Goal: Task Accomplishment & Management: Use online tool/utility

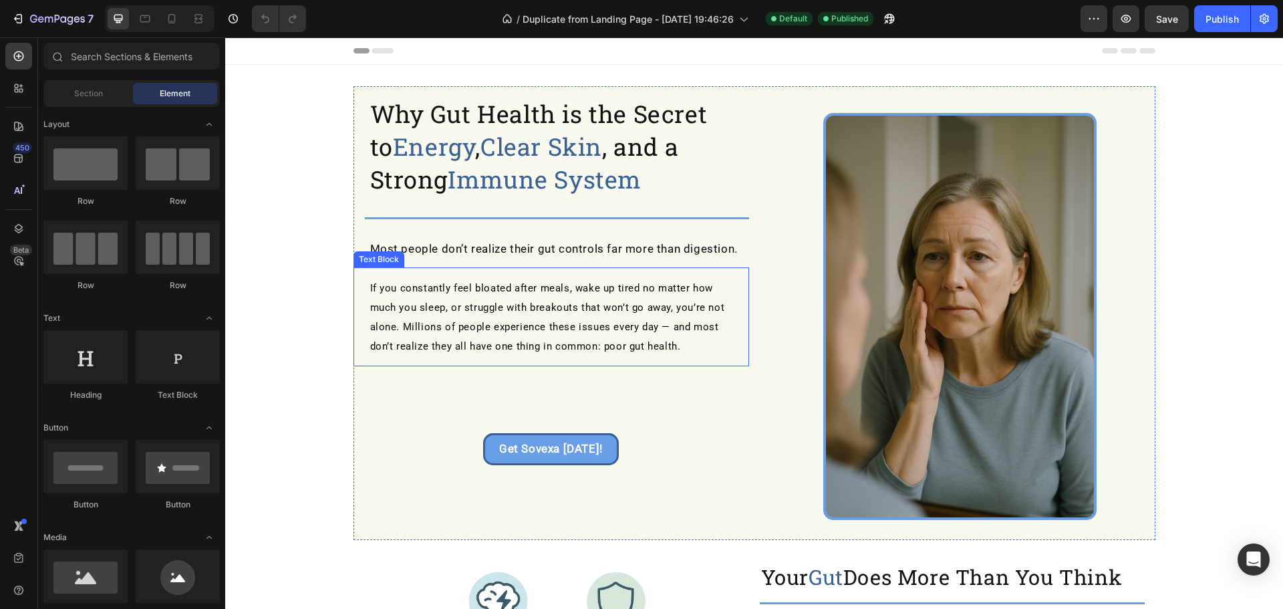
click at [674, 343] on p "If you constantly feel bloated after meals, wake up tired no matter how much yo…" at bounding box center [554, 317] width 368 height 78
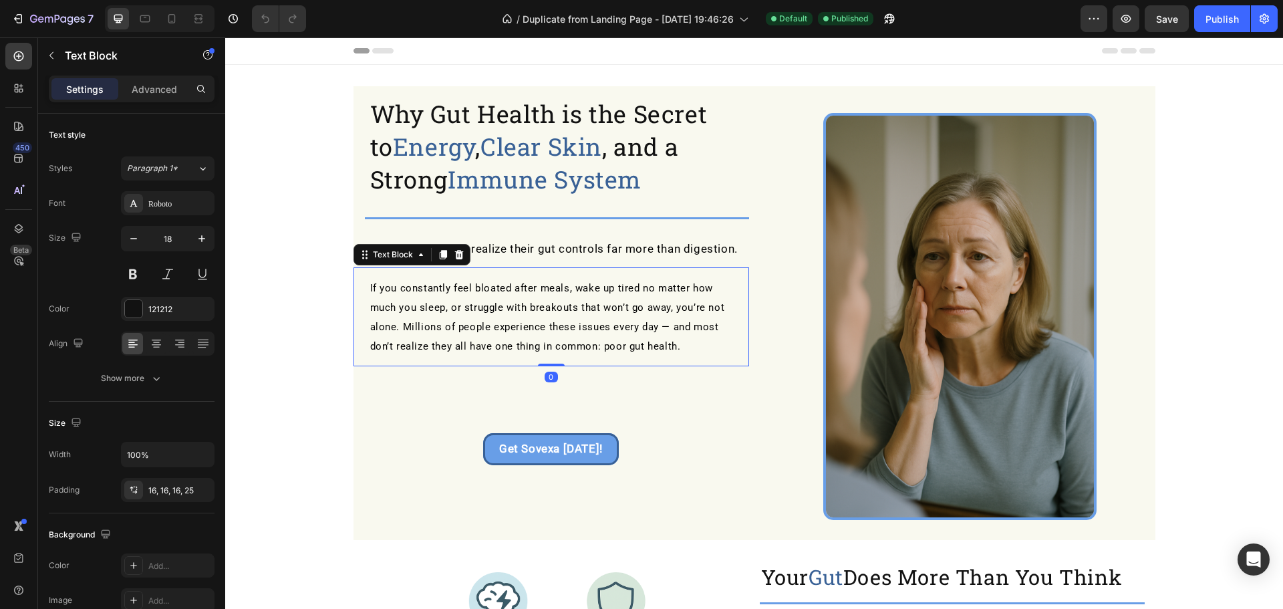
click at [675, 343] on p "If you constantly feel bloated after meals, wake up tired no matter how much yo…" at bounding box center [554, 317] width 368 height 78
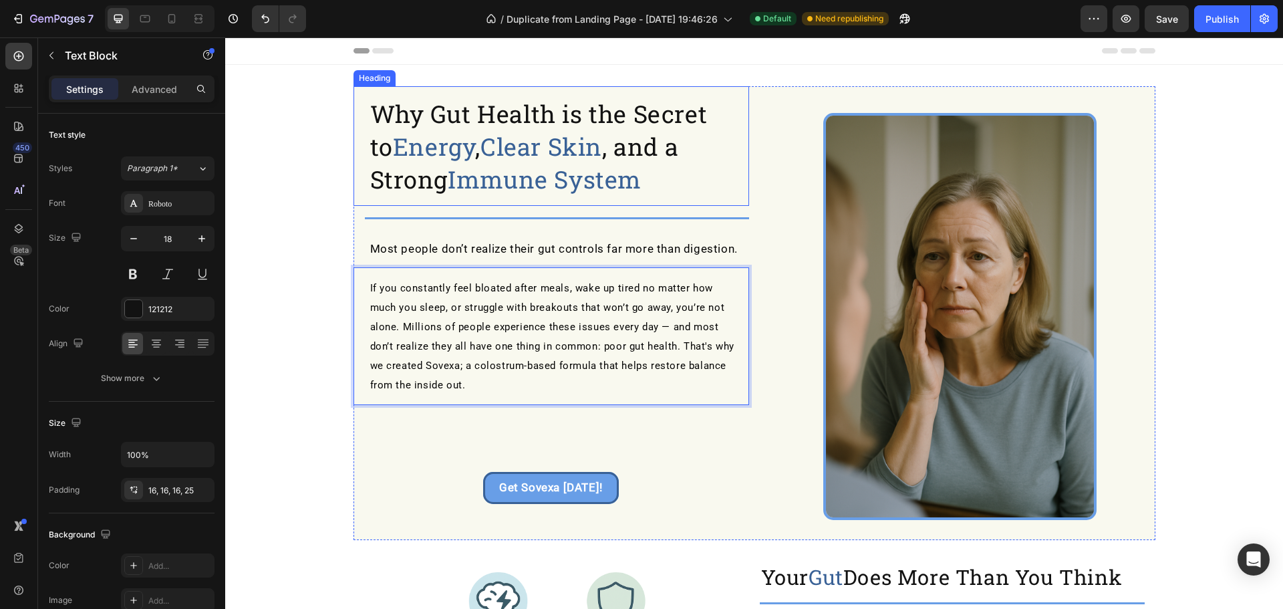
click at [515, 130] on span "Clear Skin" at bounding box center [541, 146] width 122 height 32
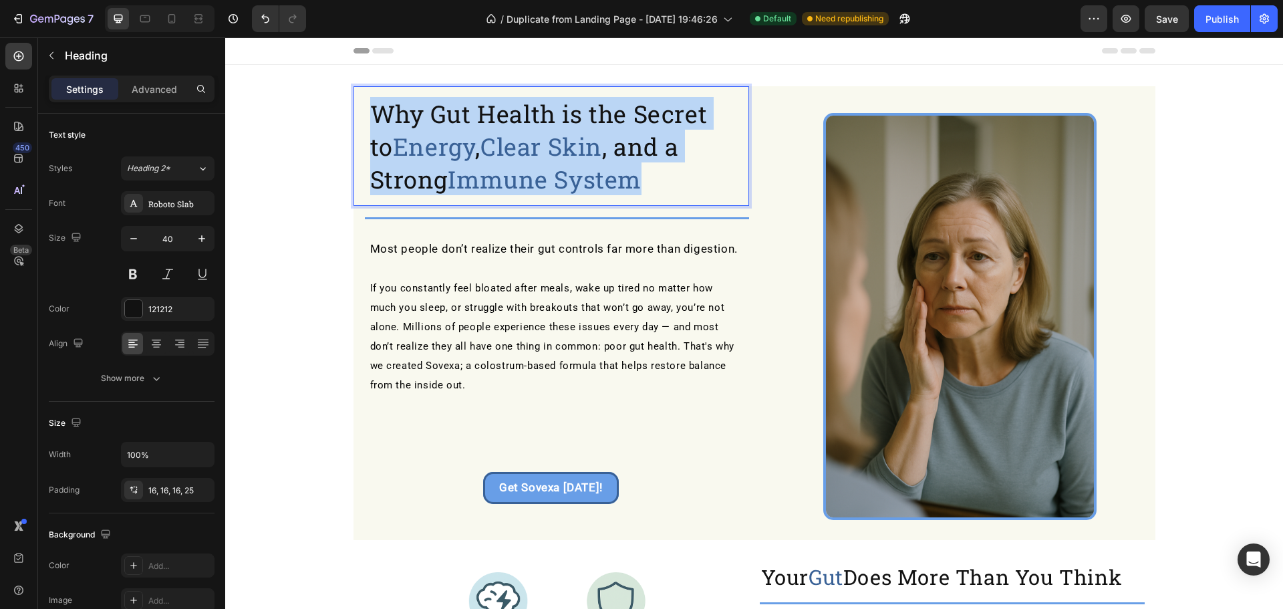
click at [515, 130] on span "Clear Skin" at bounding box center [541, 146] width 122 height 32
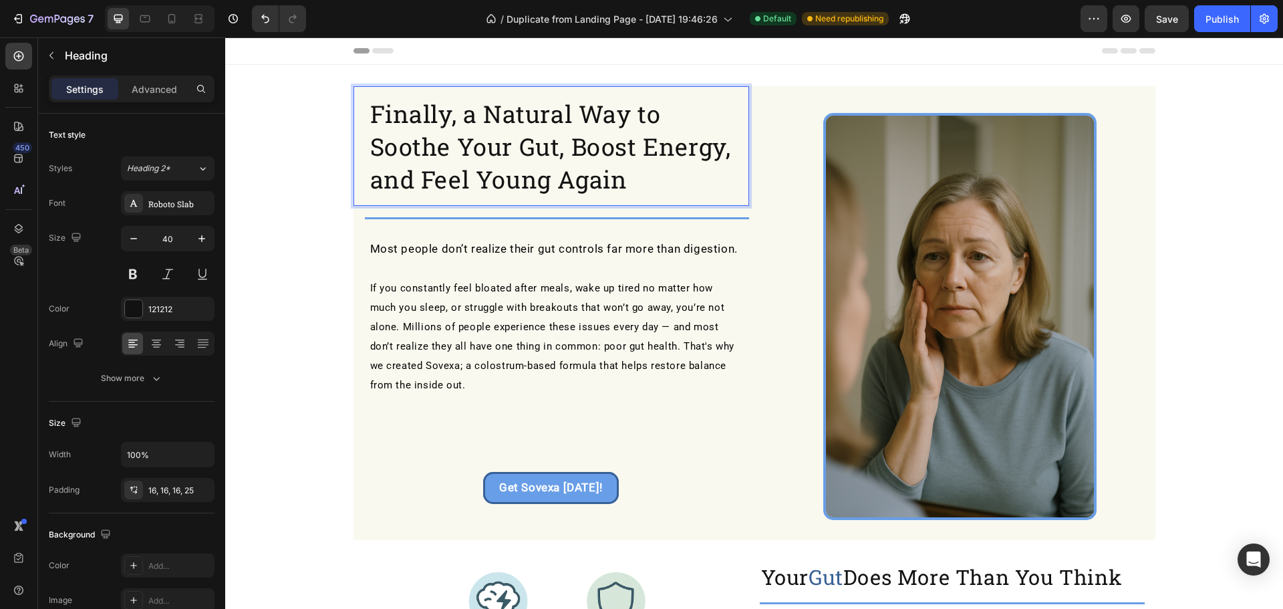
click at [420, 182] on span "Finally, a Natural Way to Soothe Your Gut, Boost Energy, and Feel Young Again" at bounding box center [550, 147] width 361 height 98
drag, startPoint x: 416, startPoint y: 182, endPoint x: 619, endPoint y: 185, distance: 203.8
click at [619, 185] on span "Finally, a Natural Way to Soothe Your Gut, Boost Energy, and Feel Young Again" at bounding box center [550, 147] width 361 height 98
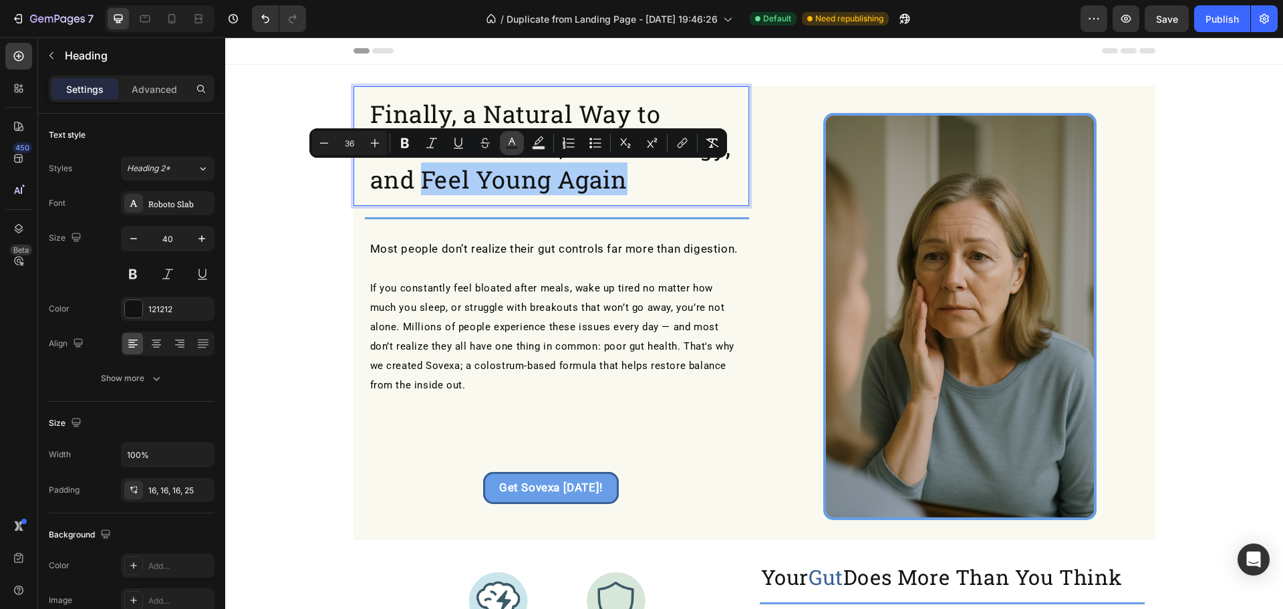
click at [515, 146] on rect "Editor contextual toolbar" at bounding box center [512, 147] width 13 height 3
type input "121212"
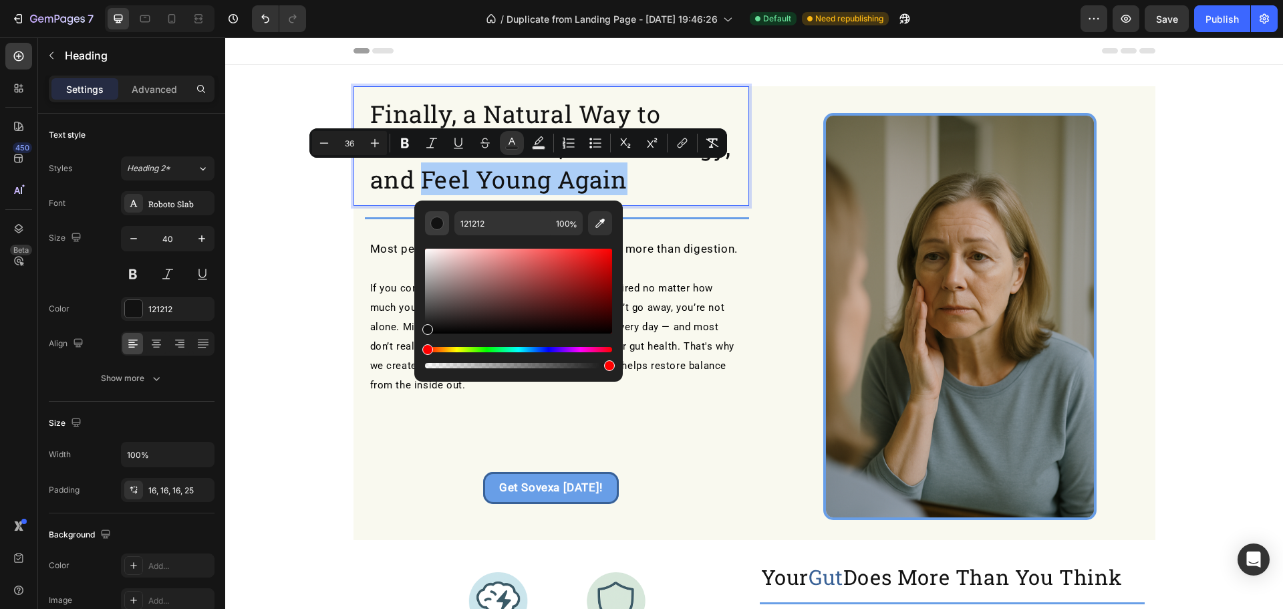
click at [436, 224] on div "Editor contextual toolbar" at bounding box center [436, 223] width 13 height 13
click at [437, 223] on div "Editor contextual toolbar" at bounding box center [436, 223] width 13 height 13
click at [154, 301] on div "121212" at bounding box center [168, 309] width 94 height 24
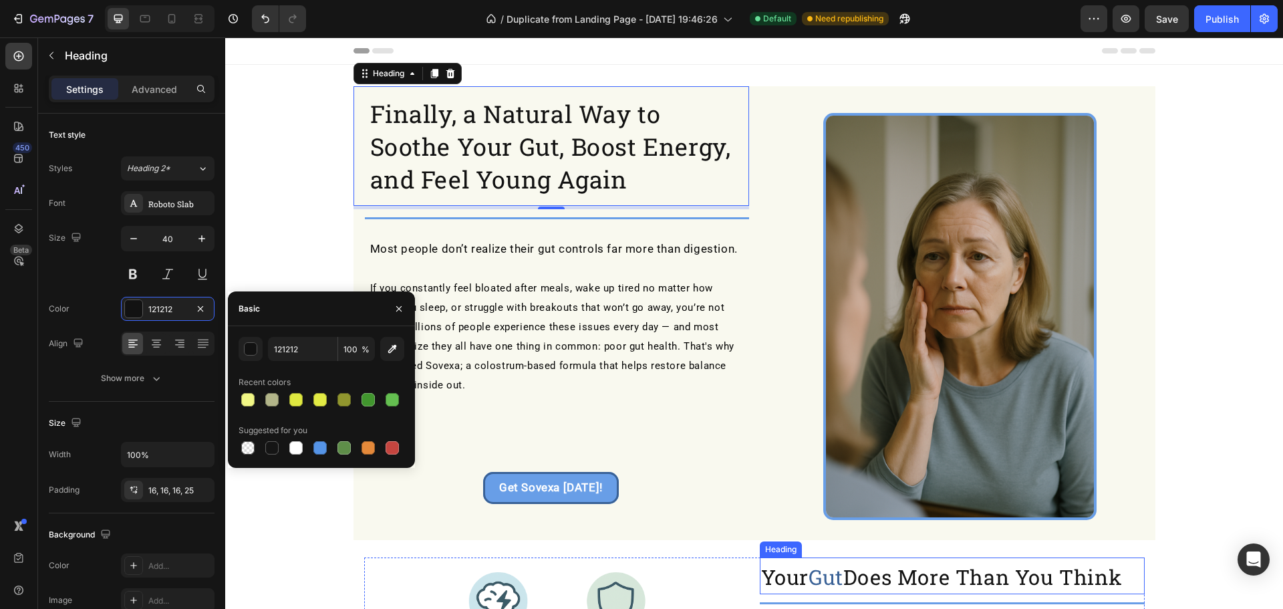
click at [836, 584] on span "Gut" at bounding box center [826, 576] width 35 height 27
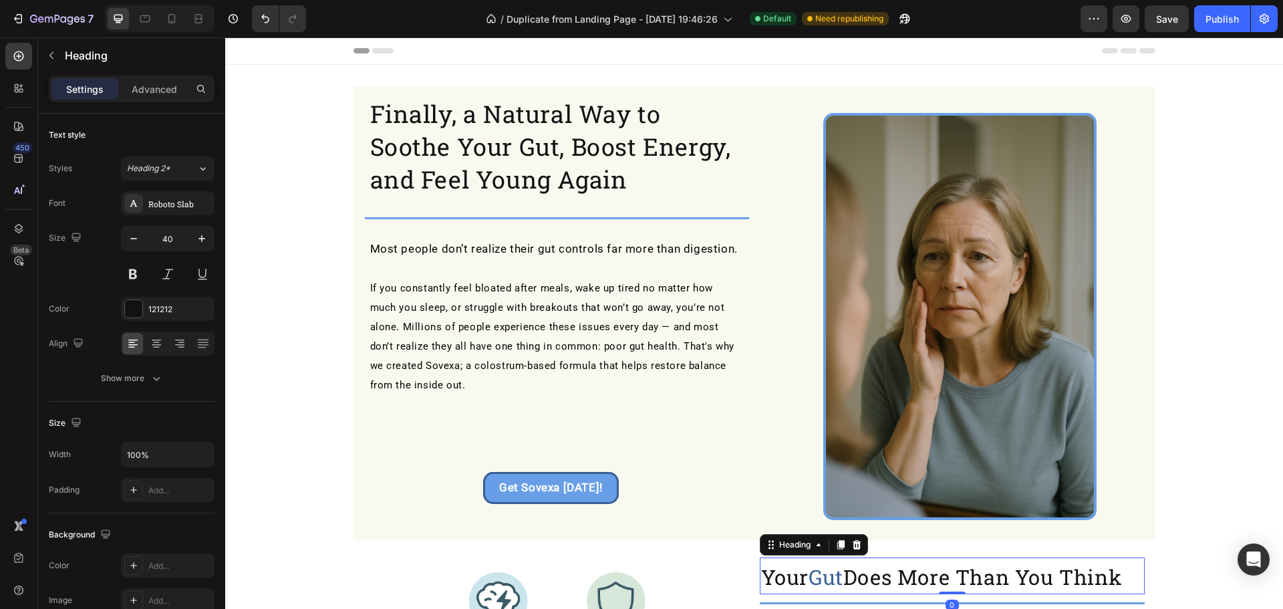
click at [836, 584] on span "Gut" at bounding box center [826, 576] width 35 height 27
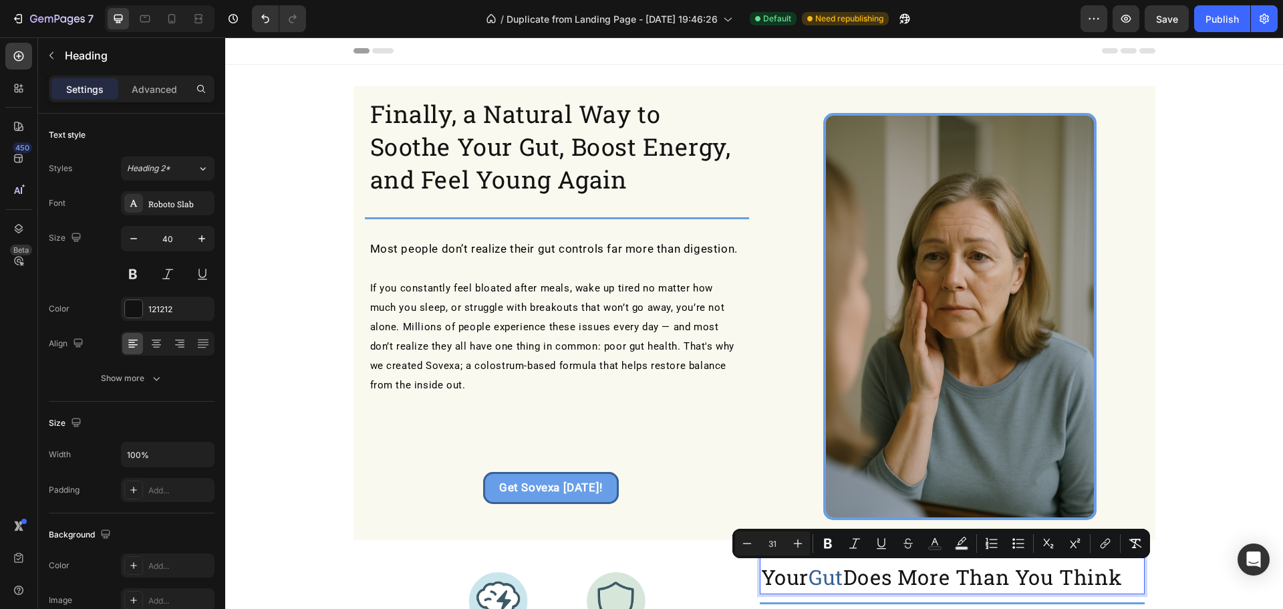
click at [834, 582] on span "Gut" at bounding box center [826, 576] width 35 height 27
click at [845, 579] on span "Does More Than You Think" at bounding box center [982, 576] width 278 height 27
click at [843, 579] on span "Does More Than You Think" at bounding box center [982, 576] width 278 height 27
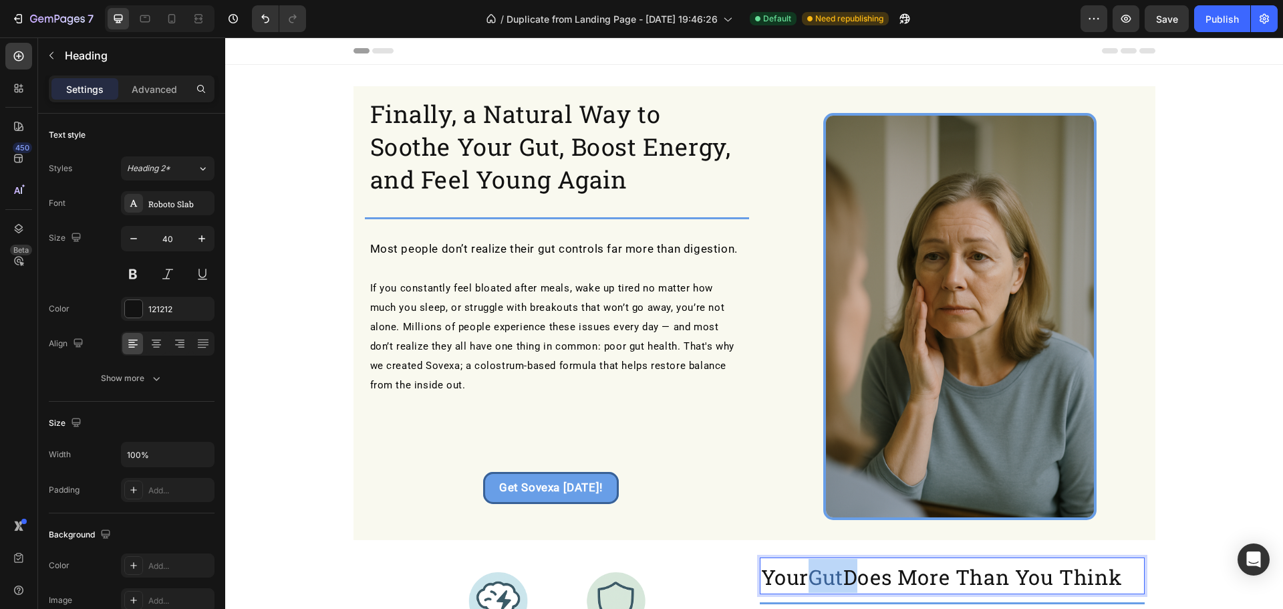
drag, startPoint x: 843, startPoint y: 579, endPoint x: 814, endPoint y: 578, distance: 28.7
click at [814, 578] on span "Gut" at bounding box center [826, 576] width 35 height 27
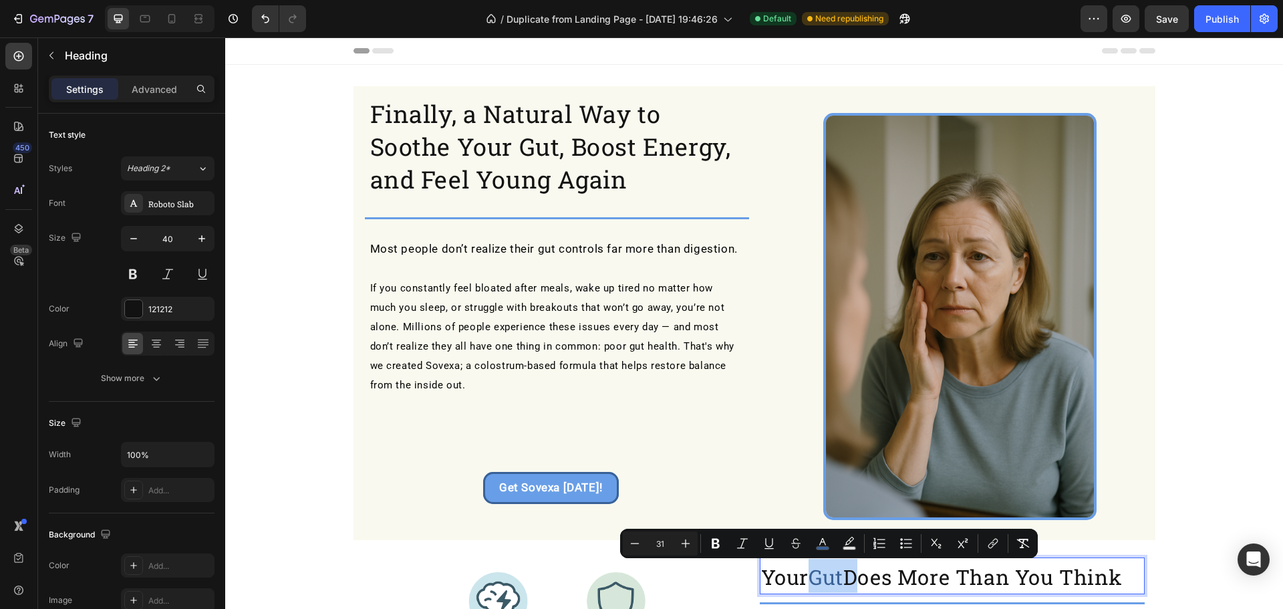
click at [821, 556] on div "Minus 31 Plus Bold Italic Underline Strikethrough color Text Background Color N…" at bounding box center [829, 543] width 418 height 29
click at [822, 549] on rect "Editor contextual toolbar" at bounding box center [823, 548] width 13 height 3
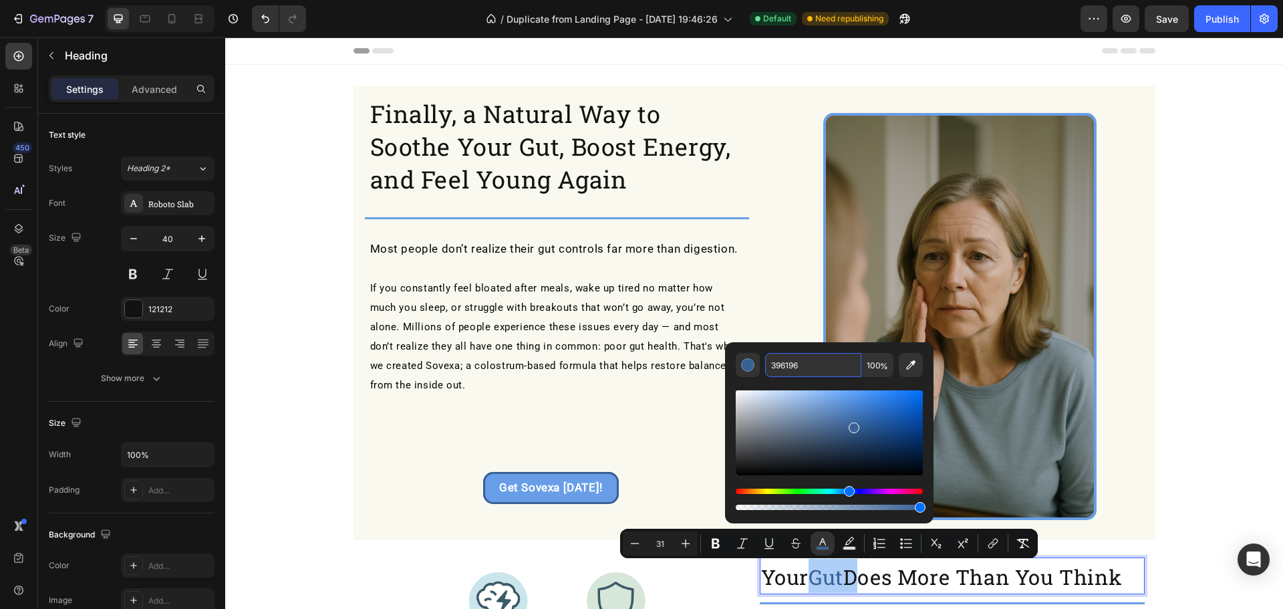
click at [804, 372] on input "396196" at bounding box center [813, 365] width 96 height 24
click at [474, 178] on span "Finally, a Natural Way to Soothe Your Gut, Boost Energy, and Feel Young Again" at bounding box center [550, 147] width 361 height 98
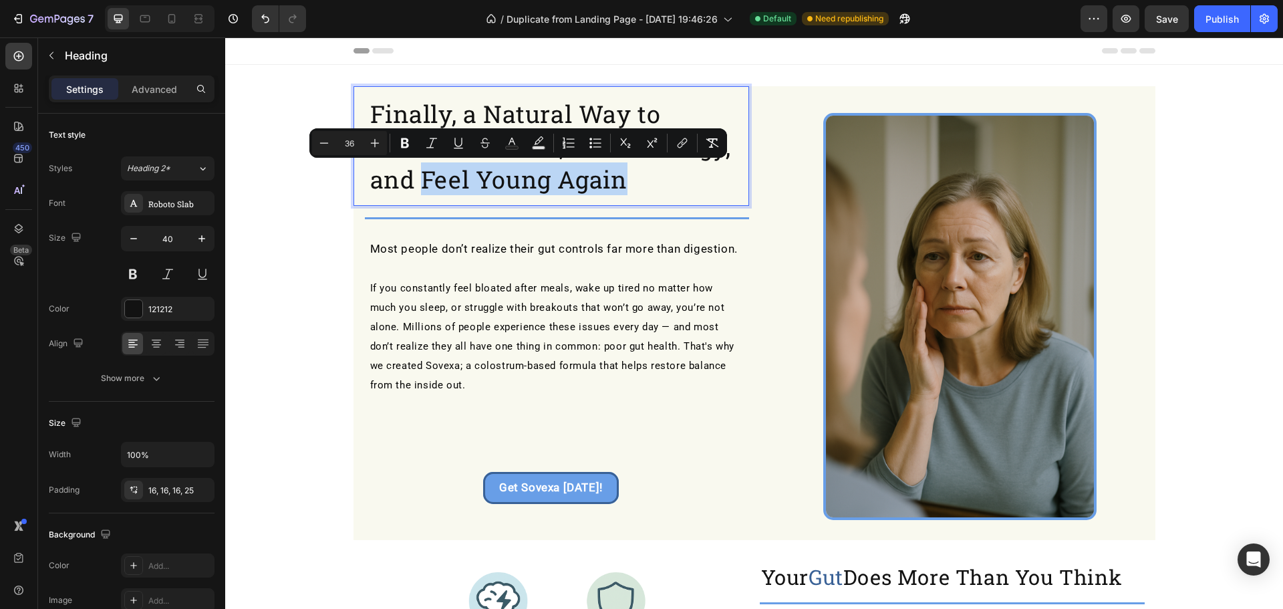
drag, startPoint x: 417, startPoint y: 180, endPoint x: 628, endPoint y: 181, distance: 211.2
drag, startPoint x: 511, startPoint y: 144, endPoint x: 297, endPoint y: 127, distance: 215.2
click at [511, 144] on icon "Editor contextual toolbar" at bounding box center [511, 142] width 13 height 13
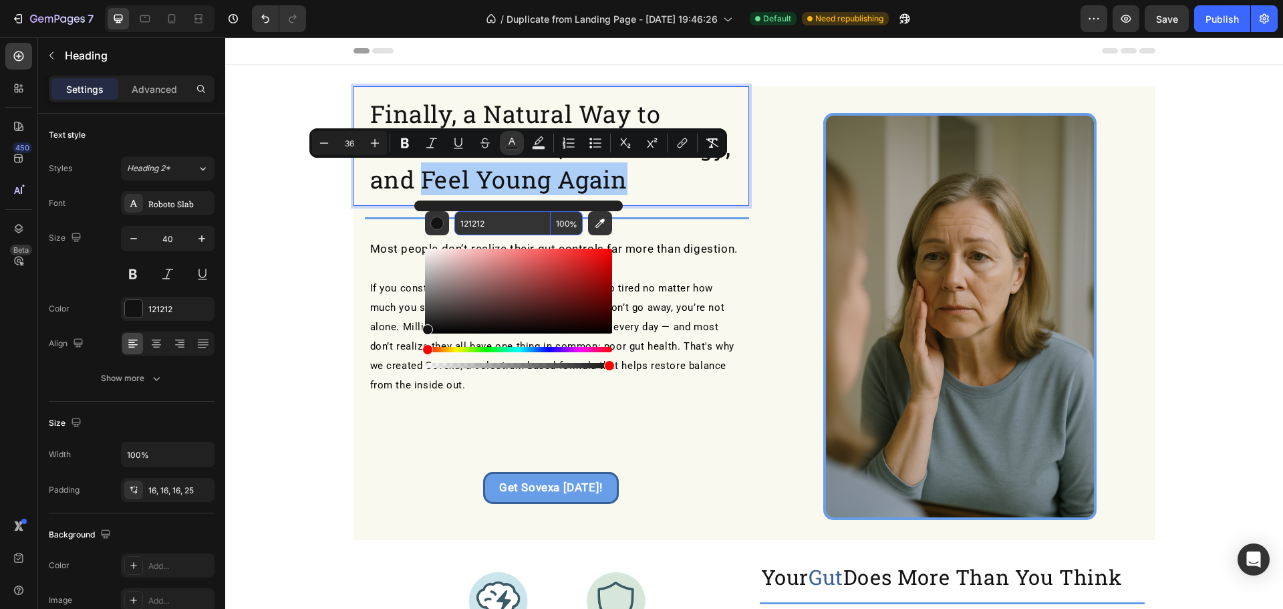
click at [487, 220] on input "121212" at bounding box center [502, 223] width 96 height 24
click at [488, 220] on input "121212" at bounding box center [502, 223] width 96 height 24
paste input "396196"
type input "396196"
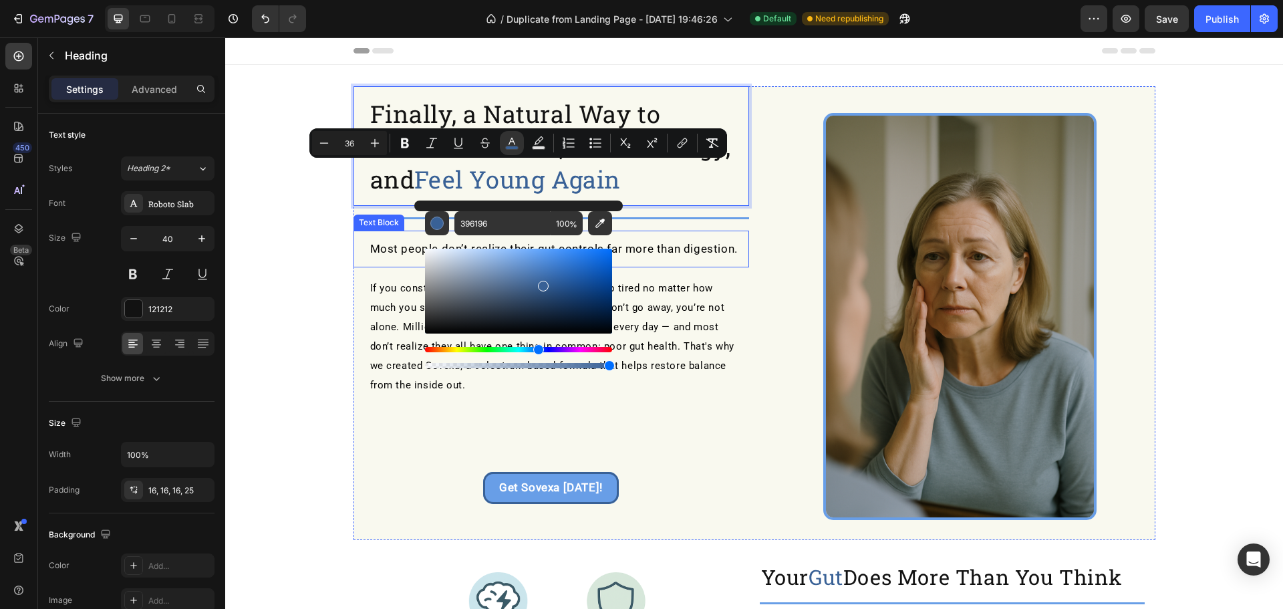
click at [688, 230] on div "Finally, a Natural Way to Soothe Your Gut, Boost Energy, and Feel Young Again H…" at bounding box center [551, 313] width 396 height 454
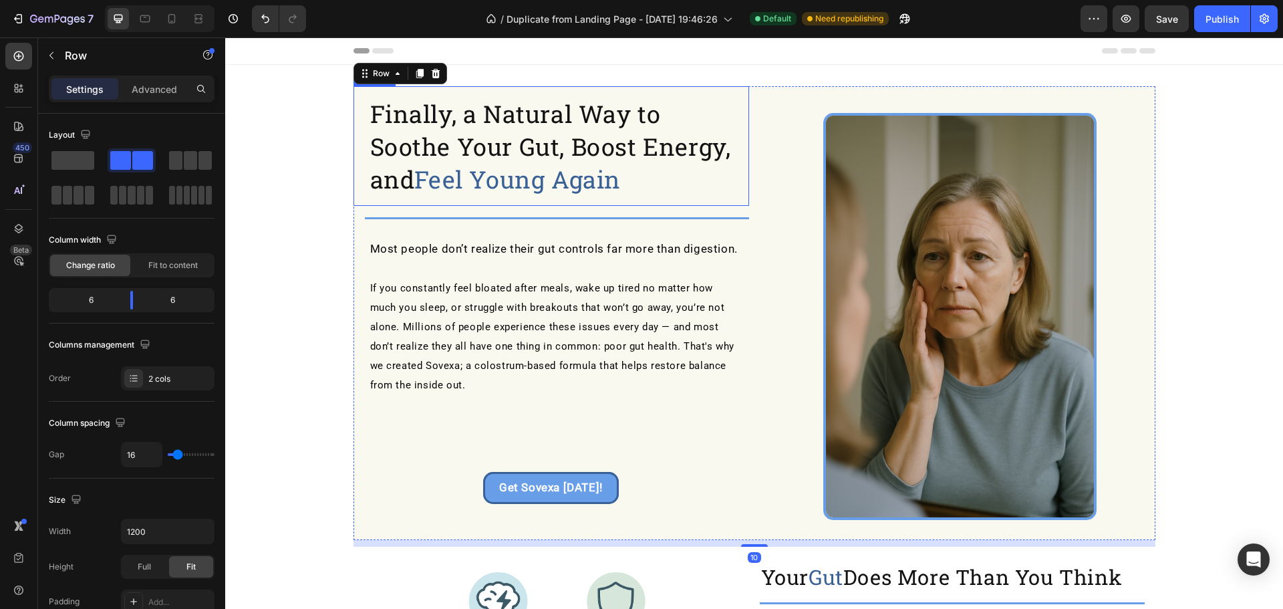
click at [625, 190] on p "⁠⁠⁠⁠⁠⁠⁠ Finally, a Natural Way to Soothe Your Gut, Boost Energy, and Feel Young…" at bounding box center [554, 146] width 368 height 98
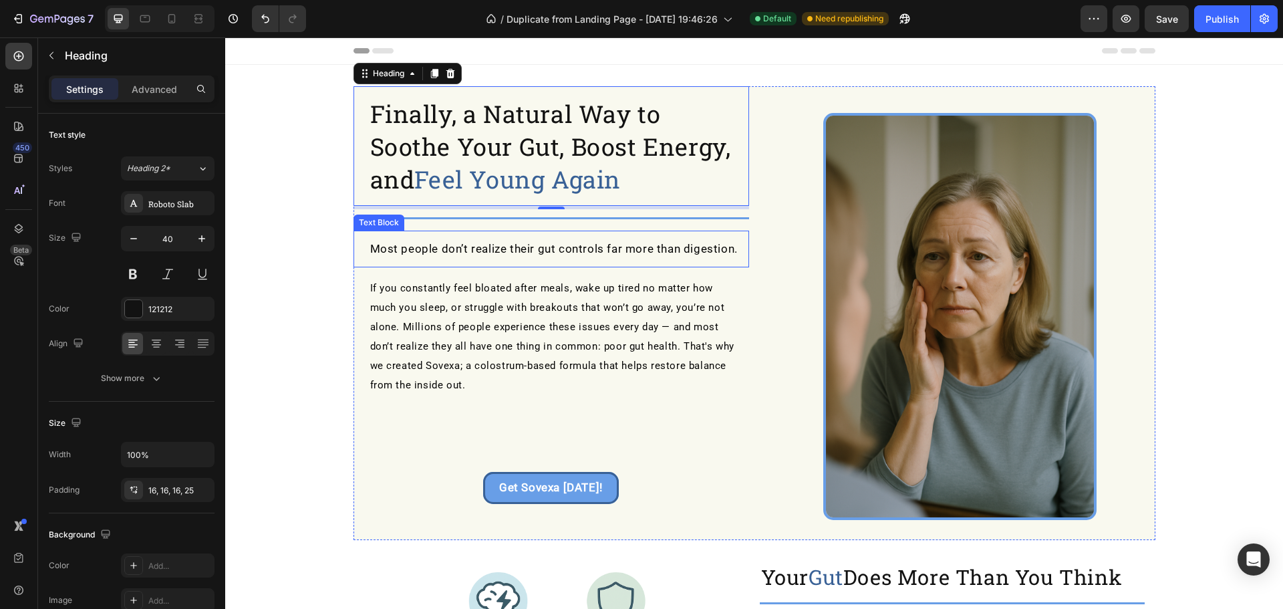
click at [414, 243] on span "Most people don’t realize their gut controls far more than digestion." at bounding box center [554, 248] width 368 height 13
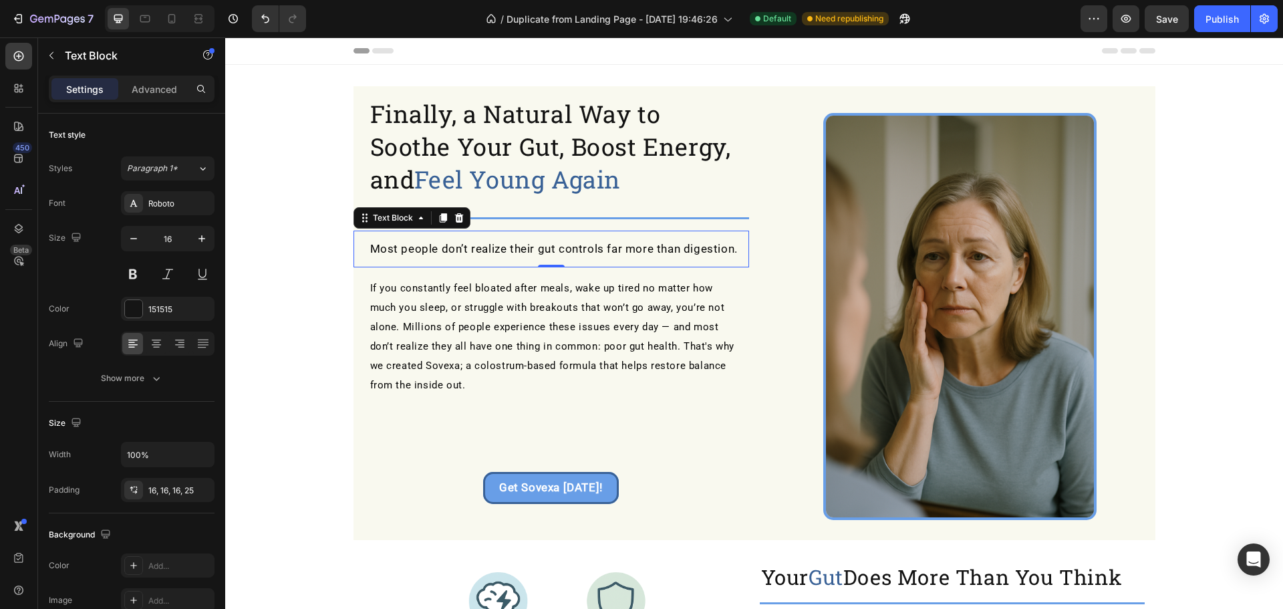
click at [414, 243] on span "Most people don’t realize their gut controls far more than digestion." at bounding box center [554, 248] width 368 height 13
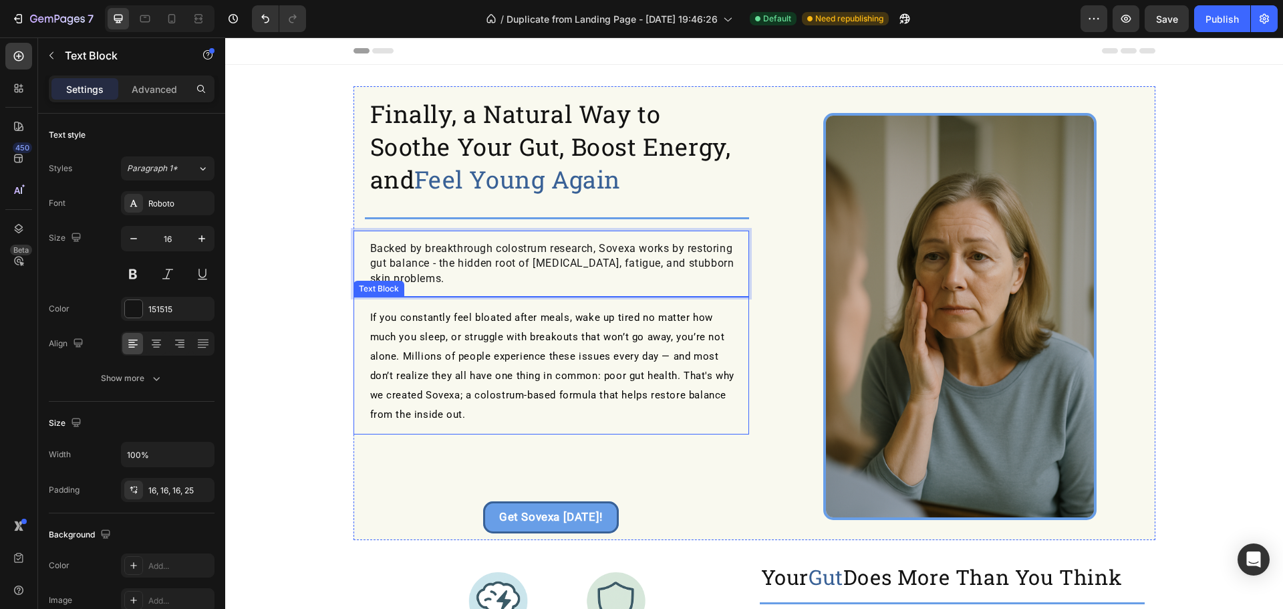
click at [370, 317] on span "If you constantly feel bloated after meals, wake up tired no matter how much yo…" at bounding box center [552, 365] width 365 height 109
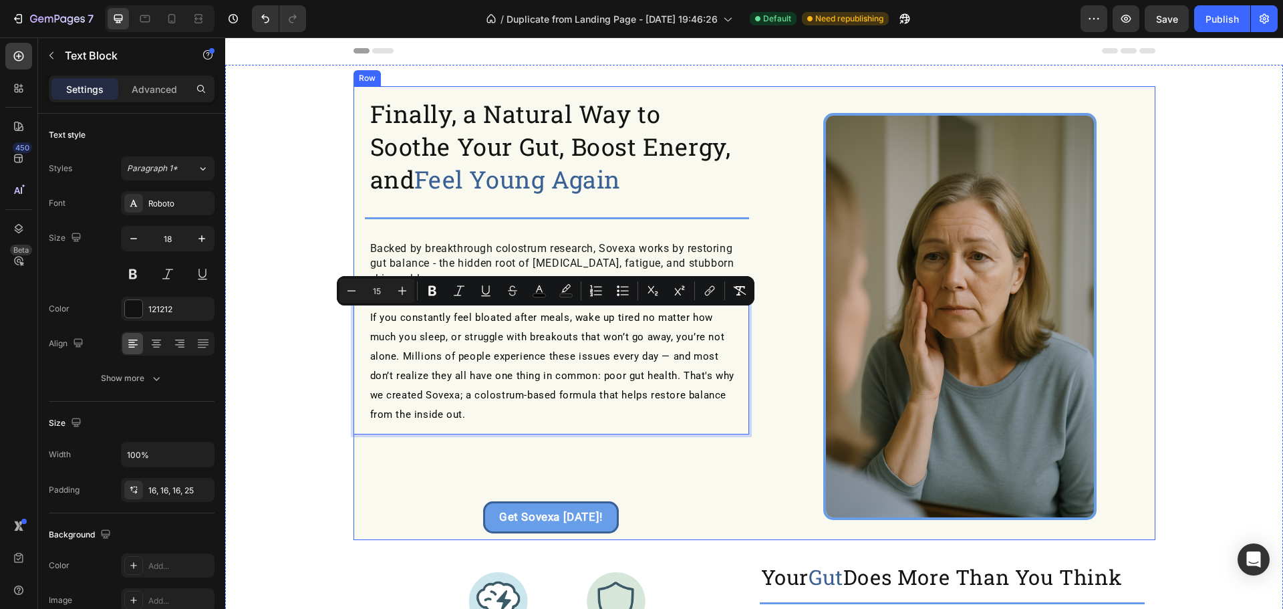
drag, startPoint x: 366, startPoint y: 317, endPoint x: 484, endPoint y: 432, distance: 165.4
click at [484, 432] on div "⁠⁠⁠⁠⁠⁠⁠ Finally, a Natural Way to Soothe Your Gut, Boost Energy, and Feel Young…" at bounding box center [551, 313] width 396 height 454
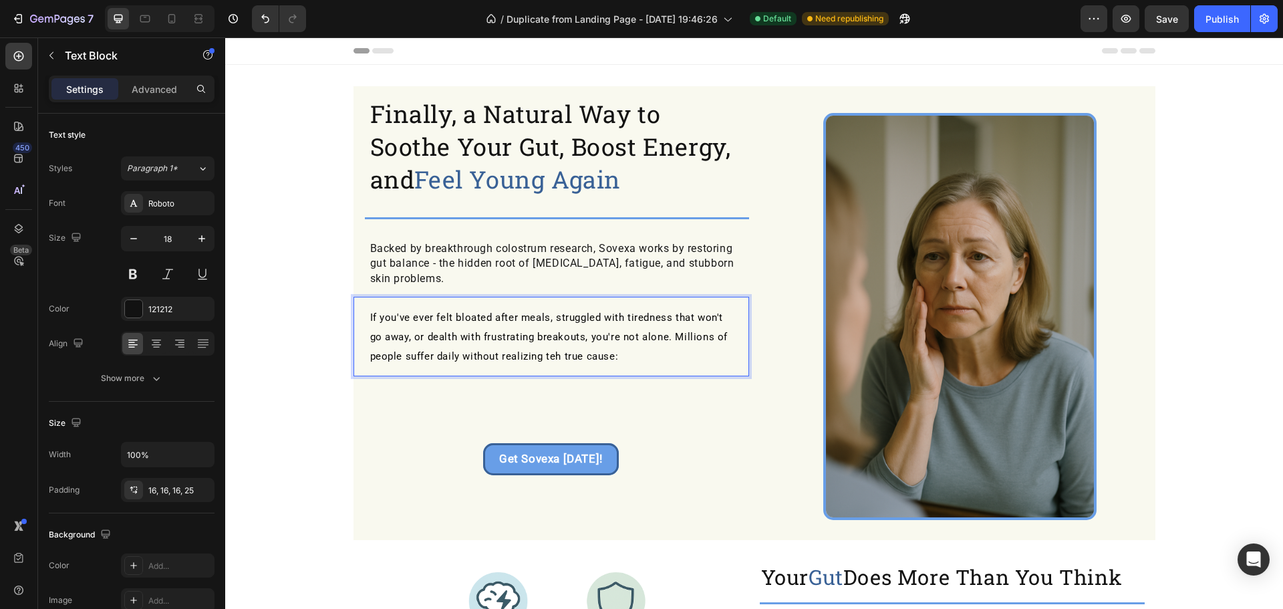
click at [554, 359] on span "If you've ever felt bloated after meals, struggled with tiredness that won't go…" at bounding box center [549, 336] width 358 height 51
click at [631, 350] on p "If you've ever felt bloated after meals, struggled with tiredness that won't go…" at bounding box center [554, 336] width 368 height 58
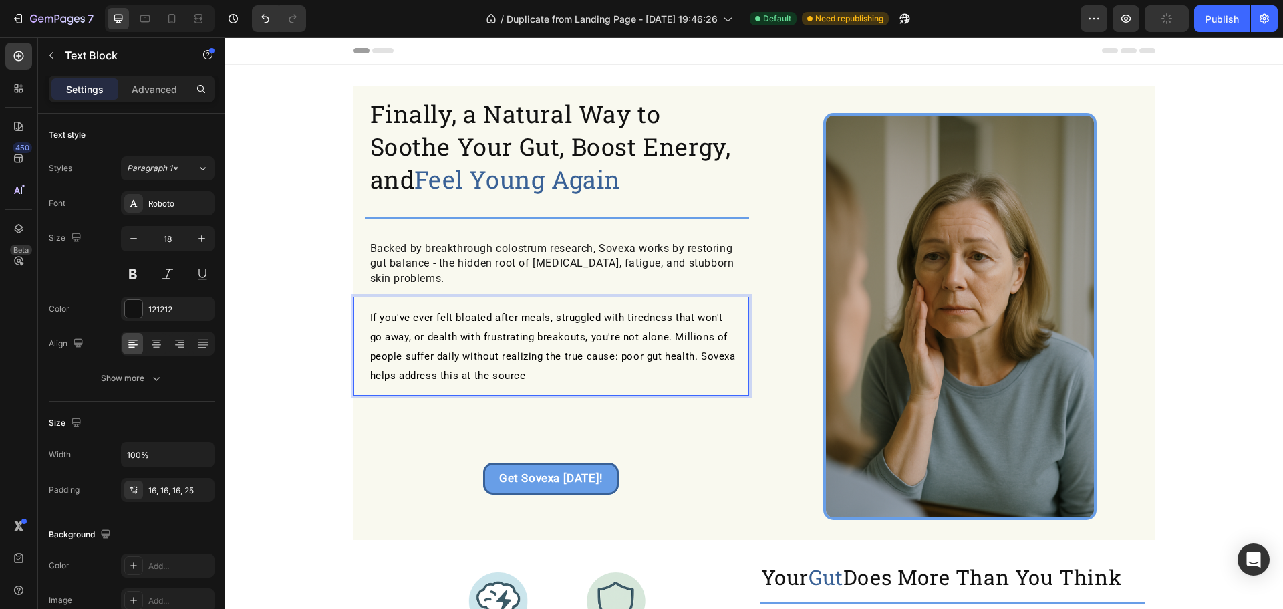
click at [501, 374] on span "If you've ever felt bloated after meals, struggled with tiredness that won't go…" at bounding box center [553, 346] width 366 height 70
click at [533, 376] on p "If you've ever felt bloated after meals, struggled with tiredness that won't go…" at bounding box center [554, 346] width 368 height 78
drag, startPoint x: 520, startPoint y: 373, endPoint x: 484, endPoint y: 370, distance: 36.2
click at [484, 370] on span "If you've ever felt bloated after meals, struggled with tiredness that won't go…" at bounding box center [553, 346] width 366 height 70
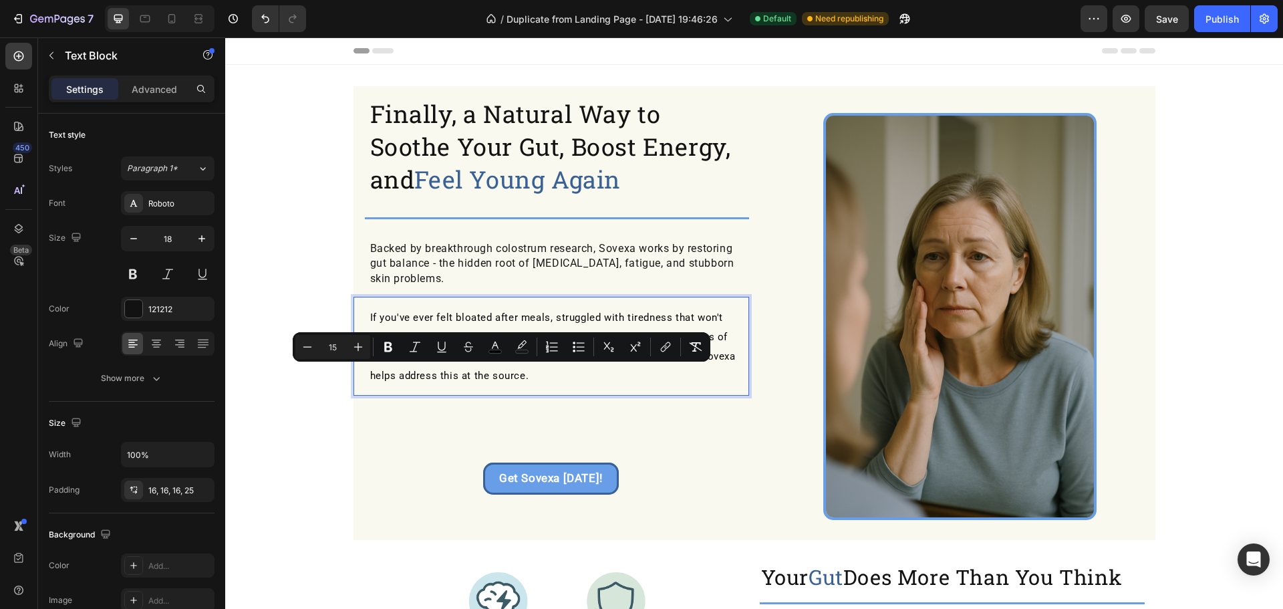
click at [531, 380] on p "If you've ever felt bloated after meals, struggled with tiredness that won't go…" at bounding box center [554, 346] width 368 height 78
drag, startPoint x: 509, startPoint y: 374, endPoint x: 490, endPoint y: 373, distance: 18.7
click at [490, 373] on span "If you've ever felt bloated after meals, struggled with tiredness that won't go…" at bounding box center [553, 346] width 366 height 70
click at [546, 380] on p "If you've ever felt bloated after meals, struggled with tiredness that won't go…" at bounding box center [554, 346] width 368 height 78
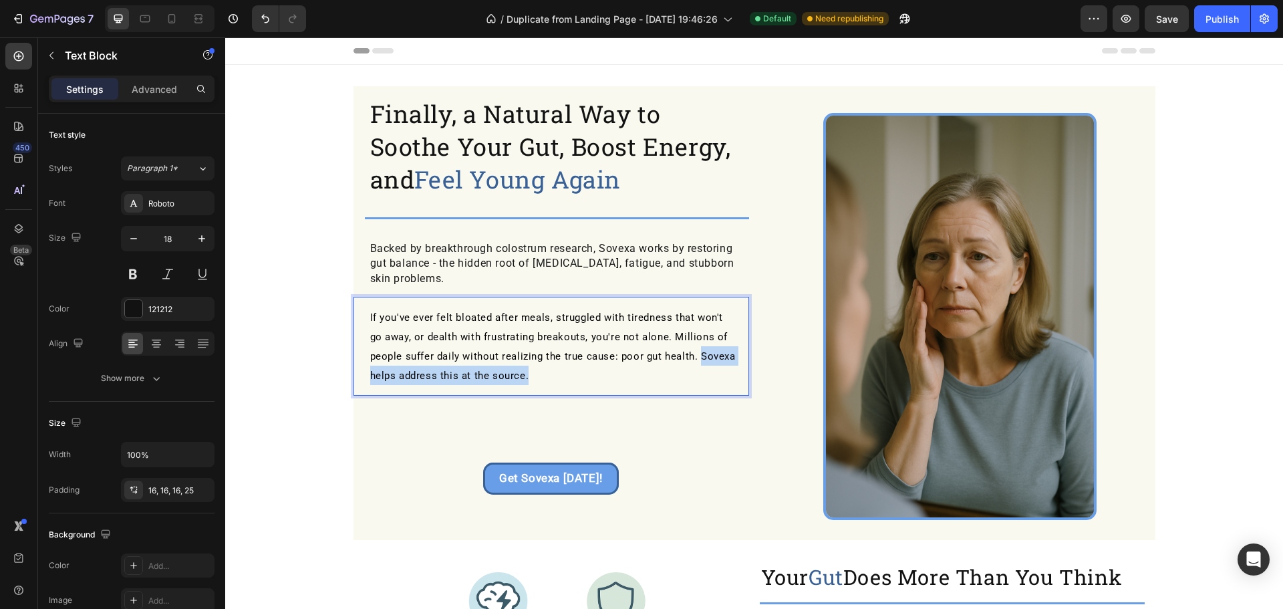
drag, startPoint x: 695, startPoint y: 353, endPoint x: 691, endPoint y: 373, distance: 19.8
click at [691, 373] on p "If you've ever felt bloated after meals, struggled with tiredness that won't go…" at bounding box center [554, 346] width 368 height 78
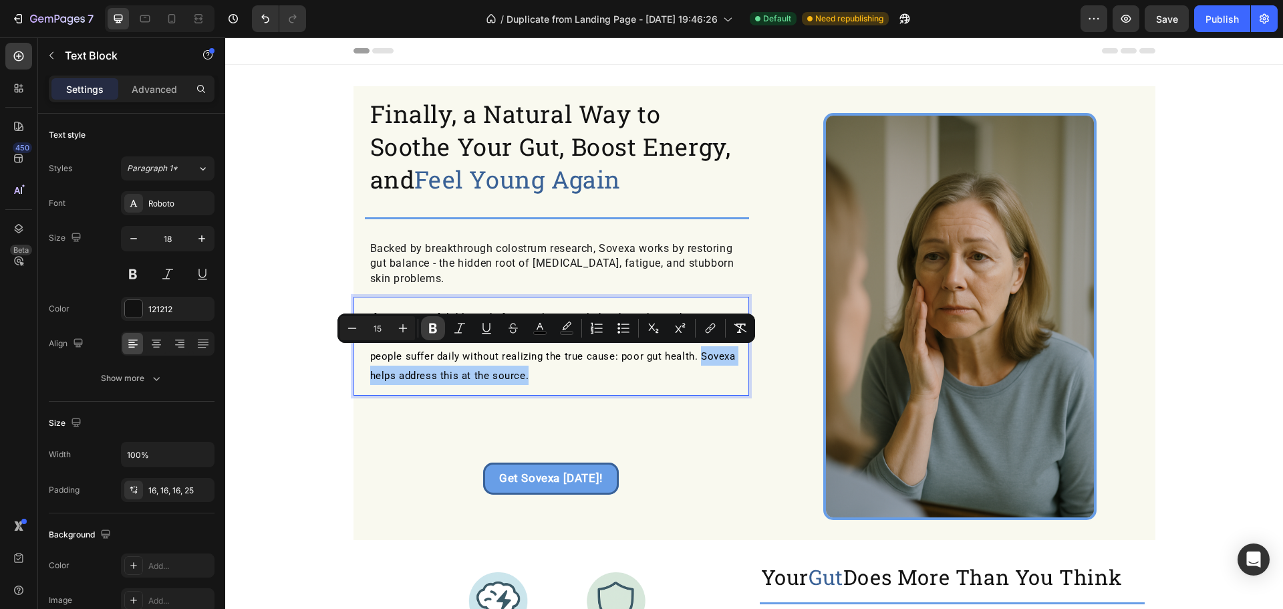
click at [426, 320] on button "Bold" at bounding box center [433, 328] width 24 height 24
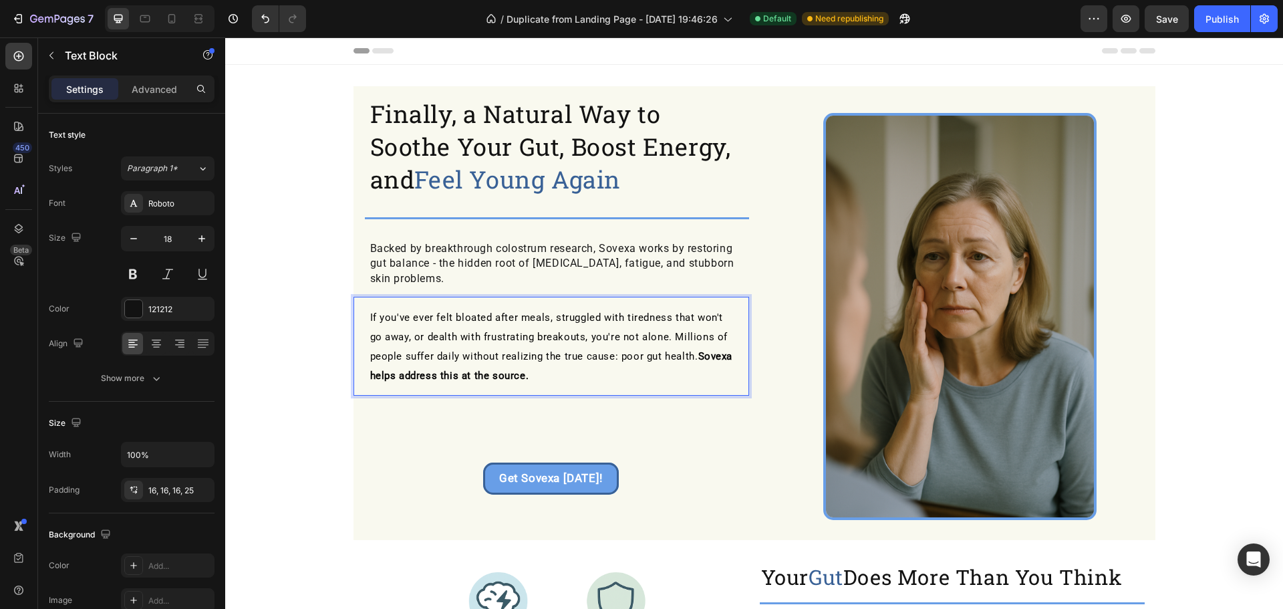
click at [557, 371] on p "If you've ever felt bloated after meals, struggled with tiredness that won't go…" at bounding box center [554, 346] width 368 height 78
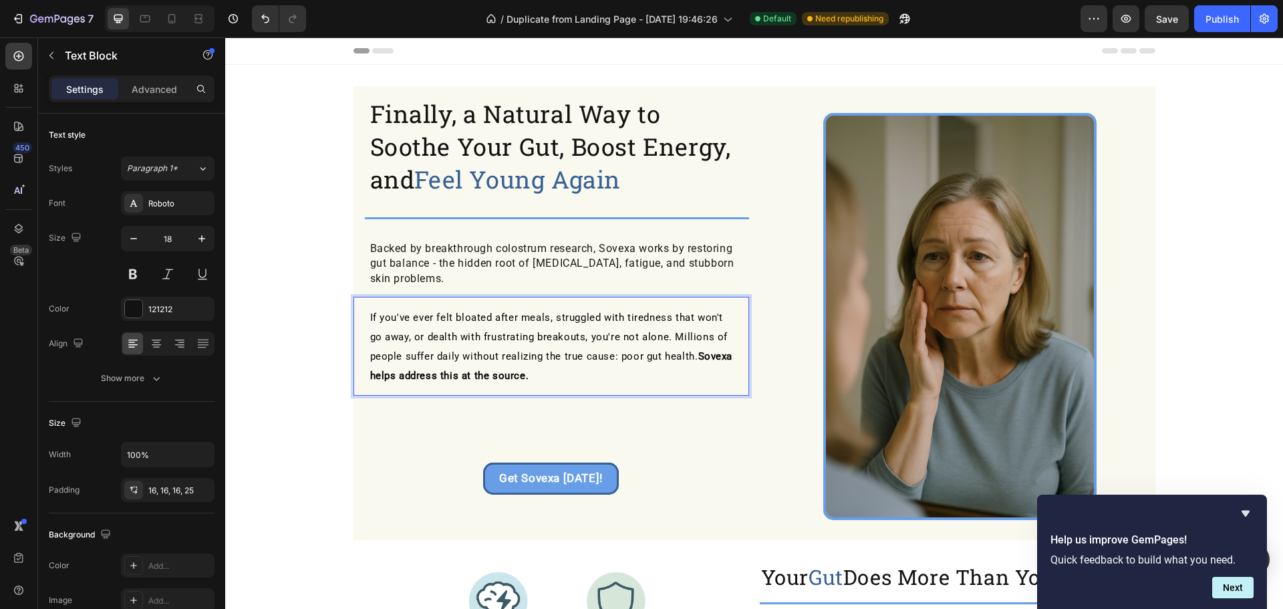
drag, startPoint x: 529, startPoint y: 356, endPoint x: 539, endPoint y: 352, distance: 10.8
click at [533, 355] on span "If you've ever felt bloated after meals, struggled with tiredness that won't go…" at bounding box center [551, 346] width 363 height 70
click at [436, 336] on span "If you've ever felt bloated after meals, struggled with tiredness that won't go…" at bounding box center [551, 346] width 363 height 70
click at [432, 332] on span "If you've ever felt bloated after meals, struggled with tiredness that won't go…" at bounding box center [551, 346] width 363 height 70
click at [553, 378] on p "If you've ever felt bloated after meals, struggled with tiredness that won't go…" at bounding box center [554, 346] width 368 height 78
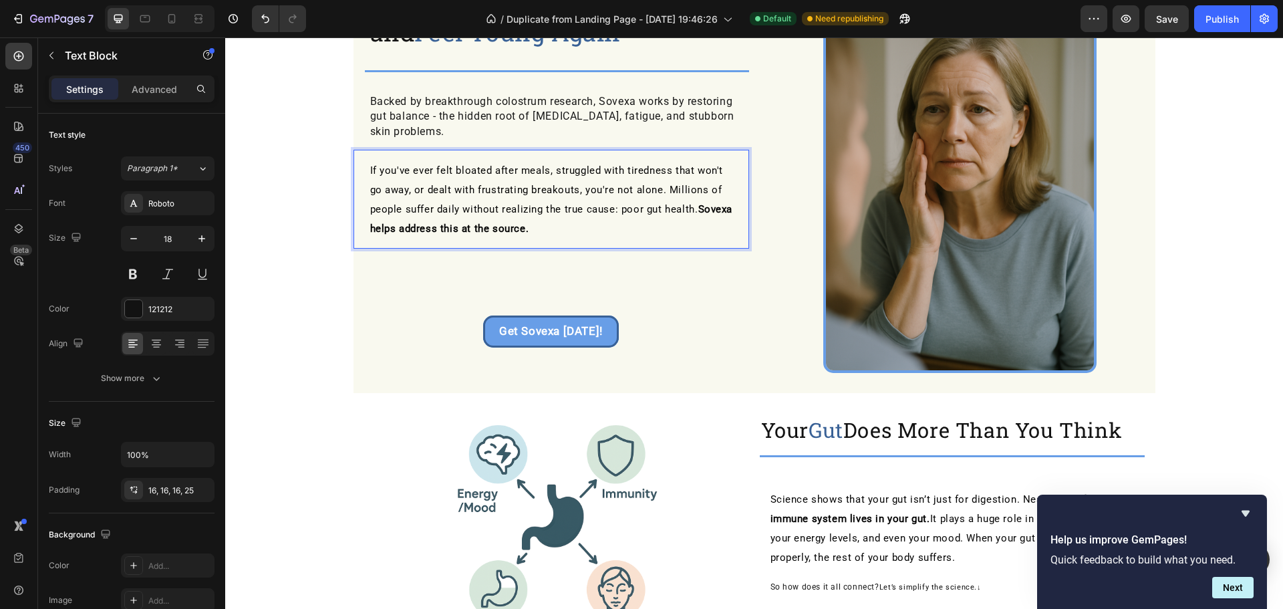
scroll to position [178, 0]
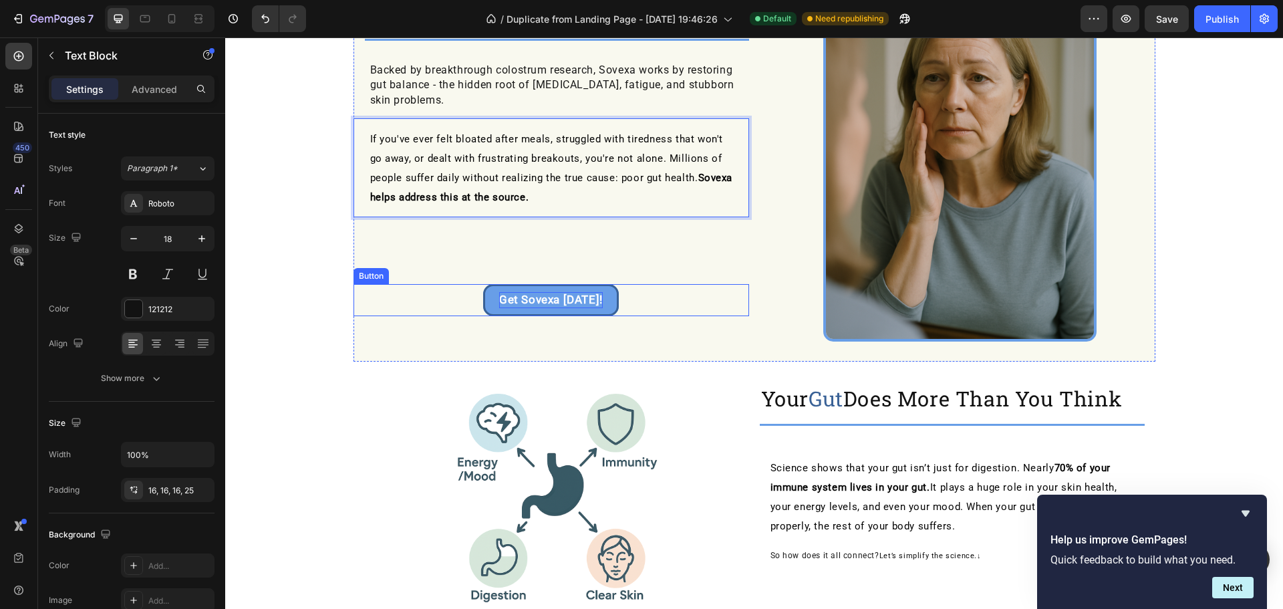
click at [548, 303] on strong "Get Sovexa [DATE]!" at bounding box center [551, 299] width 104 height 13
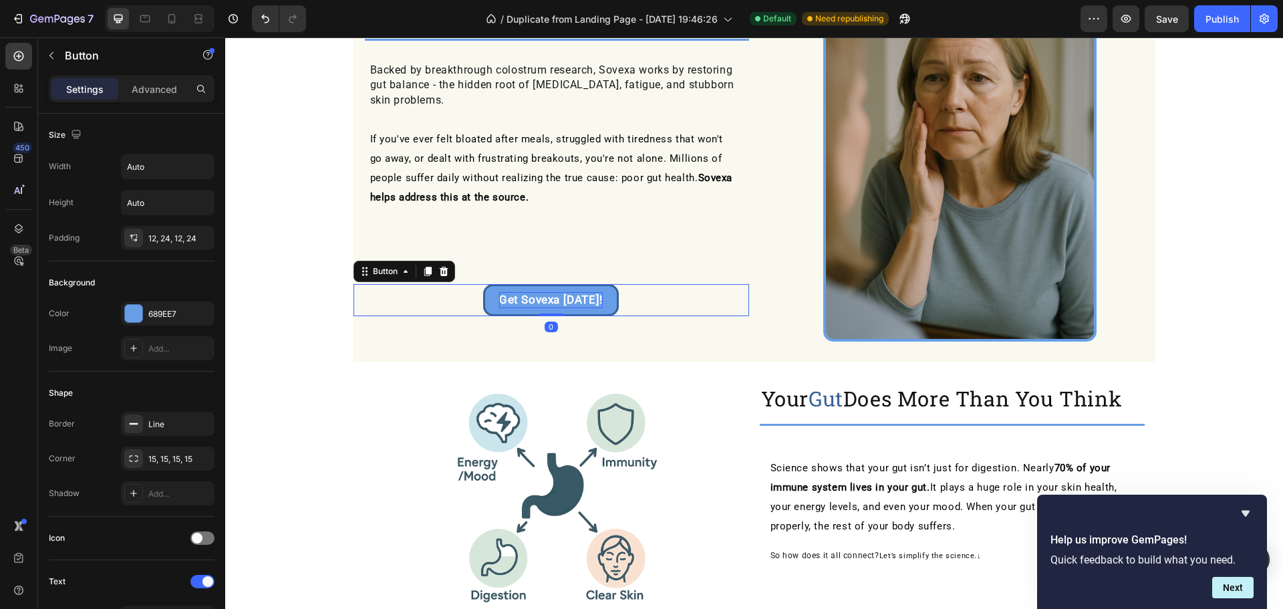
click at [548, 303] on strong "Get Sovexa [DATE]!" at bounding box center [551, 299] width 104 height 13
click at [547, 303] on strong "Get Sovexa [DATE]!" at bounding box center [551, 299] width 104 height 13
drag, startPoint x: 65, startPoint y: 45, endPoint x: 52, endPoint y: 57, distance: 17.5
click at [64, 46] on div "Button" at bounding box center [114, 55] width 152 height 35
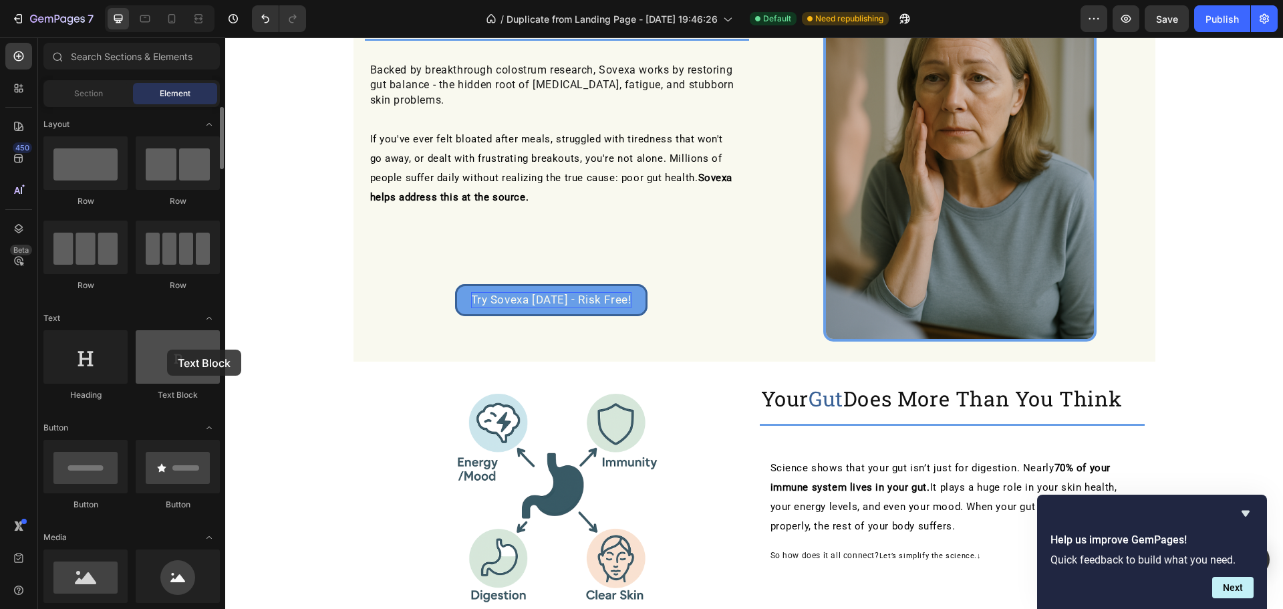
drag, startPoint x: 171, startPoint y: 356, endPoint x: 167, endPoint y: 349, distance: 7.8
click at [167, 349] on div at bounding box center [178, 356] width 84 height 53
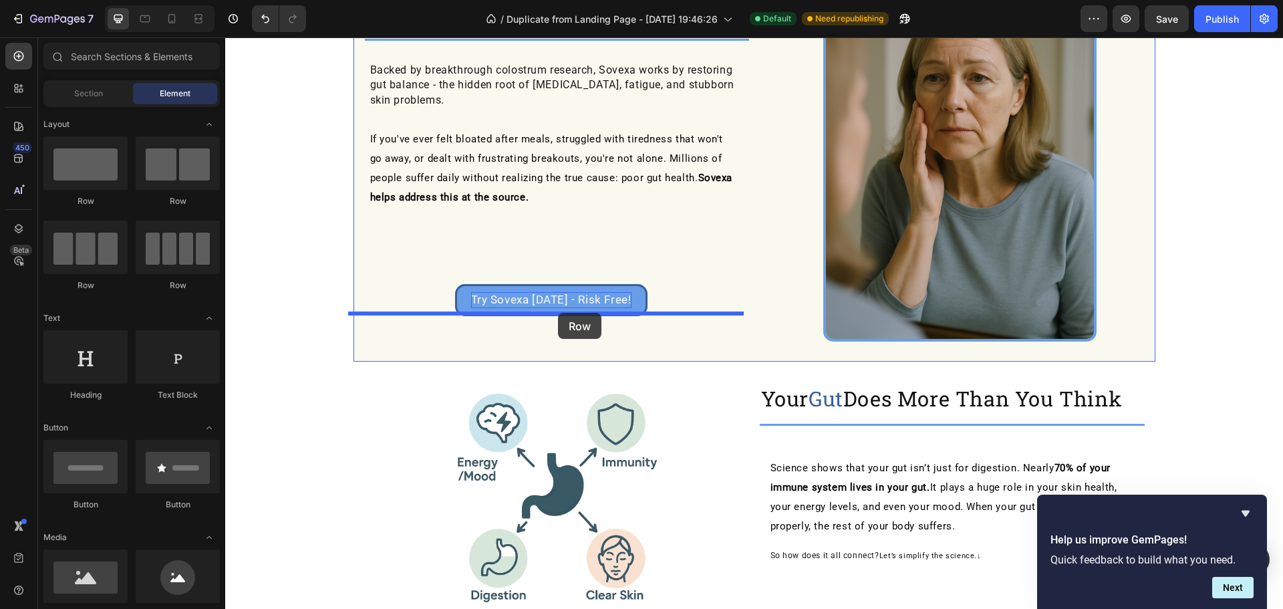
drag, startPoint x: 325, startPoint y: 204, endPoint x: 558, endPoint y: 313, distance: 256.8
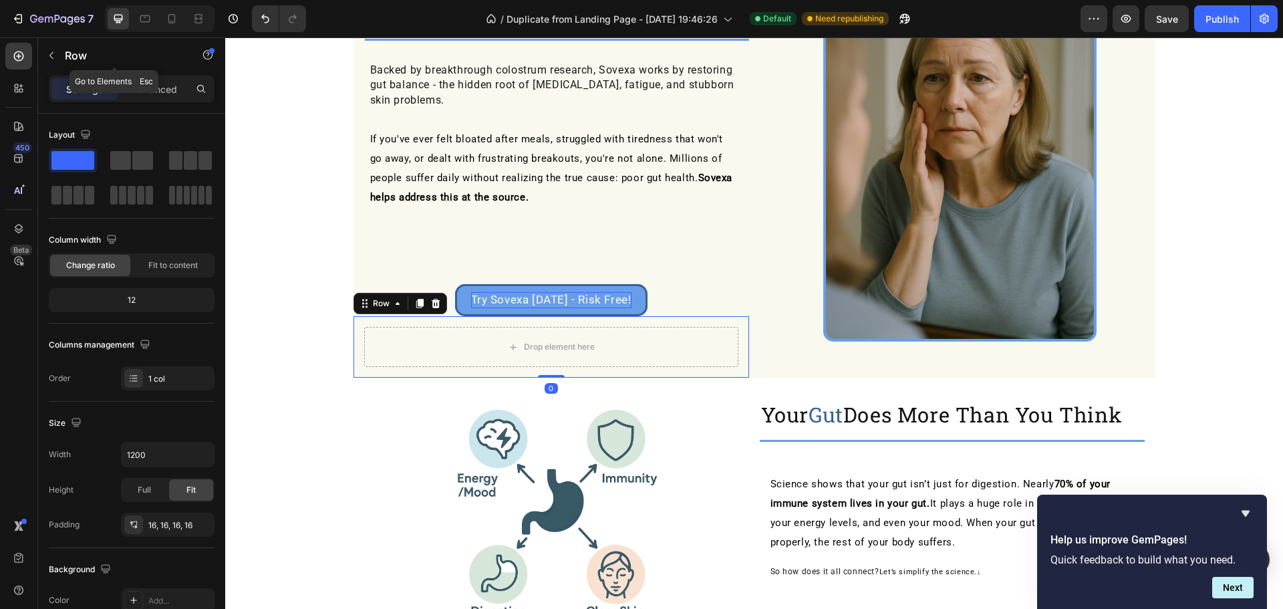
drag, startPoint x: 57, startPoint y: 61, endPoint x: 61, endPoint y: 73, distance: 12.7
click at [57, 61] on button "button" at bounding box center [51, 55] width 21 height 21
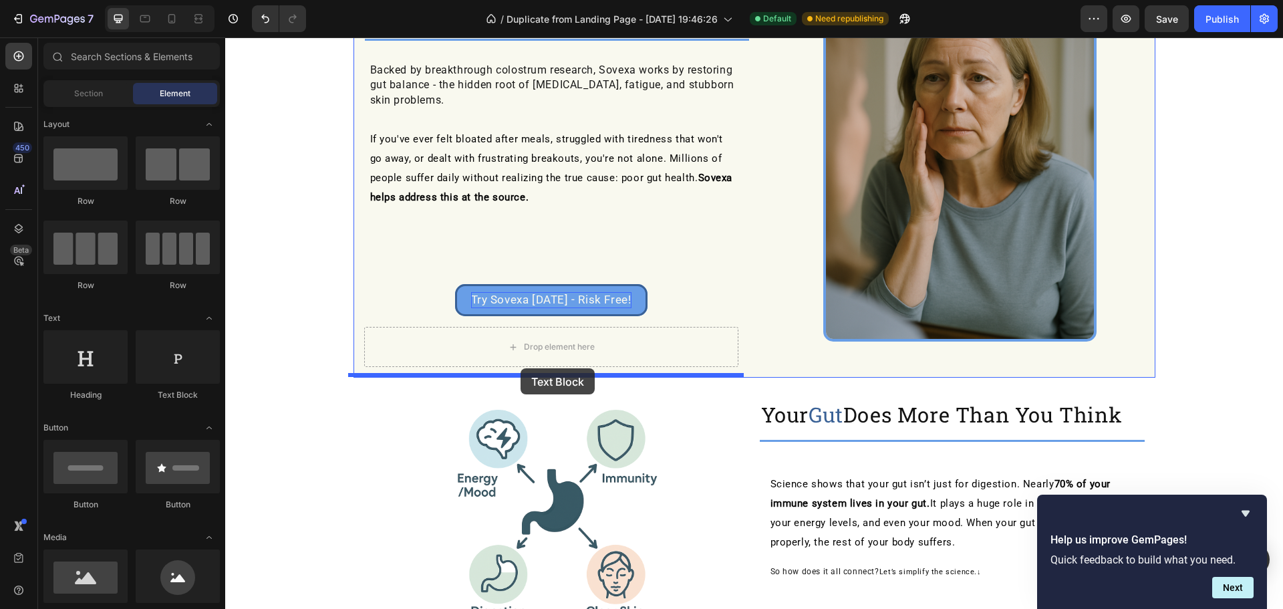
drag, startPoint x: 433, startPoint y: 412, endPoint x: 502, endPoint y: 360, distance: 85.9
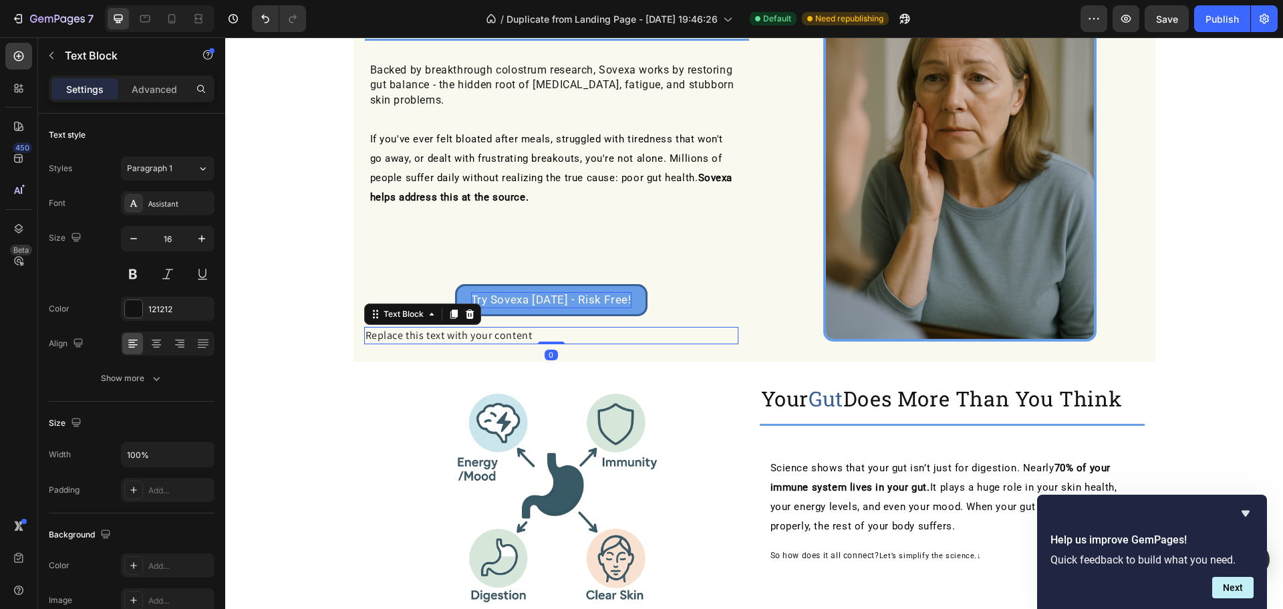
click at [497, 335] on div "Replace this text with your content" at bounding box center [551, 335] width 374 height 17
click at [496, 335] on p "Replace this text with your content" at bounding box center [552, 335] width 372 height 15
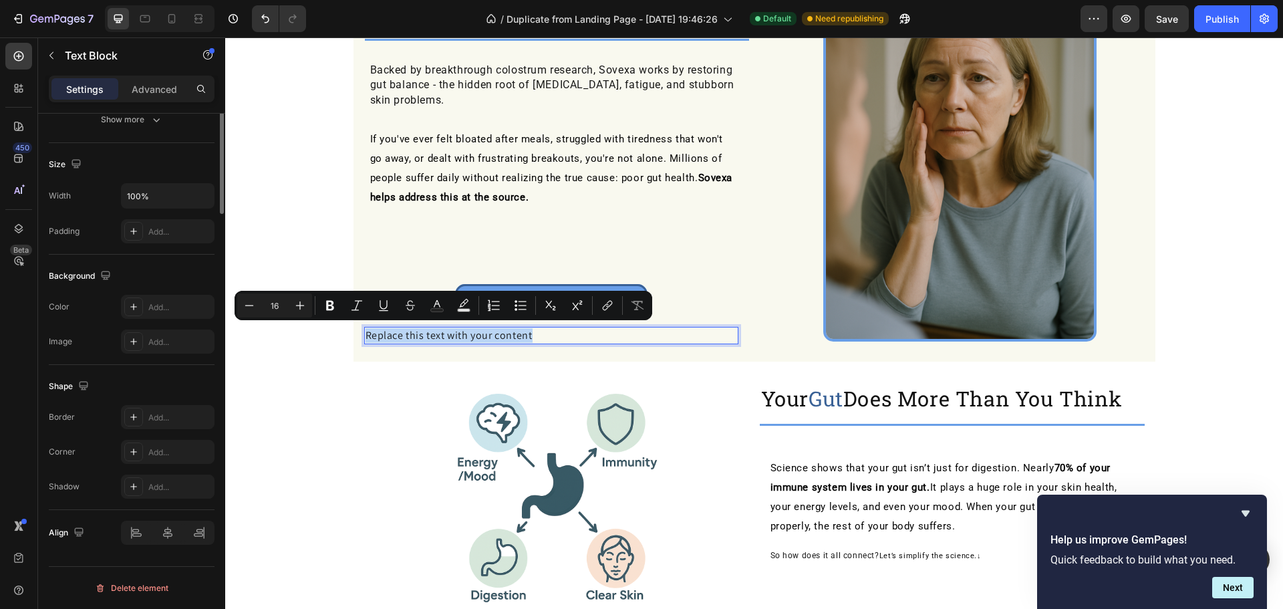
scroll to position [0, 0]
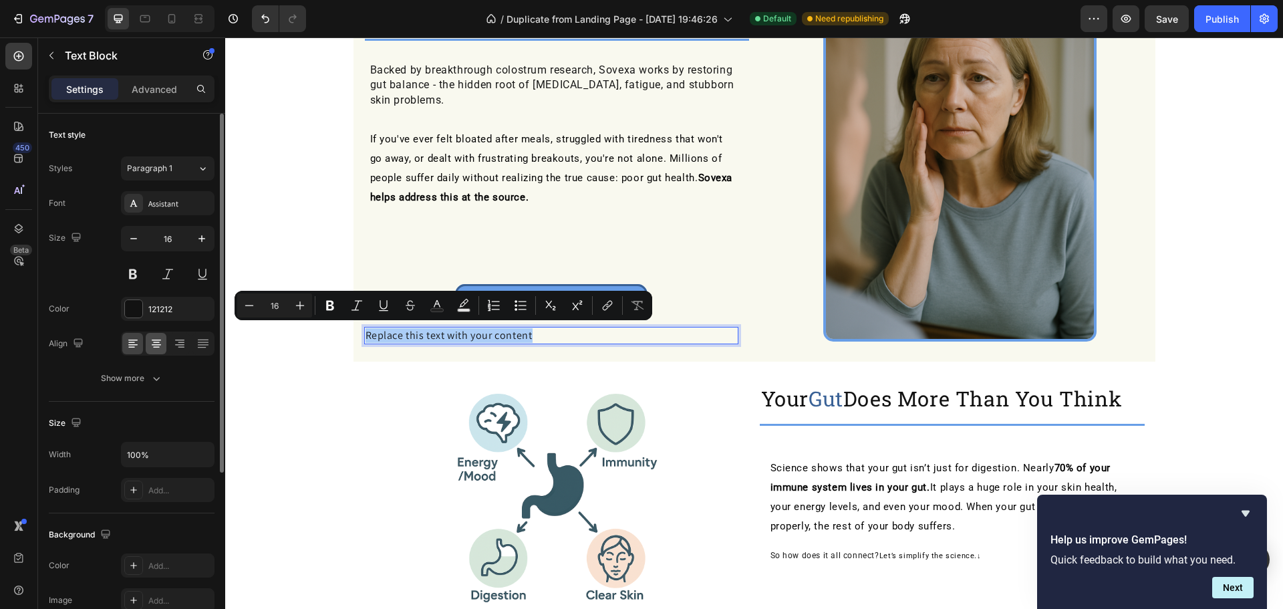
click at [157, 347] on icon at bounding box center [156, 347] width 7 height 1
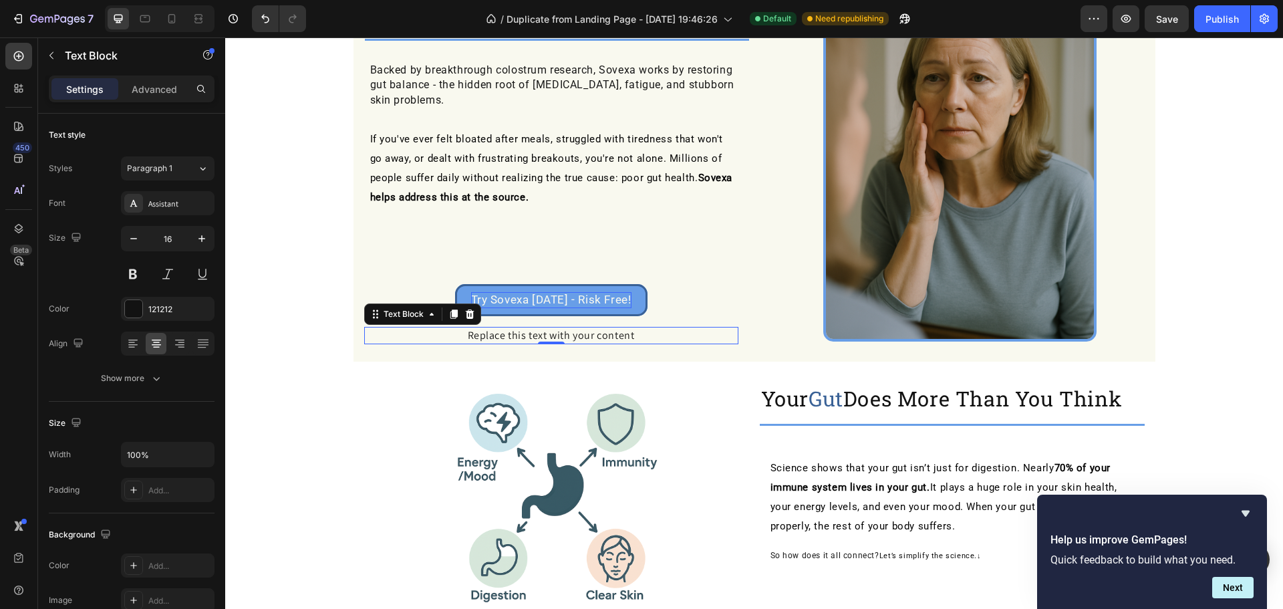
click at [553, 330] on p "Replace this text with your content" at bounding box center [552, 335] width 372 height 15
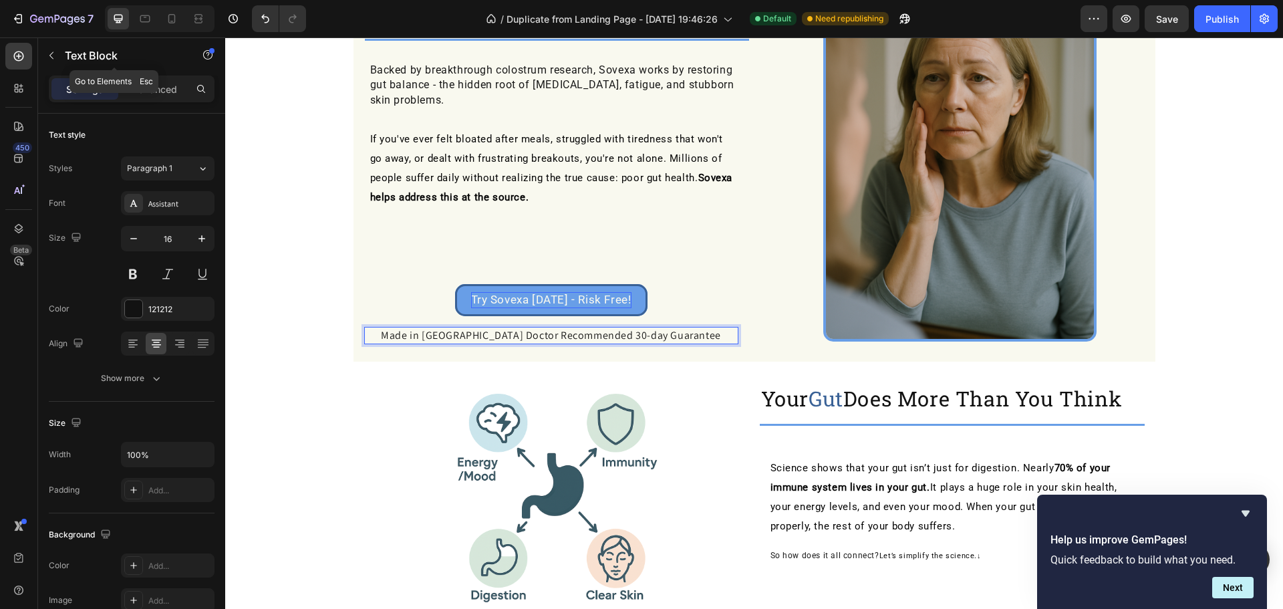
drag, startPoint x: 47, startPoint y: 53, endPoint x: 55, endPoint y: 63, distance: 12.3
click at [47, 53] on icon "button" at bounding box center [51, 55] width 11 height 11
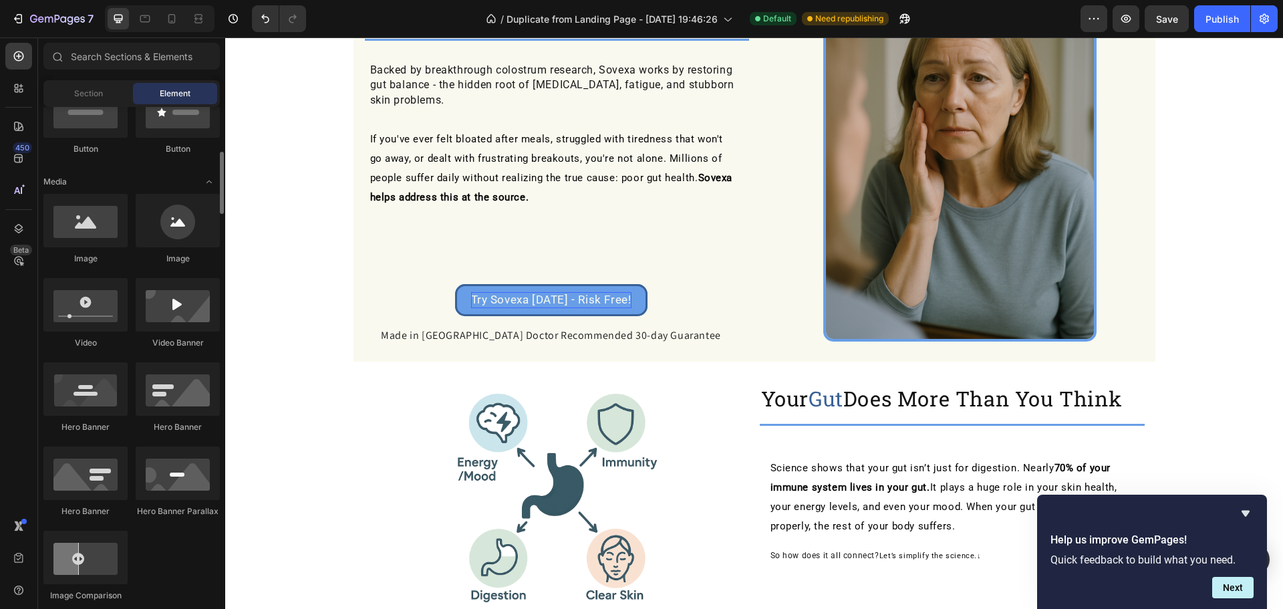
scroll to position [533, 0]
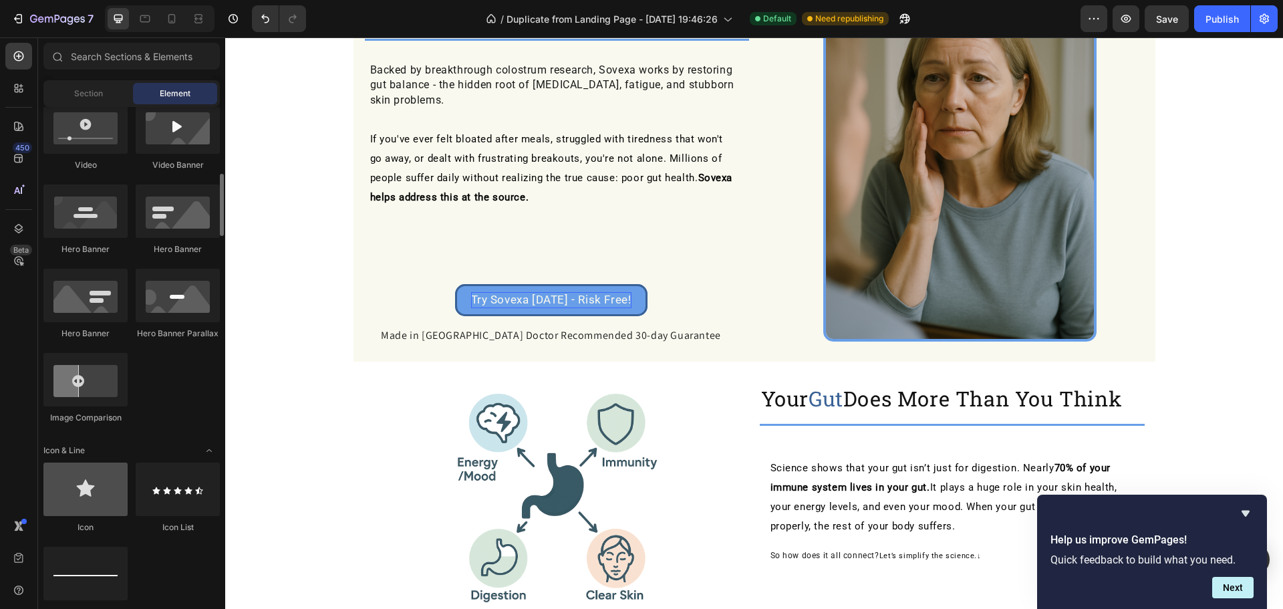
click at [92, 489] on div at bounding box center [85, 488] width 84 height 53
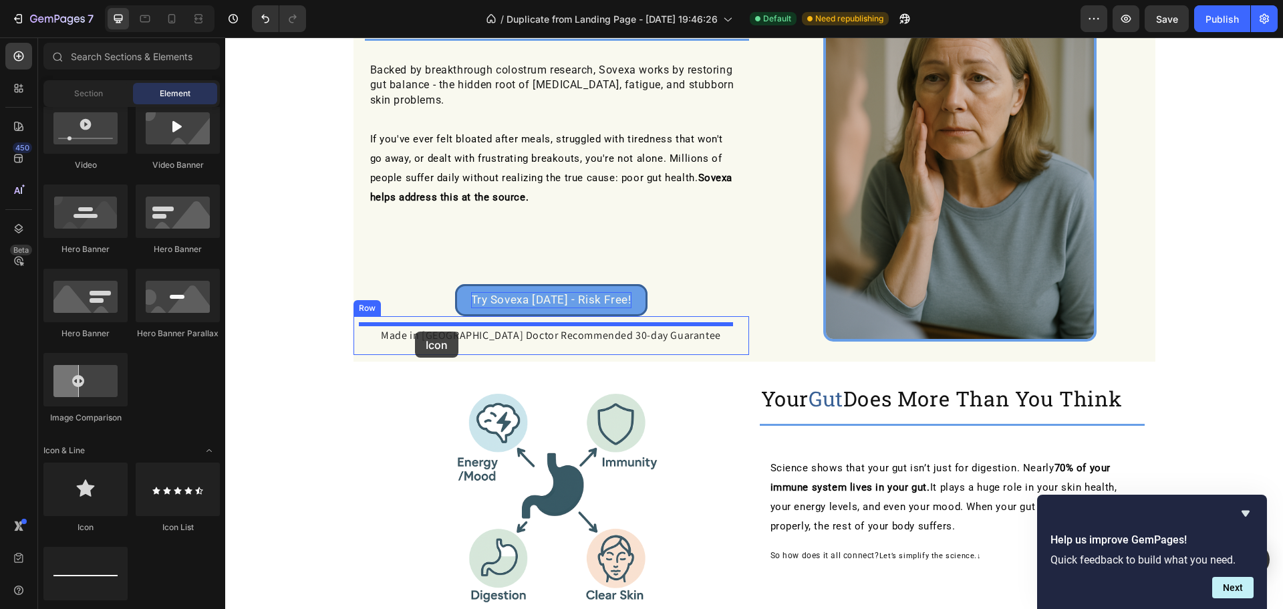
drag, startPoint x: 313, startPoint y: 522, endPoint x: 415, endPoint y: 331, distance: 215.8
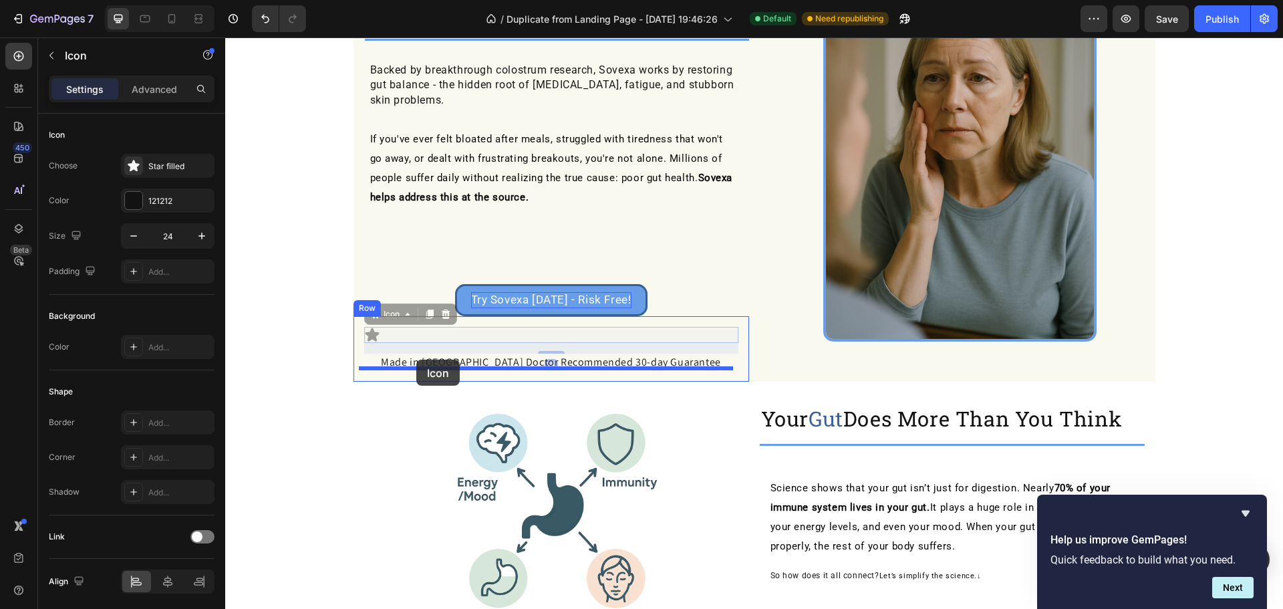
drag, startPoint x: 364, startPoint y: 331, endPoint x: 416, endPoint y: 360, distance: 59.2
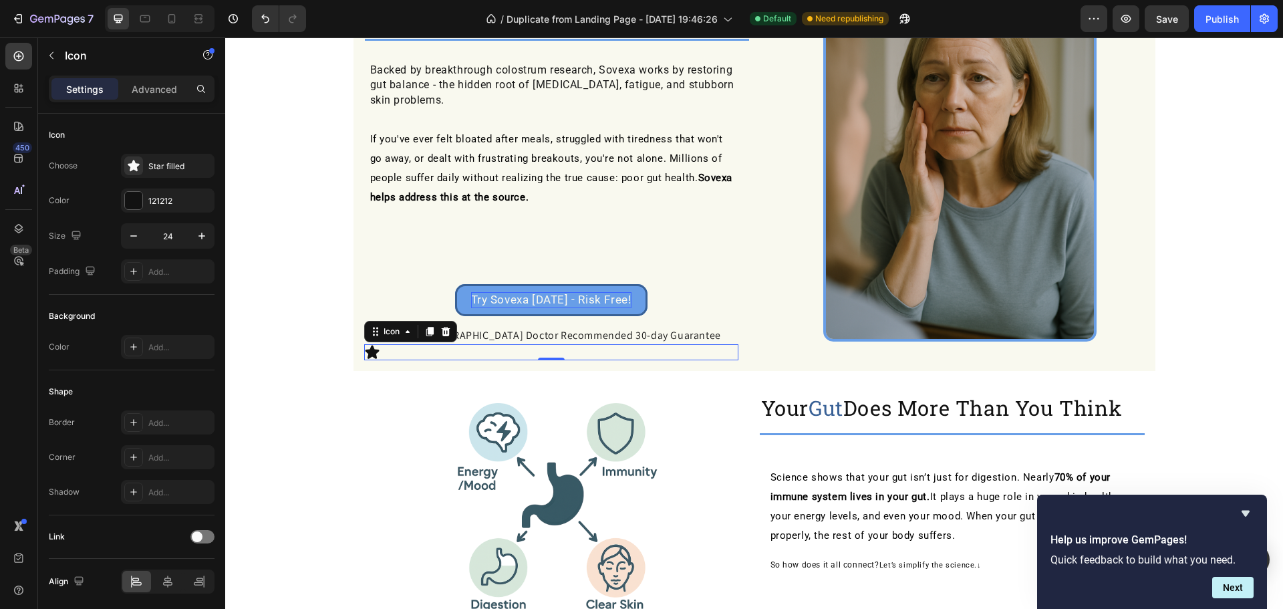
click at [383, 349] on div "Icon 16" at bounding box center [551, 352] width 374 height 16
click at [374, 350] on icon at bounding box center [372, 352] width 16 height 16
click at [440, 329] on icon at bounding box center [445, 331] width 11 height 11
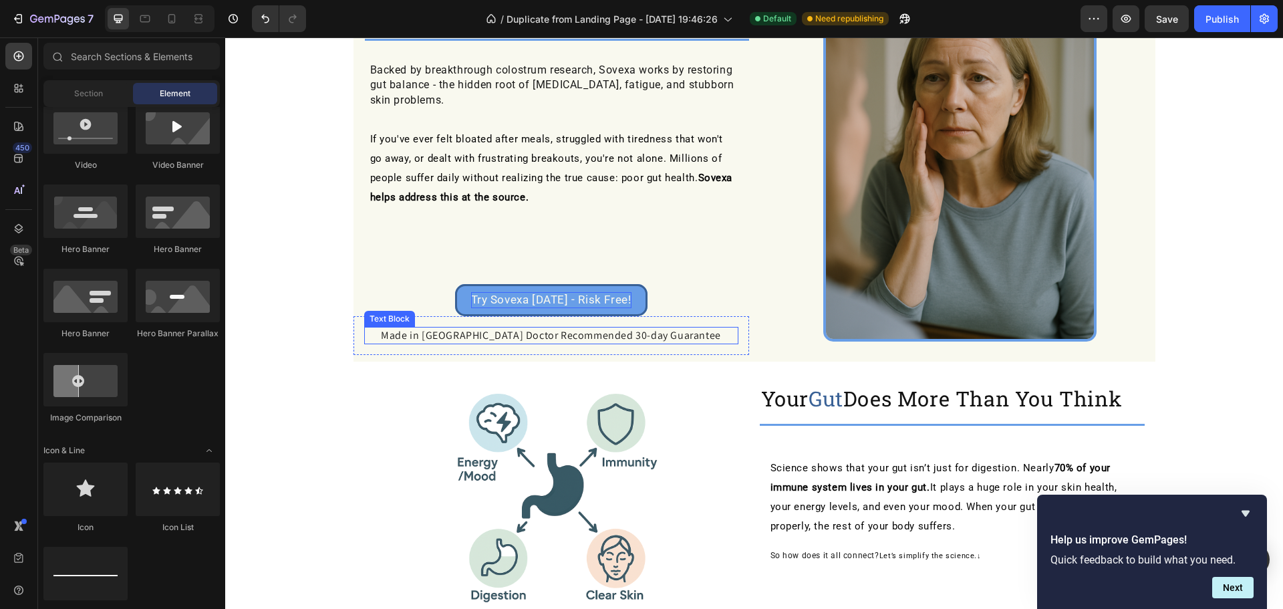
click at [476, 333] on p "Made in USA Doctor Recommended 30-day Guarantee" at bounding box center [552, 335] width 372 height 15
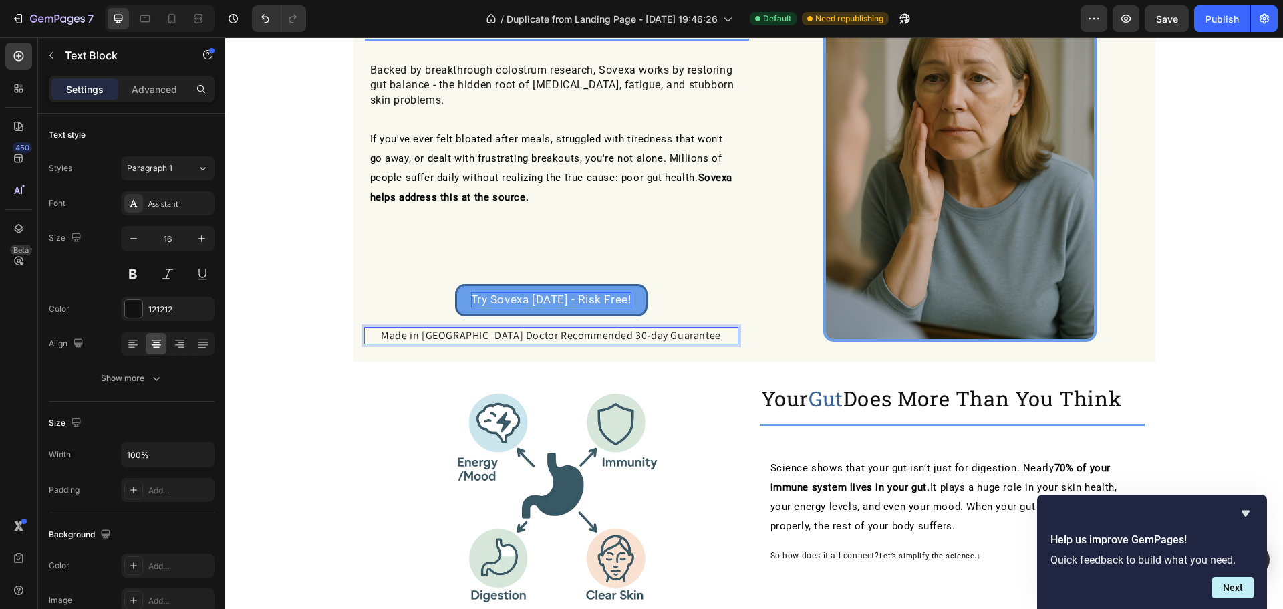
click at [478, 335] on p "Made in USA Doctor Recommended 30-day Guarantee" at bounding box center [552, 335] width 372 height 15
click at [594, 332] on p "Made in USA ✓ Doctor Recommended 30-day Guarantee" at bounding box center [552, 335] width 372 height 15
click at [695, 336] on p "Made in USA ✓ Doctor Recommended ✓ 30-day Guarantee" at bounding box center [552, 335] width 372 height 15
click at [596, 332] on p "Made in USA ✓ Doctor Recommended ✓ 30-day Guarantee ✓" at bounding box center [552, 335] width 372 height 15
click at [723, 335] on strong "✓" at bounding box center [727, 335] width 9 height 14
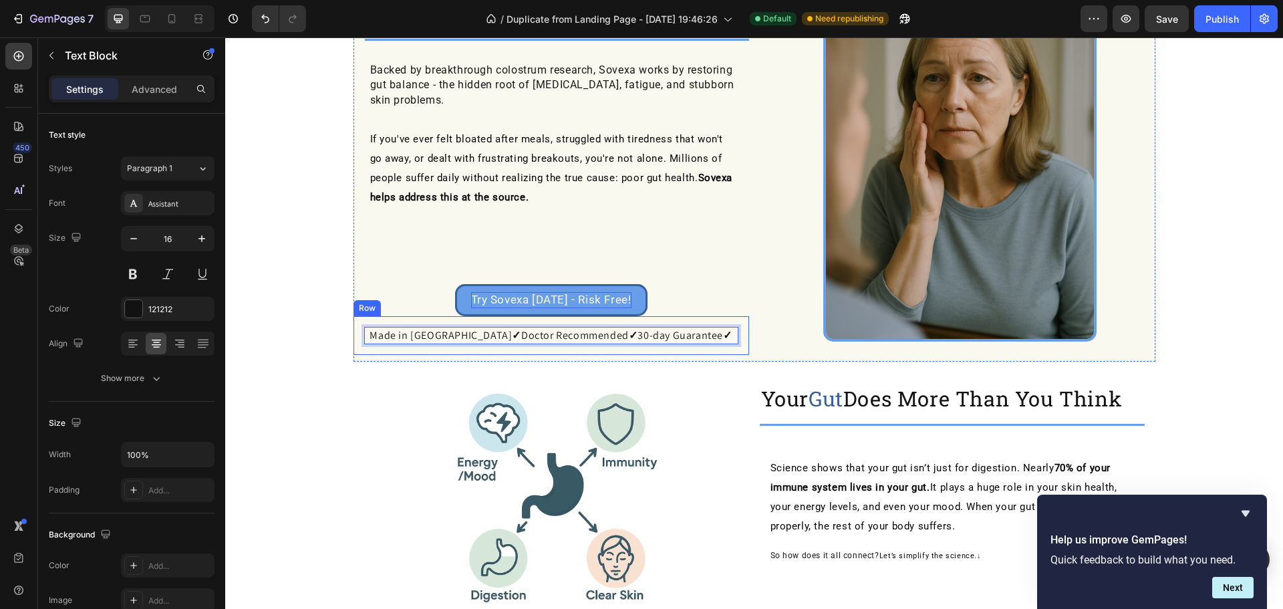
click at [641, 369] on div "Image ⁠⁠⁠⁠⁠⁠⁠ Your Gut Does More Than You Think Heading Title Line Science show…" at bounding box center [754, 495] width 802 height 255
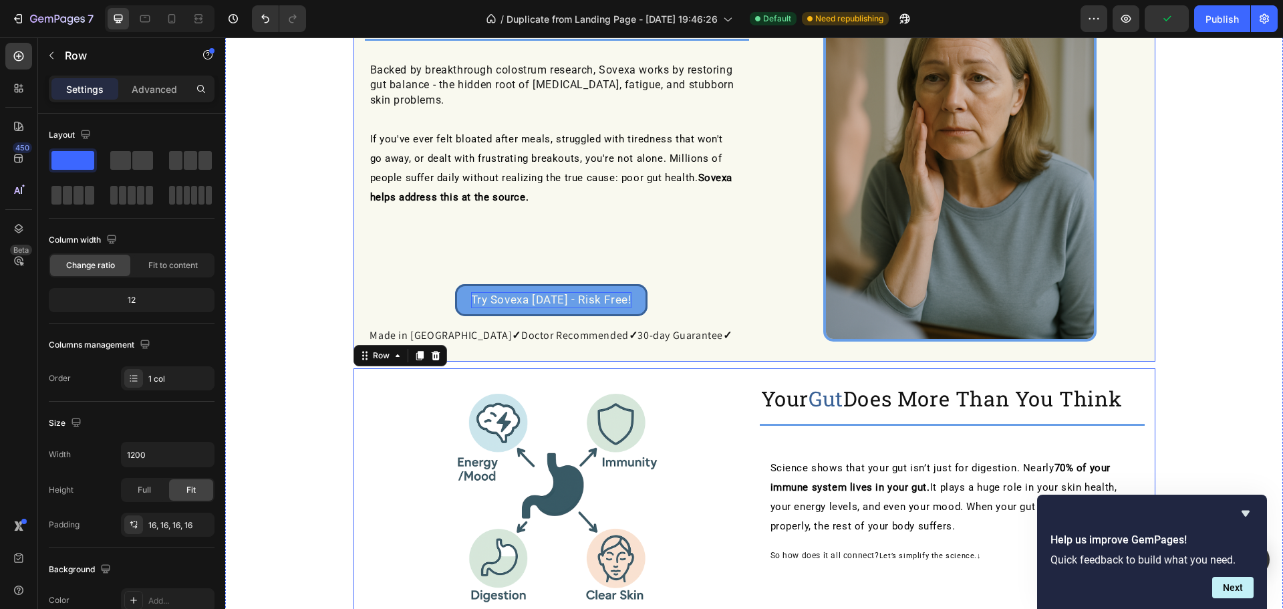
click at [380, 255] on div "Try Sovexa [DATE] - Risk Free! Button" at bounding box center [551, 266] width 396 height 99
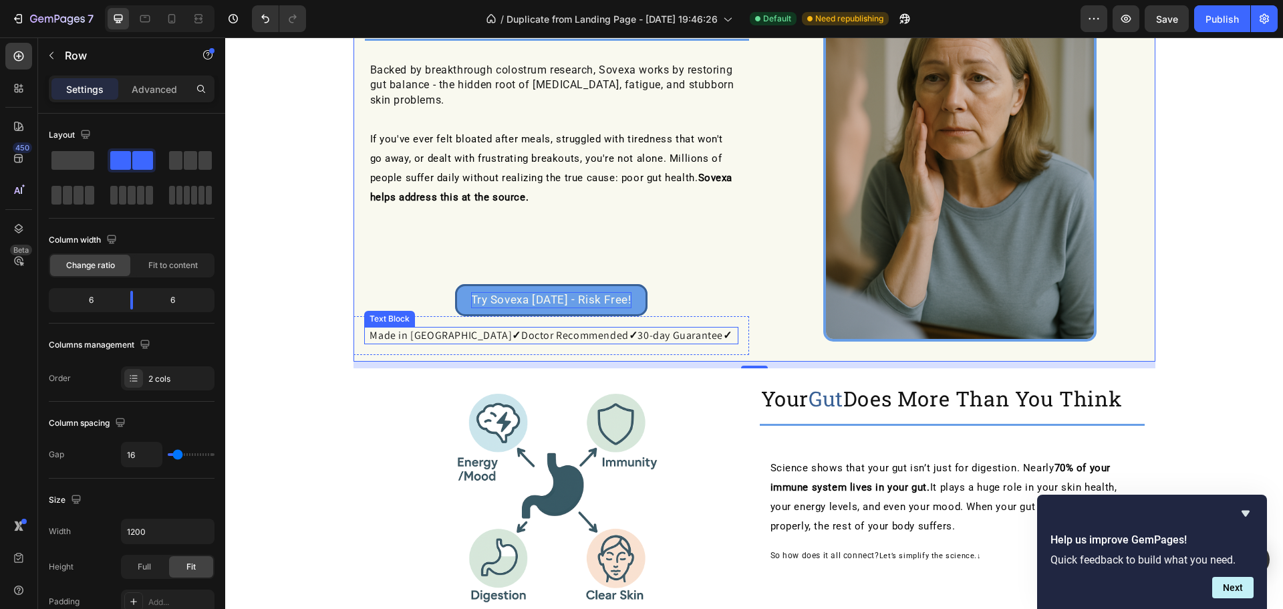
click at [512, 336] on strong "✓" at bounding box center [516, 335] width 9 height 14
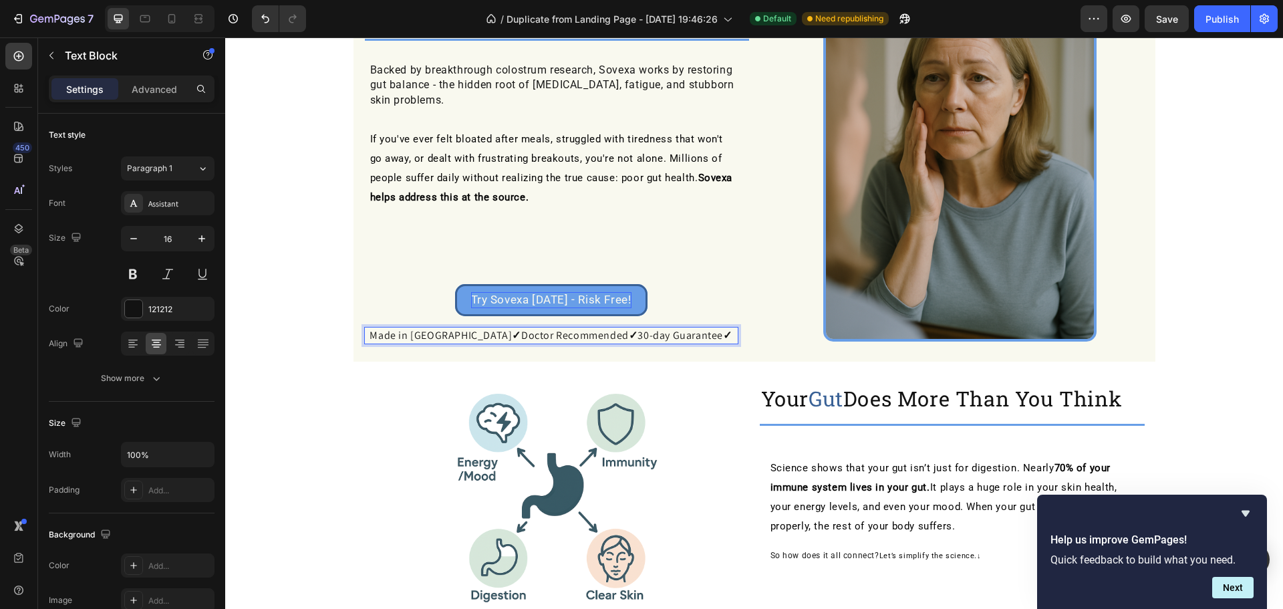
click at [473, 333] on p "Made in USA ✓ Doctor Recommended ✓ 30-day Guarantee ✓" at bounding box center [552, 335] width 372 height 15
click at [631, 331] on strong "✓" at bounding box center [635, 335] width 9 height 14
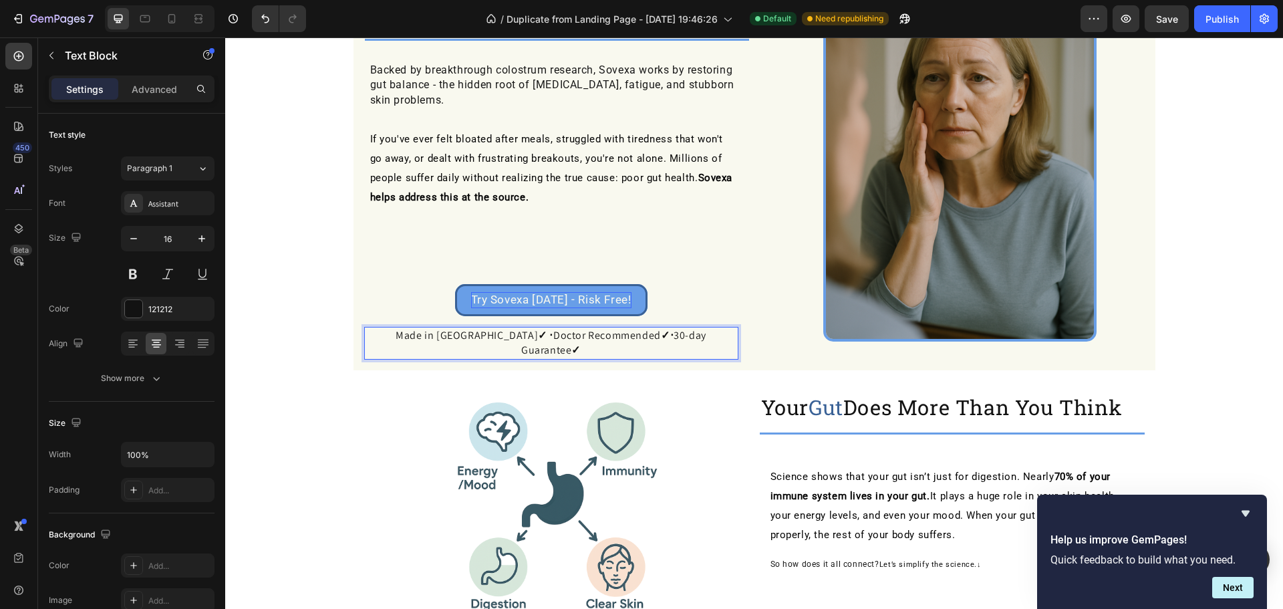
click at [661, 335] on strong "✓‧" at bounding box center [667, 335] width 13 height 14
click at [773, 313] on div at bounding box center [960, 138] width 390 height 407
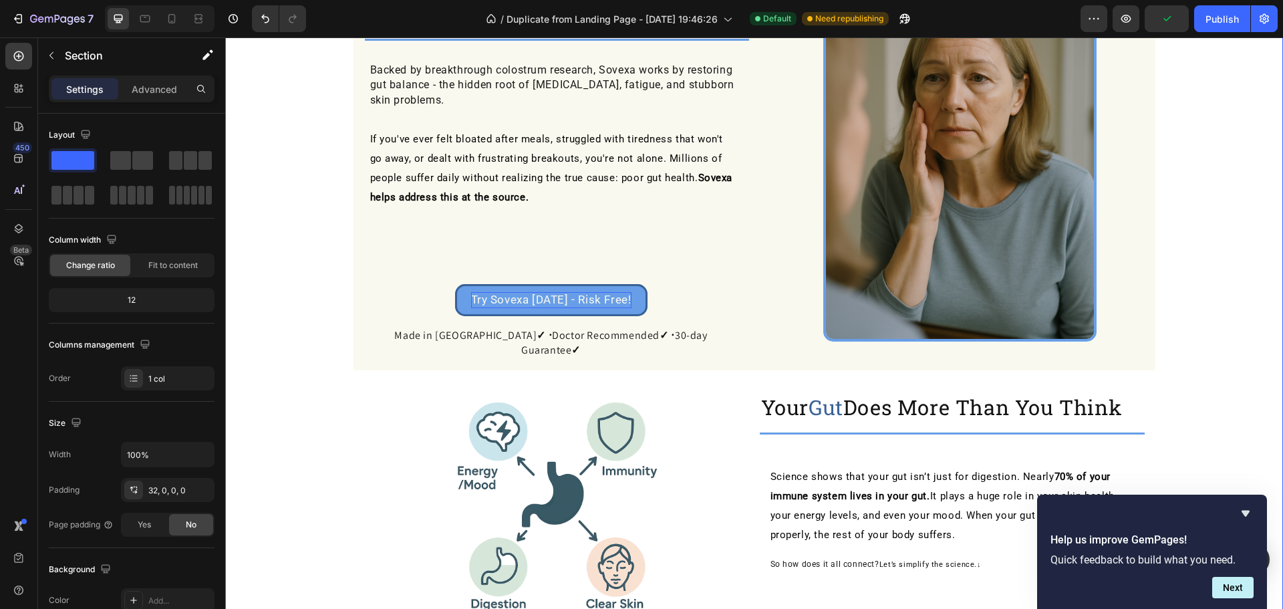
click at [1173, 297] on div "⁠⁠⁠⁠⁠⁠⁠ Finally, a Natural Way to Soothe Your Gut, Boost Energy, and Feel Young…" at bounding box center [754, 611] width 1058 height 1407
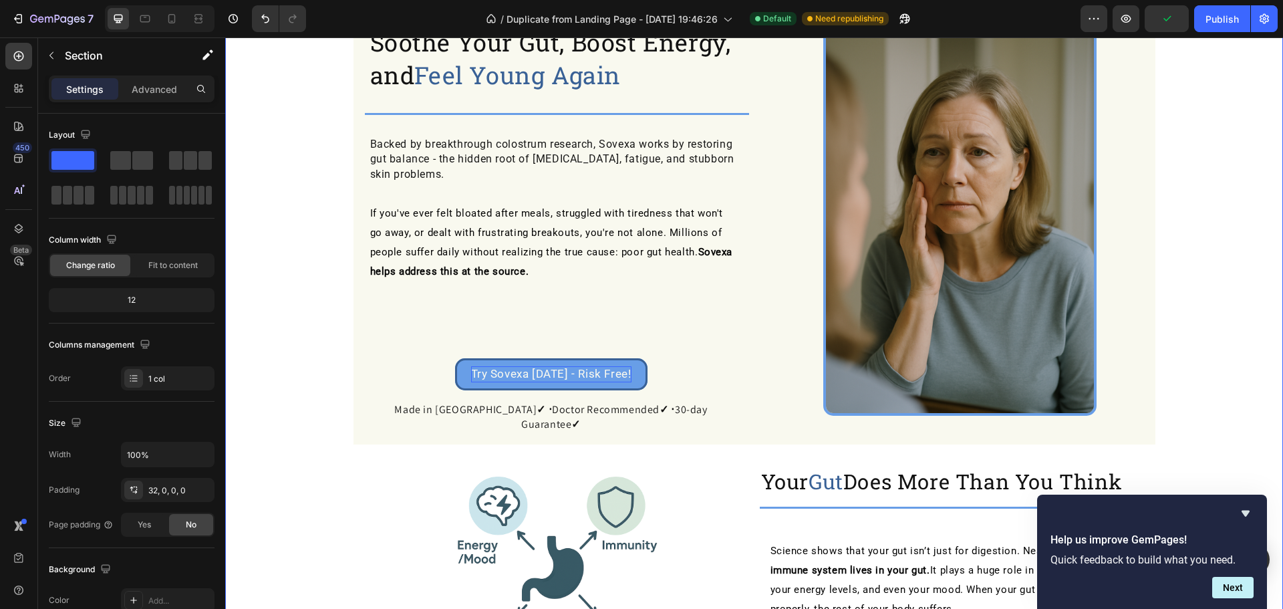
scroll to position [0, 0]
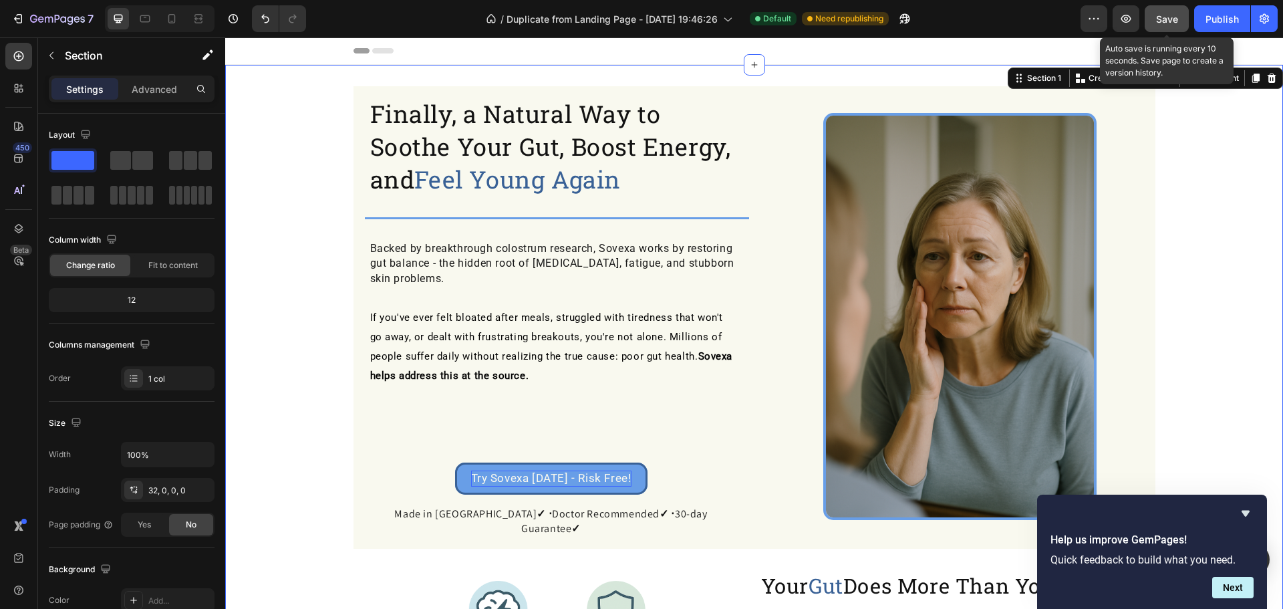
click at [1150, 19] on button "Save" at bounding box center [1167, 18] width 44 height 27
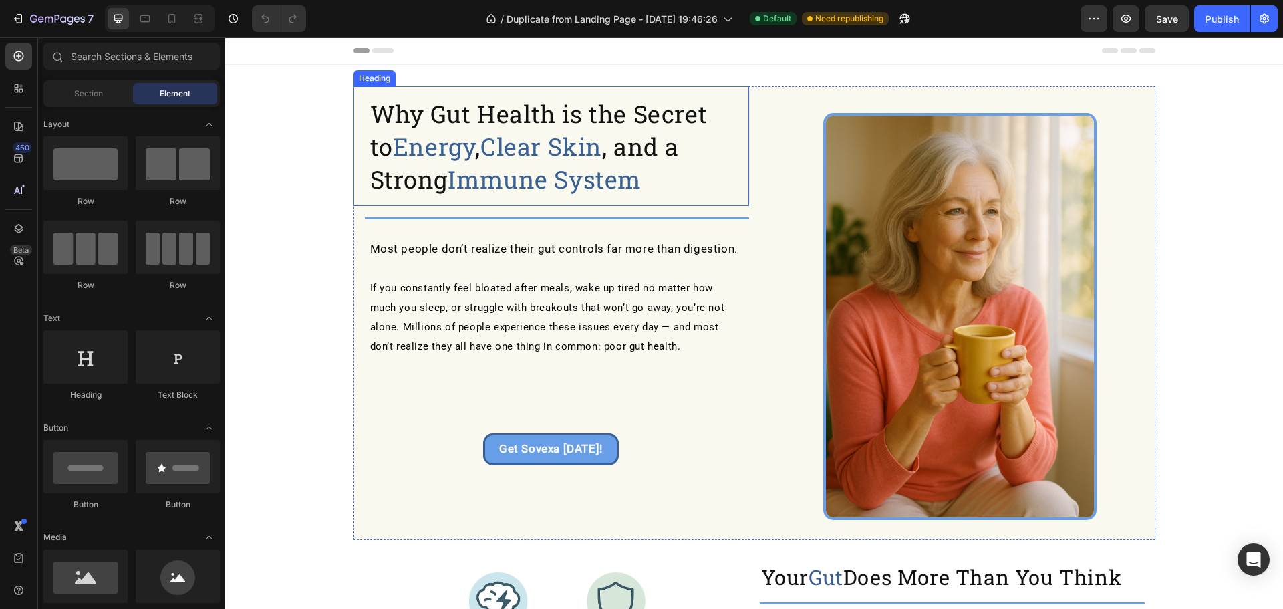
click at [566, 166] on span "Immune System" at bounding box center [545, 179] width 194 height 32
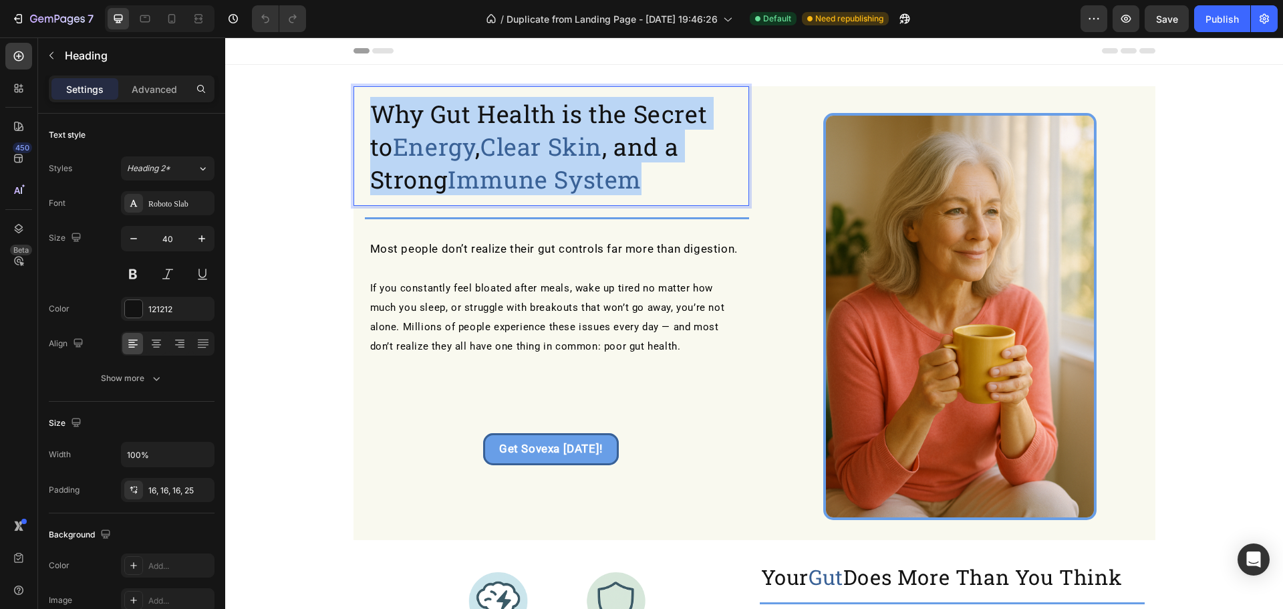
click at [565, 164] on span "Immune System" at bounding box center [545, 179] width 194 height 32
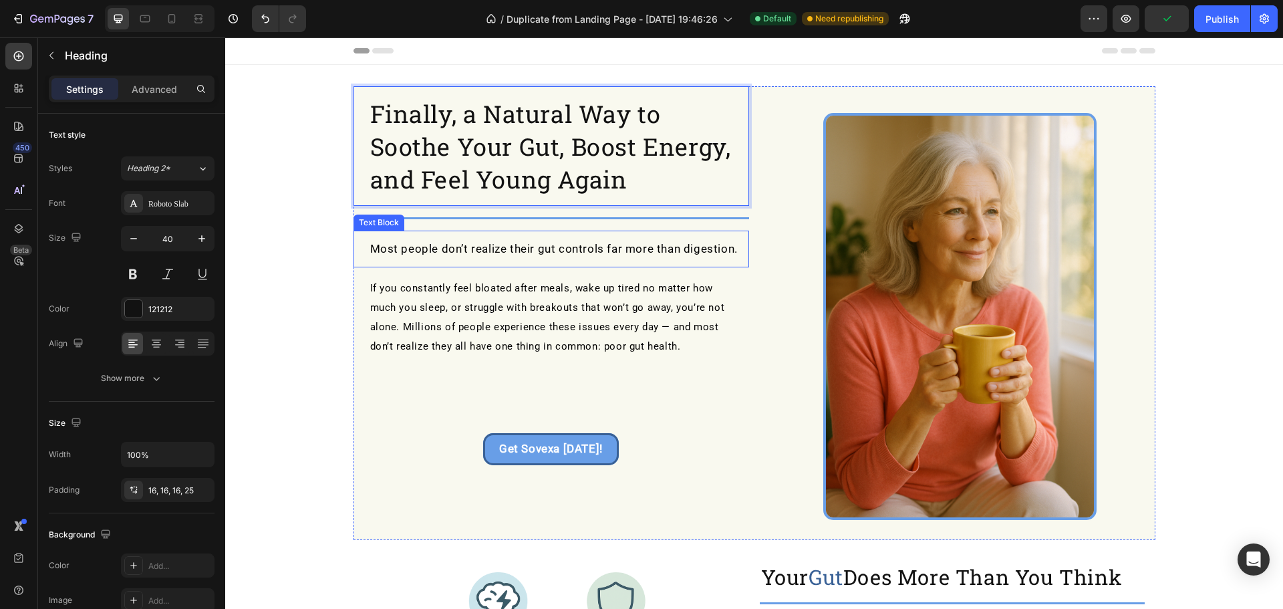
click at [553, 255] on span "Most people don’t realize their gut controls far more than digestion." at bounding box center [554, 248] width 368 height 13
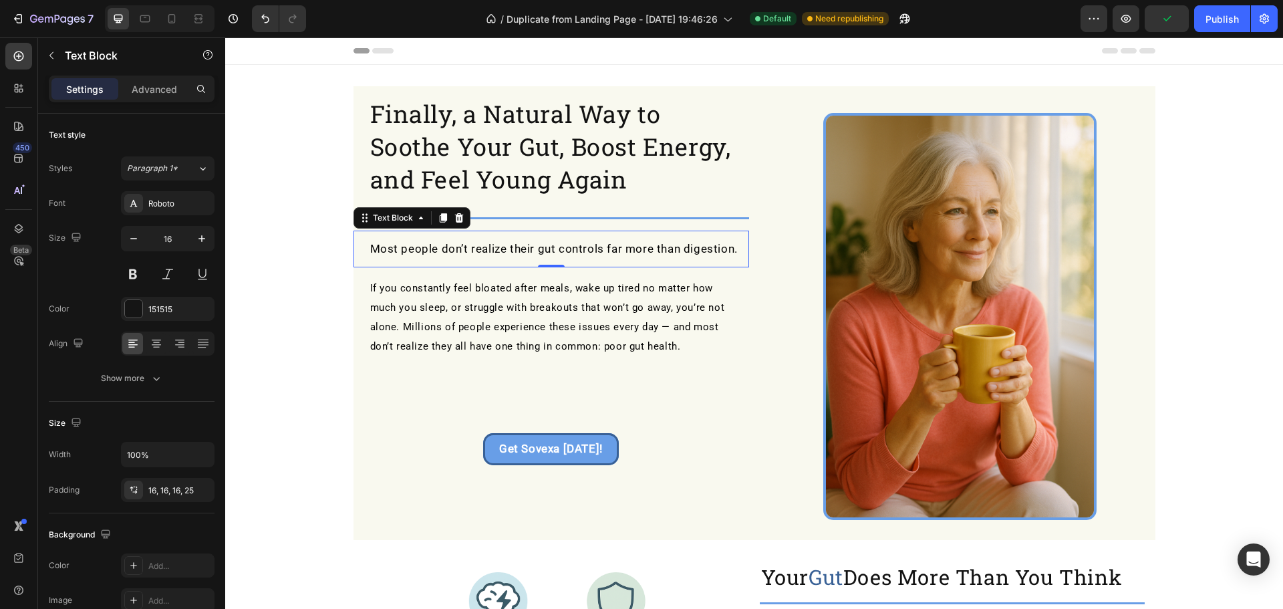
click at [553, 255] on span "Most people don’t realize their gut controls far more than digestion." at bounding box center [554, 248] width 368 height 13
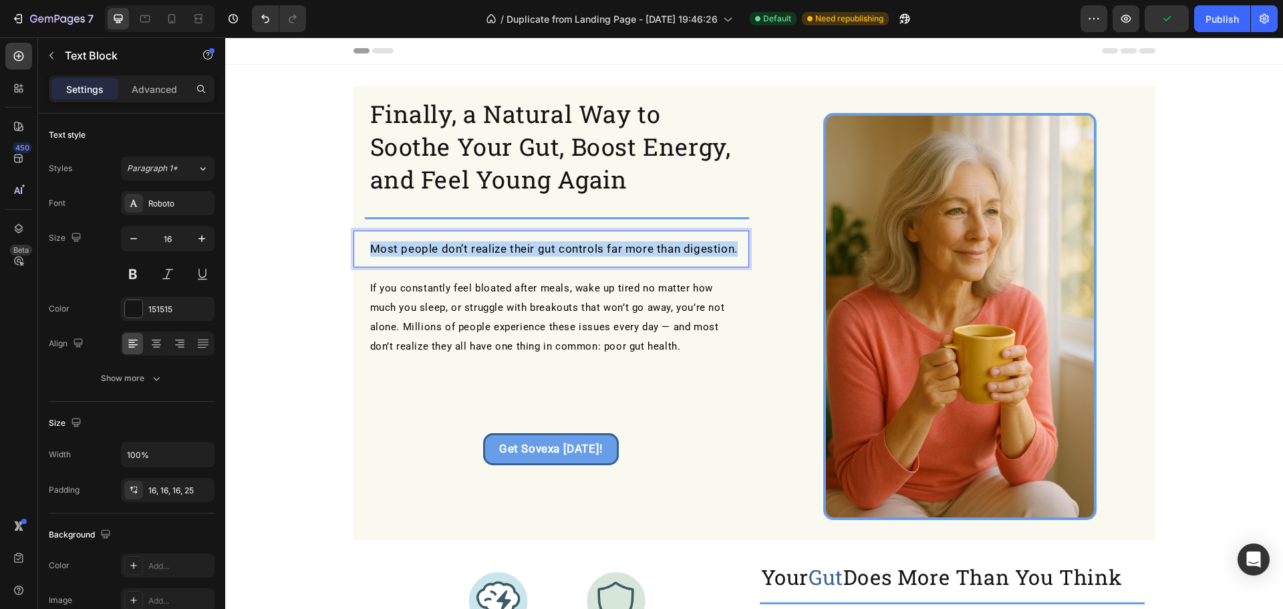
click at [553, 255] on span "Most people don’t realize their gut controls far more than digestion." at bounding box center [554, 248] width 368 height 13
click at [430, 249] on span "Backed by beakthrough colostrum rese" at bounding box center [477, 248] width 214 height 13
click at [592, 255] on p "Backed by breakthrough colostrum rese" at bounding box center [554, 248] width 368 height 15
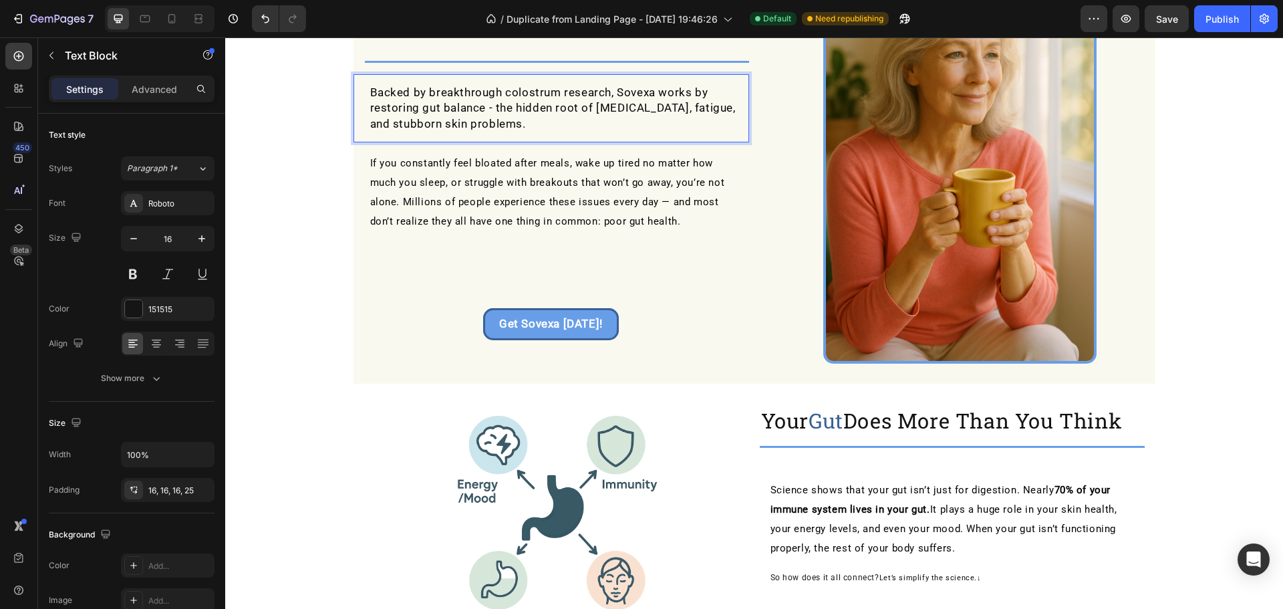
scroll to position [178, 0]
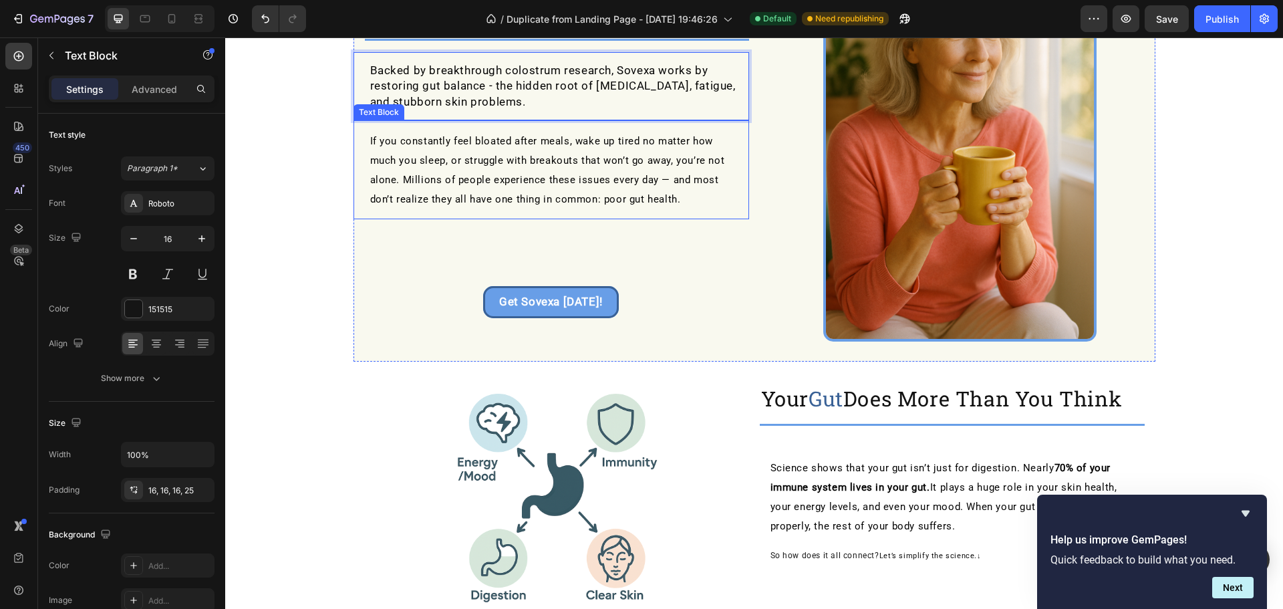
click at [422, 155] on span "If you constantly feel bloated after meals, wake up tired no matter how much yo…" at bounding box center [547, 170] width 355 height 70
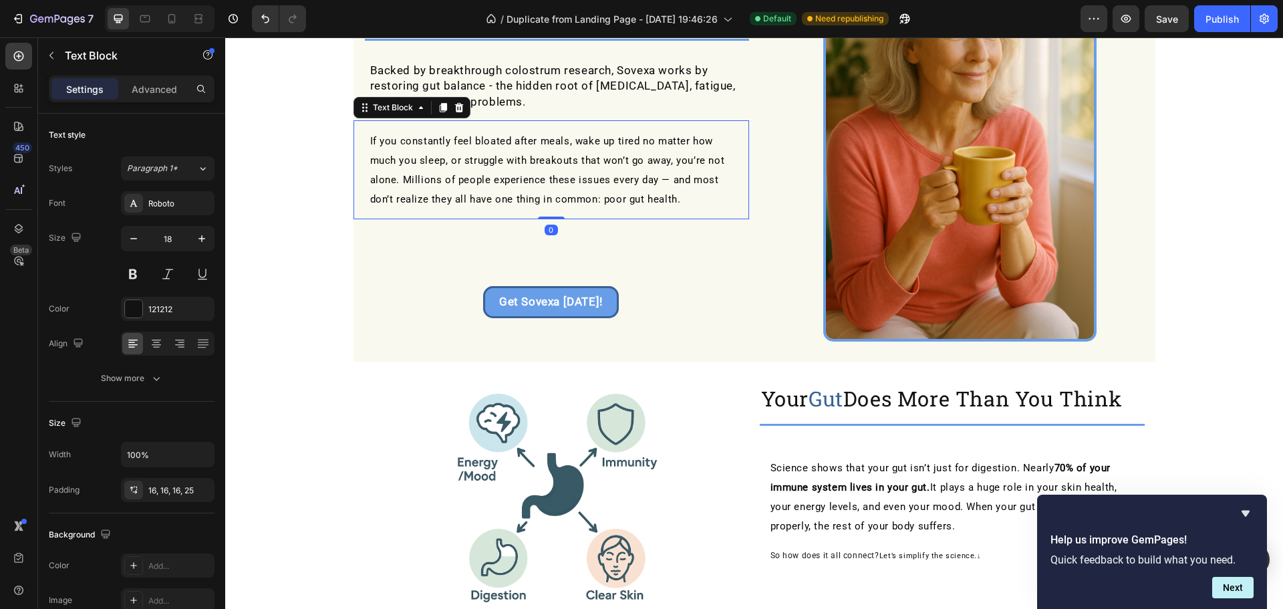
click at [421, 154] on span "If you constantly feel bloated after meals, wake up tired no matter how much yo…" at bounding box center [547, 170] width 355 height 70
click at [420, 154] on span "If you constantly feel bloated after meals, wake up tired no matter how much yo…" at bounding box center [547, 170] width 355 height 70
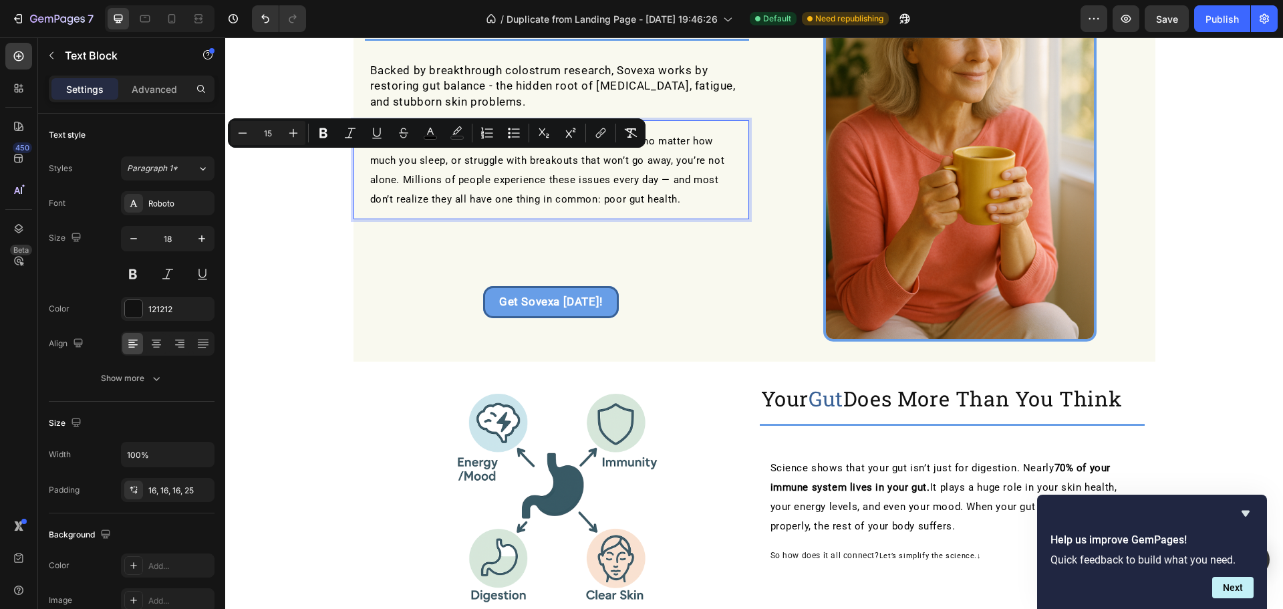
click at [484, 174] on span "If you constantly feel bloated after meals, wake up tired no matter how much yo…" at bounding box center [547, 170] width 355 height 70
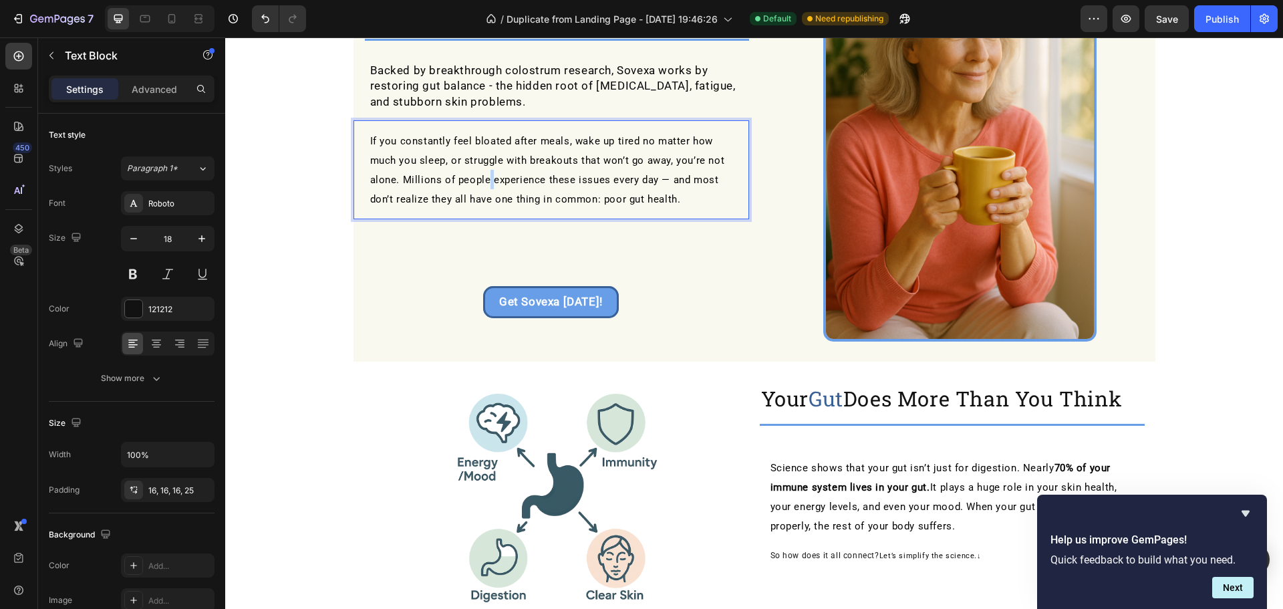
click at [483, 174] on span "If you constantly feel bloated after meals, wake up tired no matter how much yo…" at bounding box center [547, 170] width 355 height 70
click at [482, 174] on span "If you constantly feel bloated after meals, wake up tired no matter how much yo…" at bounding box center [547, 170] width 355 height 70
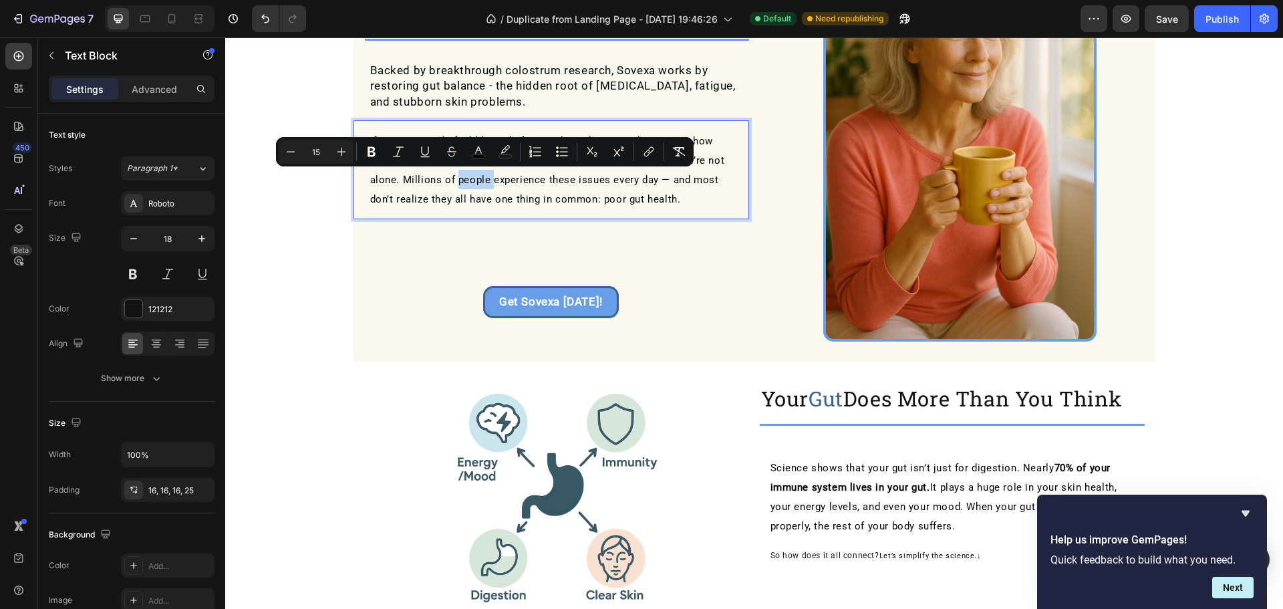
click at [480, 174] on span "If you constantly feel bloated after meals, wake up tired no matter how much yo…" at bounding box center [547, 170] width 355 height 70
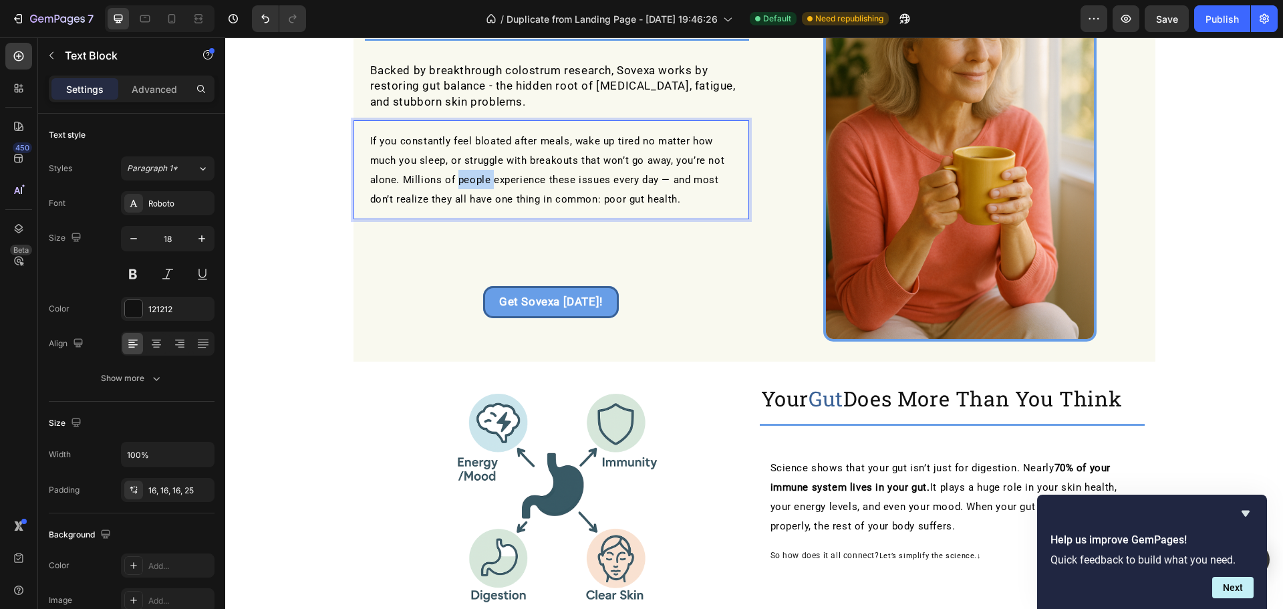
click at [483, 171] on p "If you constantly feel bloated after meals, wake up tired no matter how much yo…" at bounding box center [554, 170] width 368 height 78
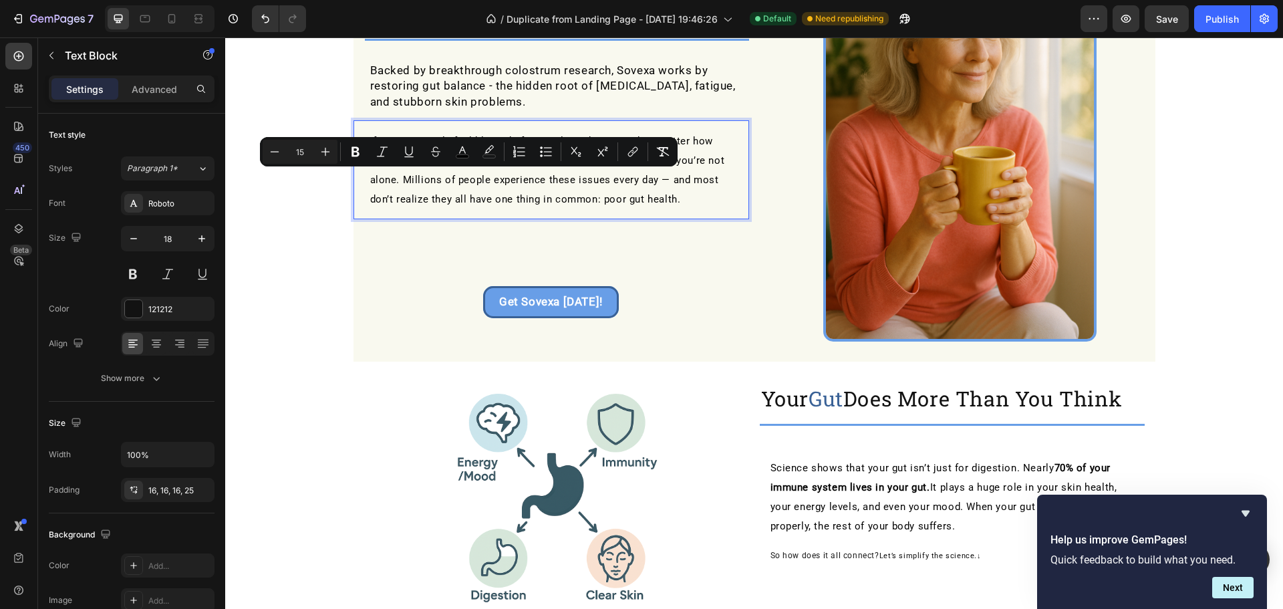
click at [486, 170] on p "If you constantly feel bloated after meals, wake up tired no matter how much yo…" at bounding box center [554, 170] width 368 height 78
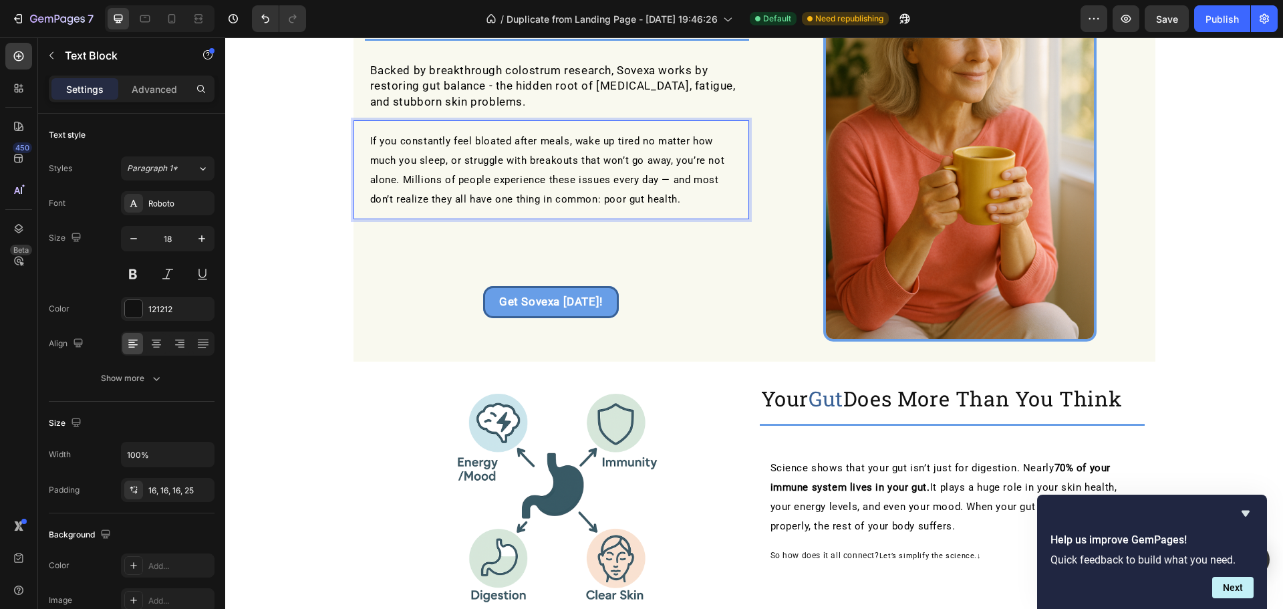
click at [486, 171] on p "If you constantly feel bloated after meals, wake up tired no matter how much yo…" at bounding box center [554, 170] width 368 height 78
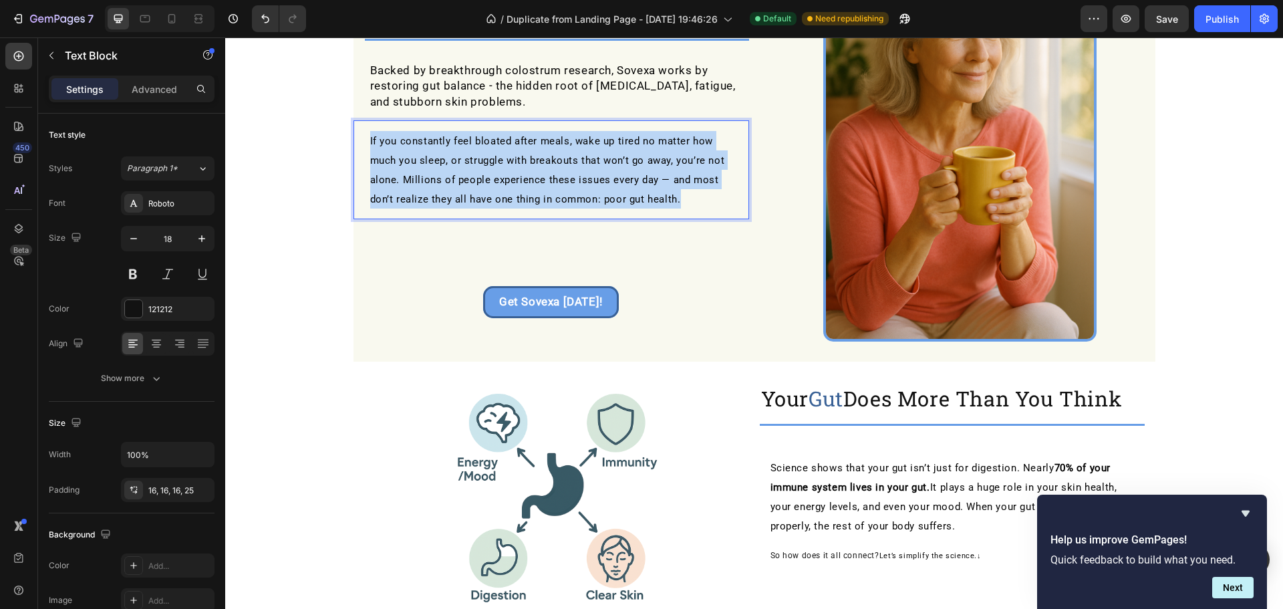
click at [486, 171] on p "If you constantly feel bloated after meals, wake up tired no matter how much yo…" at bounding box center [554, 170] width 368 height 78
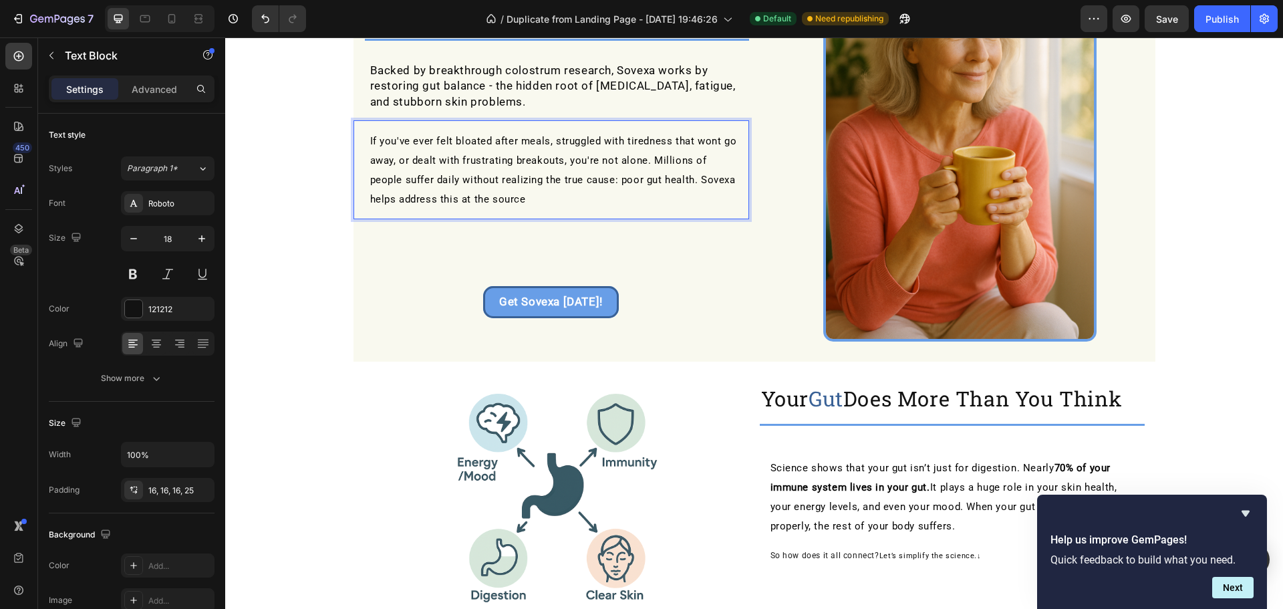
scroll to position [0, 0]
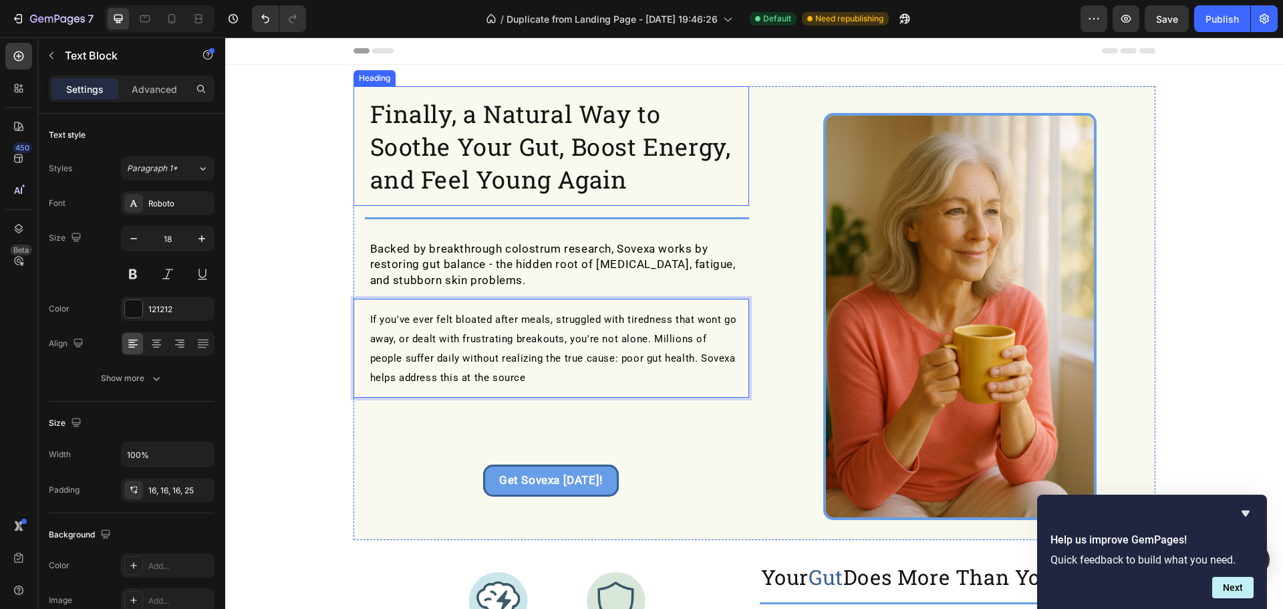
click at [419, 188] on span "Finally, a Natural Way to Soothe Your Gut, Boost Energy, and Feel Young Again" at bounding box center [550, 147] width 361 height 98
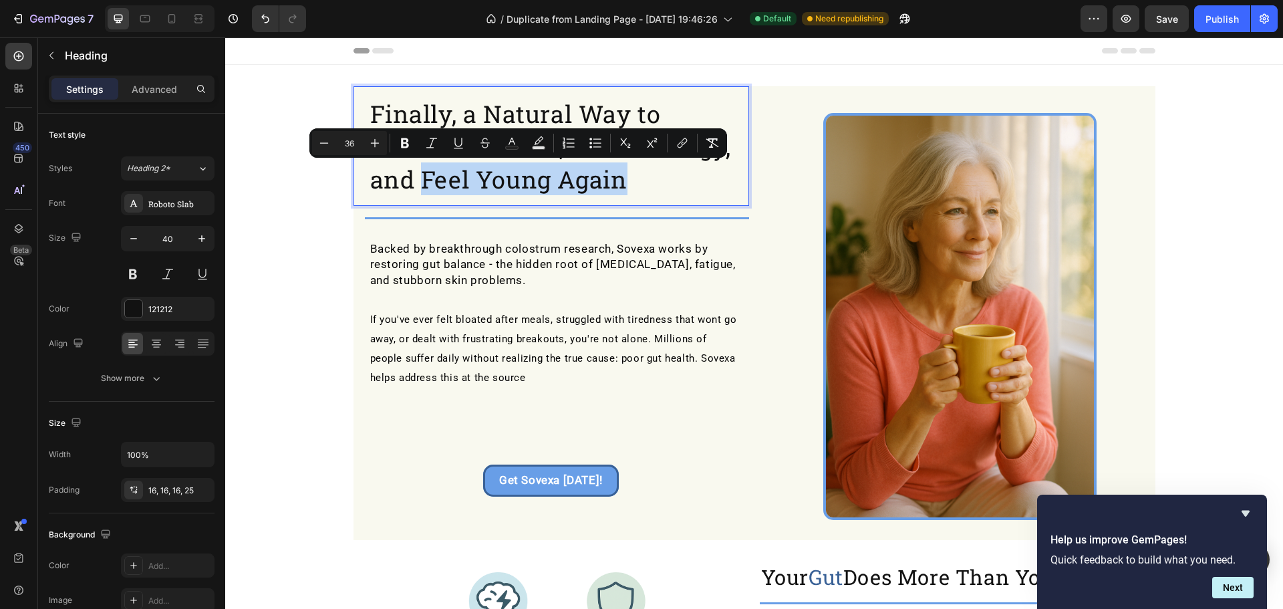
drag, startPoint x: 414, startPoint y: 186, endPoint x: 633, endPoint y: 184, distance: 218.5
click at [512, 144] on icon "Editor contextual toolbar" at bounding box center [511, 142] width 13 height 13
type input "121212"
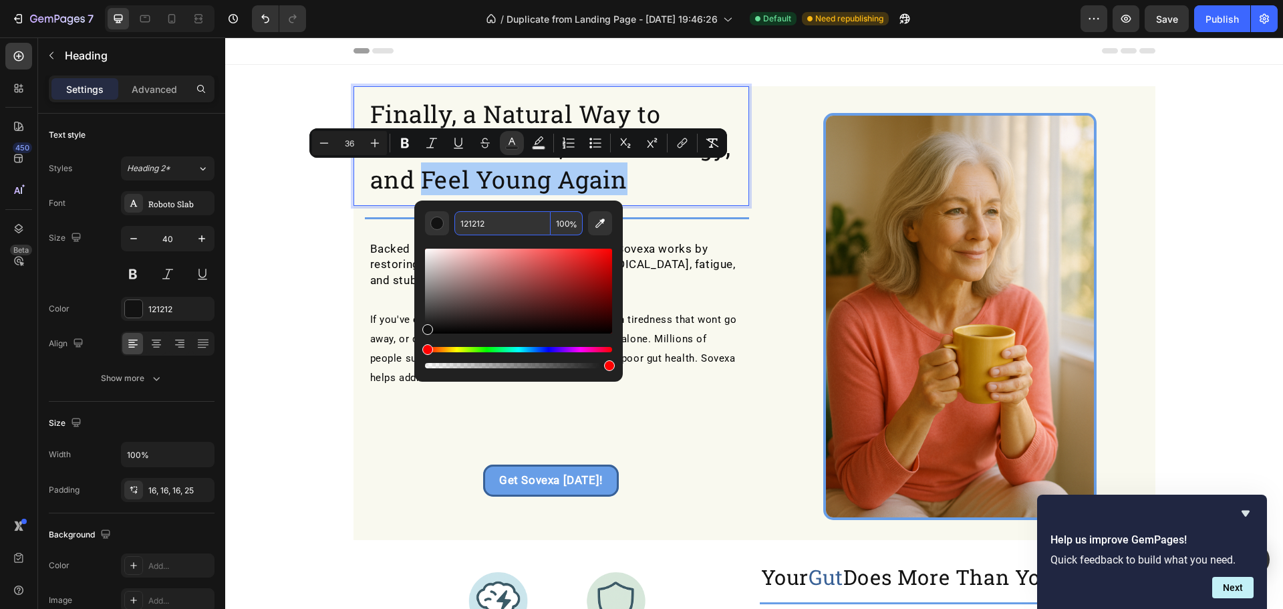
click at [507, 226] on input "121212" at bounding box center [502, 223] width 96 height 24
paste input "‧"
click at [513, 226] on input "‧" at bounding box center [502, 223] width 96 height 24
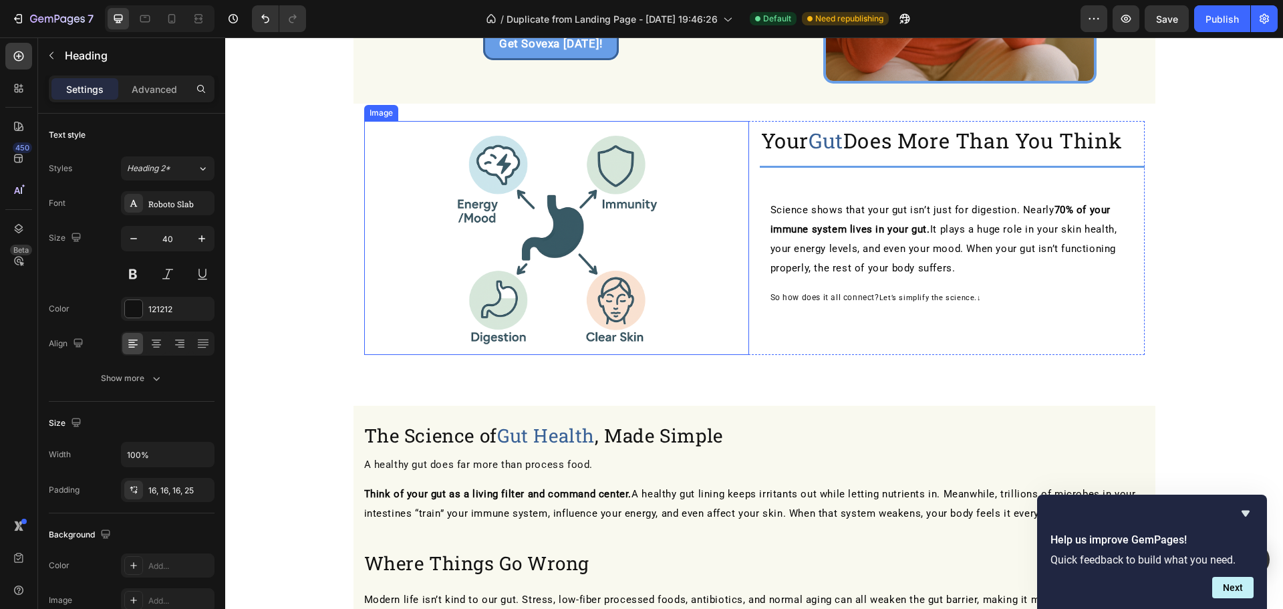
scroll to position [446, 0]
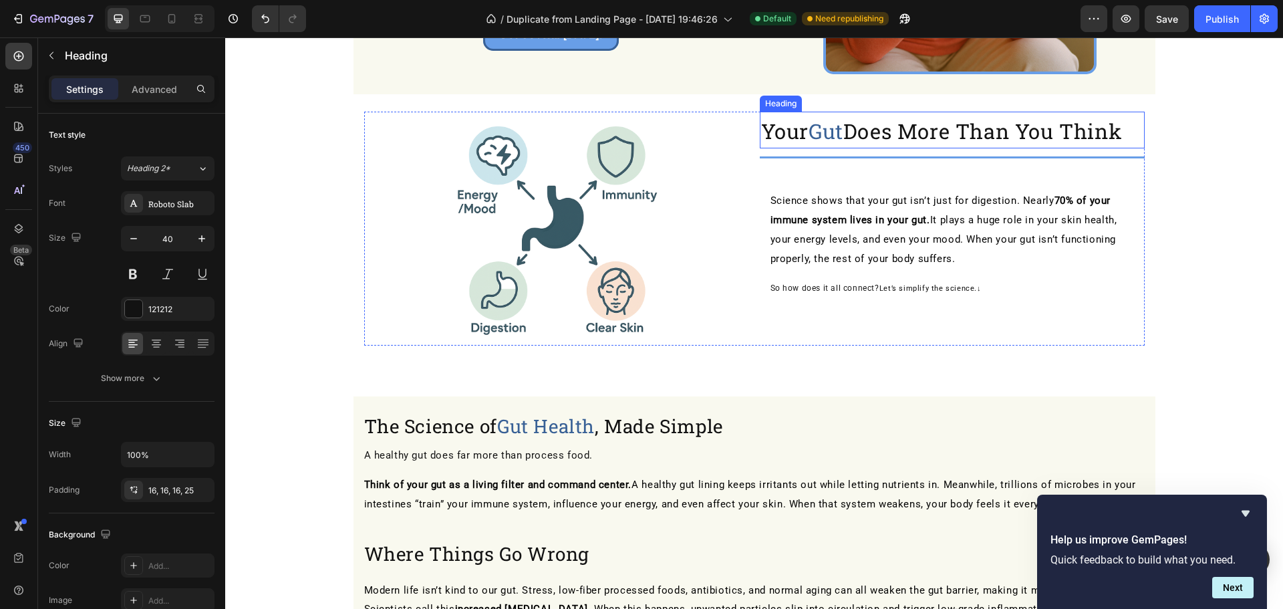
click at [823, 128] on span "Gut" at bounding box center [826, 131] width 35 height 27
type input "121212"
drag, startPoint x: 841, startPoint y: 130, endPoint x: 816, endPoint y: 132, distance: 25.5
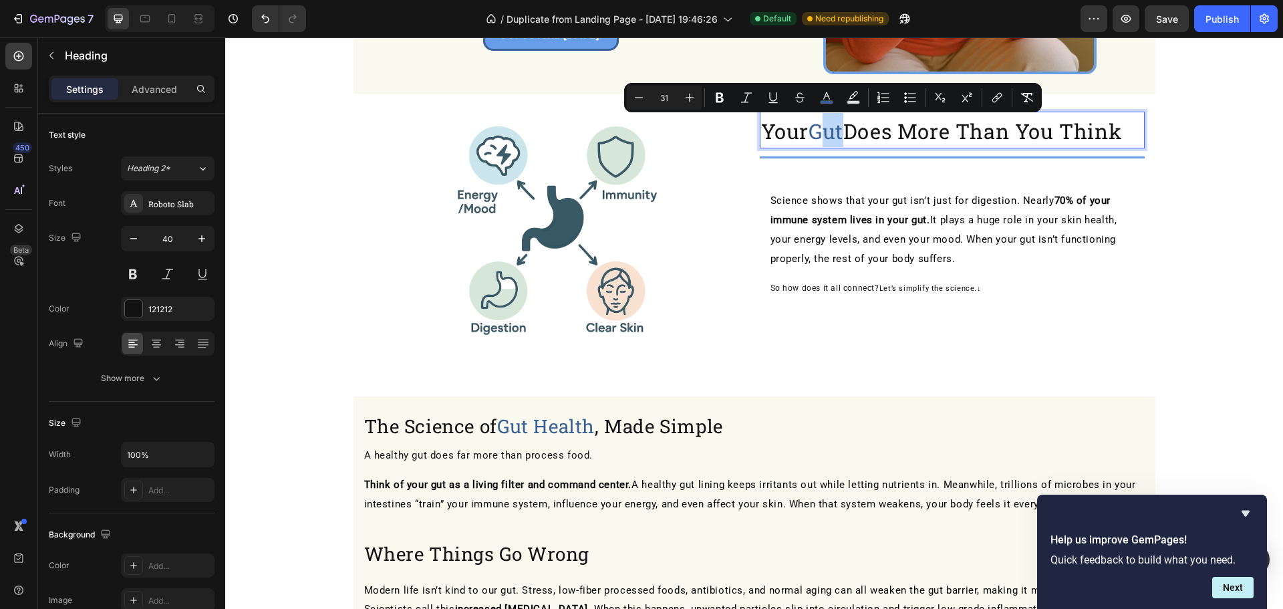
click at [832, 133] on span "Gut" at bounding box center [826, 131] width 35 height 27
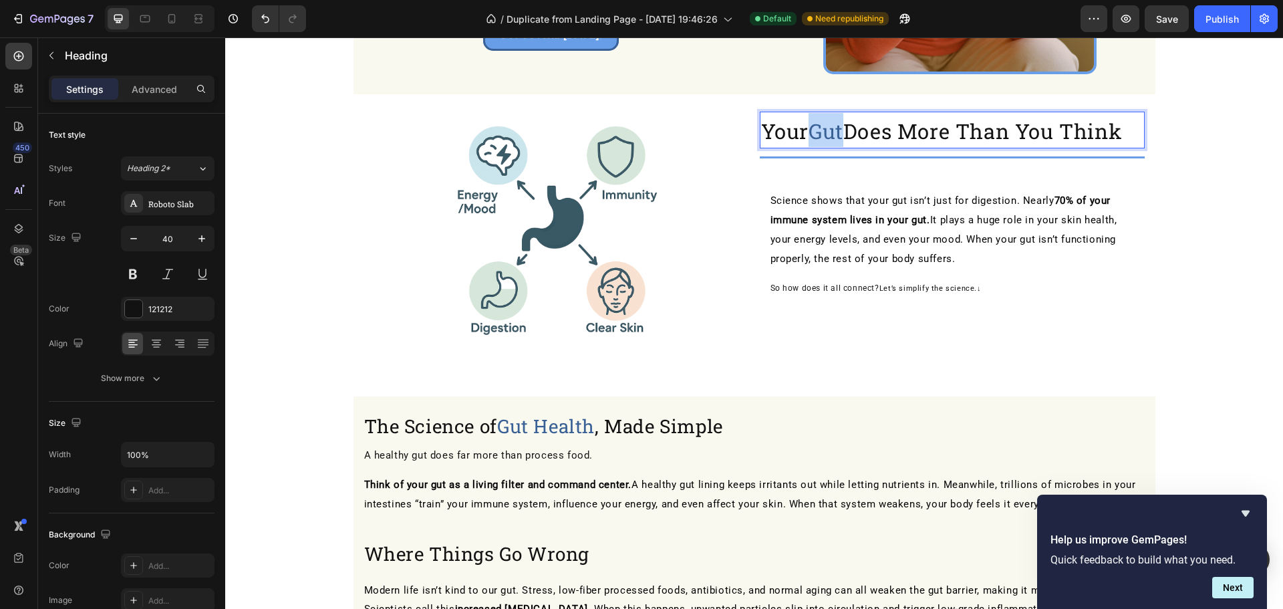
drag, startPoint x: 833, startPoint y: 133, endPoint x: 813, endPoint y: 132, distance: 20.1
click at [813, 132] on span "Gut" at bounding box center [826, 131] width 35 height 27
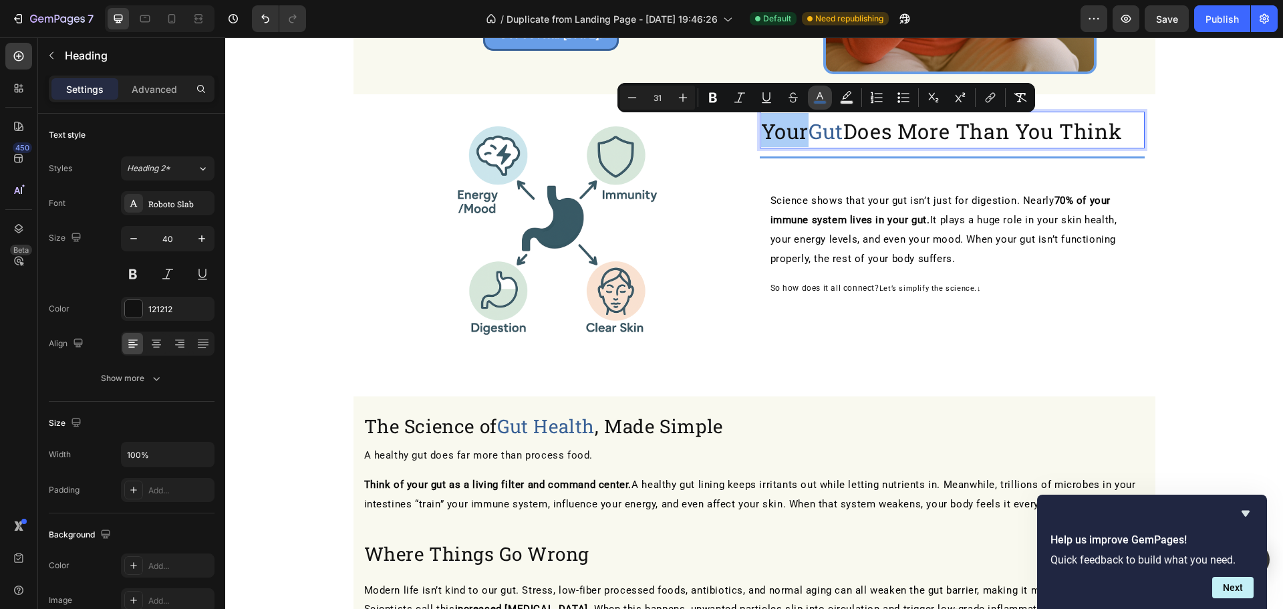
click at [825, 106] on button "color" at bounding box center [820, 98] width 24 height 24
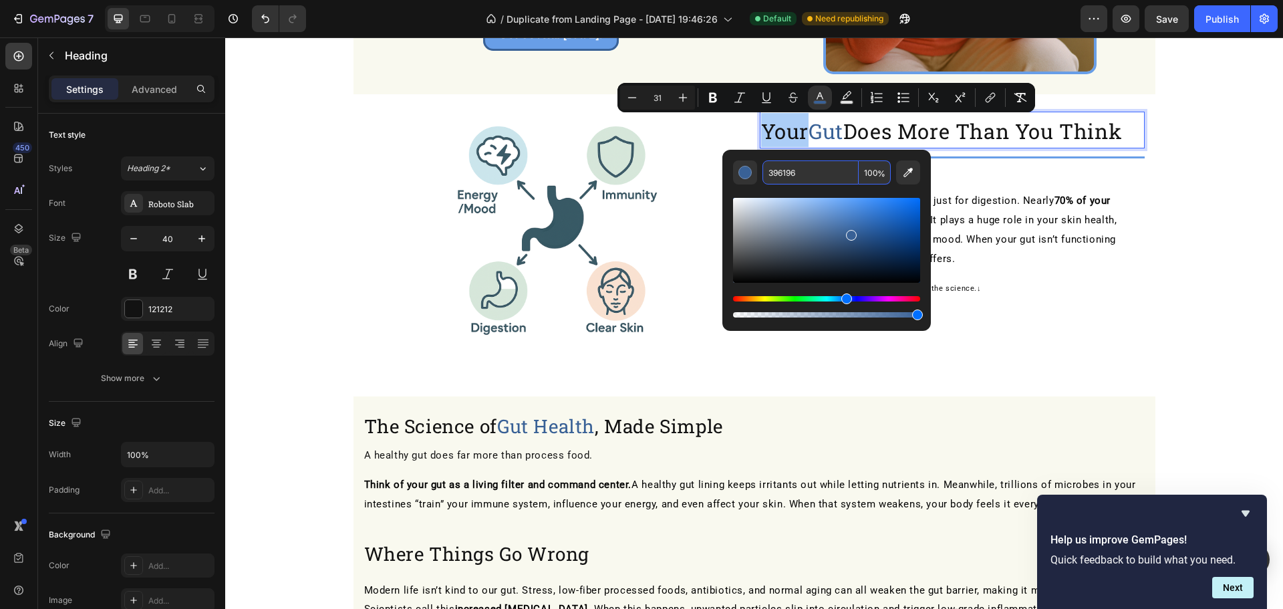
click at [809, 173] on input "396196" at bounding box center [810, 172] width 96 height 24
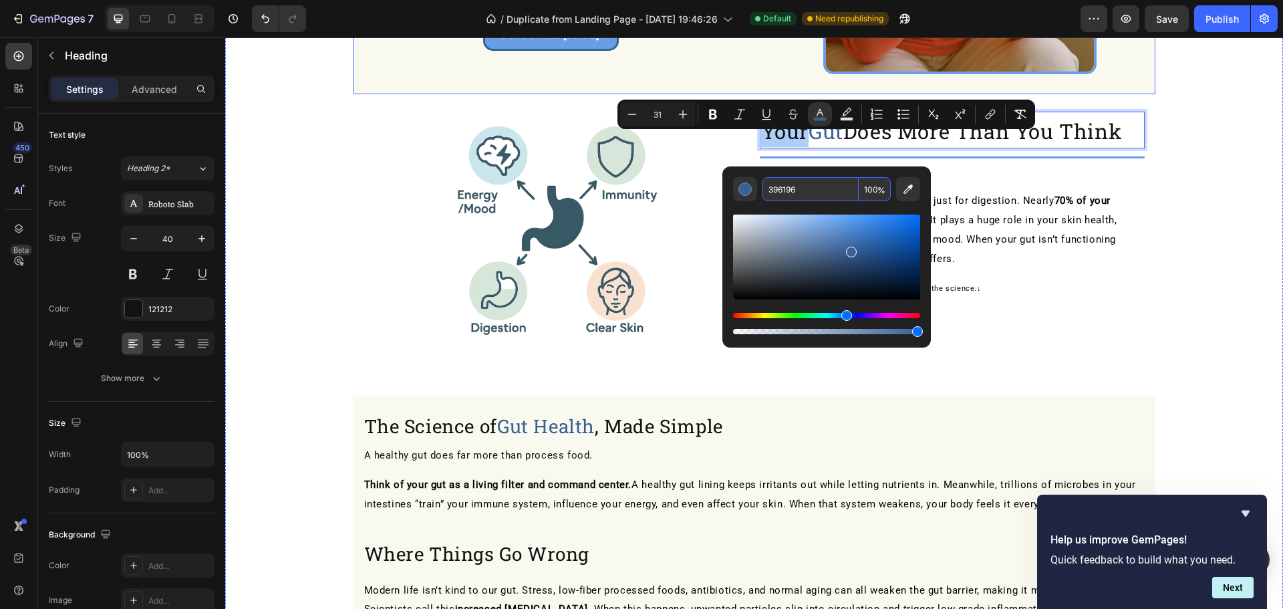
scroll to position [0, 0]
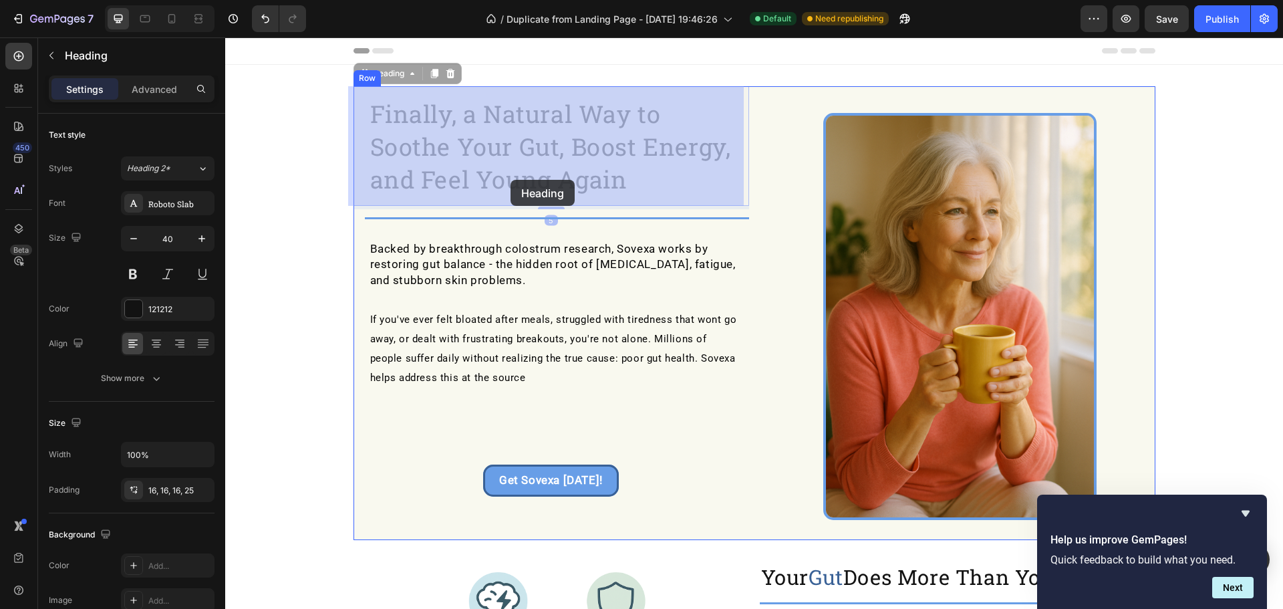
drag, startPoint x: 609, startPoint y: 180, endPoint x: 474, endPoint y: 178, distance: 135.7
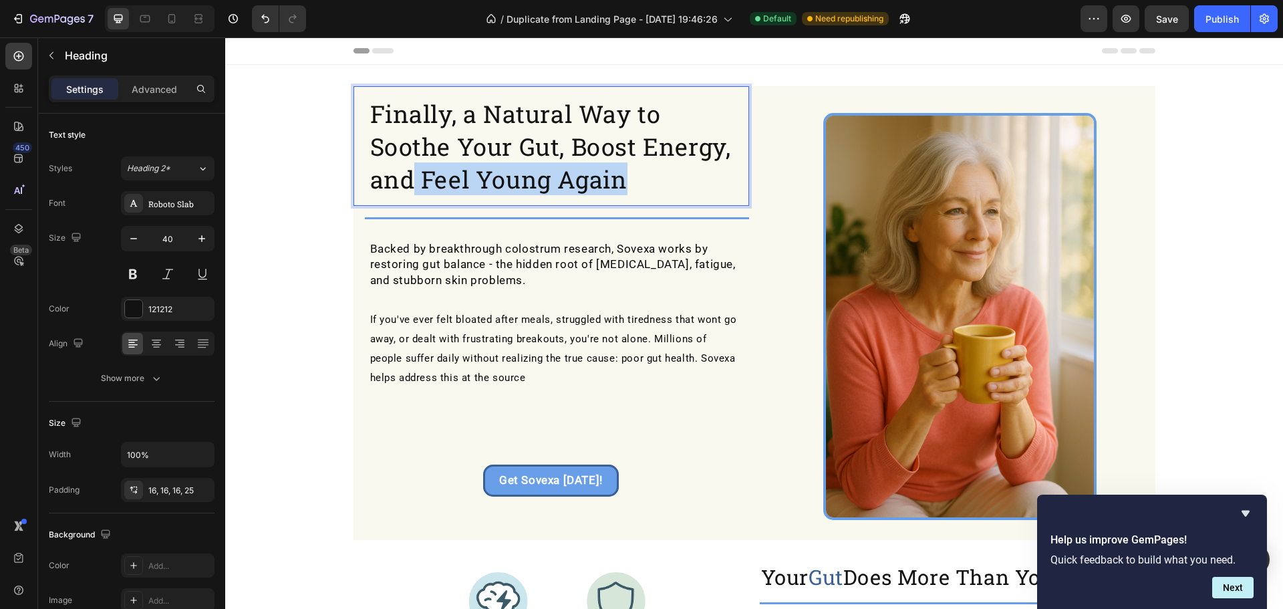
drag, startPoint x: 617, startPoint y: 186, endPoint x: 411, endPoint y: 183, distance: 206.5
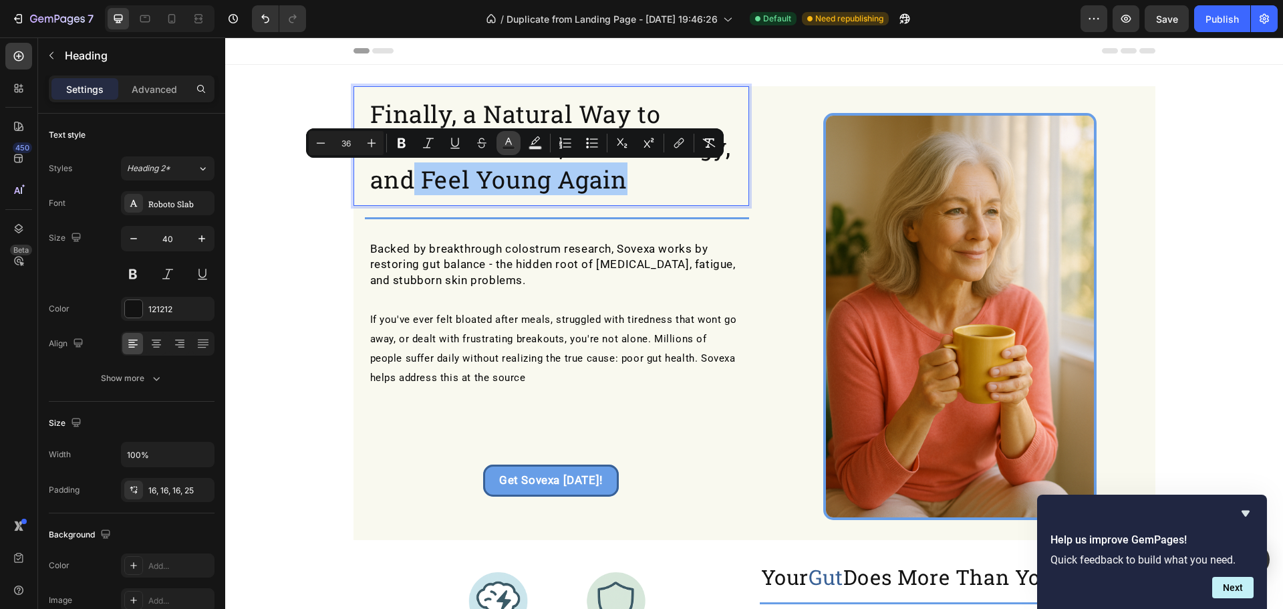
click at [515, 138] on icon "Editor contextual toolbar" at bounding box center [508, 142] width 13 height 13
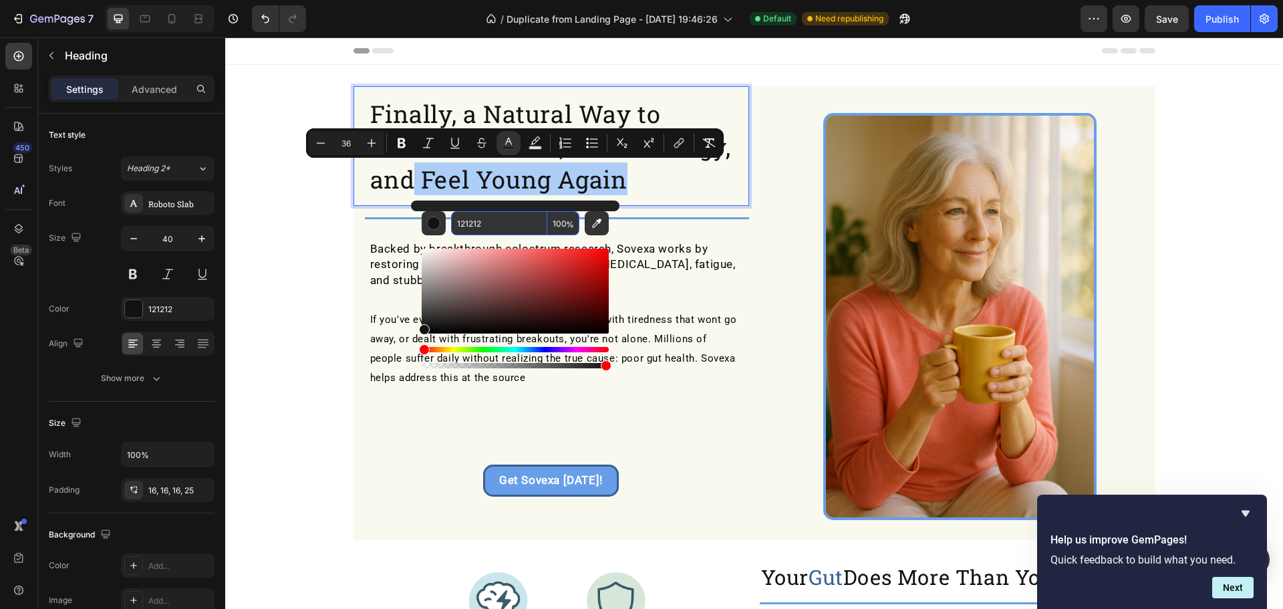
click at [507, 222] on input "121212" at bounding box center [499, 223] width 96 height 24
paste input "396196"
type input "396196"
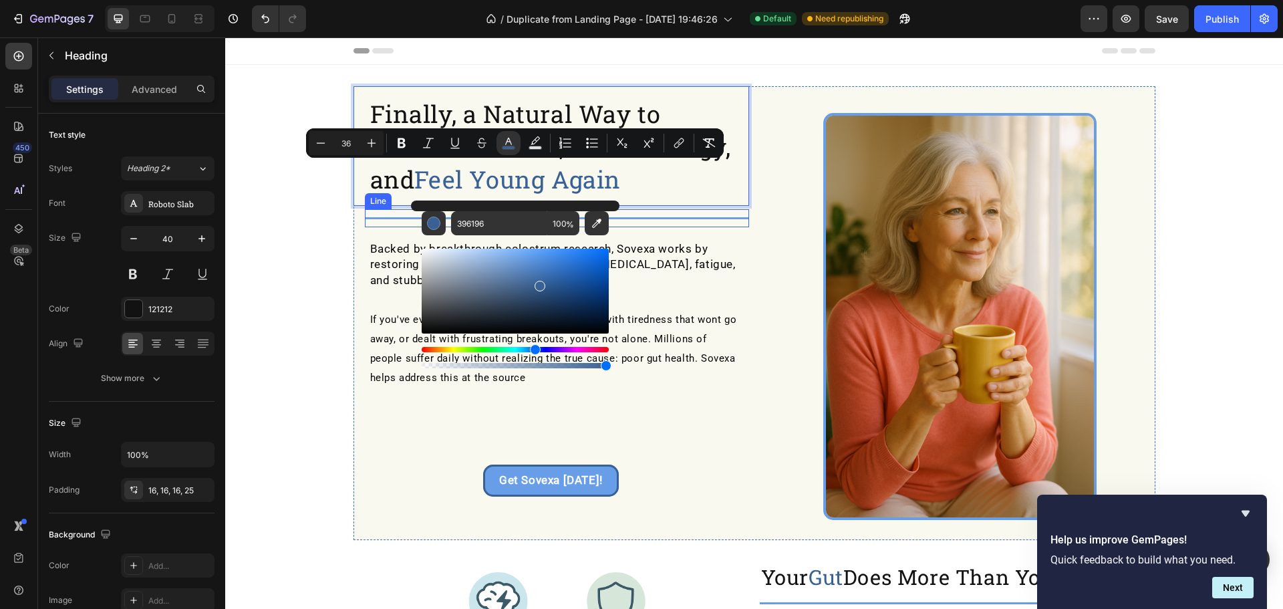
click at [671, 214] on div "Title Line" at bounding box center [557, 218] width 384 height 18
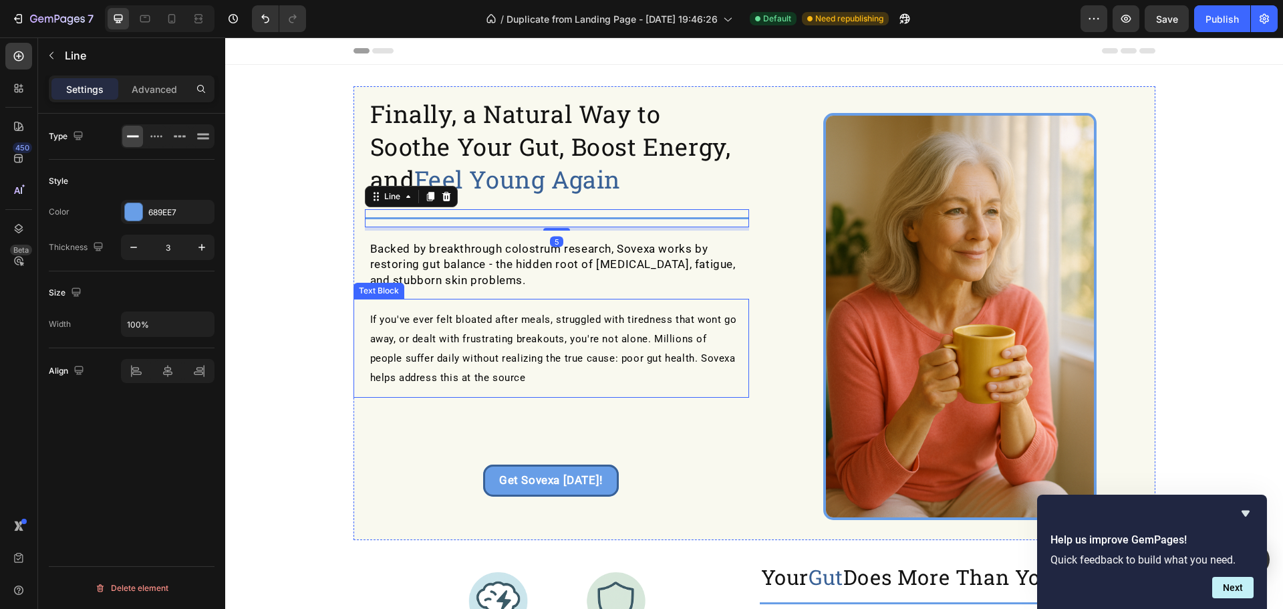
click at [698, 355] on span "If you've ever felt bloated after meals, struggled with tiredness that wont go …" at bounding box center [553, 348] width 367 height 70
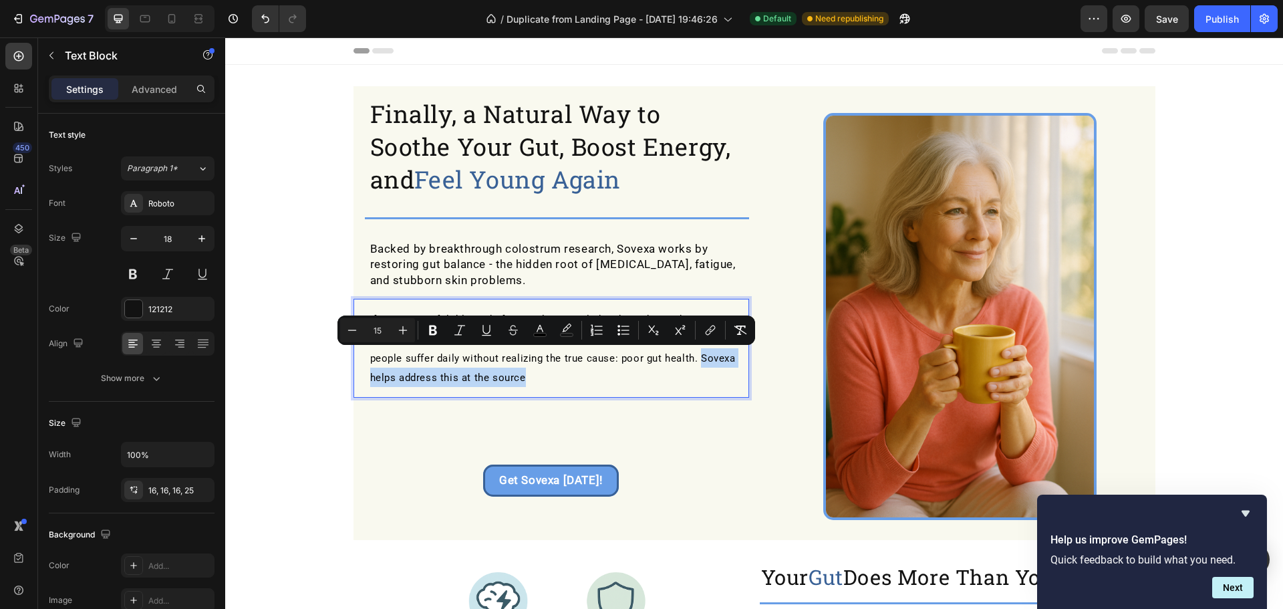
drag, startPoint x: 694, startPoint y: 355, endPoint x: 706, endPoint y: 375, distance: 23.2
click at [438, 336] on icon "Editor contextual toolbar" at bounding box center [432, 329] width 13 height 13
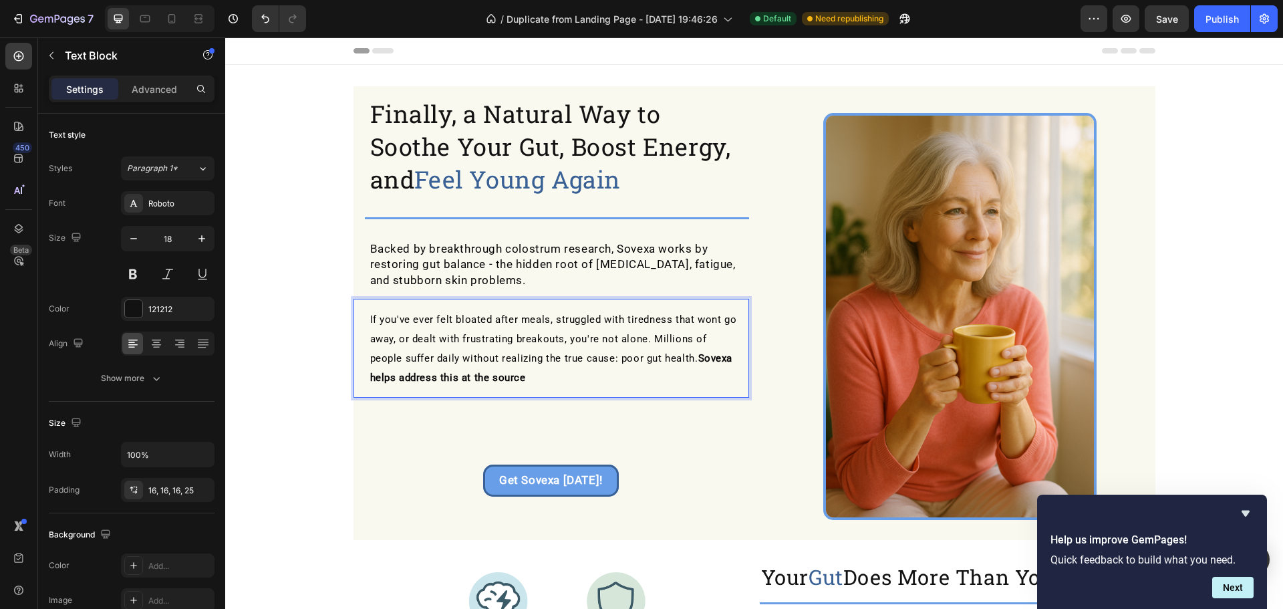
click at [527, 371] on p "If you've ever felt bloated after meals, struggled with tiredness that wont go …" at bounding box center [554, 348] width 368 height 78
click at [521, 370] on strong "Sovexa helps address this at the source." at bounding box center [551, 367] width 363 height 31
click at [564, 481] on strong "Get Sovexa [DATE]!" at bounding box center [551, 479] width 104 height 13
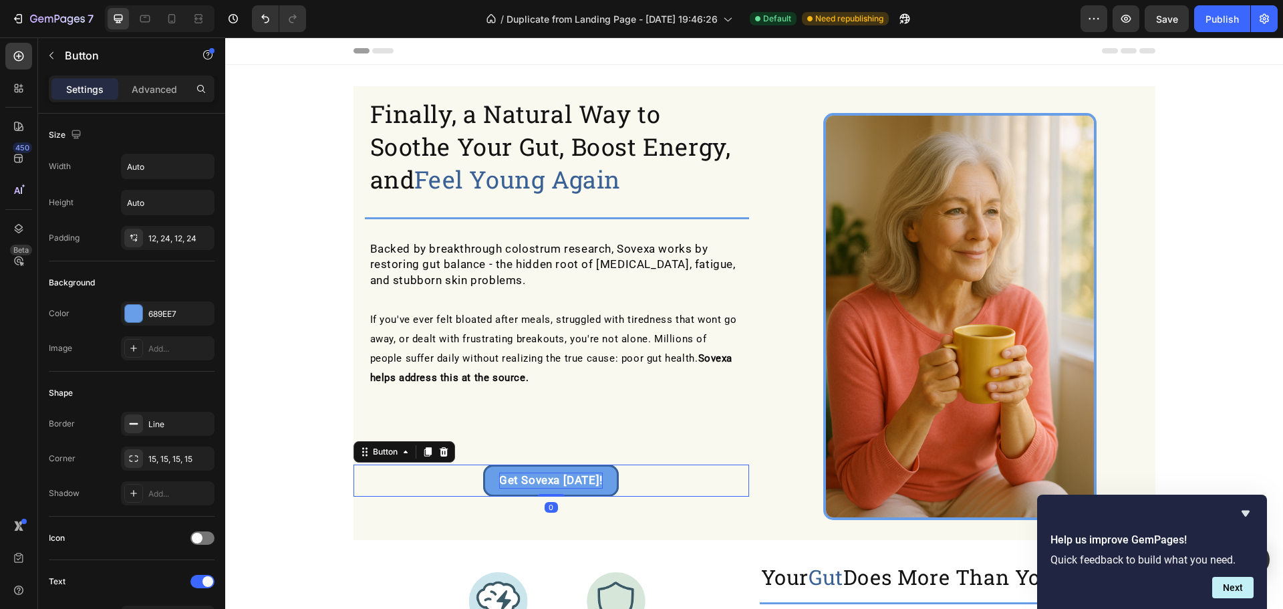
click at [564, 481] on strong "Get Sovexa [DATE]!" at bounding box center [551, 479] width 104 height 13
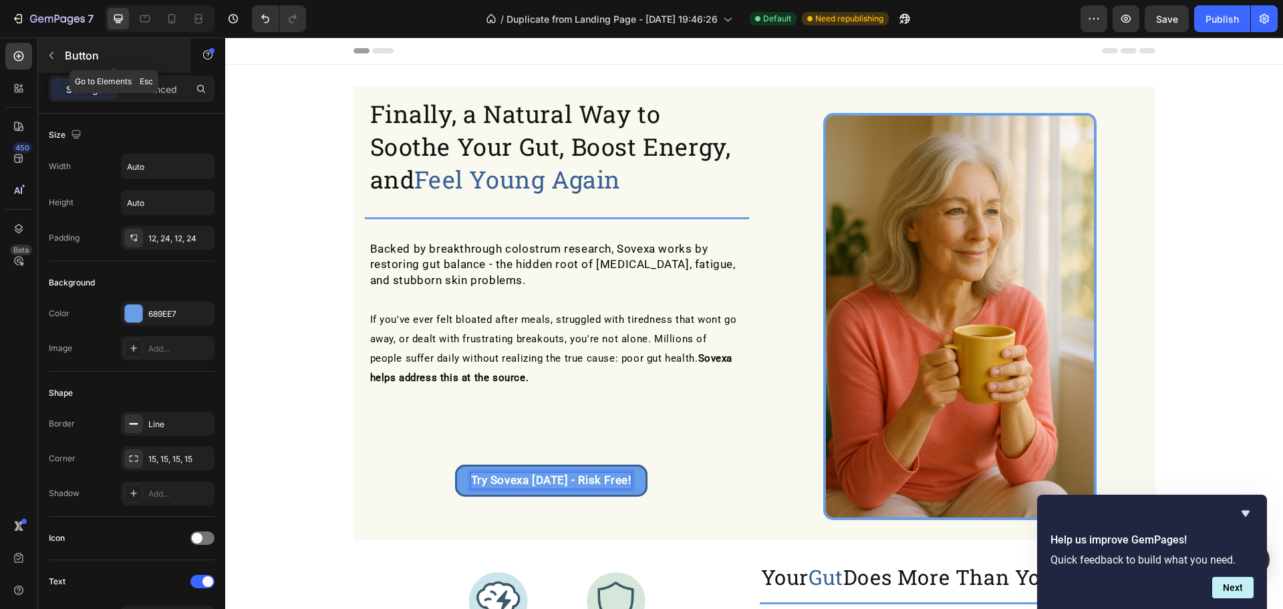
click at [49, 56] on icon "button" at bounding box center [51, 55] width 11 height 11
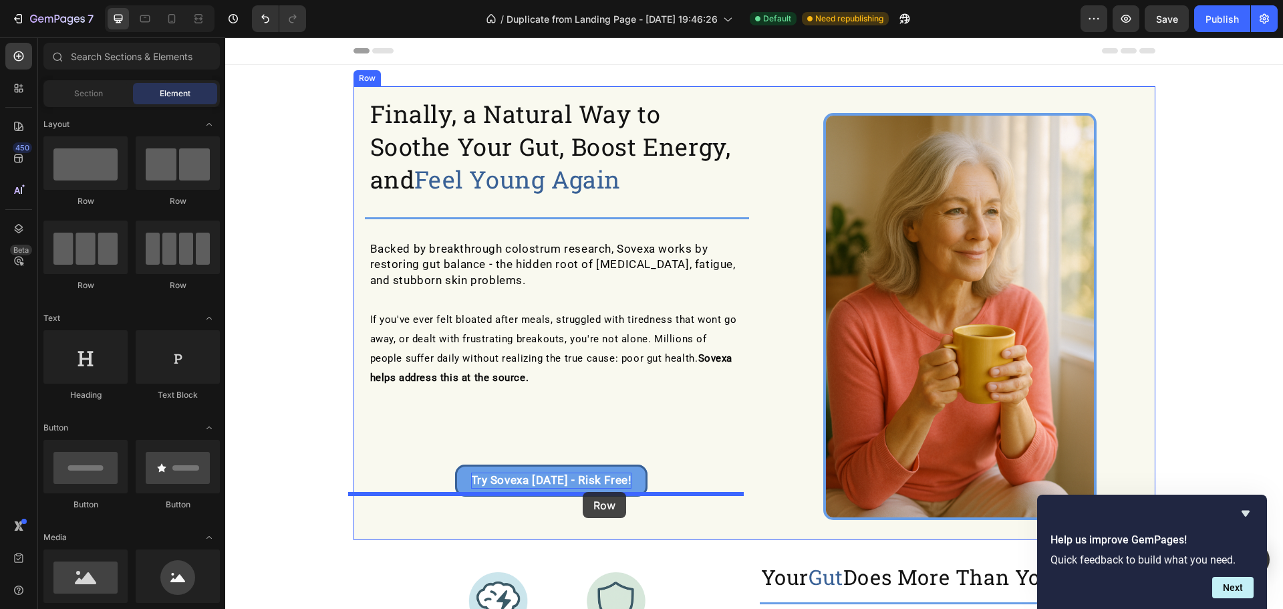
drag, startPoint x: 322, startPoint y: 209, endPoint x: 326, endPoint y: 324, distance: 115.0
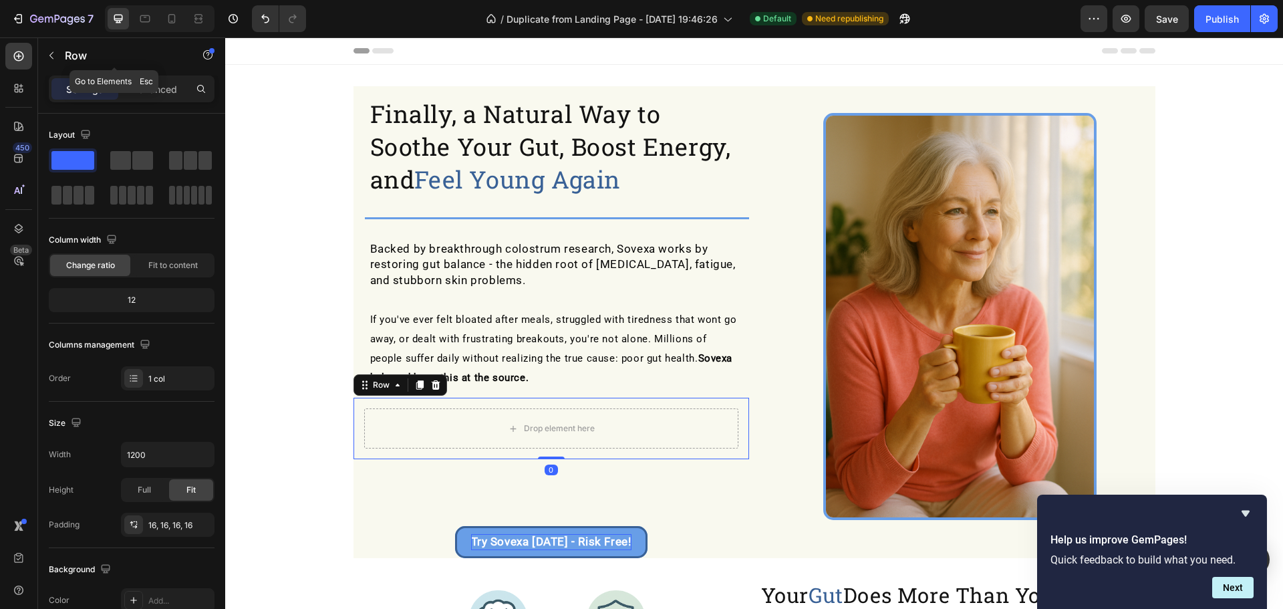
click at [86, 69] on div "Row" at bounding box center [114, 55] width 152 height 35
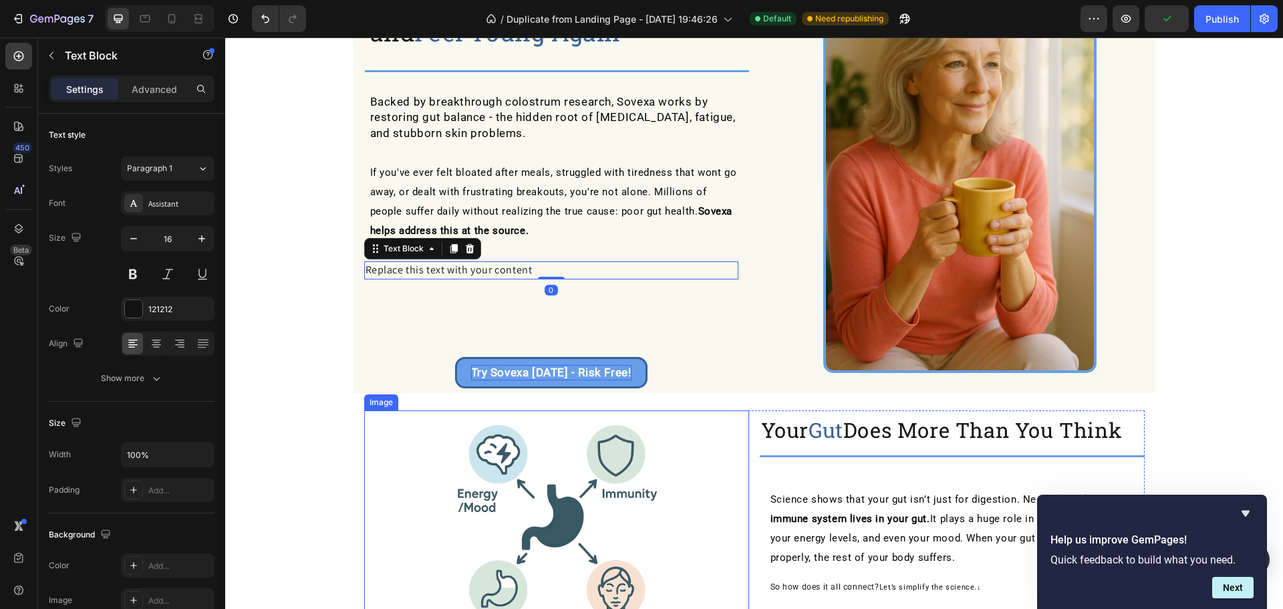
scroll to position [267, 0]
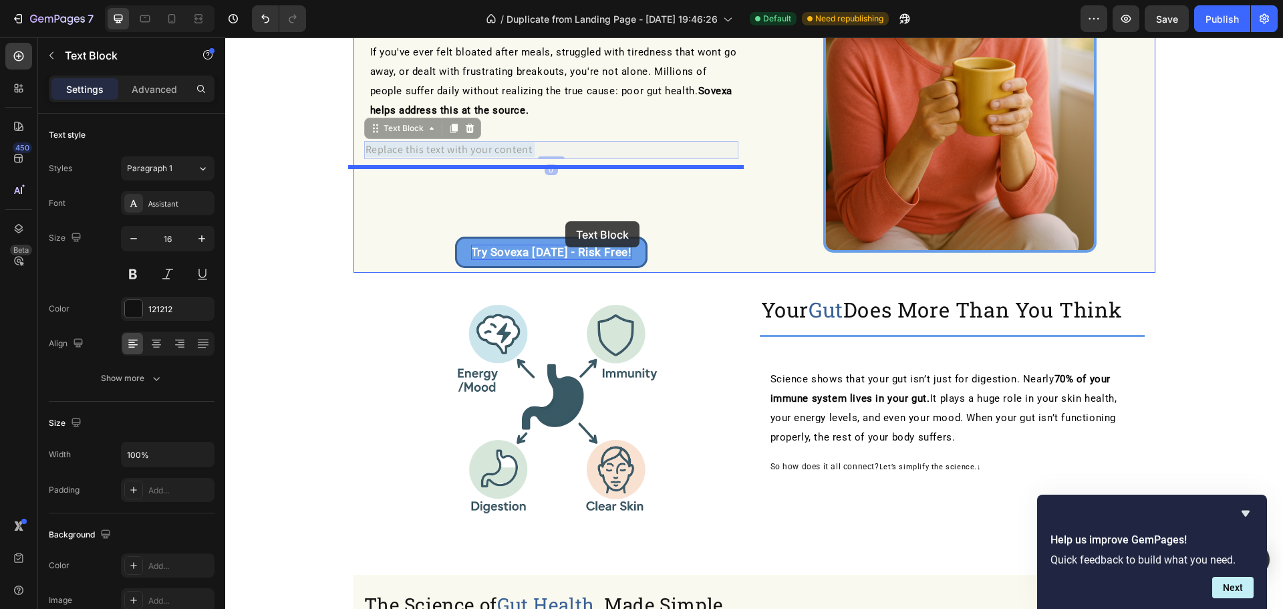
drag, startPoint x: 581, startPoint y: 152, endPoint x: 569, endPoint y: 204, distance: 54.1
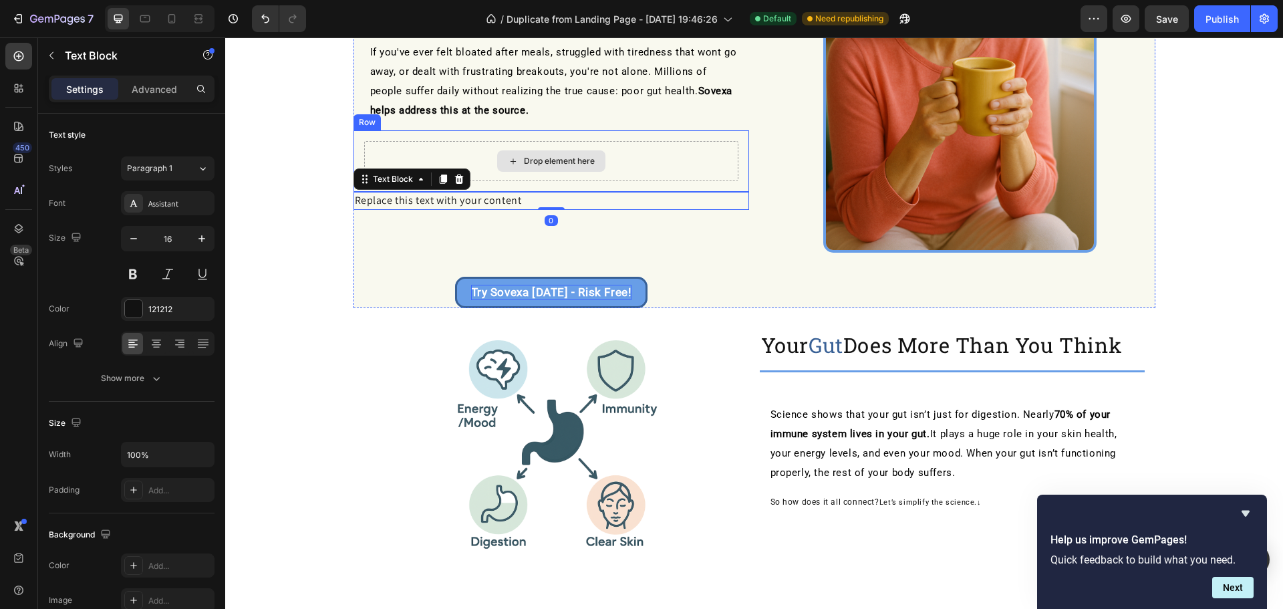
click at [647, 155] on div "Drop element here" at bounding box center [551, 161] width 374 height 40
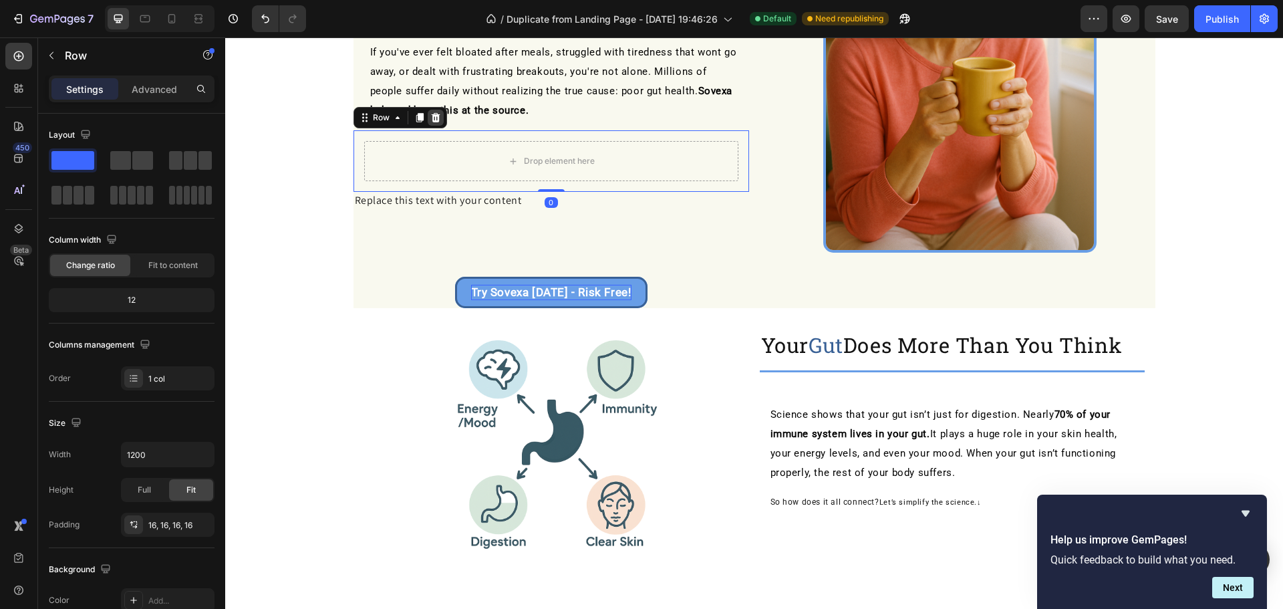
click at [434, 118] on icon at bounding box center [435, 117] width 11 height 11
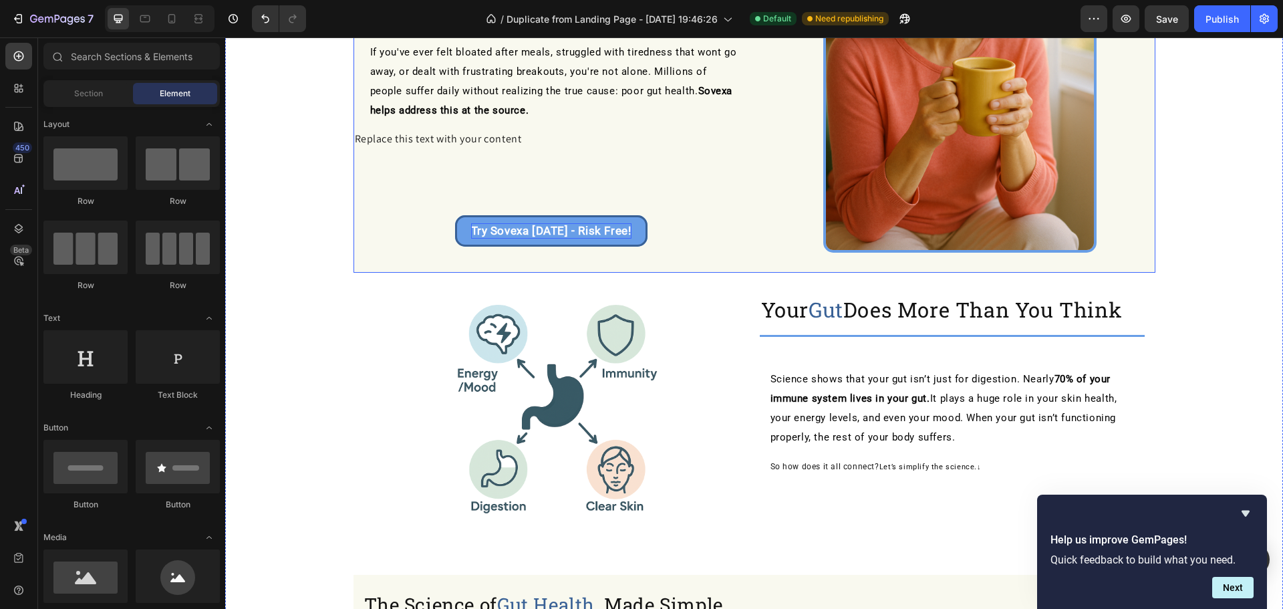
click at [504, 142] on div "Replace this text with your content" at bounding box center [551, 138] width 396 height 17
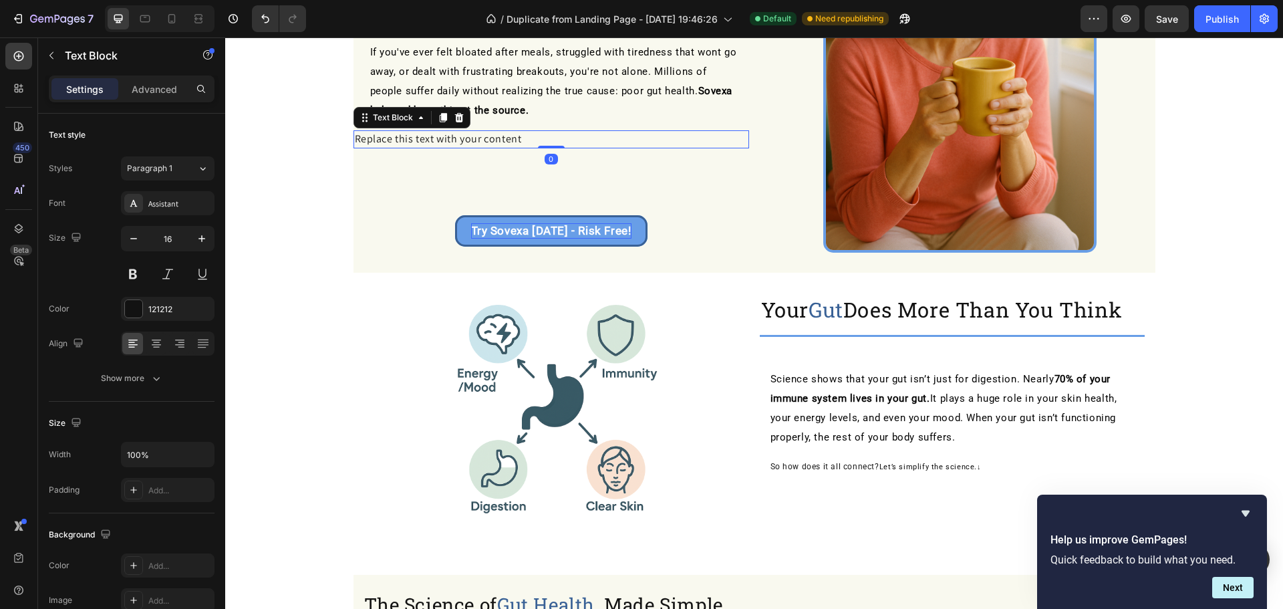
drag, startPoint x: 455, startPoint y: 117, endPoint x: 431, endPoint y: 121, distance: 24.4
click at [454, 117] on icon at bounding box center [459, 117] width 11 height 11
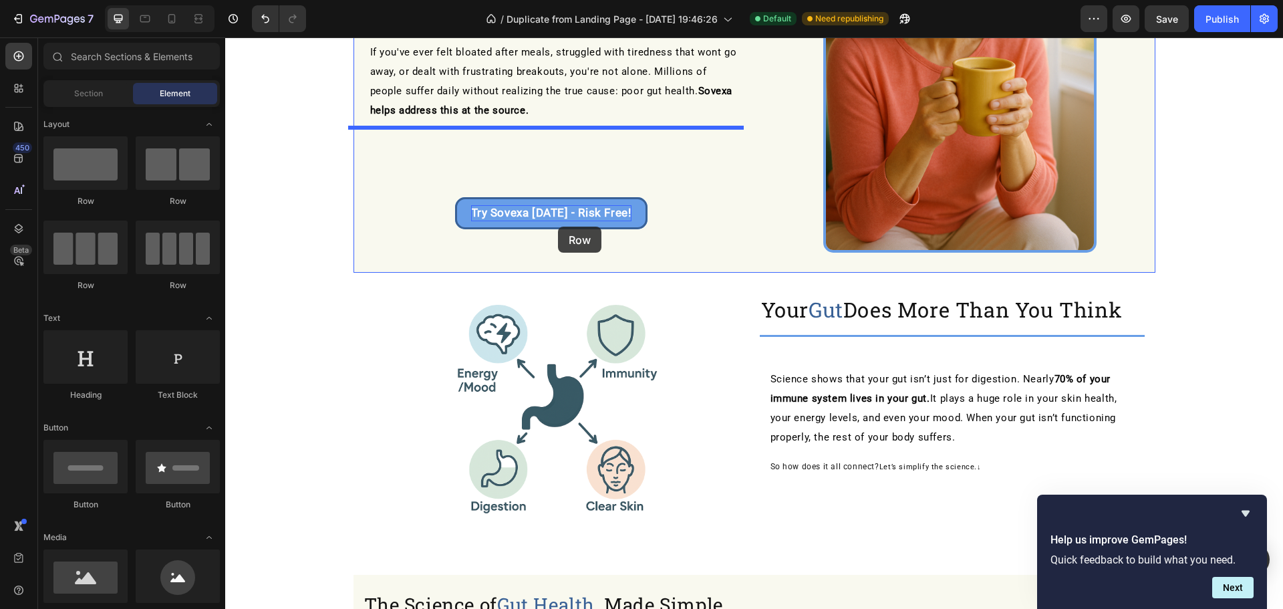
drag, startPoint x: 394, startPoint y: 221, endPoint x: 558, endPoint y: 229, distance: 164.5
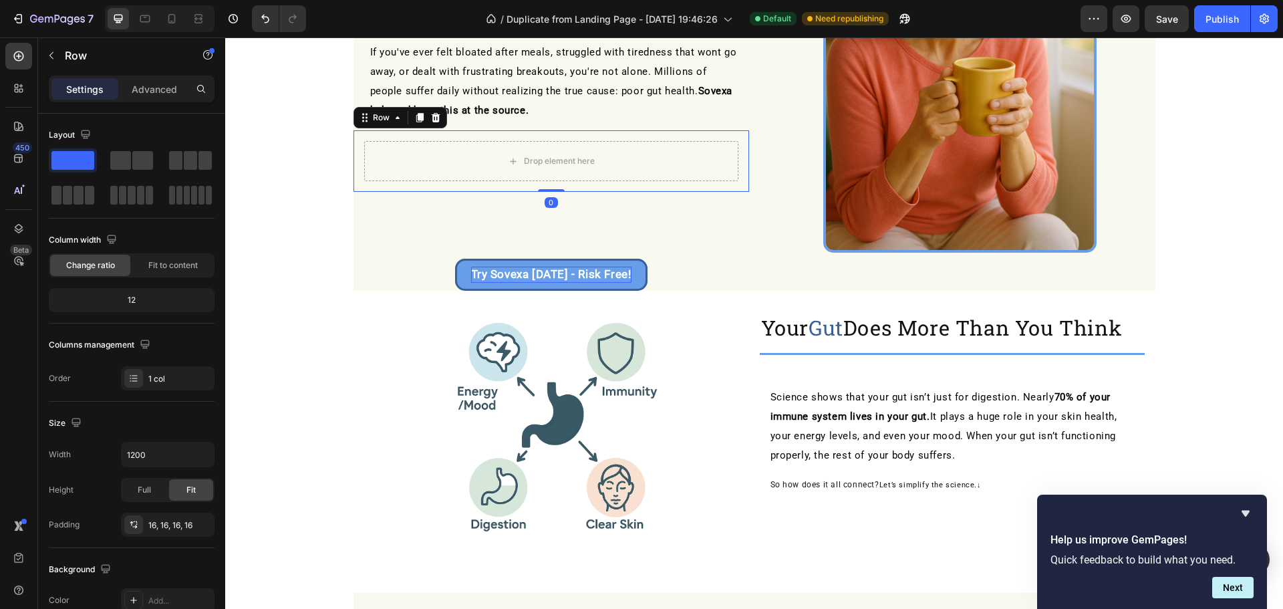
click at [438, 113] on div "Row" at bounding box center [400, 117] width 94 height 21
click at [428, 118] on div at bounding box center [436, 118] width 16 height 16
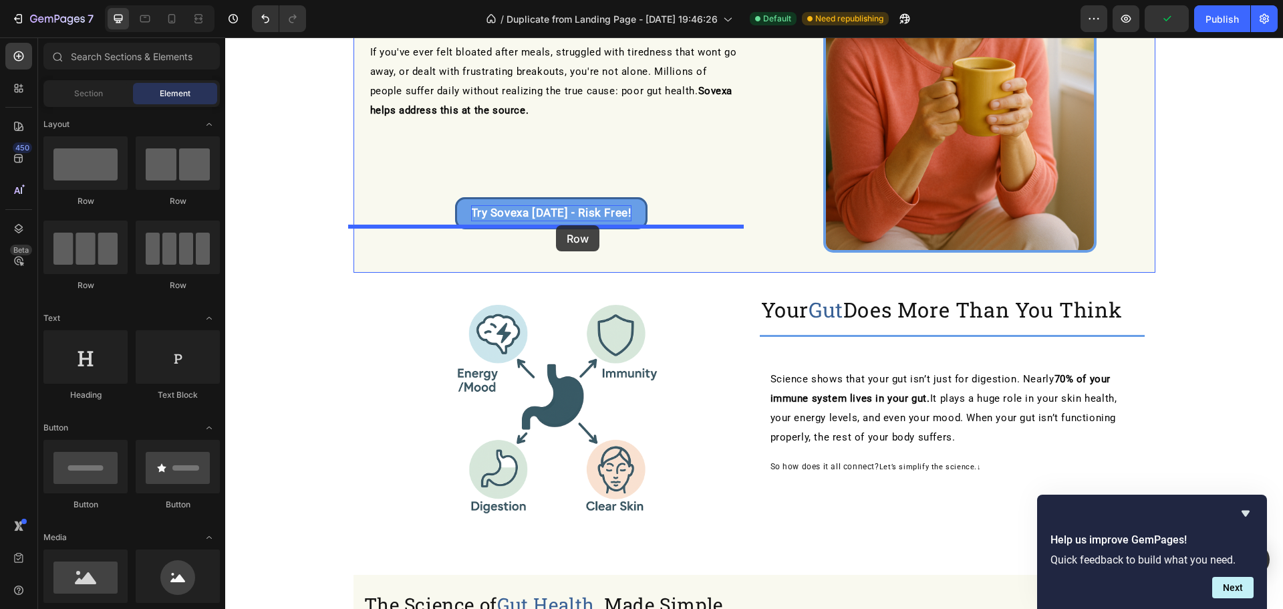
drag, startPoint x: 313, startPoint y: 201, endPoint x: 556, endPoint y: 225, distance: 244.4
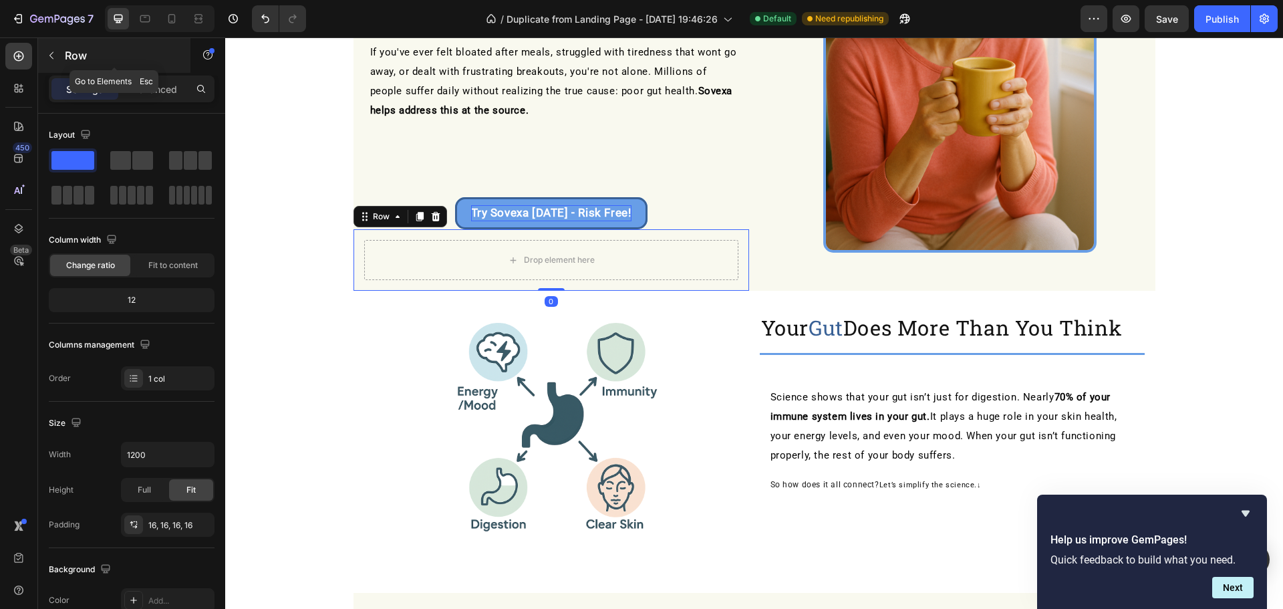
click at [70, 55] on p "Row" at bounding box center [122, 55] width 114 height 16
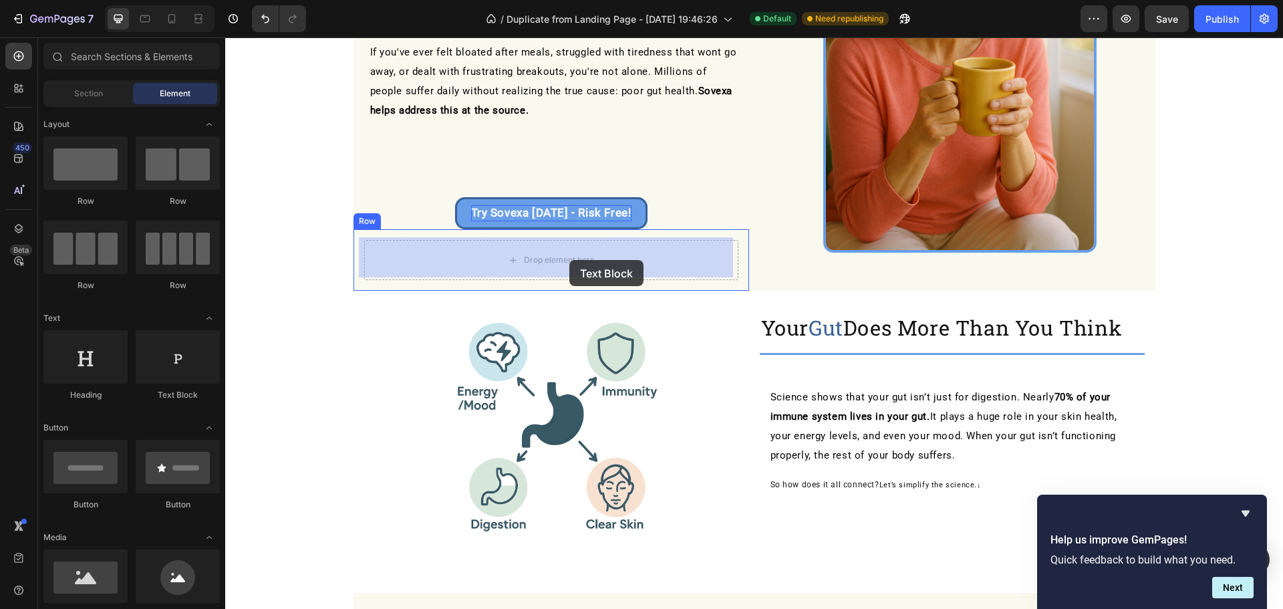
drag, startPoint x: 408, startPoint y: 407, endPoint x: 569, endPoint y: 260, distance: 218.1
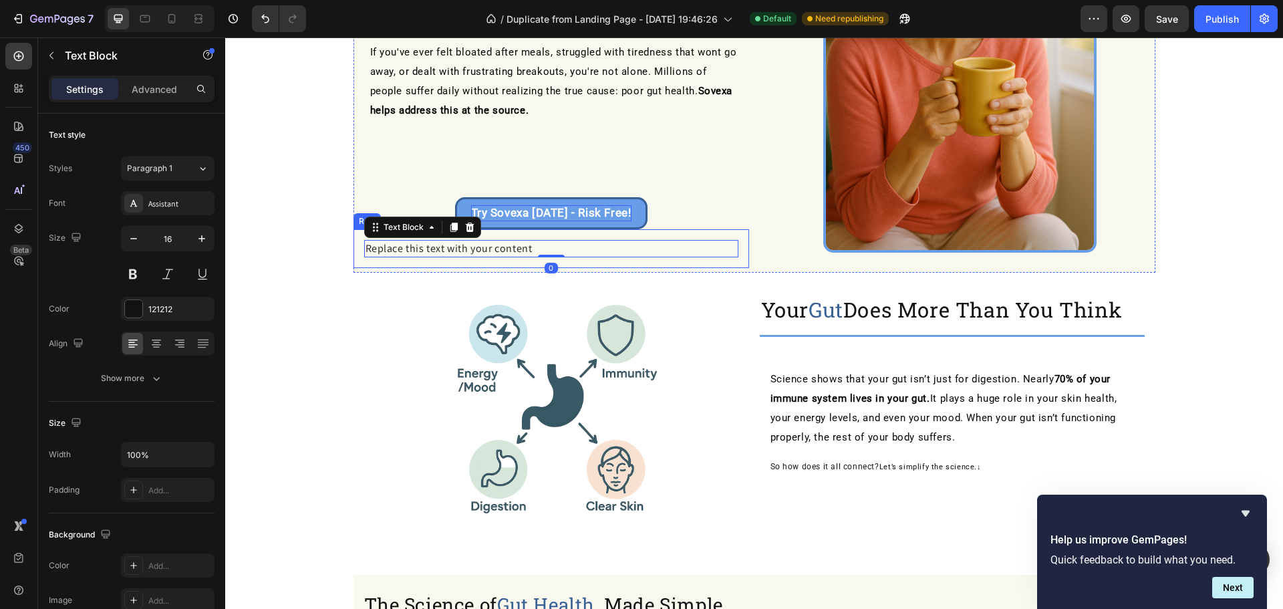
click at [559, 248] on div "Replace this text with your content" at bounding box center [551, 248] width 374 height 17
click at [559, 248] on p "Replace this text with your content" at bounding box center [552, 248] width 372 height 15
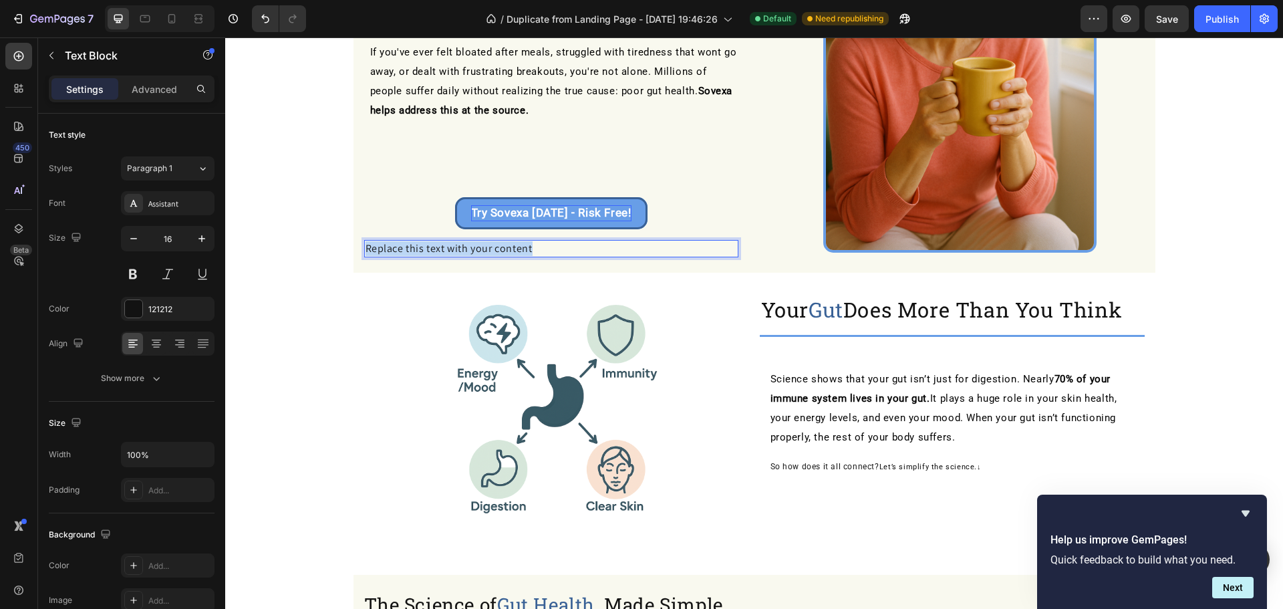
click at [559, 248] on p "Replace this text with your content" at bounding box center [552, 248] width 372 height 15
drag, startPoint x: 420, startPoint y: 245, endPoint x: 426, endPoint y: 251, distance: 8.5
click at [420, 245] on p "Made in [GEOGRAPHIC_DATA] Doctor Recommended 30-Day Guarantee" at bounding box center [552, 248] width 372 height 15
click at [533, 245] on p "Made in [GEOGRAPHIC_DATA]‧Doctor Recommended 30-Day Guarantee" at bounding box center [552, 248] width 372 height 15
click at [419, 246] on p "Made in [GEOGRAPHIC_DATA]‧Doctor Recommended‧30-Day Guarantee" at bounding box center [552, 248] width 372 height 15
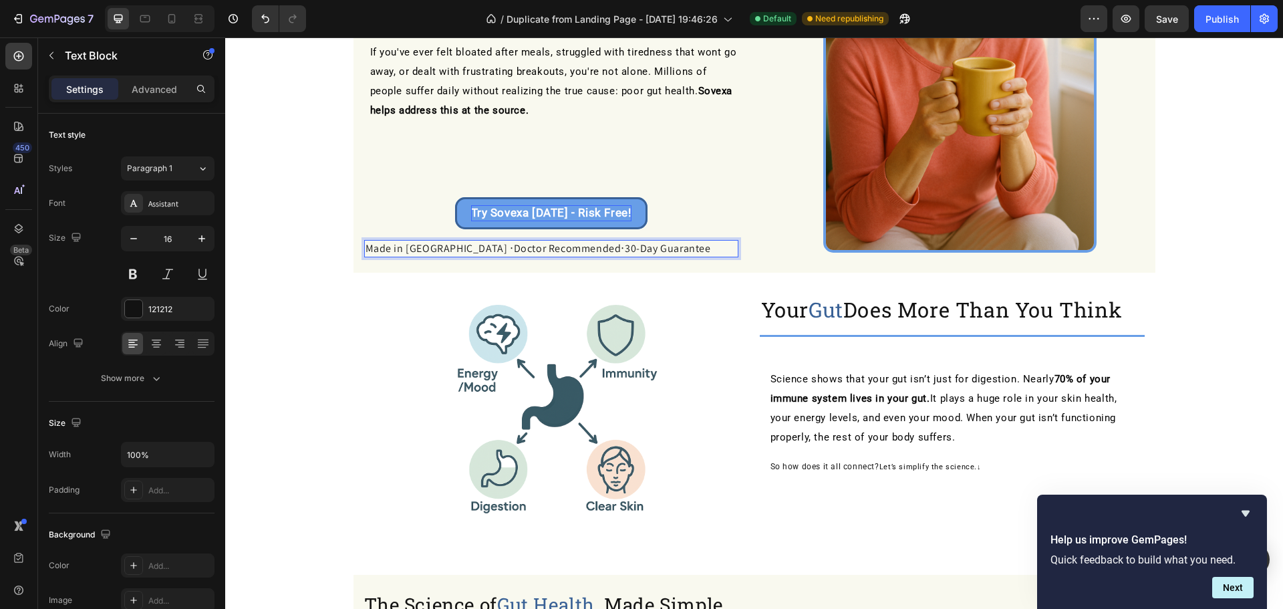
click at [424, 245] on p "Made in [GEOGRAPHIC_DATA] ‧Doctor Recommended‧30-Day Guarantee" at bounding box center [552, 248] width 372 height 15
click at [533, 246] on p "Made in [GEOGRAPHIC_DATA] ‧ Doctor Recommended‧30-Day Guarantee" at bounding box center [552, 248] width 372 height 15
click at [539, 246] on p "Made in [GEOGRAPHIC_DATA] ‧ Doctor Recommended ‧30-Day Guarantee" at bounding box center [552, 248] width 372 height 15
click at [420, 249] on p "Made in [GEOGRAPHIC_DATA] ‧ Doctor Recommended ‧ 30-Day Guarantee" at bounding box center [552, 248] width 372 height 15
click at [545, 249] on p "Made in [GEOGRAPHIC_DATA] ✓ ‧ Doctor Recommended ‧ 30-Day Guarantee" at bounding box center [552, 248] width 372 height 15
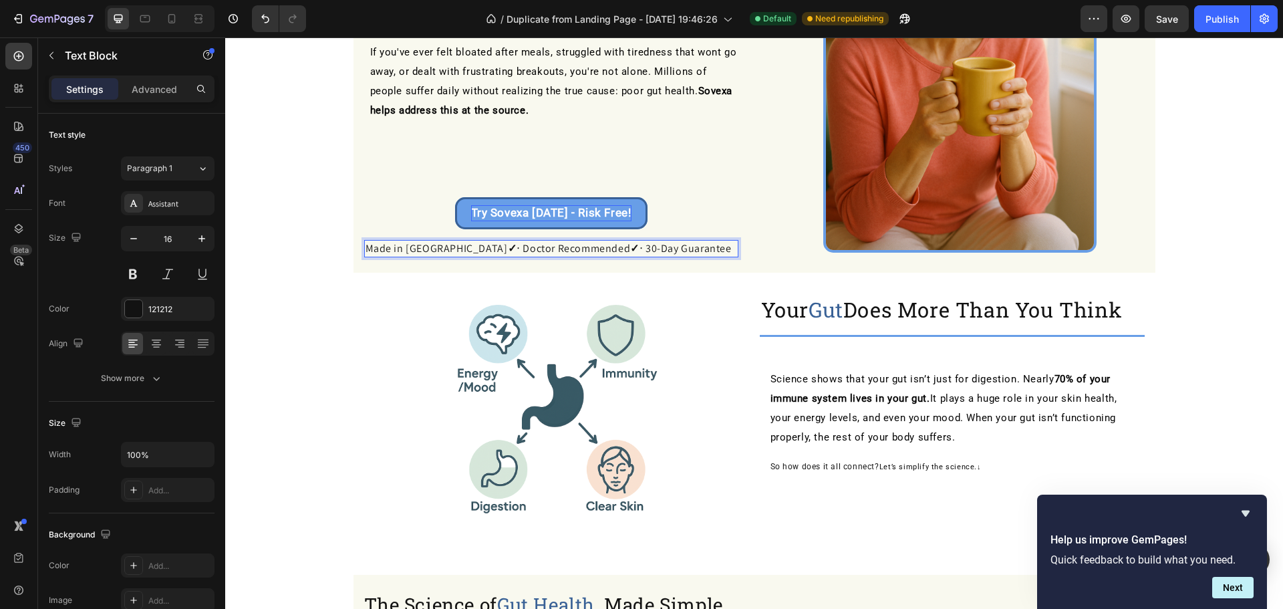
click at [654, 247] on p "Made in [GEOGRAPHIC_DATA] ✓ ‧ Doctor Recommended ✓ ‧ 30-Day Guarantee" at bounding box center [552, 248] width 372 height 15
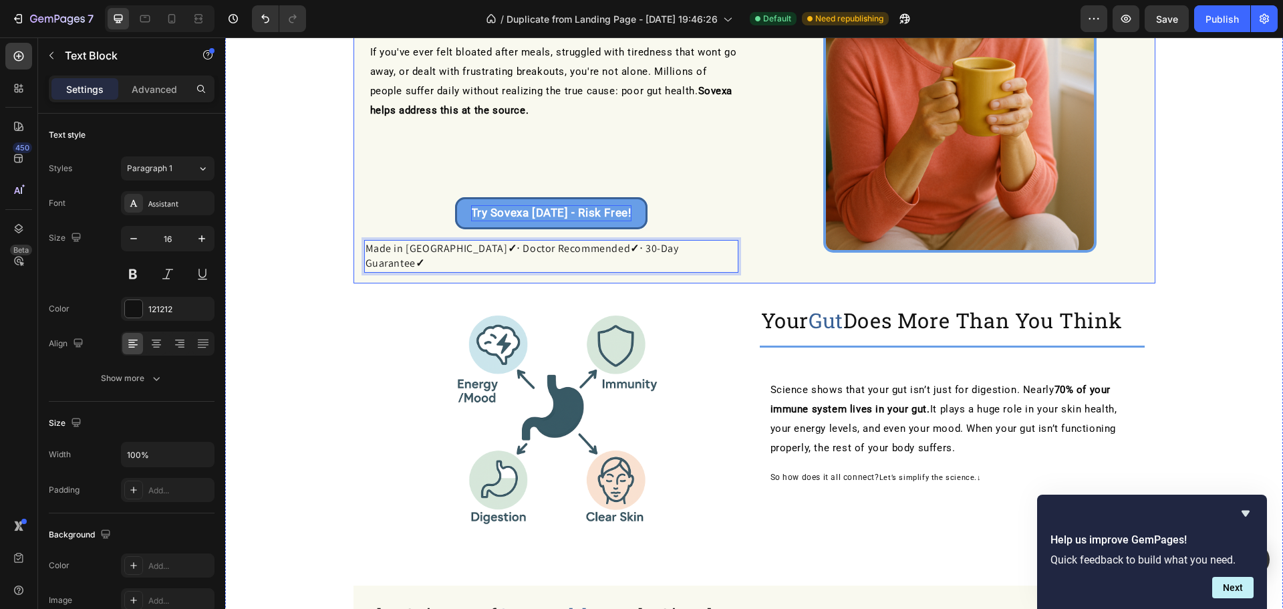
click at [680, 187] on div "Try Sovexa [DATE] - Risk Free! Button" at bounding box center [551, 179] width 396 height 99
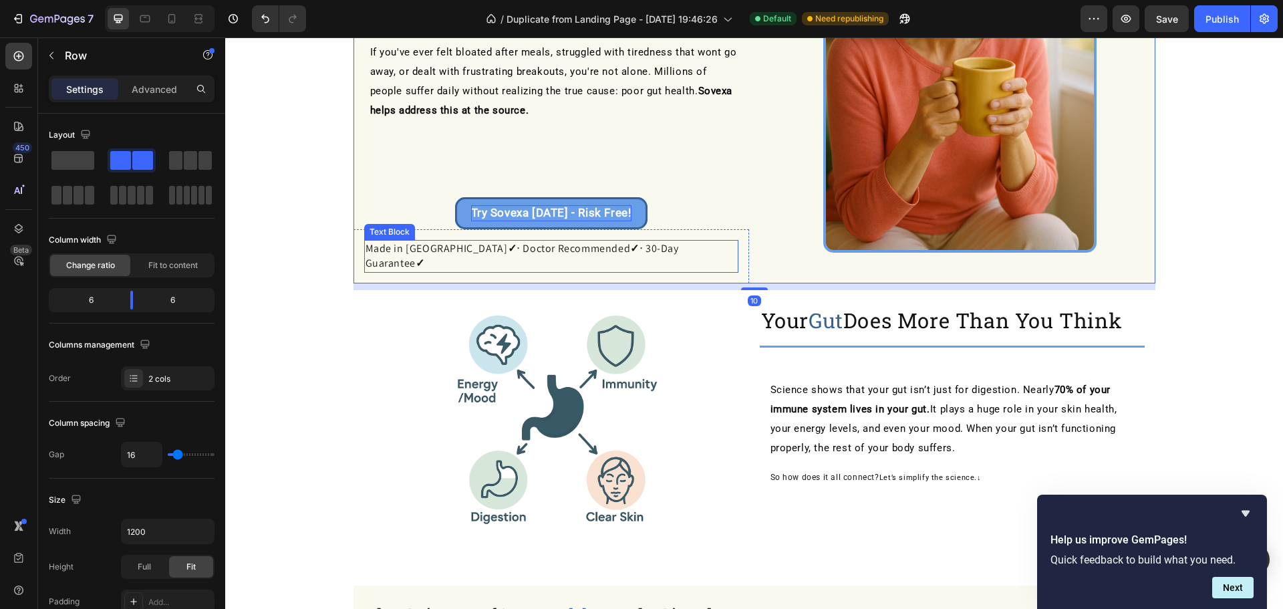
click at [611, 247] on p "Made in [GEOGRAPHIC_DATA] ✓ ‧ Doctor Recommended ✓ ‧ 30-Day Guarantee ✓" at bounding box center [552, 256] width 372 height 30
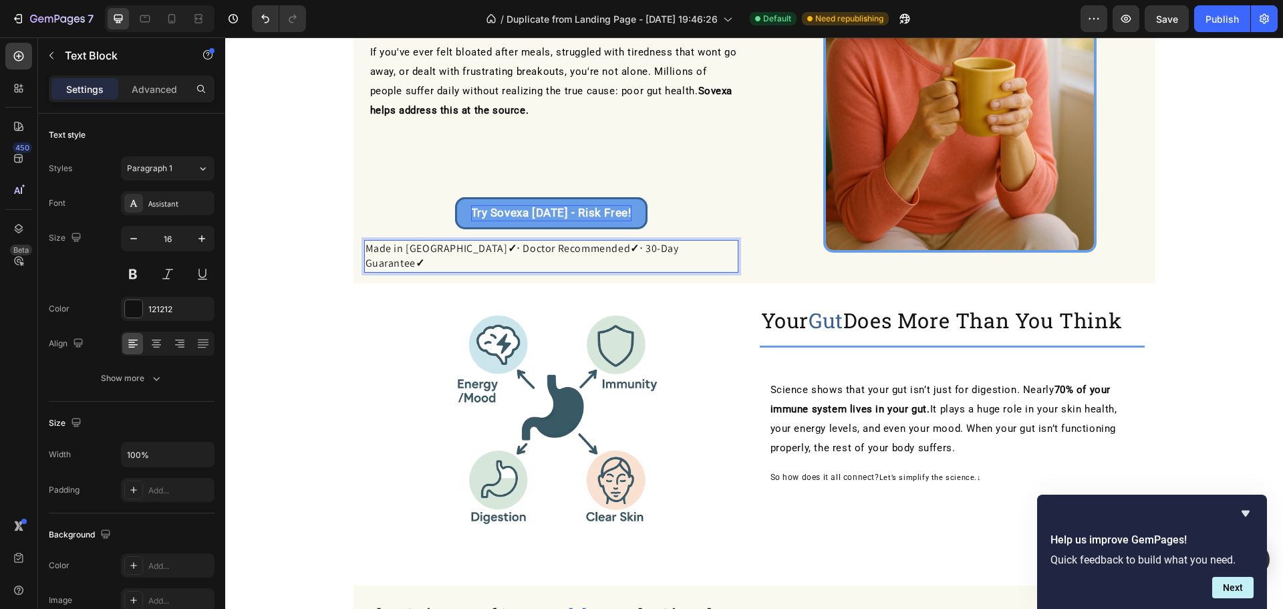
click at [613, 244] on p "Made in [GEOGRAPHIC_DATA] ✓ ‧ Doctor Recommended ✓ ‧ 30-Day Guarantee ✓" at bounding box center [552, 256] width 372 height 30
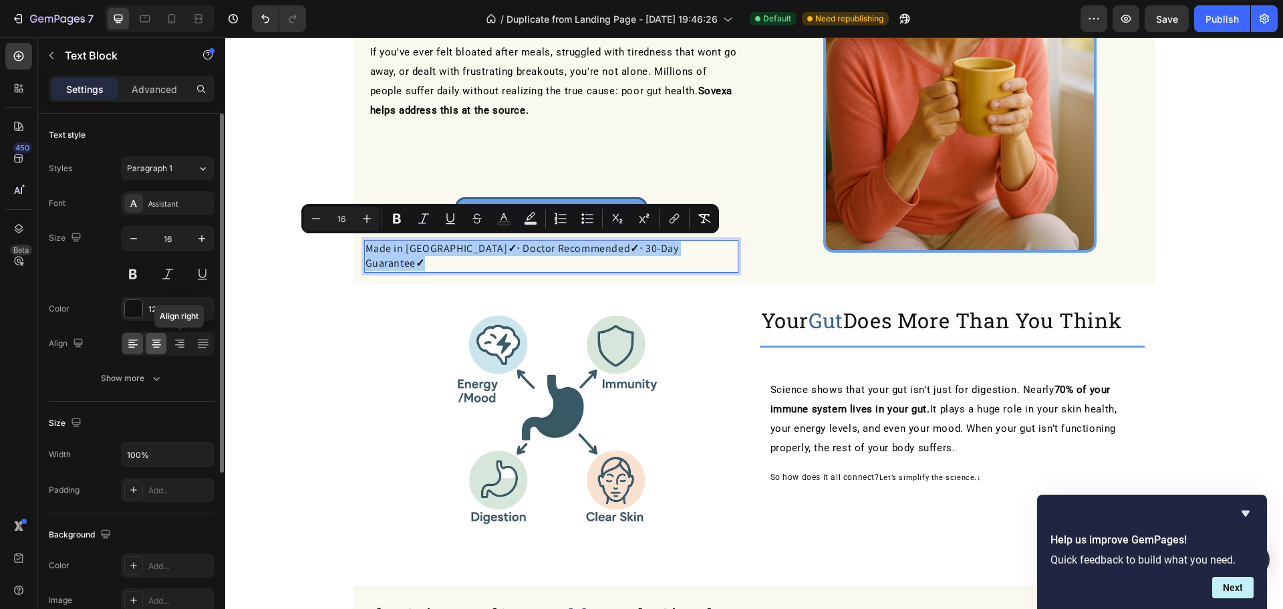
click at [164, 342] on div at bounding box center [156, 343] width 21 height 21
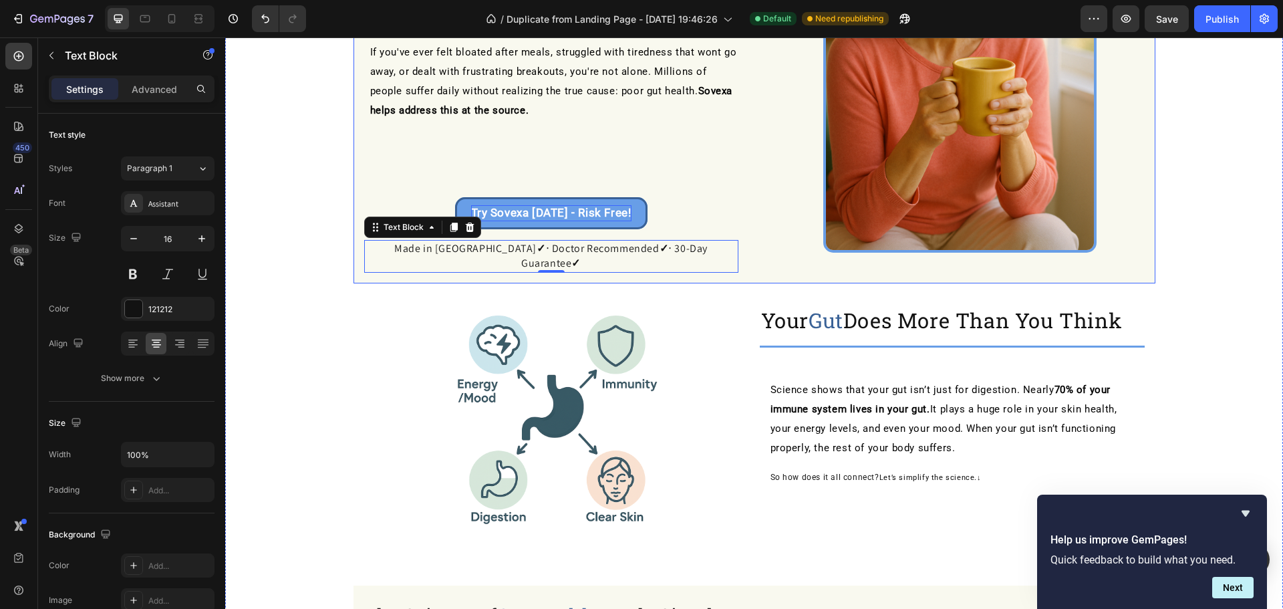
click at [537, 250] on strong "✓" at bounding box center [541, 248] width 9 height 14
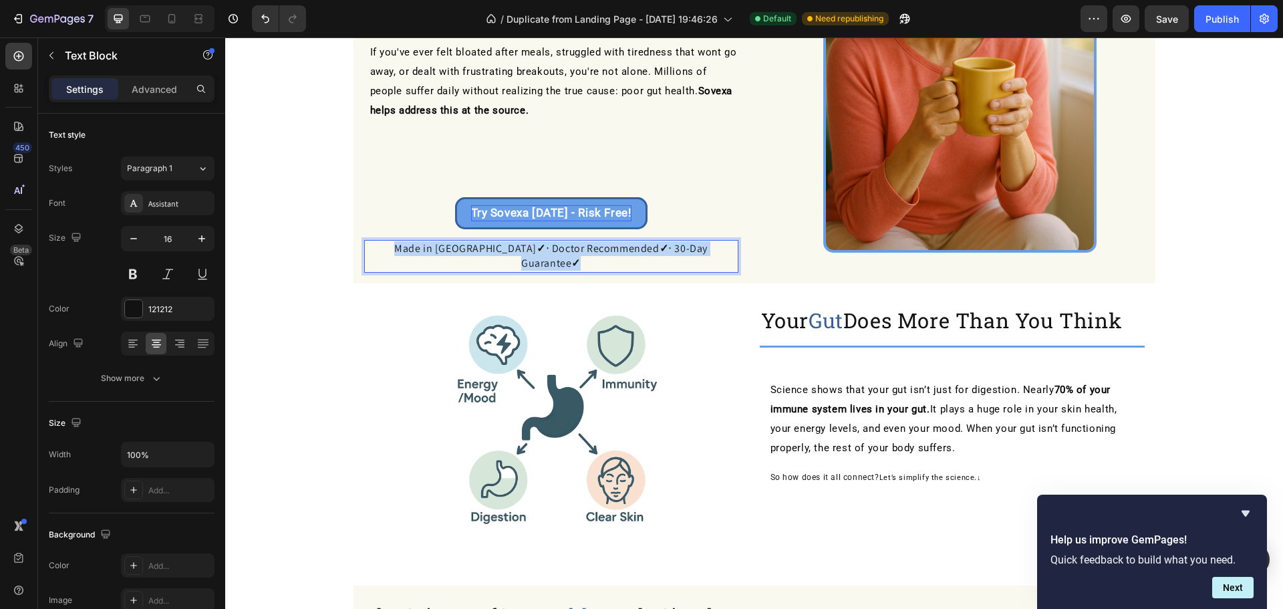
click at [537, 250] on strong "✓" at bounding box center [541, 248] width 9 height 14
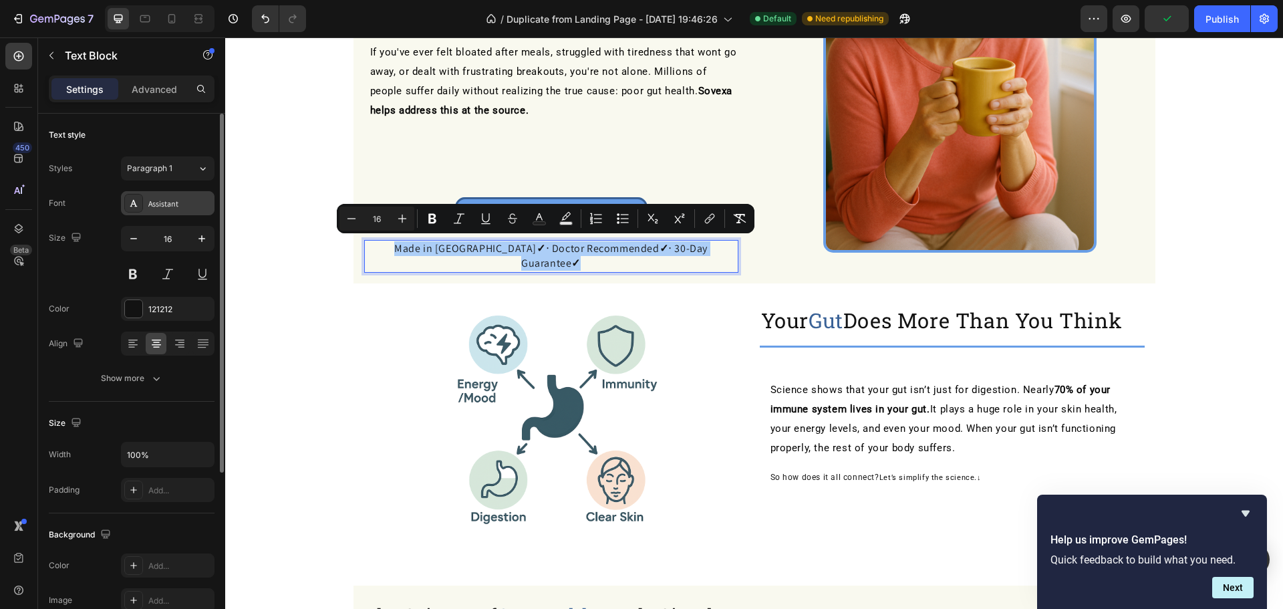
click at [168, 206] on div "Assistant" at bounding box center [179, 204] width 63 height 12
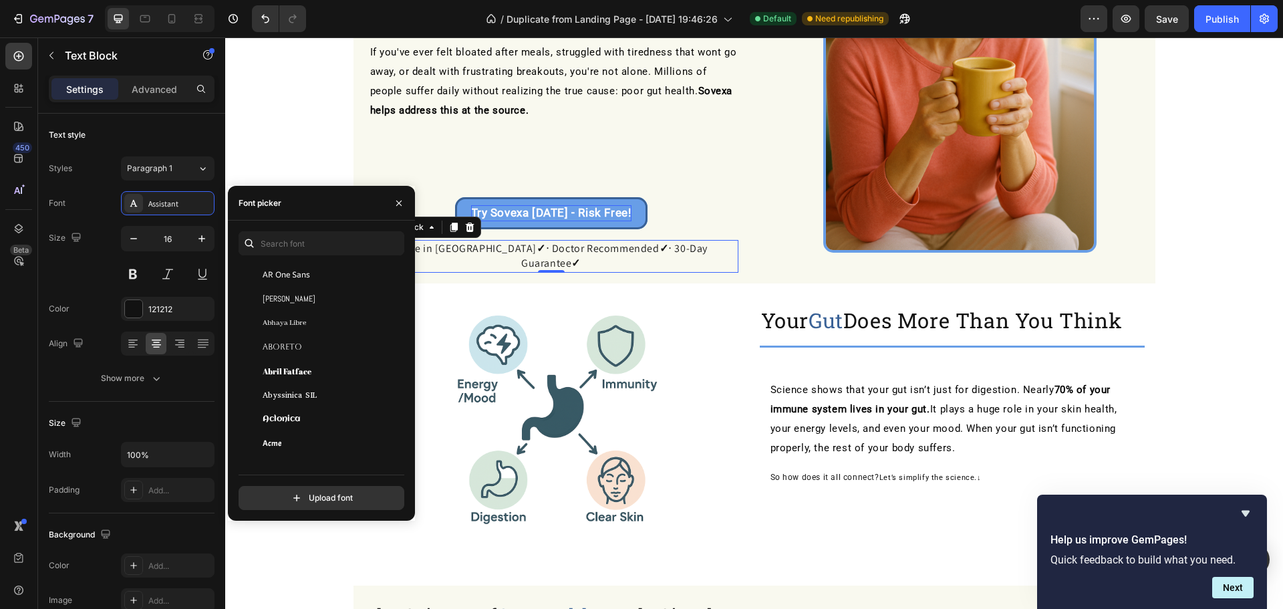
scroll to position [0, 0]
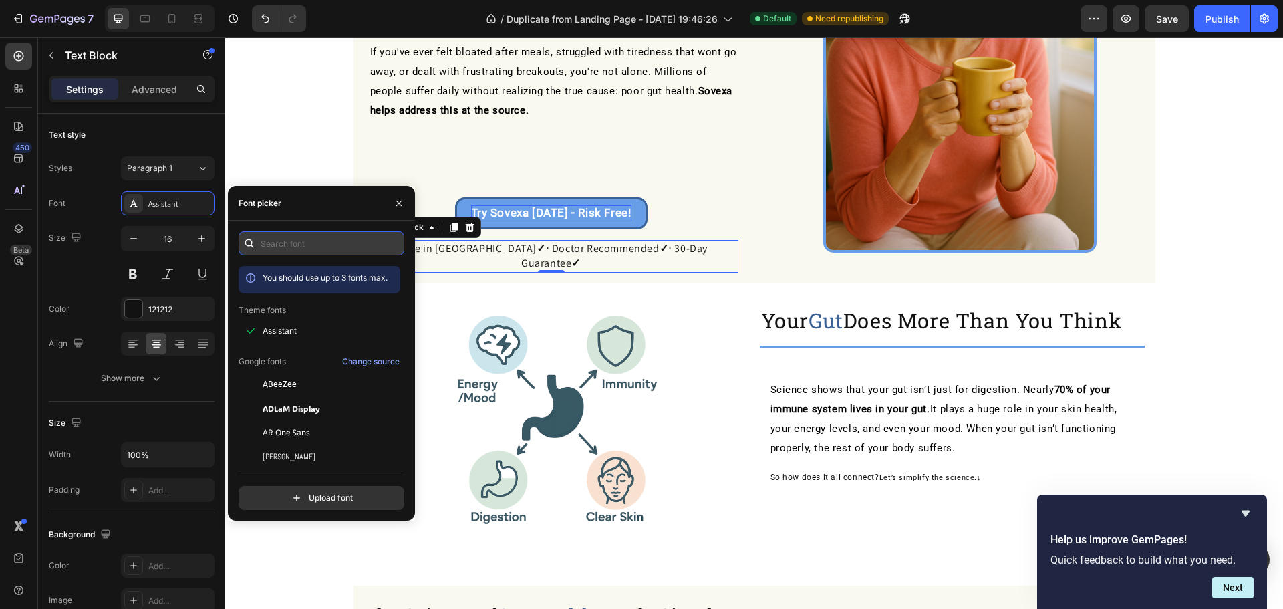
click at [297, 241] on input "text" at bounding box center [322, 243] width 166 height 24
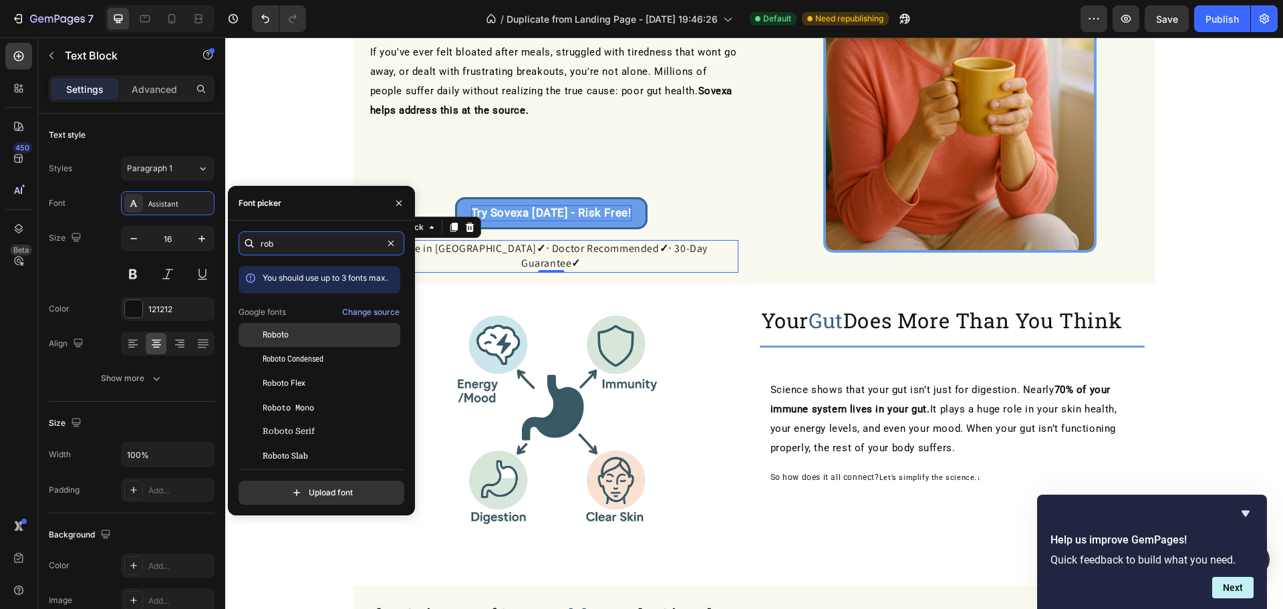
type input "rob"
click at [295, 335] on div "Roboto" at bounding box center [330, 335] width 135 height 12
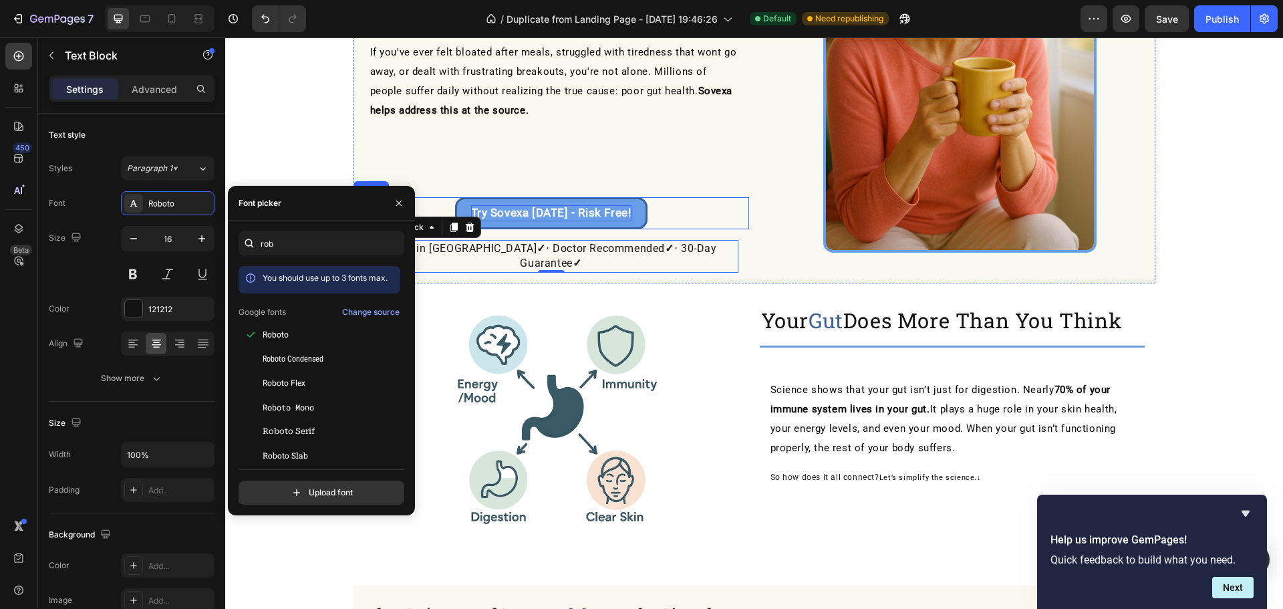
click at [719, 212] on div "Try Sovexa [DATE] - Risk Free! Button" at bounding box center [551, 213] width 396 height 32
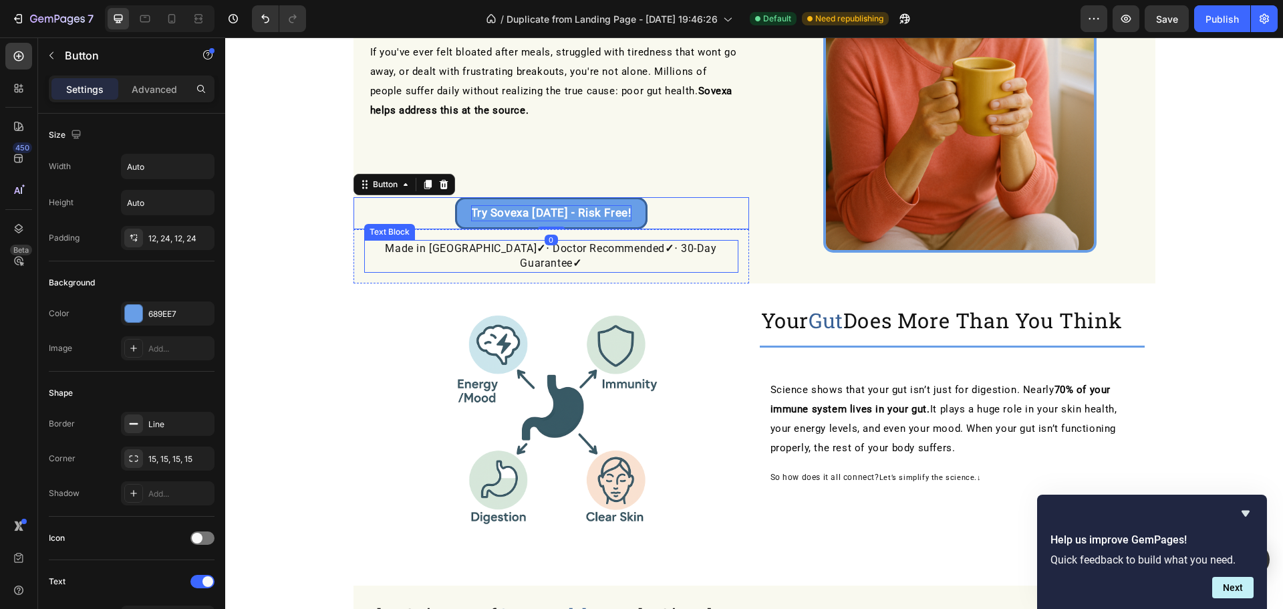
click at [685, 247] on p "Made in [GEOGRAPHIC_DATA] ✓ ‧ Doctor Recommended ✓ ‧ 30-Day Guarantee ✓" at bounding box center [552, 256] width 372 height 30
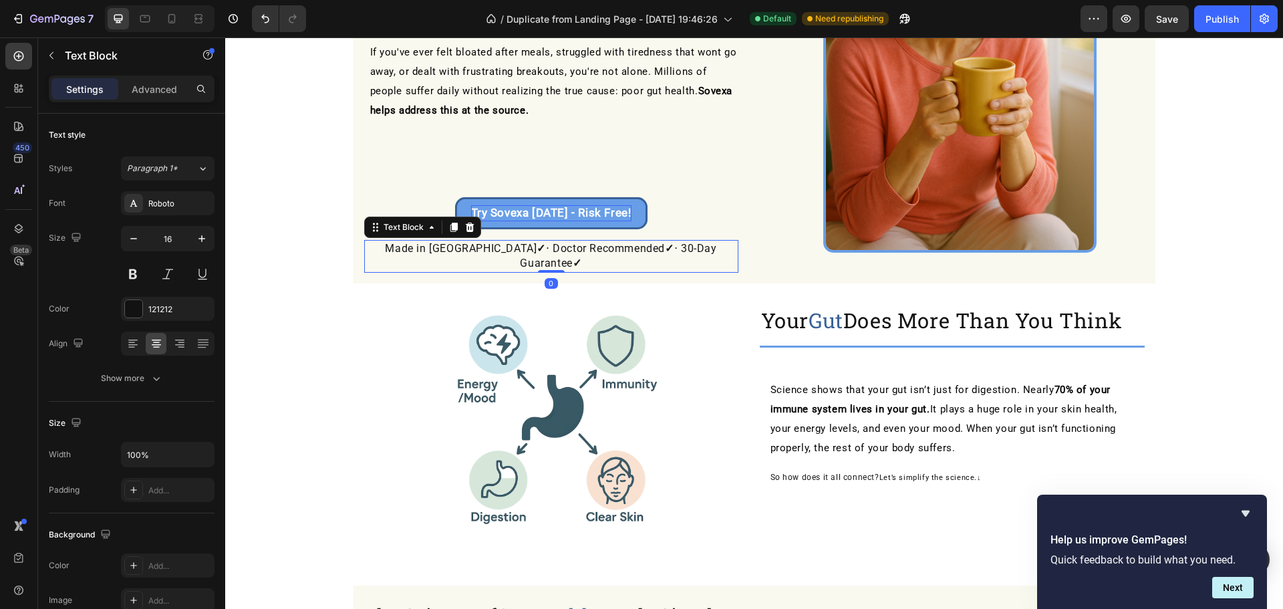
click at [648, 301] on img at bounding box center [557, 418] width 234 height 234
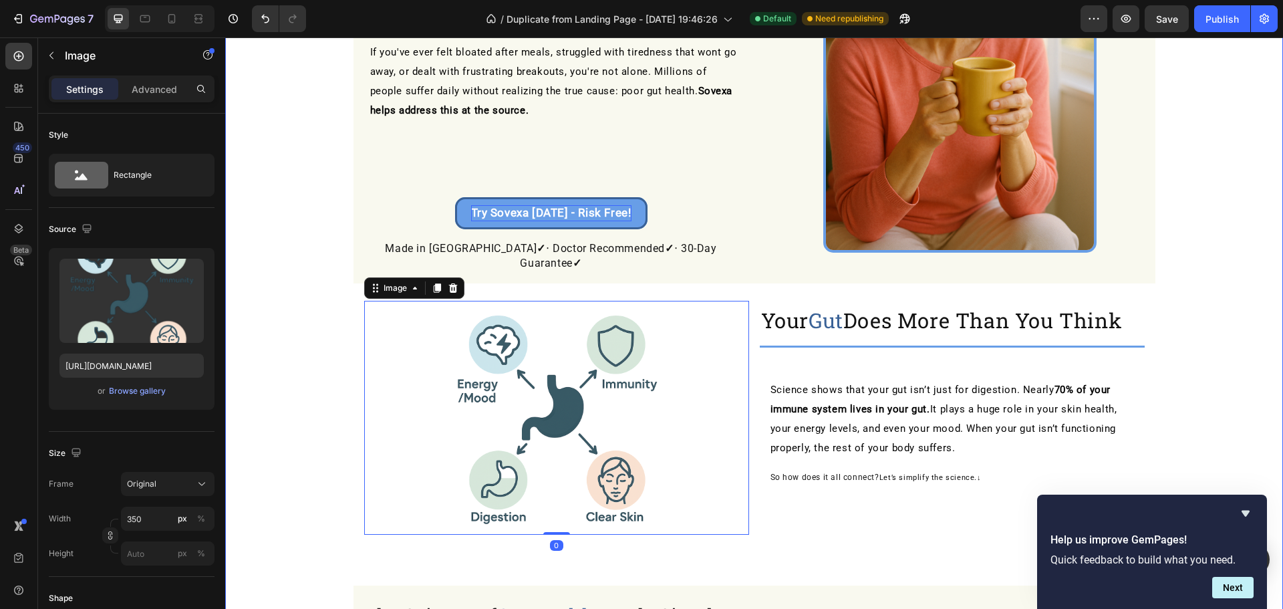
click at [273, 173] on div "⁠⁠⁠⁠⁠⁠⁠ Finally, a Natural Way to Soothe Your Gut, Boost Energy, and Feel Young…" at bounding box center [754, 523] width 1058 height 1409
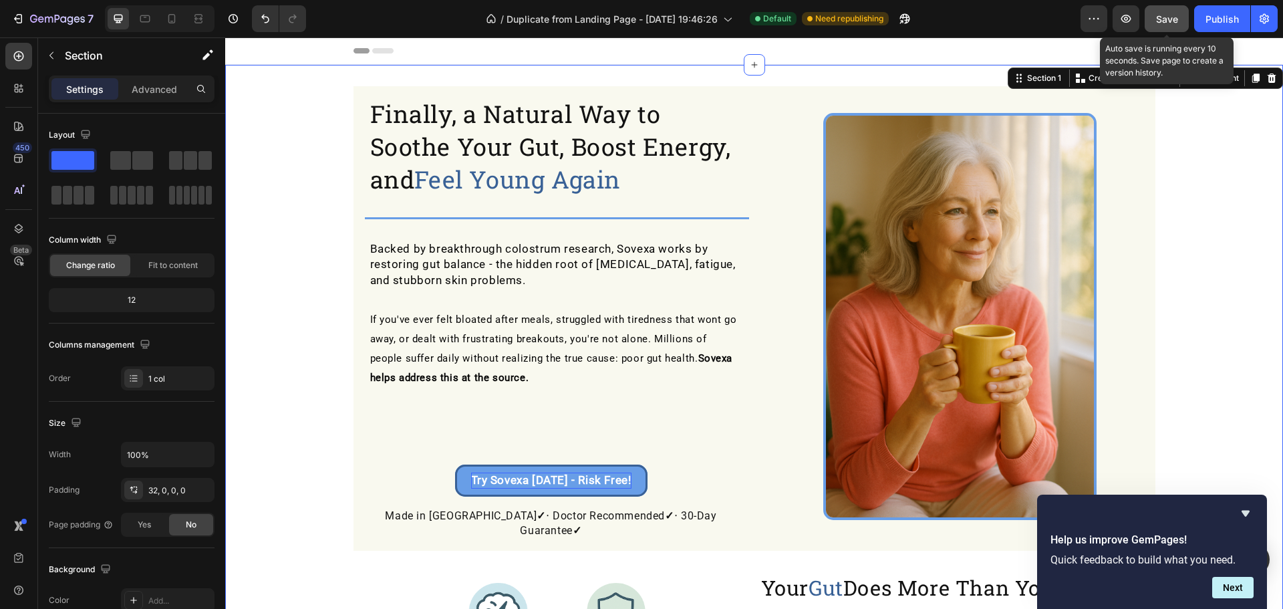
click at [1169, 15] on span "Save" at bounding box center [1167, 18] width 22 height 11
click at [1211, 17] on div "Publish" at bounding box center [1221, 19] width 33 height 14
click at [1247, 513] on icon "Hide survey" at bounding box center [1246, 514] width 8 height 6
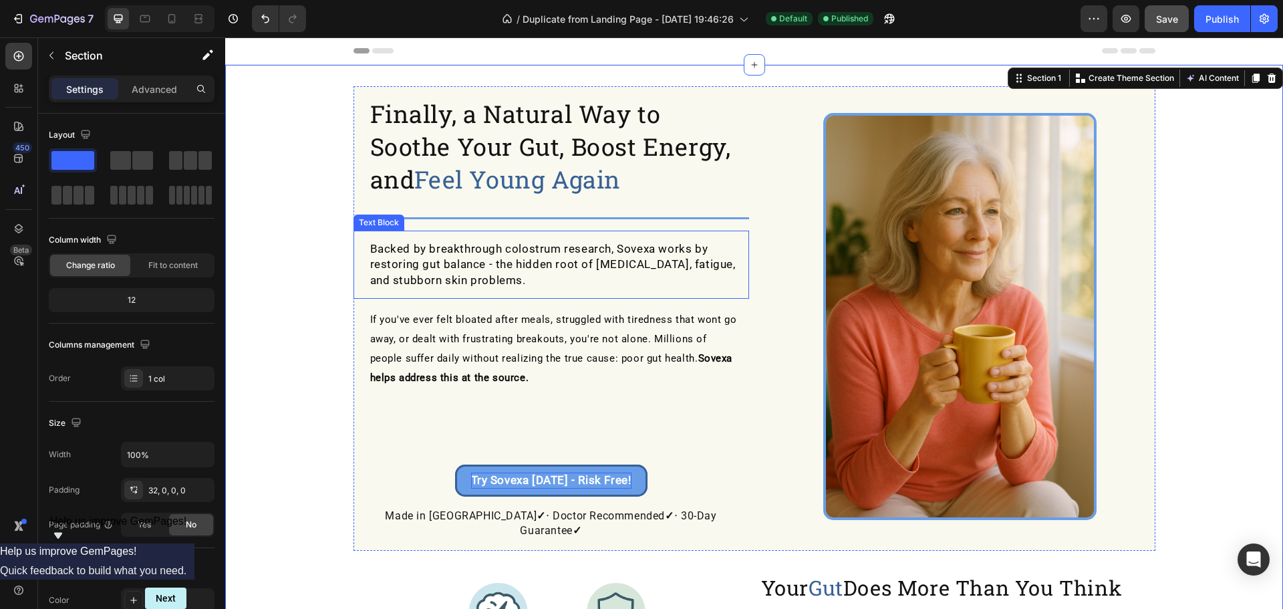
click at [528, 280] on p "Backed by breakthrough colostrum research, Sovexa works by restoring gut balanc…" at bounding box center [554, 264] width 368 height 47
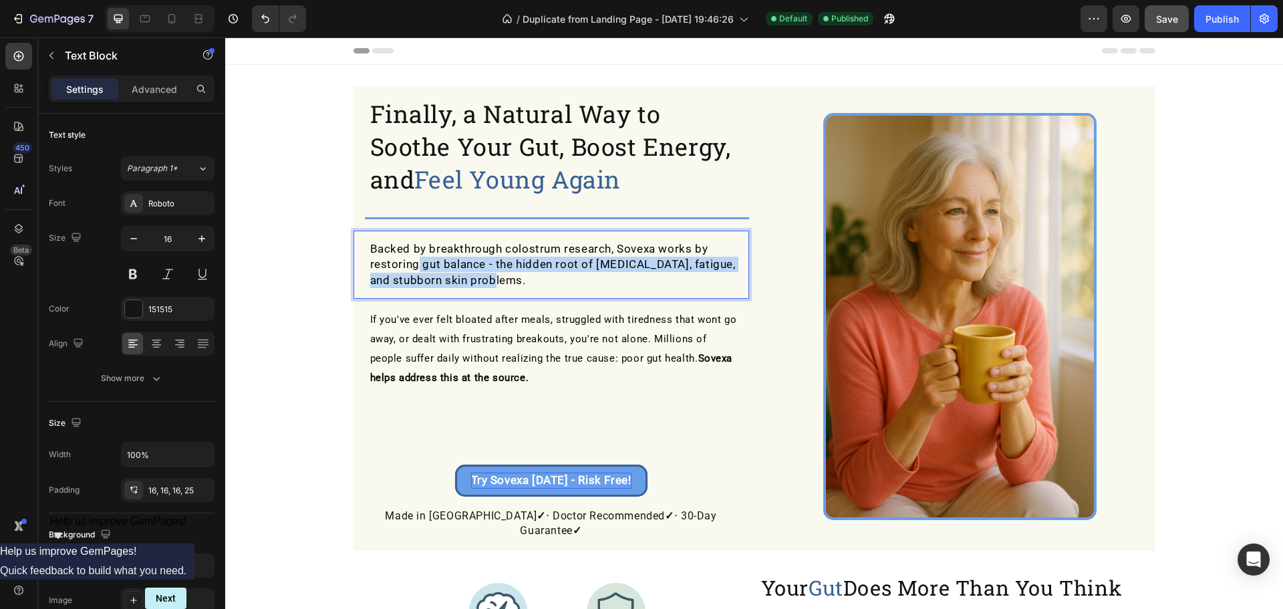
drag, startPoint x: 521, startPoint y: 279, endPoint x: 506, endPoint y: 277, distance: 14.8
click at [517, 279] on p "Backed by breakthrough colostrum research, Sovexa works by restoring gut balanc…" at bounding box center [554, 264] width 368 height 47
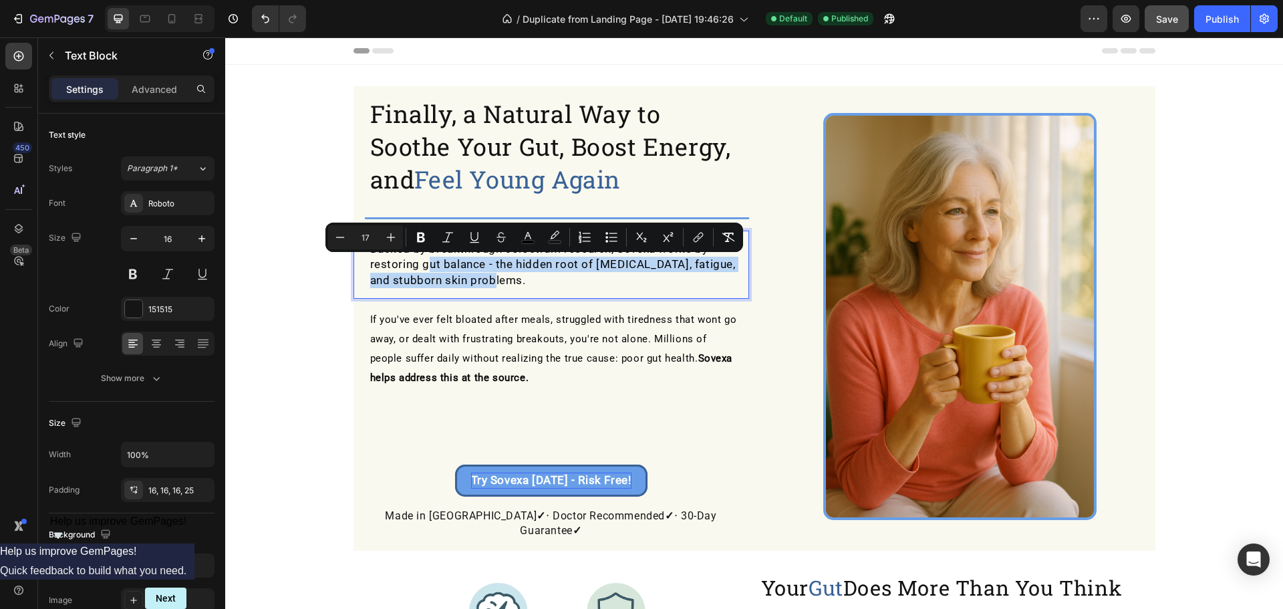
click at [517, 279] on p "Backed by breakthrough colostrum research, Sovexa works by restoring gut balanc…" at bounding box center [554, 264] width 368 height 47
click at [547, 291] on div "Backed by breakthrough colostrum research, Sovexa works by restoring gut balanc…" at bounding box center [551, 265] width 396 height 68
click at [752, 314] on div "⁠⁠⁠⁠⁠⁠⁠ Finally, a Natural Way to Soothe Your Gut, Boost Energy, and Feel Young…" at bounding box center [754, 318] width 802 height 464
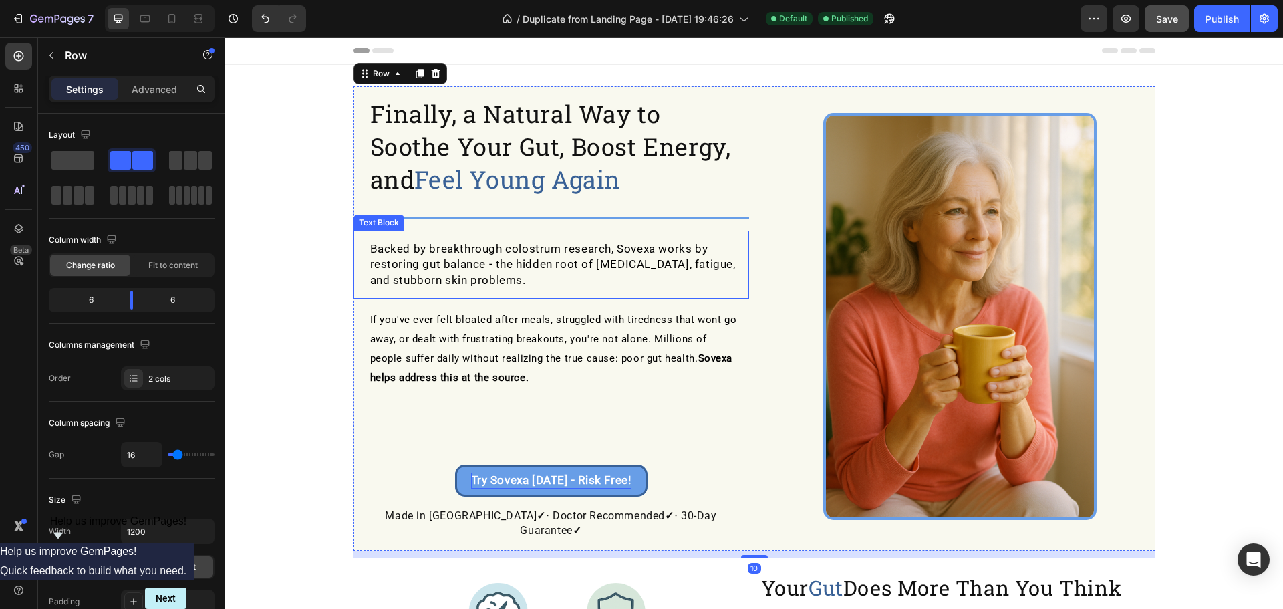
click at [677, 293] on div "Backed by breakthrough colostrum research, Sovexa works by restoring gut balanc…" at bounding box center [551, 265] width 396 height 68
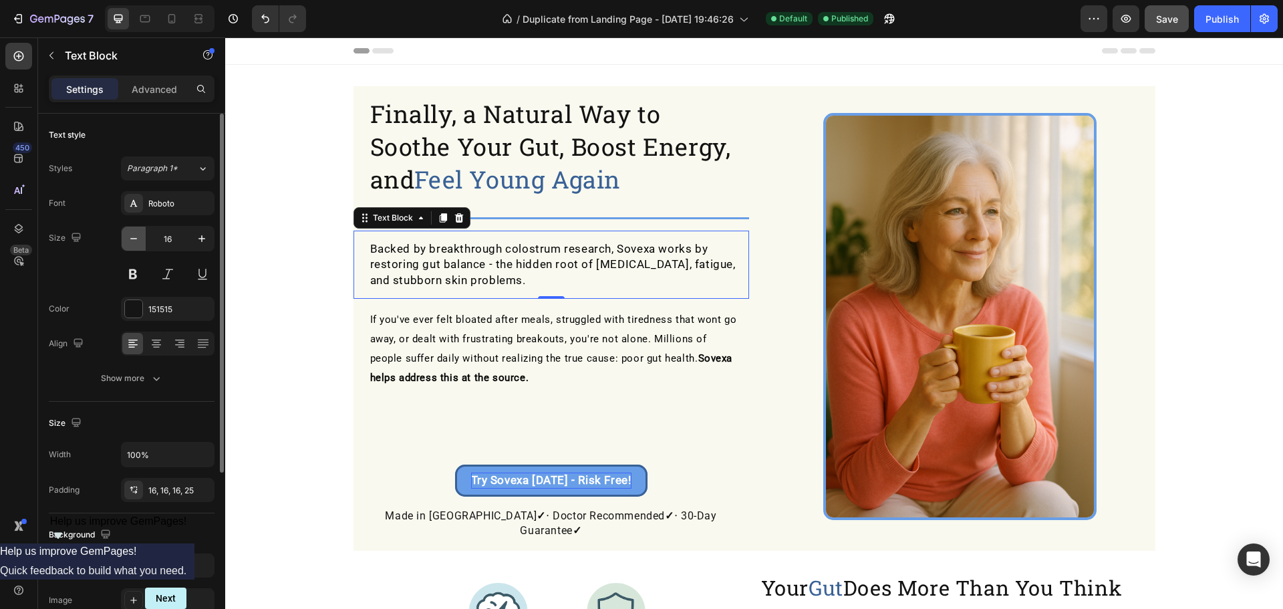
click at [128, 240] on icon "button" at bounding box center [133, 238] width 13 height 13
type input "15"
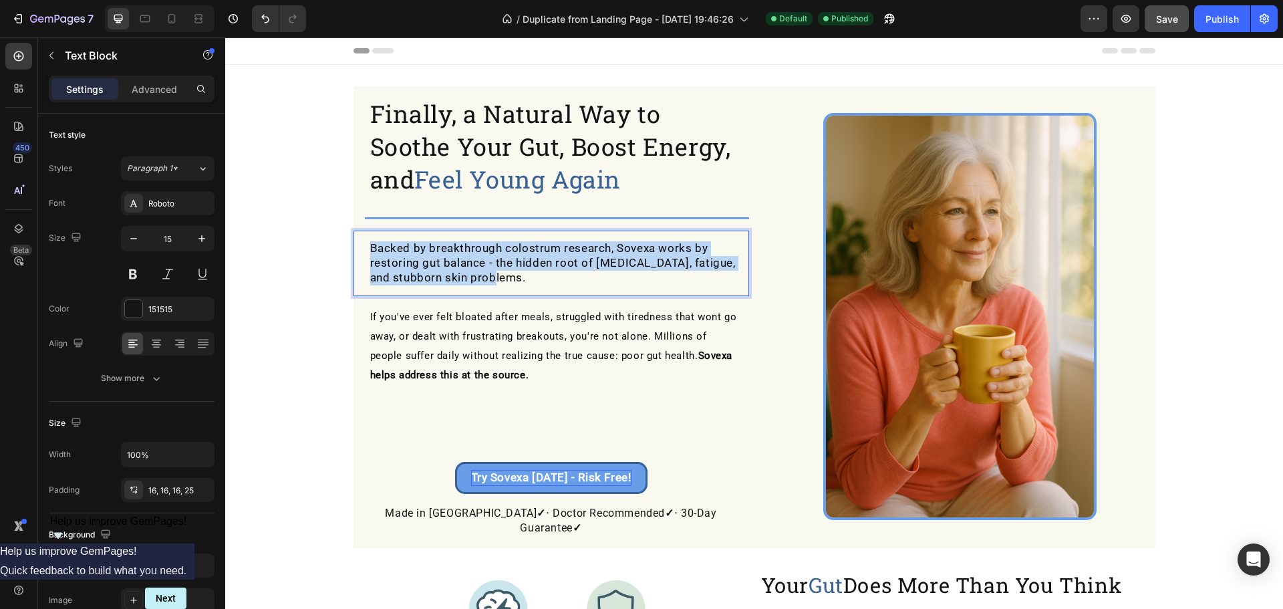
drag, startPoint x: 499, startPoint y: 283, endPoint x: 365, endPoint y: 249, distance: 138.6
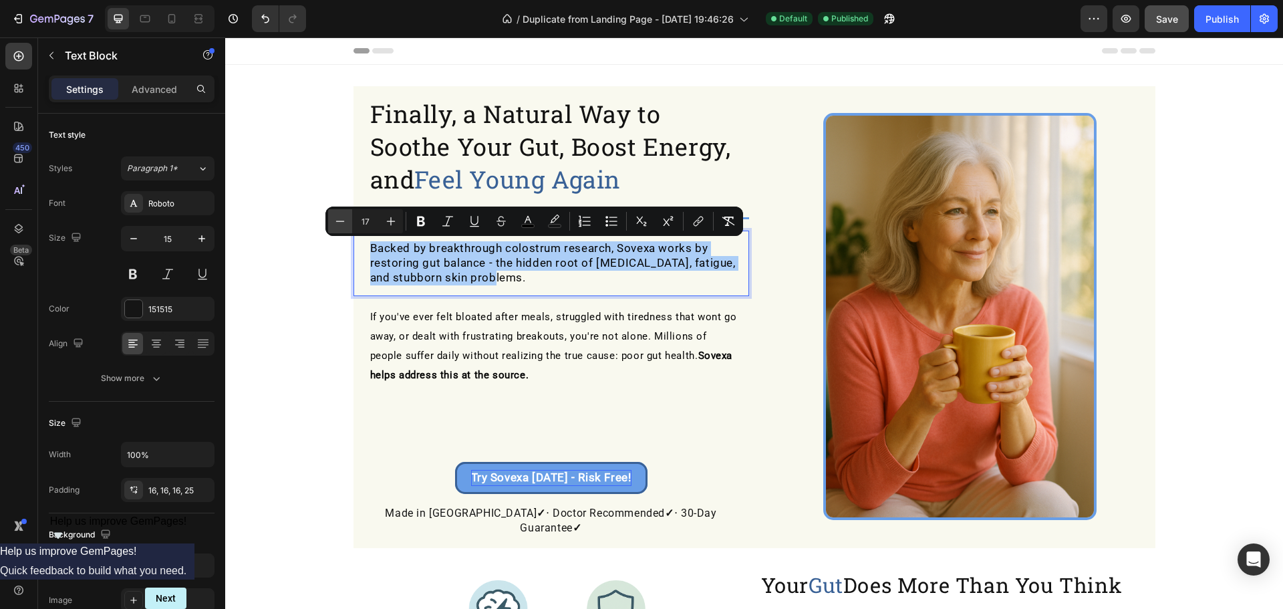
click at [332, 214] on button "Minus" at bounding box center [340, 221] width 24 height 24
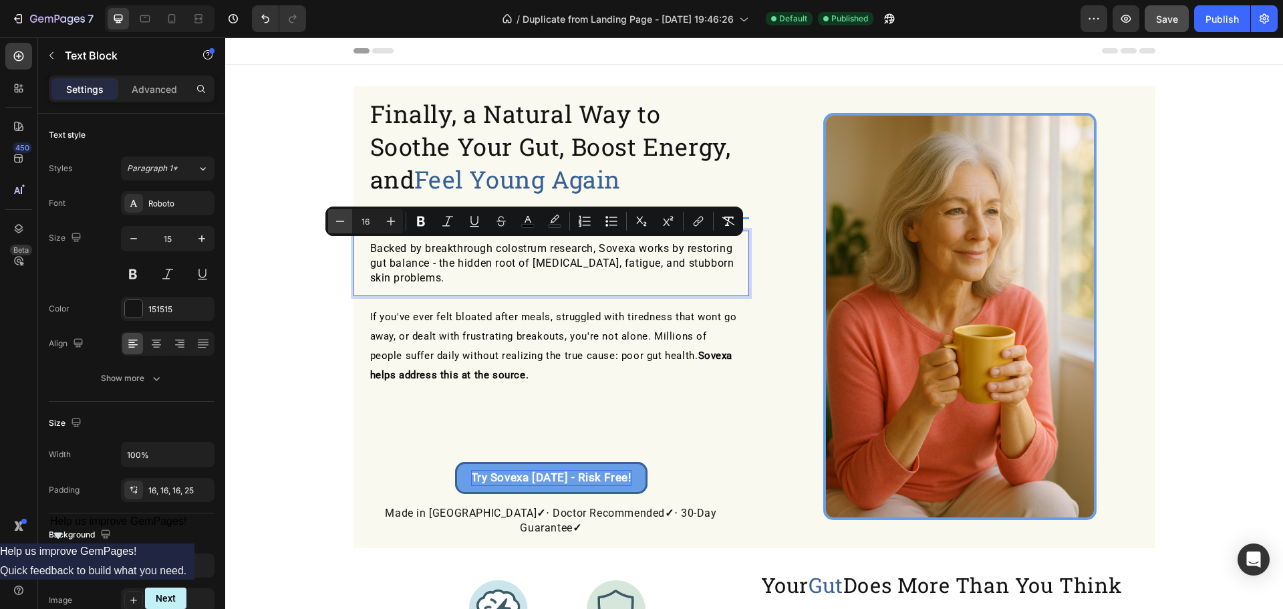
click at [332, 214] on button "Minus" at bounding box center [340, 221] width 24 height 24
type input "15"
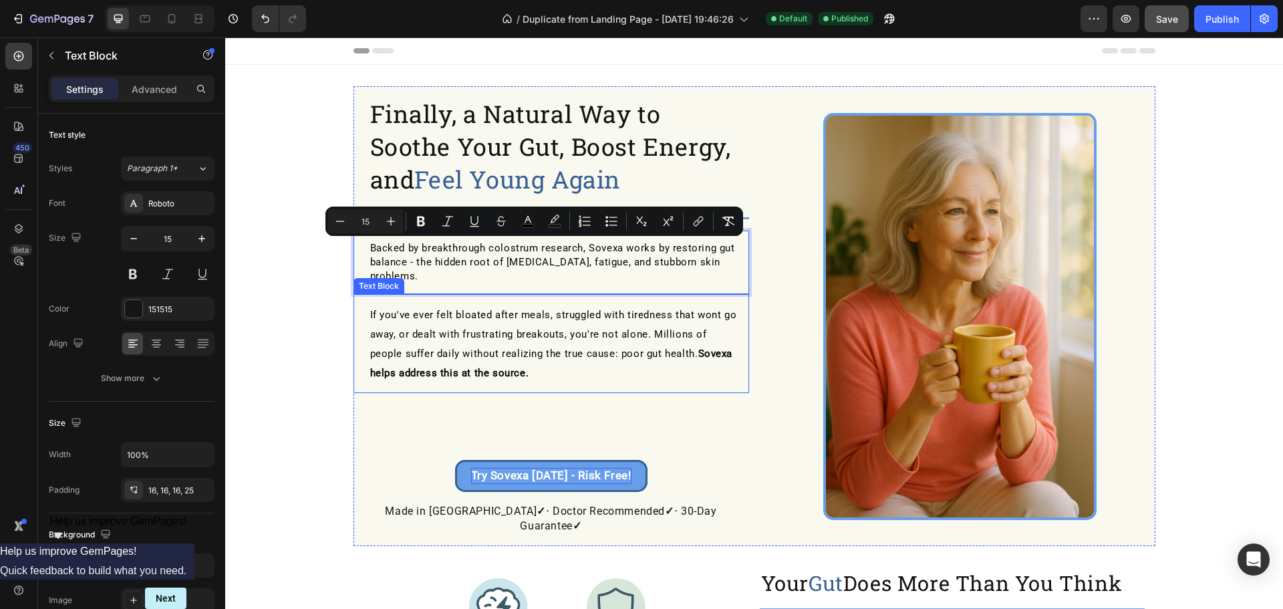
click at [480, 325] on p "If you've ever felt bloated after meals, struggled with tiredness that wont go …" at bounding box center [554, 344] width 368 height 78
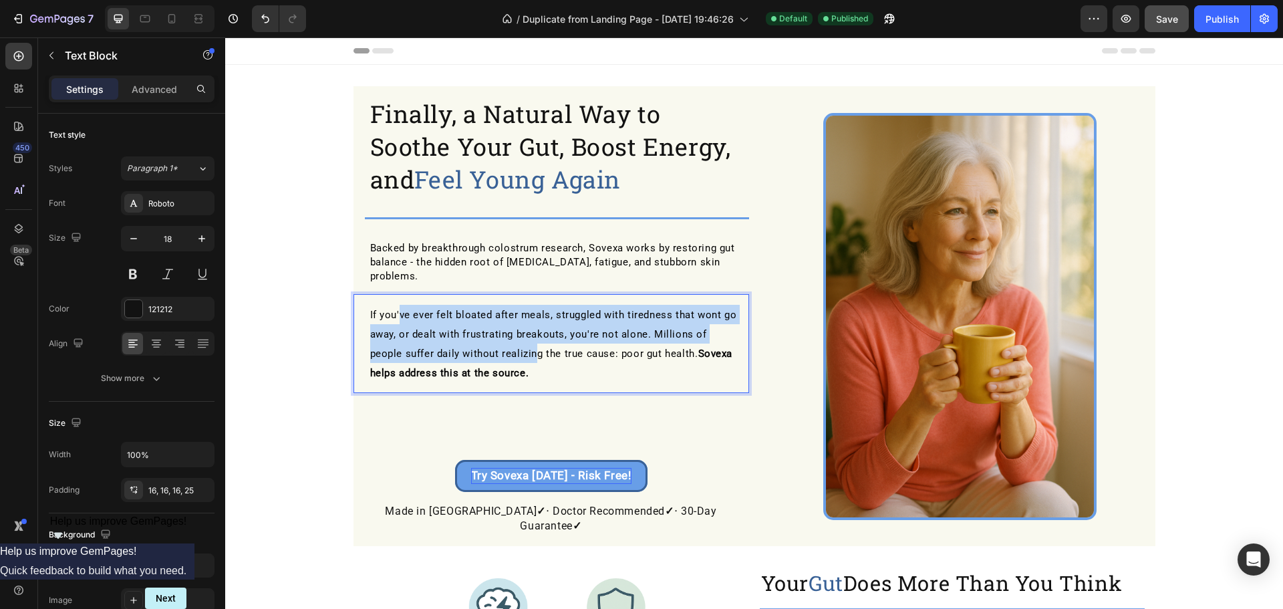
drag, startPoint x: 530, startPoint y: 346, endPoint x: 406, endPoint y: 307, distance: 130.2
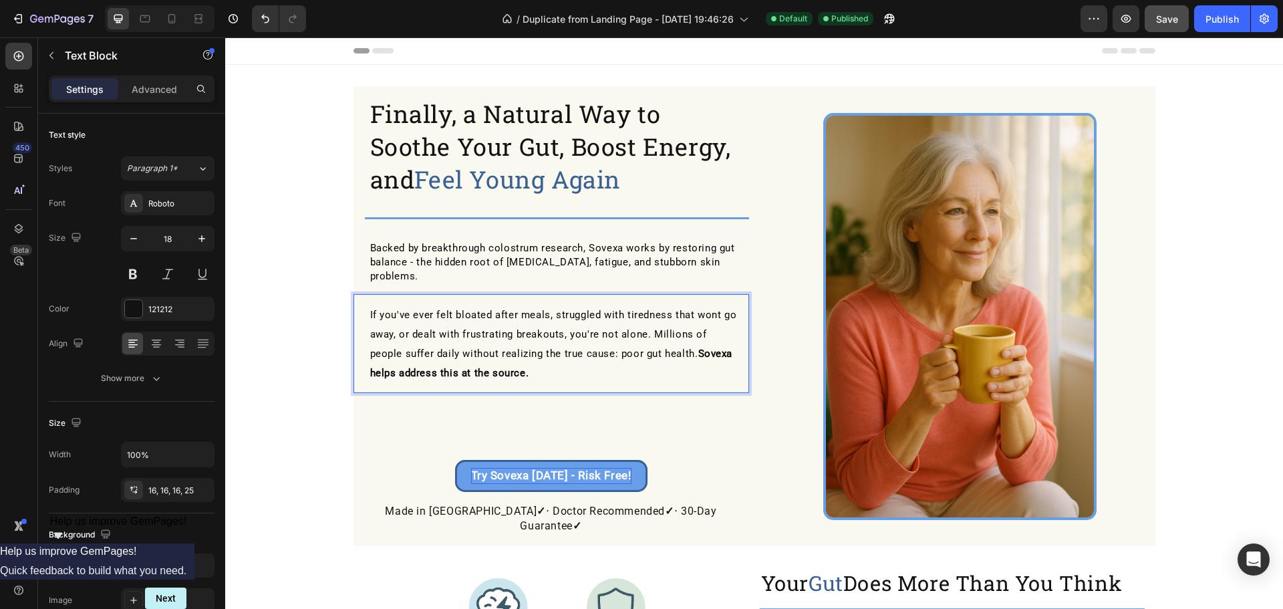
drag, startPoint x: 569, startPoint y: 368, endPoint x: 556, endPoint y: 360, distance: 14.7
click at [565, 364] on div "If you've ever felt bloated after meals, struggled with tiredness that wont go …" at bounding box center [551, 343] width 396 height 99
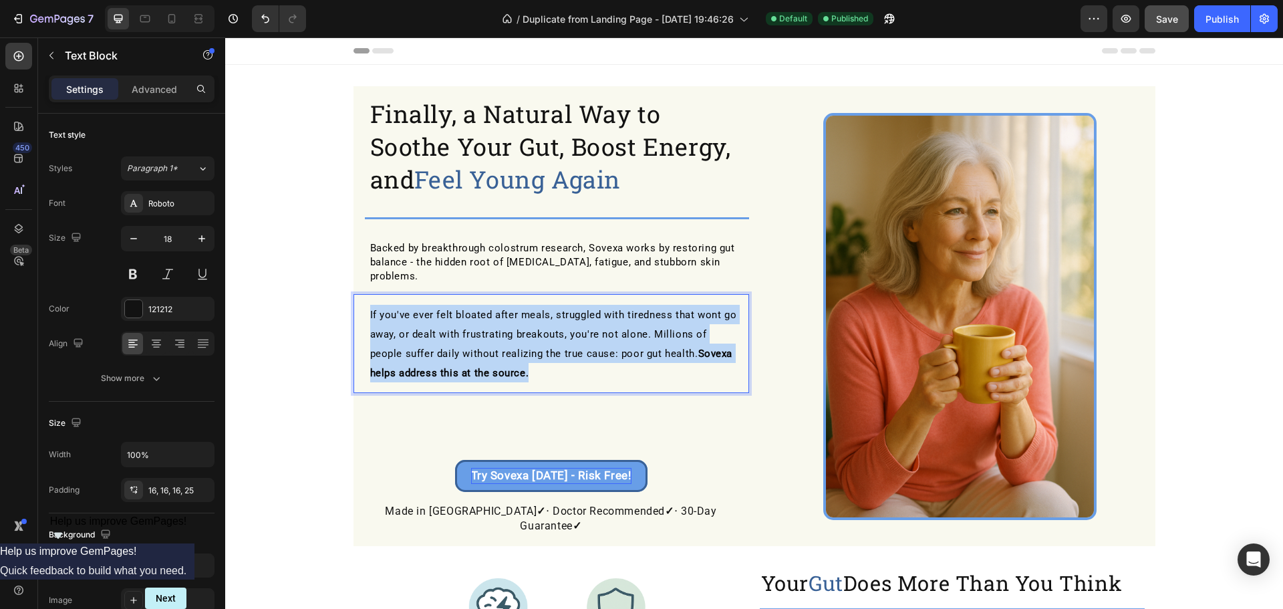
drag, startPoint x: 518, startPoint y: 353, endPoint x: 360, endPoint y: 303, distance: 165.9
click at [360, 303] on div "If you've ever felt bloated after meals, struggled with tiredness that wont go …" at bounding box center [551, 343] width 396 height 99
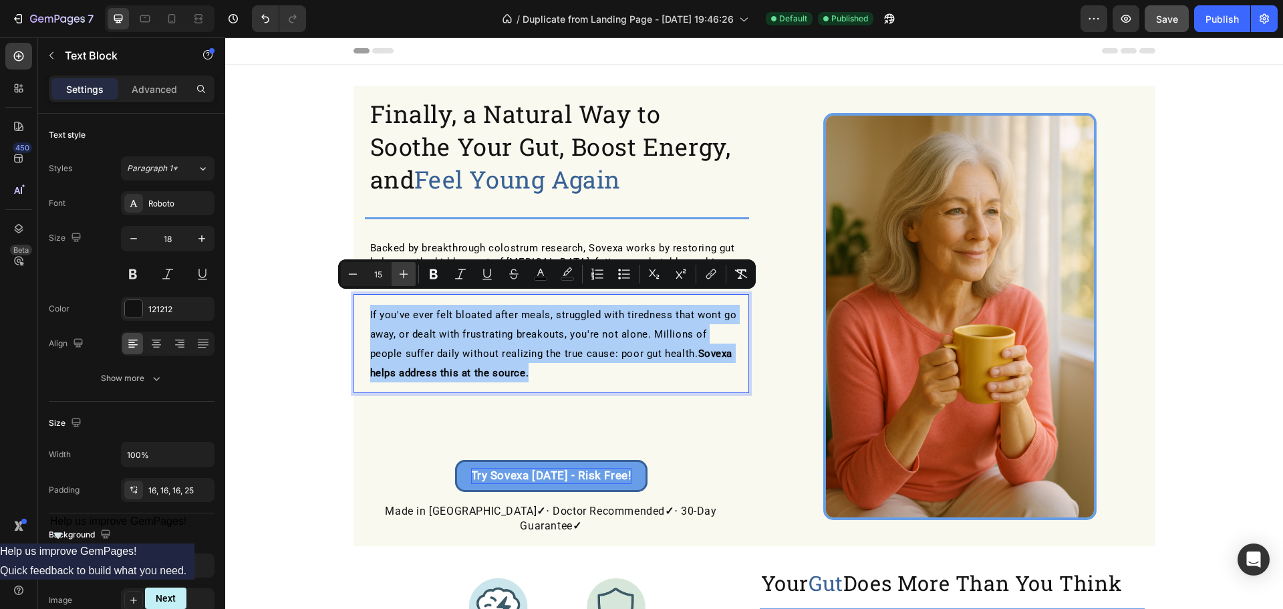
click at [409, 272] on icon "Editor contextual toolbar" at bounding box center [403, 273] width 13 height 13
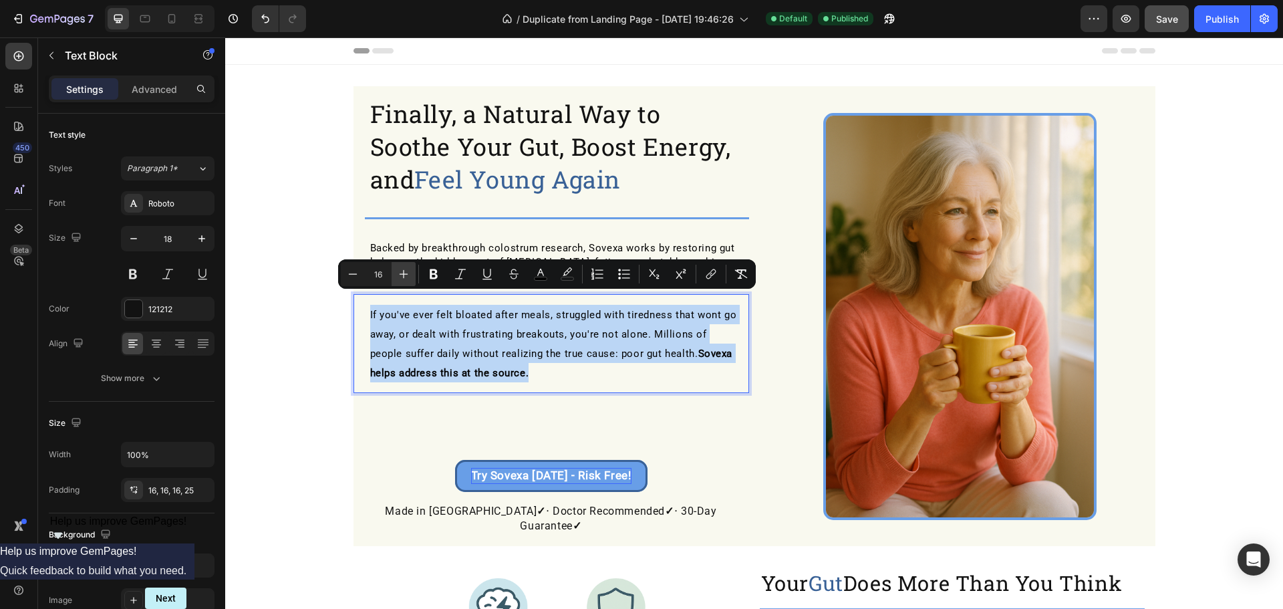
type input "17"
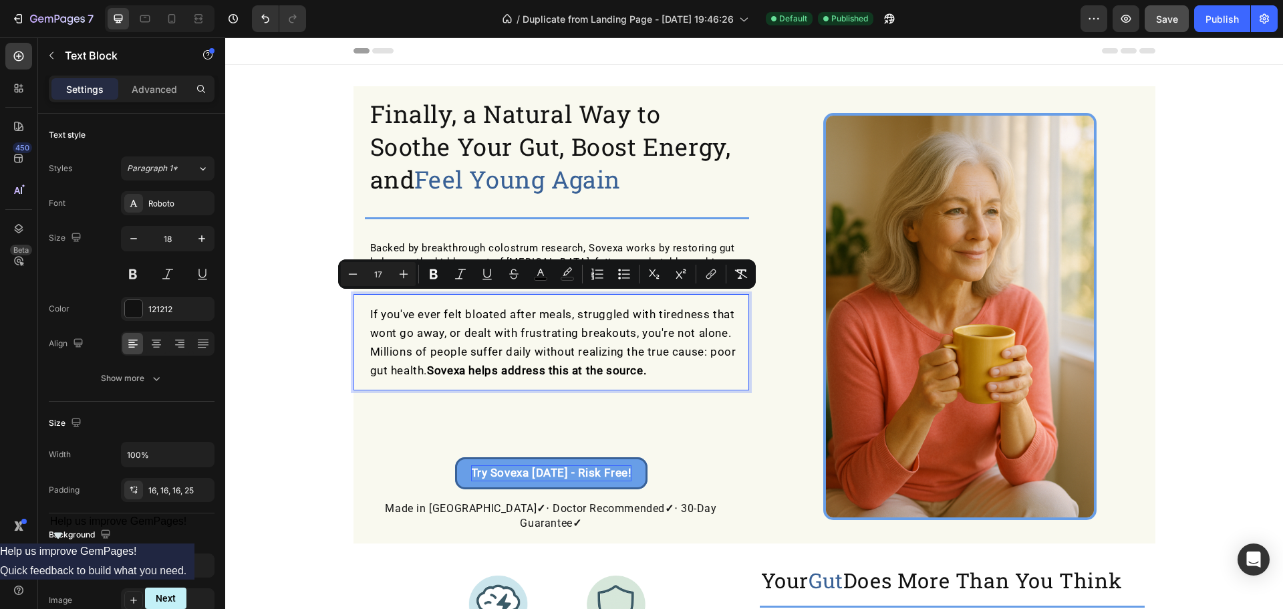
click at [723, 342] on p "If you've ever felt bloated after meals, struggled with tiredness that wont go …" at bounding box center [554, 342] width 368 height 75
click at [683, 344] on p "If you've ever felt bloated after meals, struggled with tiredness that wont go …" at bounding box center [554, 342] width 368 height 75
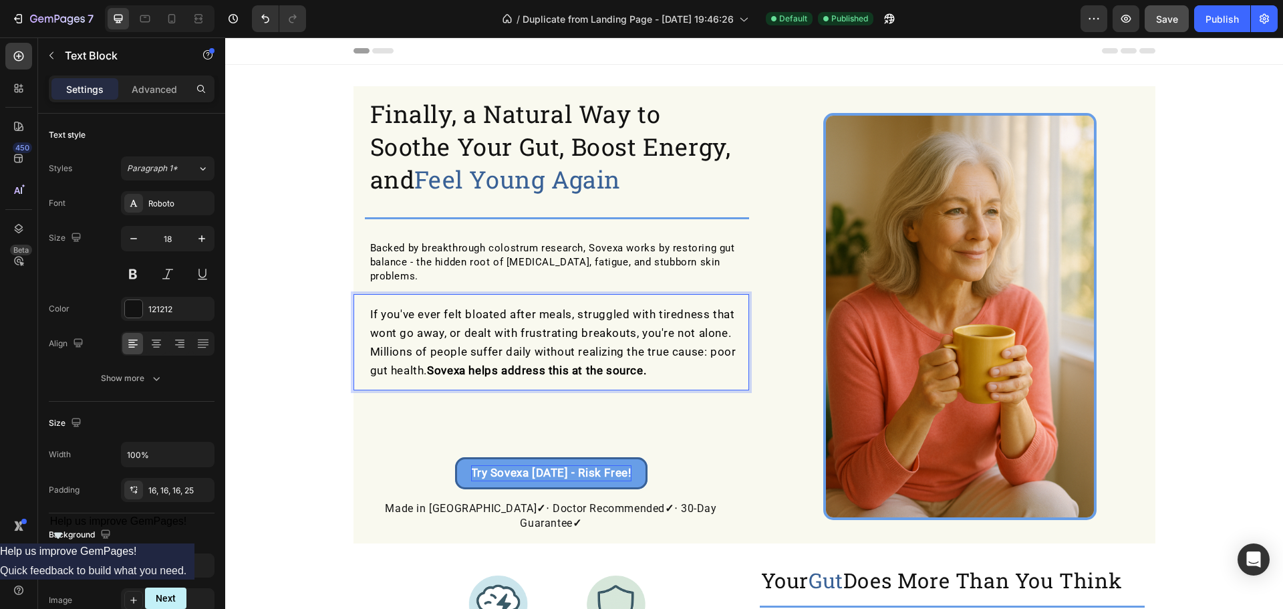
click at [756, 261] on div "⁠⁠⁠⁠⁠⁠⁠ Finally, a Natural Way to Soothe Your Gut, Boost Energy, and Feel Young…" at bounding box center [754, 314] width 802 height 457
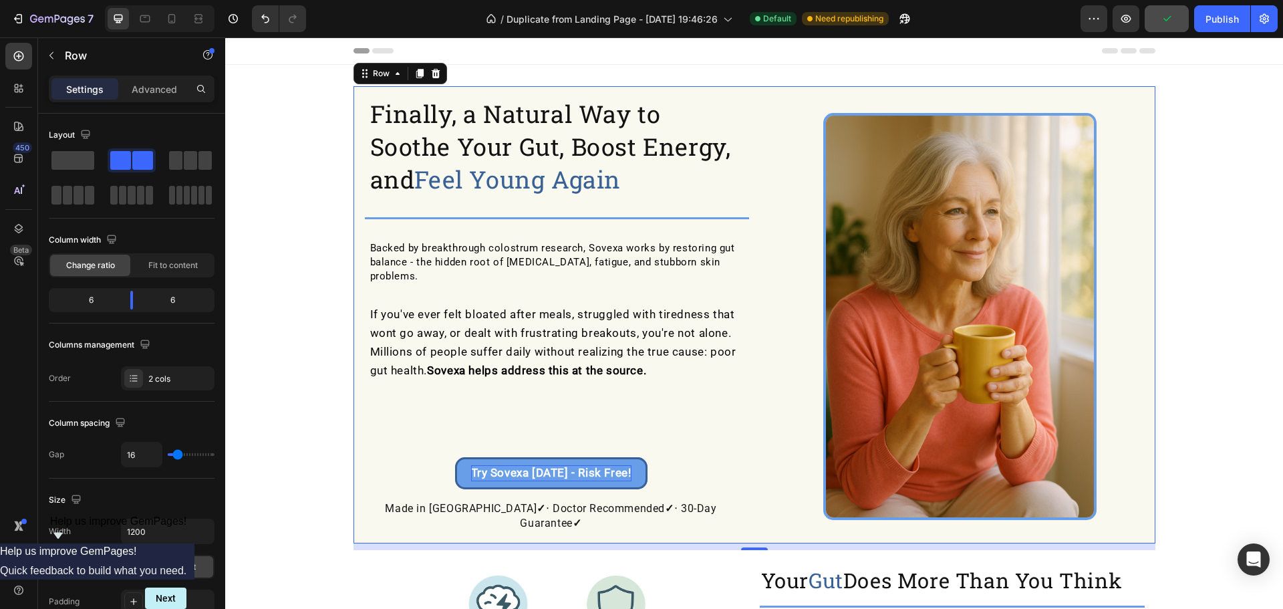
click at [1221, 37] on div "7 Version history / Duplicate from Landing Page - [DATE] 19:46:26 Default Need …" at bounding box center [641, 19] width 1283 height 38
click at [1222, 25] on div "Publish" at bounding box center [1221, 19] width 33 height 14
click at [644, 501] on p "Made in [GEOGRAPHIC_DATA] ✓ ‧ Doctor Recommended ✓ ‧ 30-Day Guarantee ✓" at bounding box center [552, 516] width 372 height 30
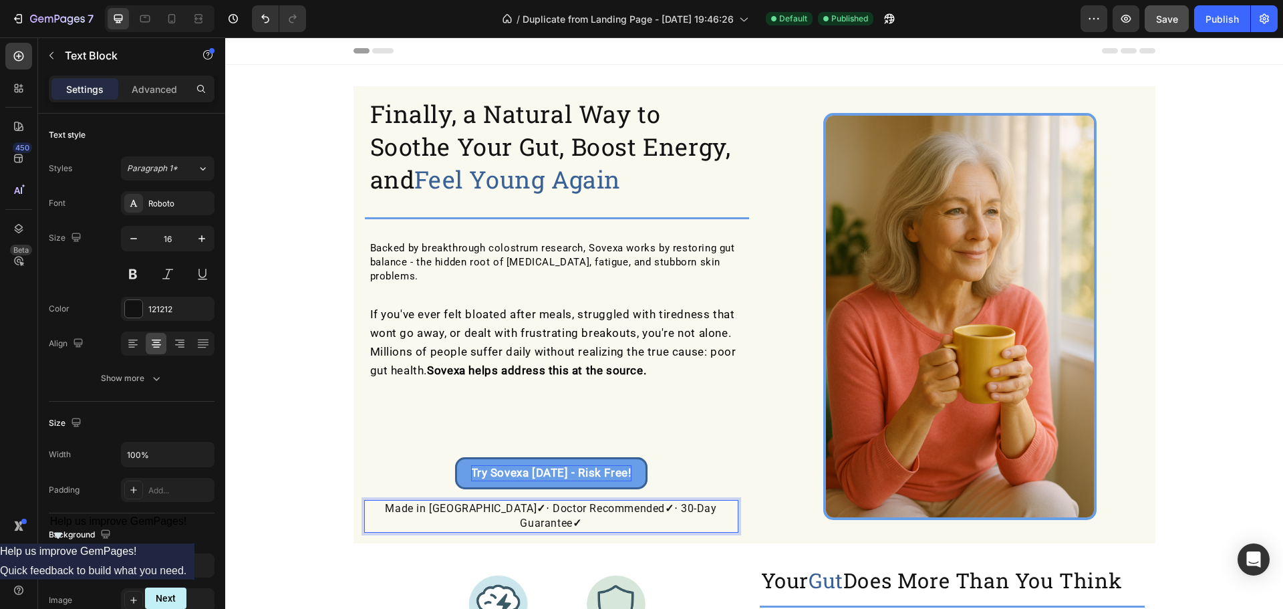
click at [643, 501] on p "Made in [GEOGRAPHIC_DATA] ✓ ‧ Doctor Recommended ✓ ‧ 30-Day Guarantee ✓" at bounding box center [552, 516] width 372 height 30
click at [639, 501] on p "Made in [GEOGRAPHIC_DATA] ✓ ‧ Doctor Recommended ✓ ‧ 30-Day Guarantee ✓" at bounding box center [552, 516] width 372 height 30
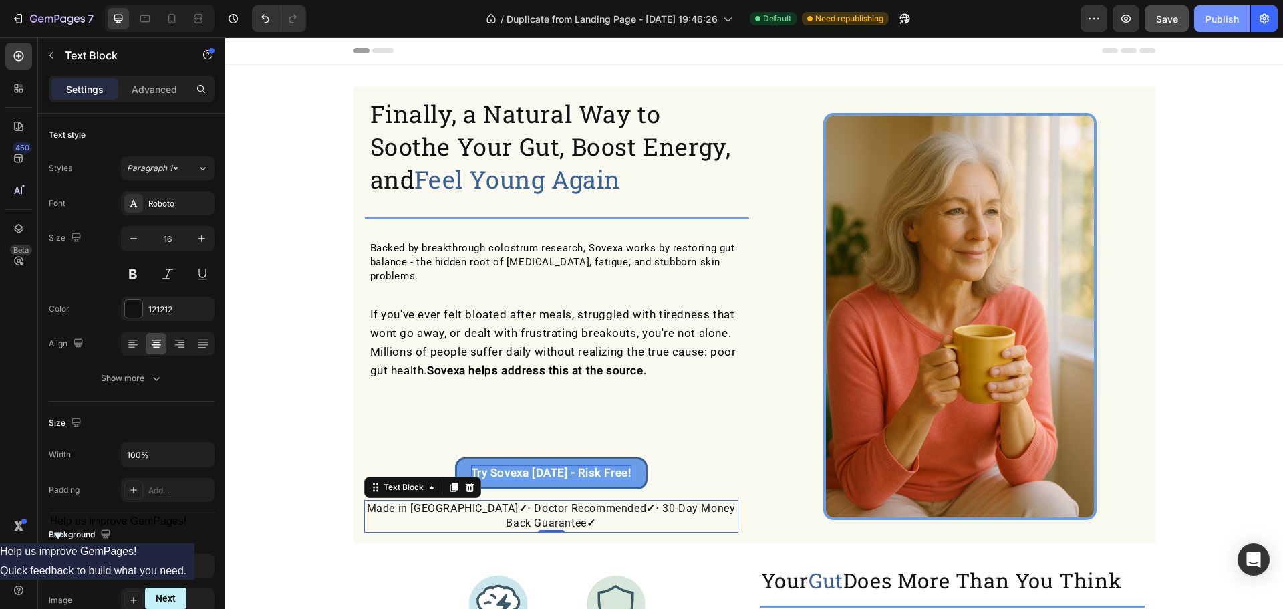
click at [1211, 17] on div "Publish" at bounding box center [1221, 19] width 33 height 14
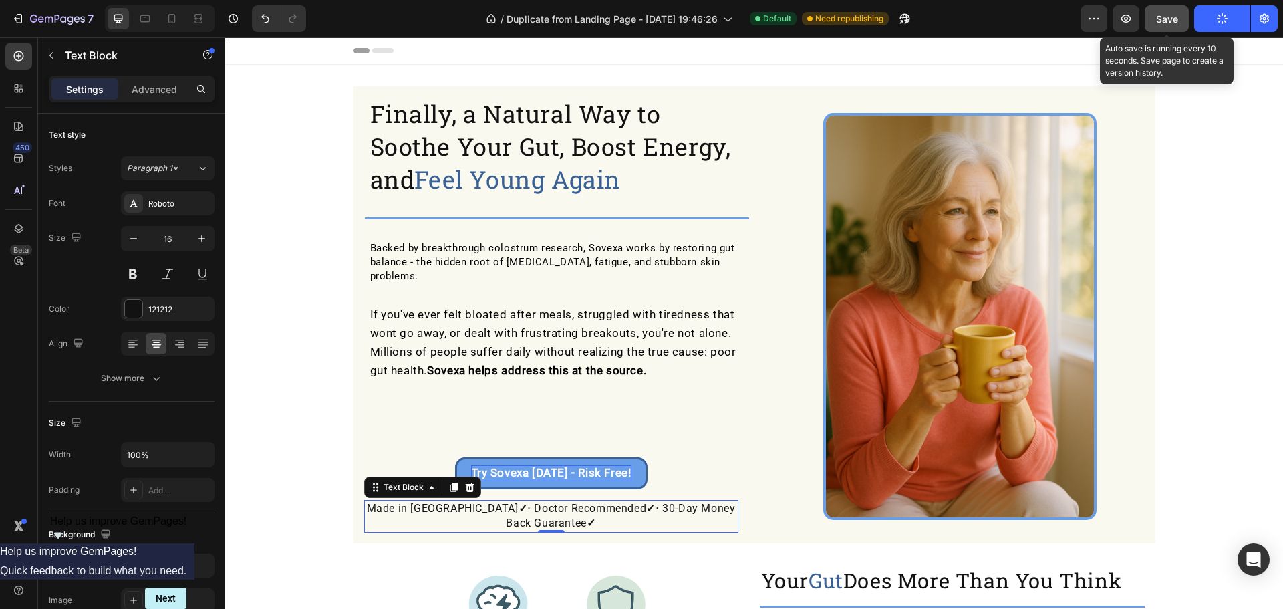
click at [1179, 23] on button "Save" at bounding box center [1167, 18] width 44 height 27
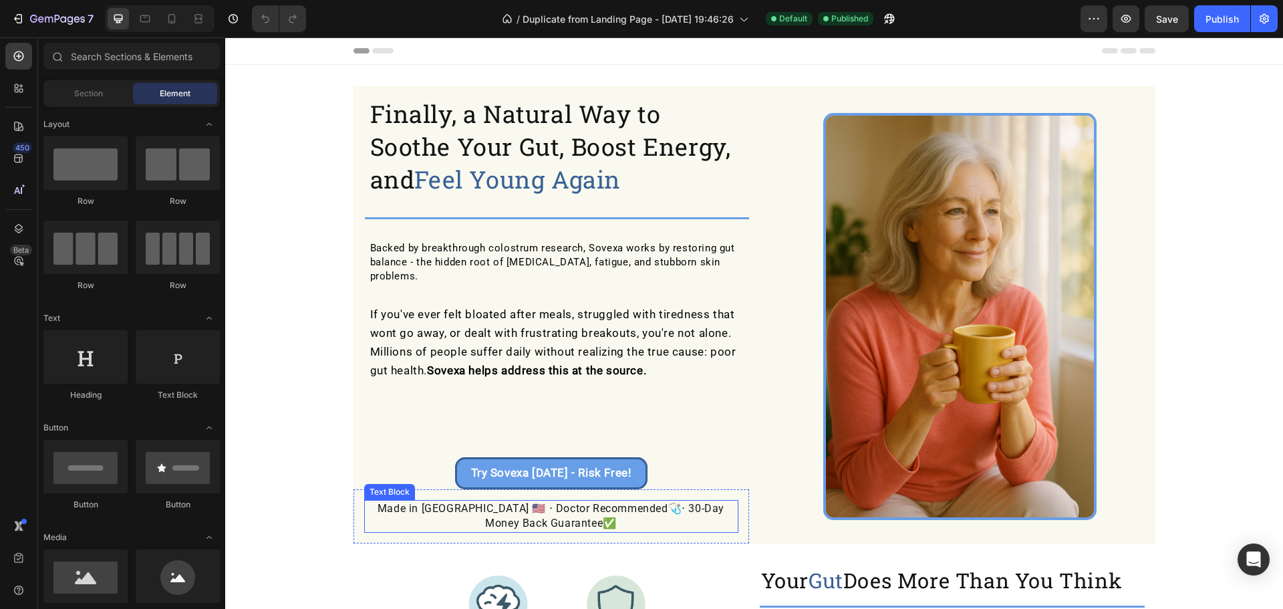
click at [458, 501] on p "Made in USA 🇺🇸 ‧ Doctor Recommended 🩺 ‧ 30-Day Money Back Guarantee ✅" at bounding box center [552, 516] width 372 height 30
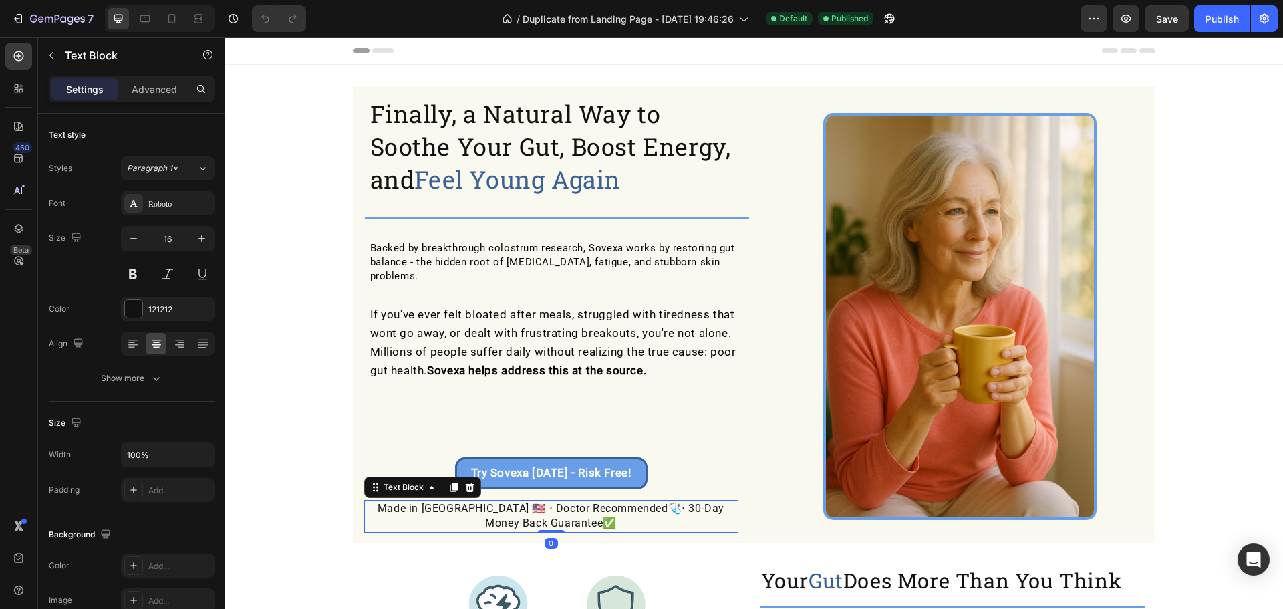
click at [458, 501] on p "Made in USA 🇺🇸 ‧ Doctor Recommended 🩺 ‧ 30-Day Money Back Guarantee ✅" at bounding box center [552, 516] width 372 height 30
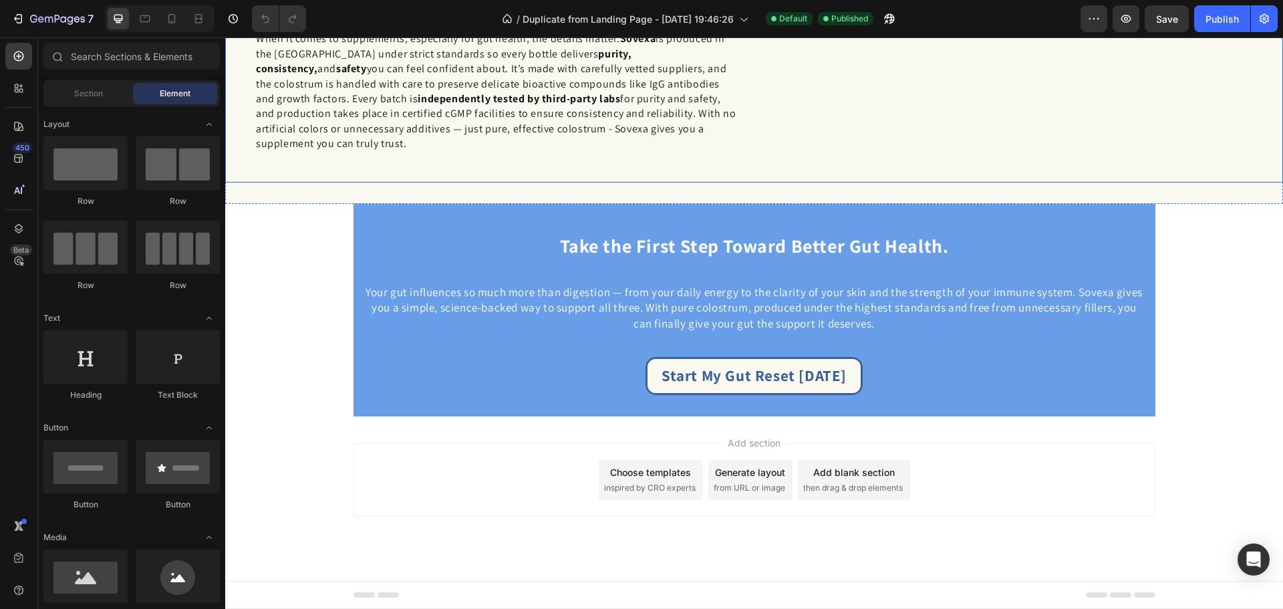
scroll to position [2487, 0]
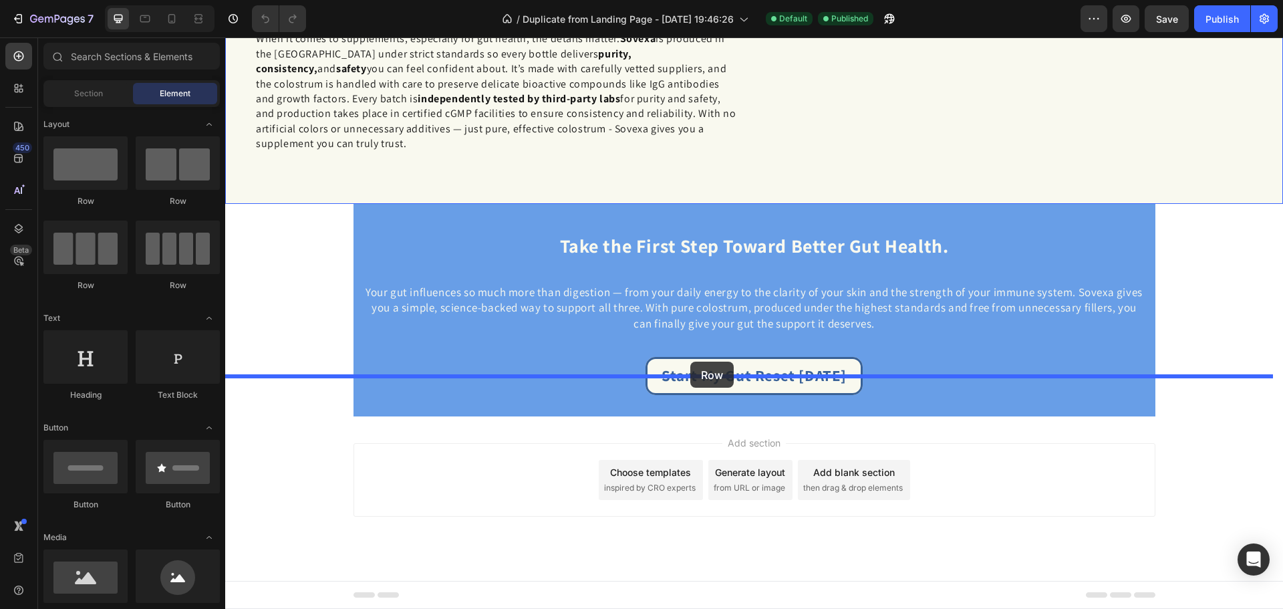
drag, startPoint x: 328, startPoint y: 208, endPoint x: 690, endPoint y: 362, distance: 393.2
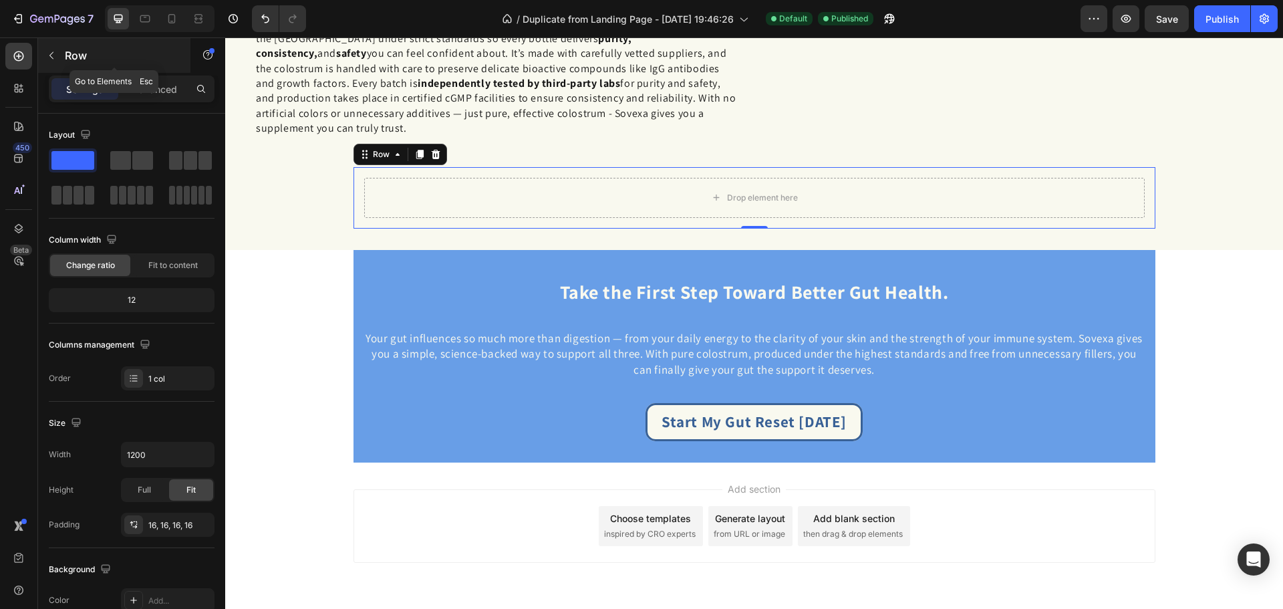
click at [56, 51] on icon "button" at bounding box center [51, 55] width 11 height 11
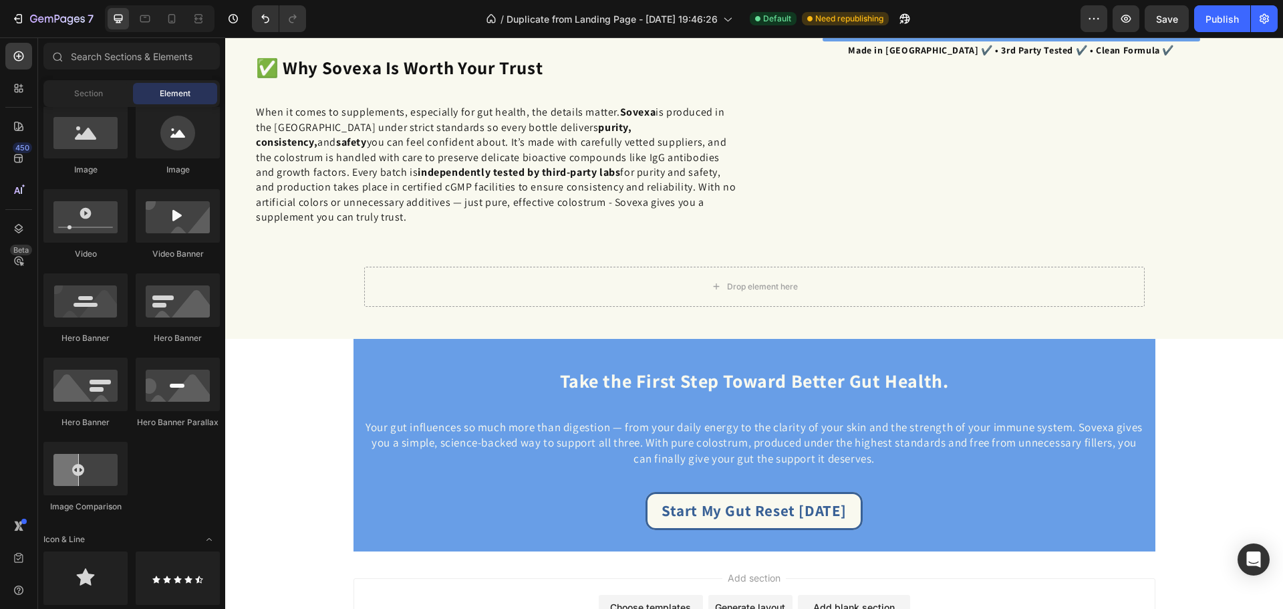
scroll to position [0, 0]
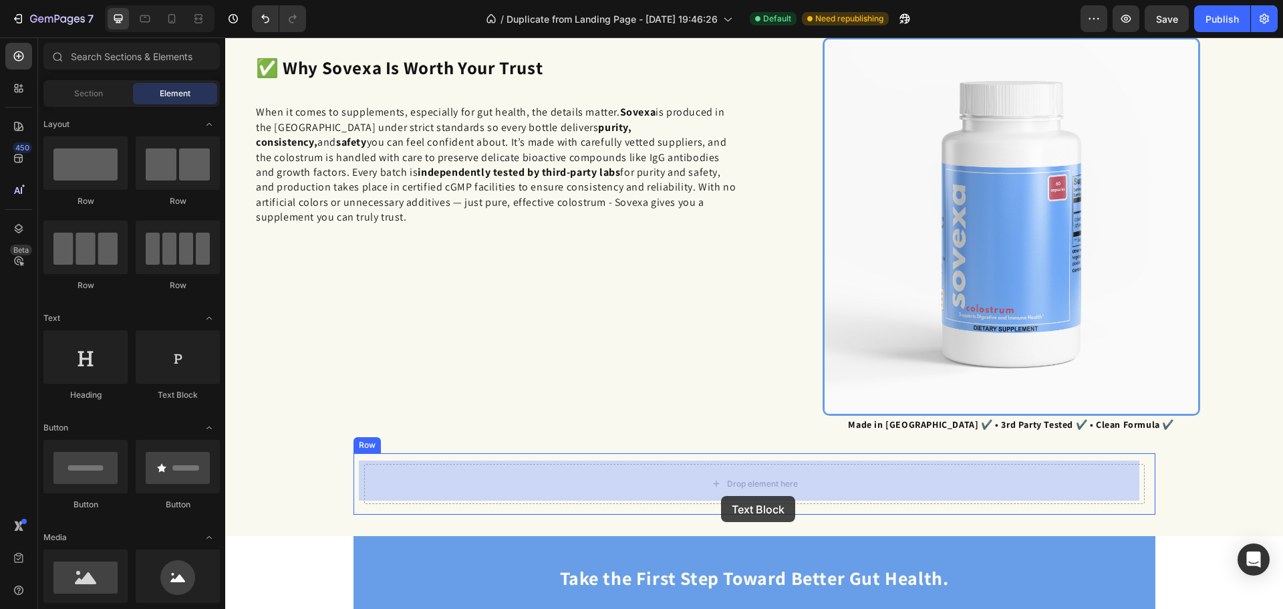
drag, startPoint x: 371, startPoint y: 414, endPoint x: 720, endPoint y: 467, distance: 353.4
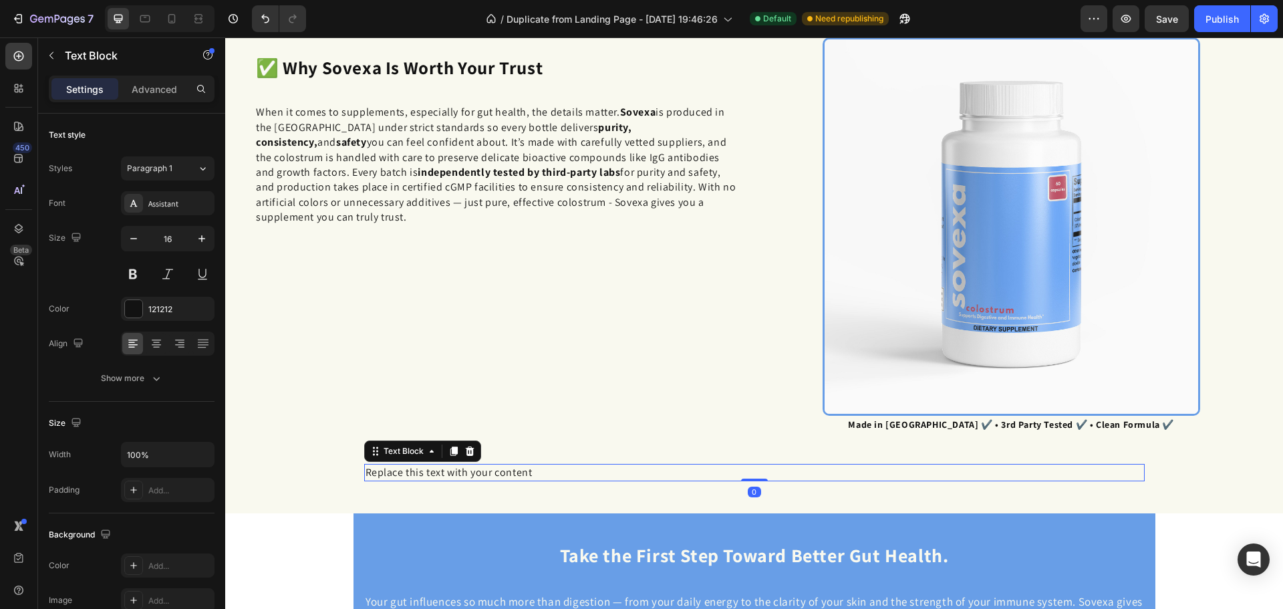
click at [462, 464] on div "Replace this text with your content" at bounding box center [754, 472] width 780 height 17
click at [462, 465] on p "Replace this text with your content" at bounding box center [755, 472] width 778 height 15
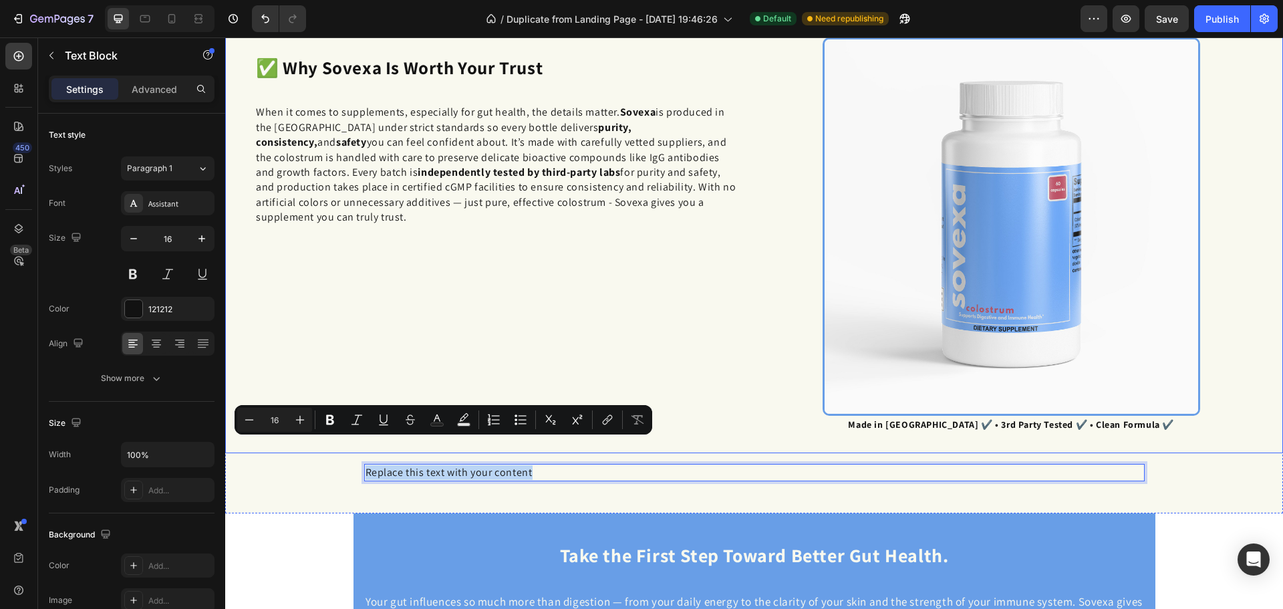
scroll to position [2487, 0]
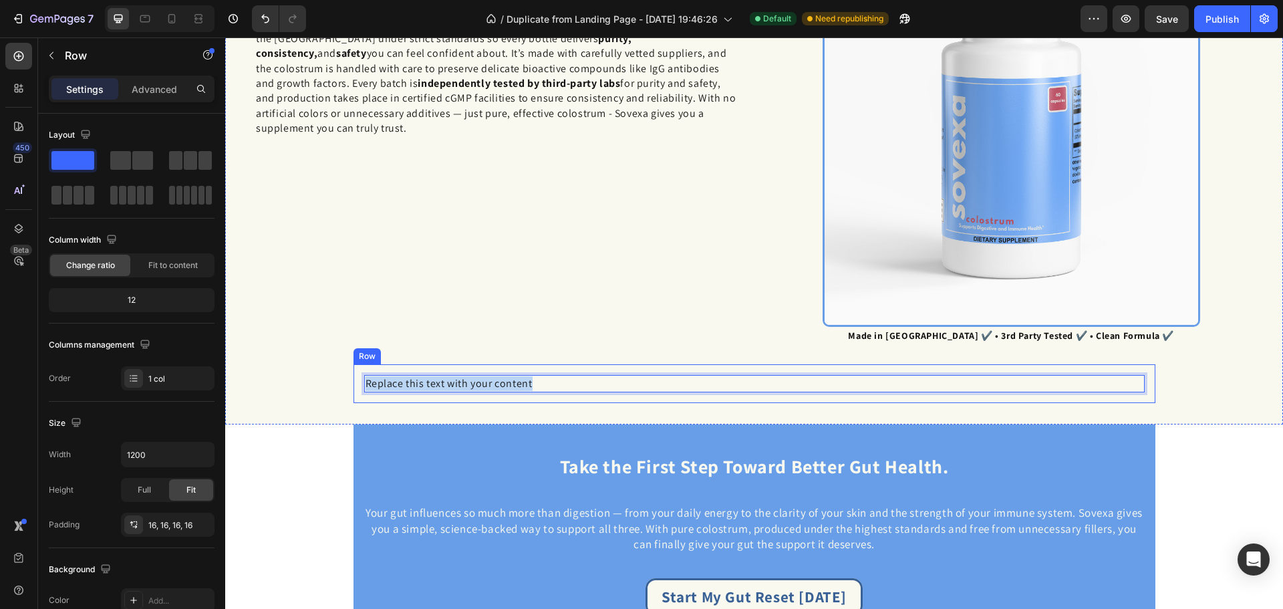
click at [555, 398] on div "Replace this text with your content Text Block 0 Row" at bounding box center [754, 383] width 802 height 39
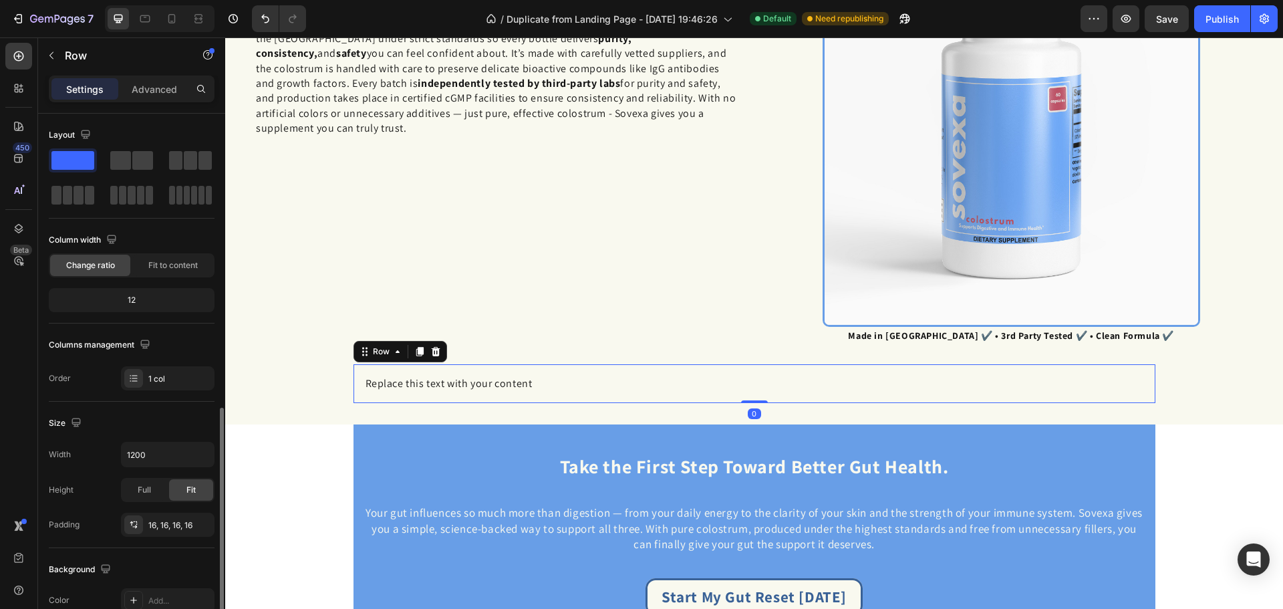
scroll to position [178, 0]
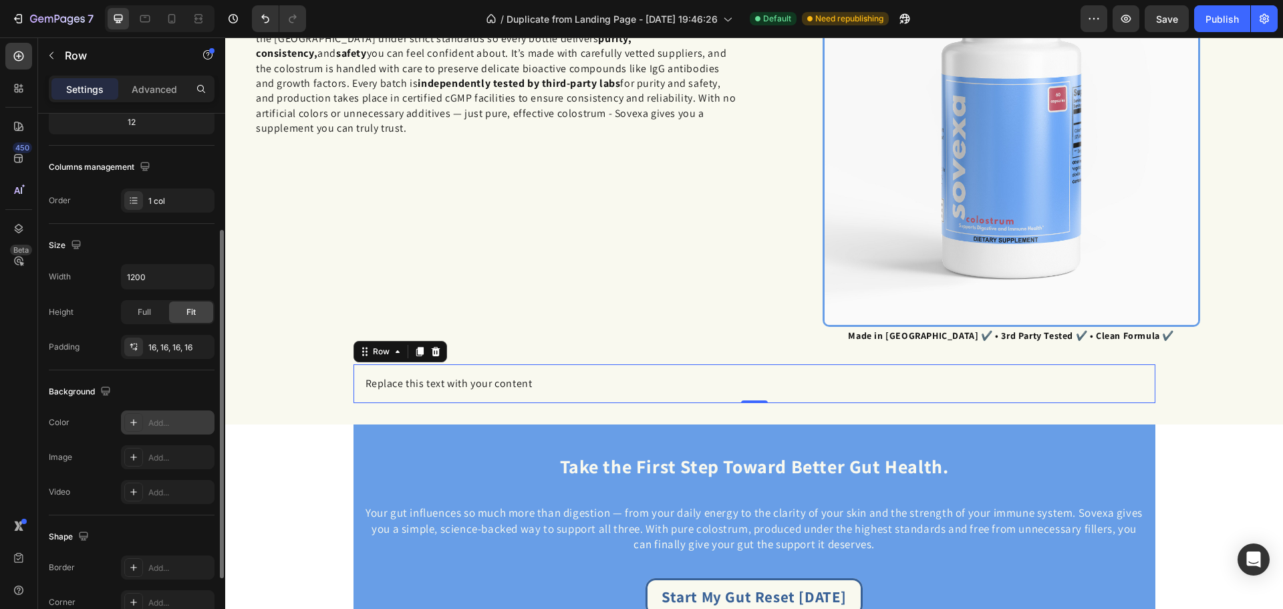
click at [186, 420] on div "Add..." at bounding box center [179, 423] width 63 height 12
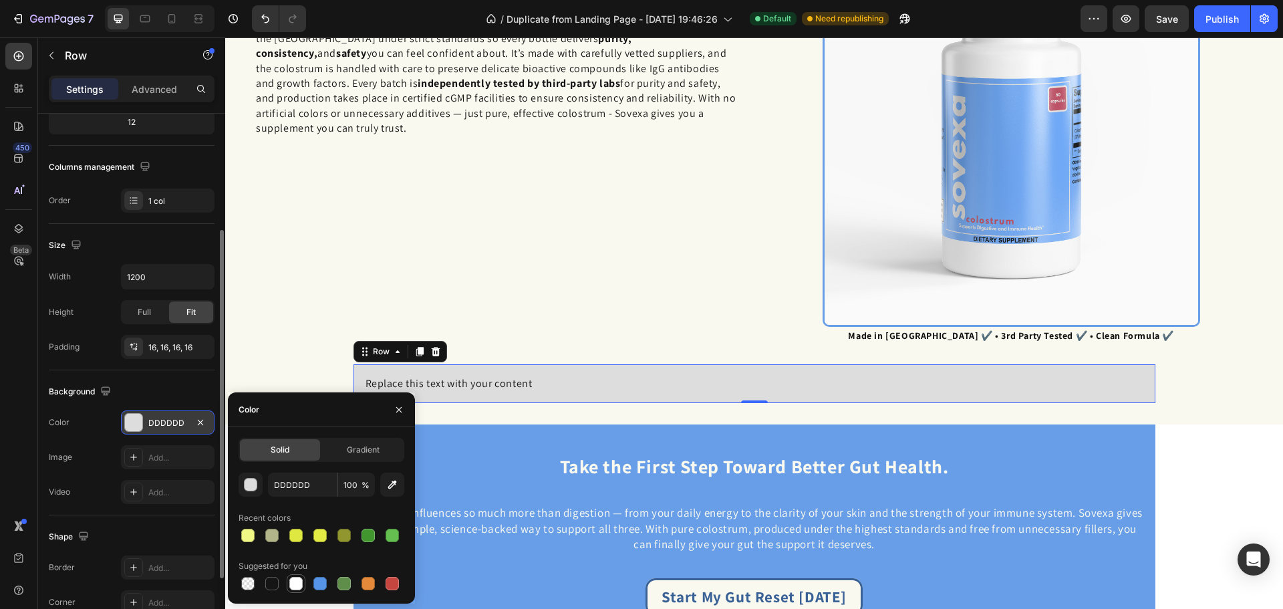
click at [297, 585] on div at bounding box center [295, 583] width 13 height 13
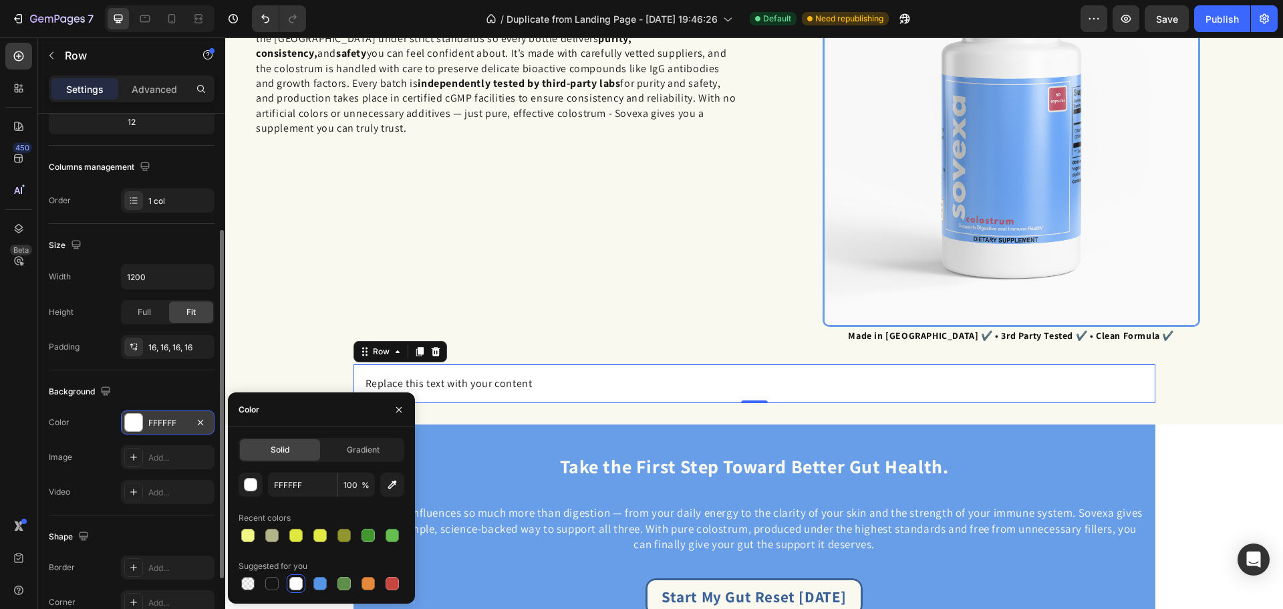
drag, startPoint x: 257, startPoint y: 484, endPoint x: 278, endPoint y: 548, distance: 67.4
click at [257, 486] on button "button" at bounding box center [251, 484] width 24 height 24
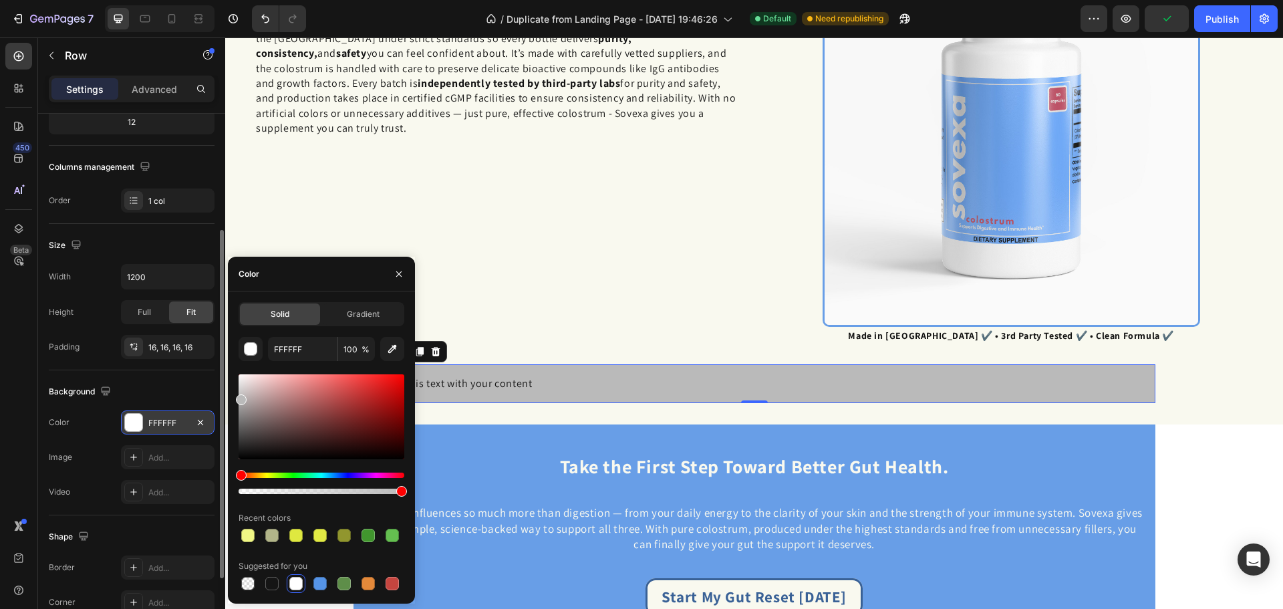
type input "BABABA"
drag, startPoint x: 240, startPoint y: 383, endPoint x: 237, endPoint y: 397, distance: 14.4
click at [239, 397] on div at bounding box center [322, 416] width 166 height 85
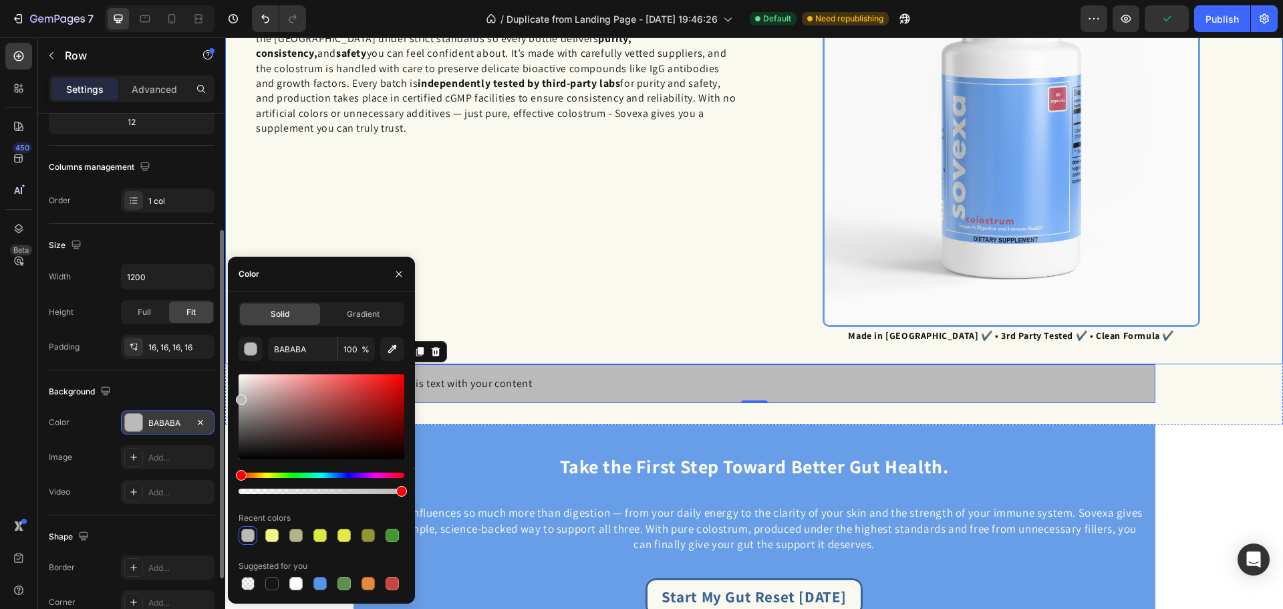
click at [510, 281] on div "✅ Why Sovexa Is Worth Your Trust Heading When it comes to supplements, especial…" at bounding box center [497, 147] width 504 height 396
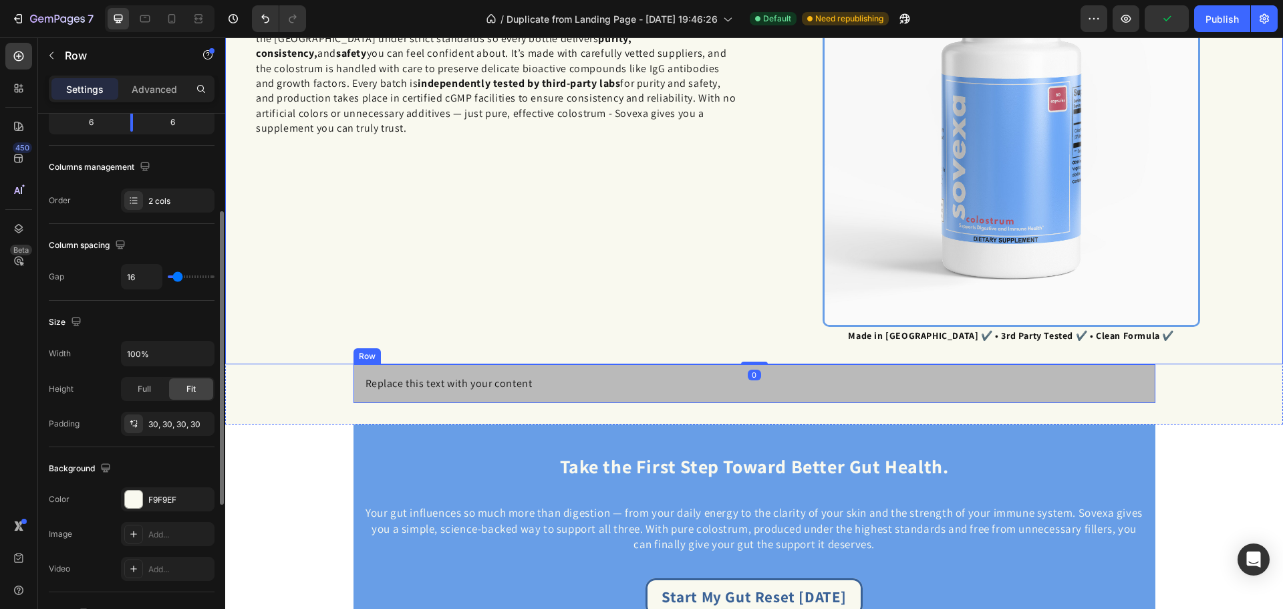
click at [468, 376] on p "Replace this text with your content" at bounding box center [755, 383] width 778 height 15
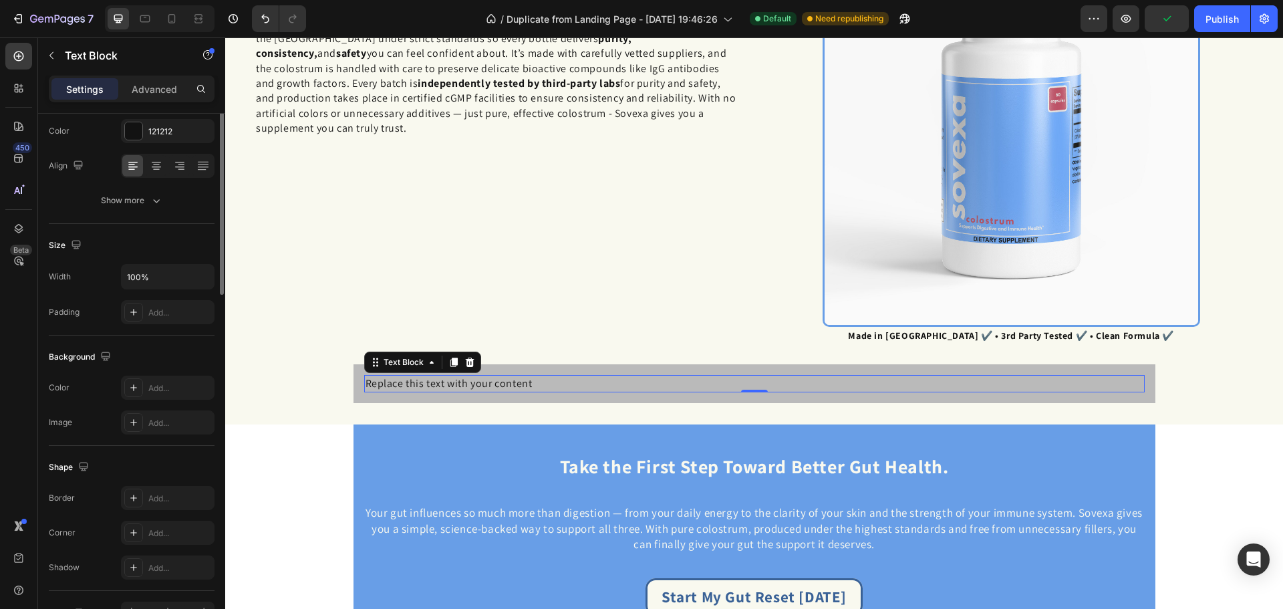
scroll to position [0, 0]
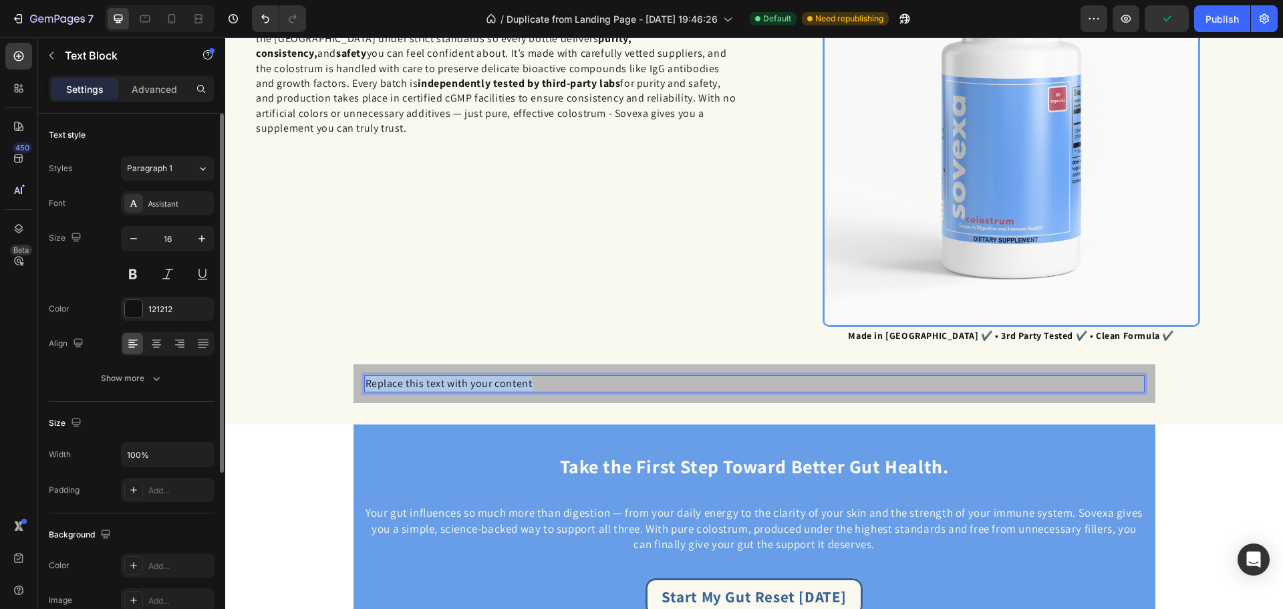
click at [468, 376] on p "Replace this text with your content" at bounding box center [755, 383] width 778 height 15
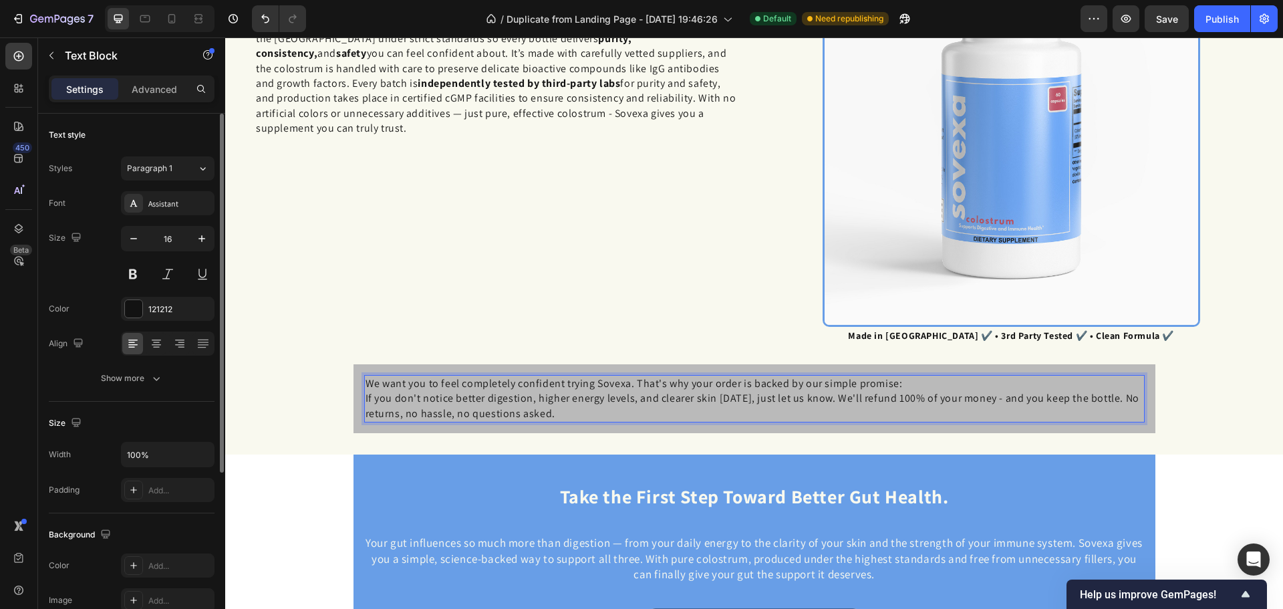
click at [610, 398] on p "If you don't notice better digestion, higher energy levels, and clearer skin wi…" at bounding box center [755, 406] width 778 height 30
click at [611, 398] on p "If you don't notice better digestion, higher energy levels, and clearer skin wi…" at bounding box center [755, 406] width 778 height 30
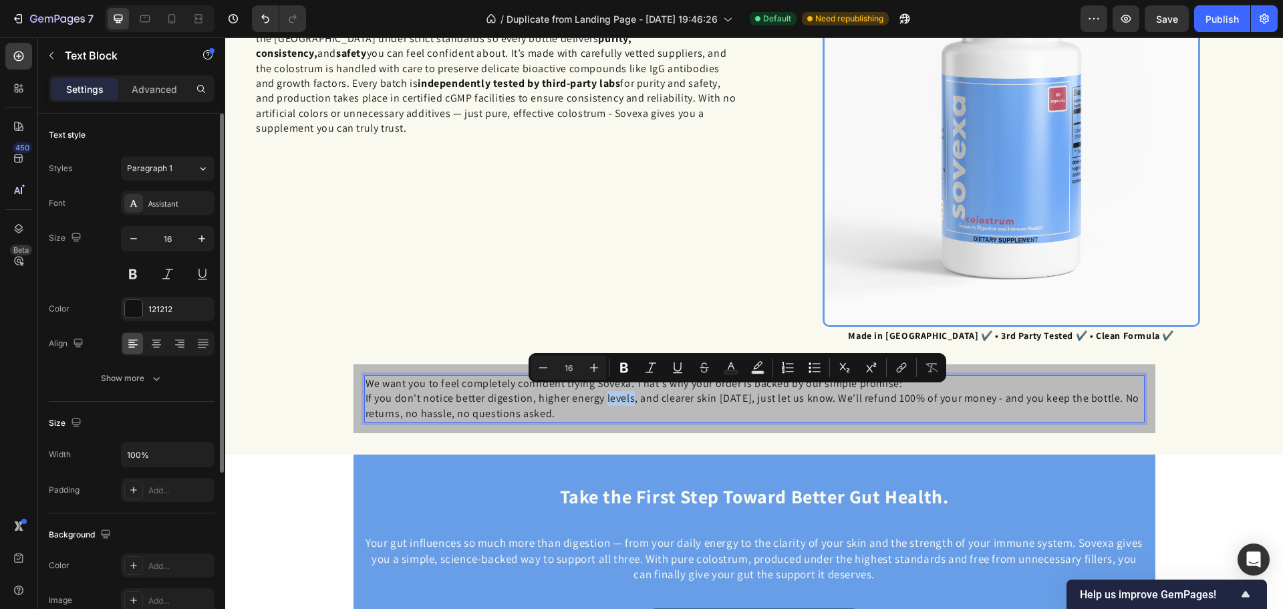
click at [595, 398] on p "If you don't notice better digestion, higher energy levels, and clearer skin wi…" at bounding box center [755, 406] width 778 height 30
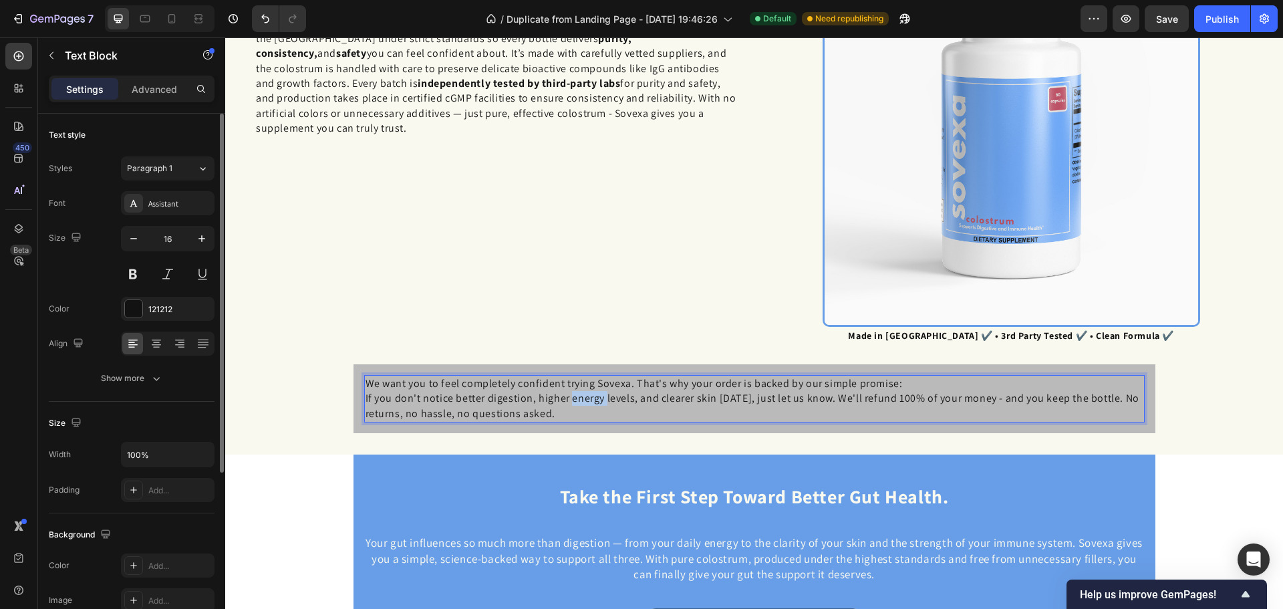
click at [595, 398] on p "If you don't notice better digestion, higher energy levels, and clearer skin wi…" at bounding box center [755, 406] width 778 height 30
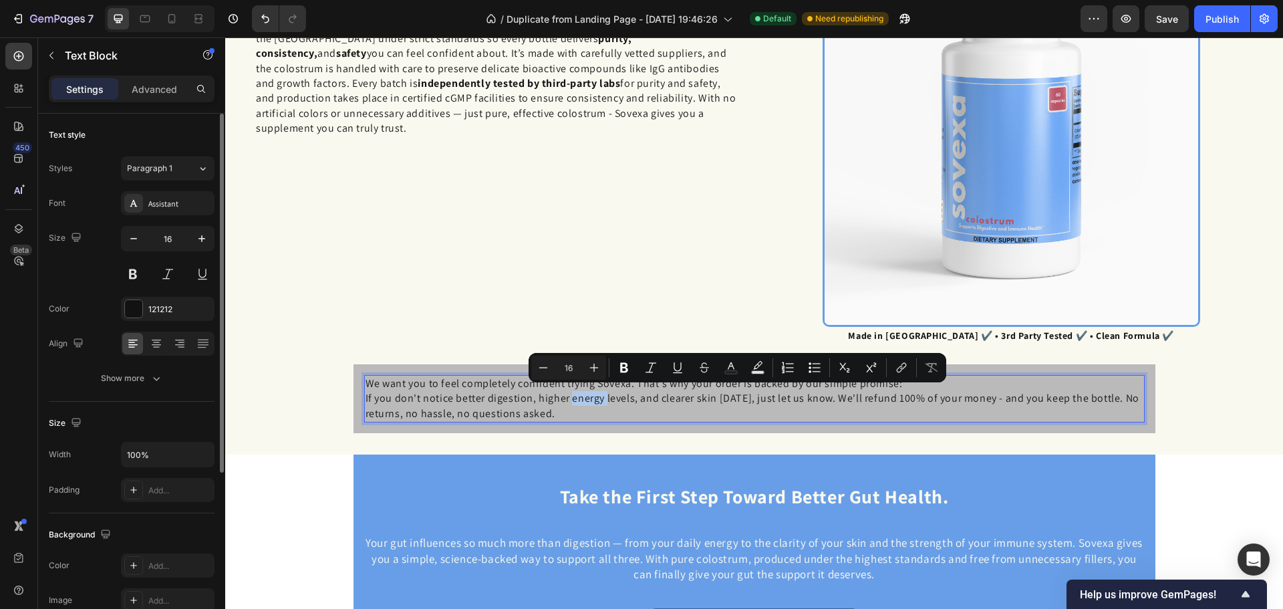
click at [611, 404] on p "If you don't notice better digestion, higher energy levels, and clearer skin wi…" at bounding box center [755, 406] width 778 height 30
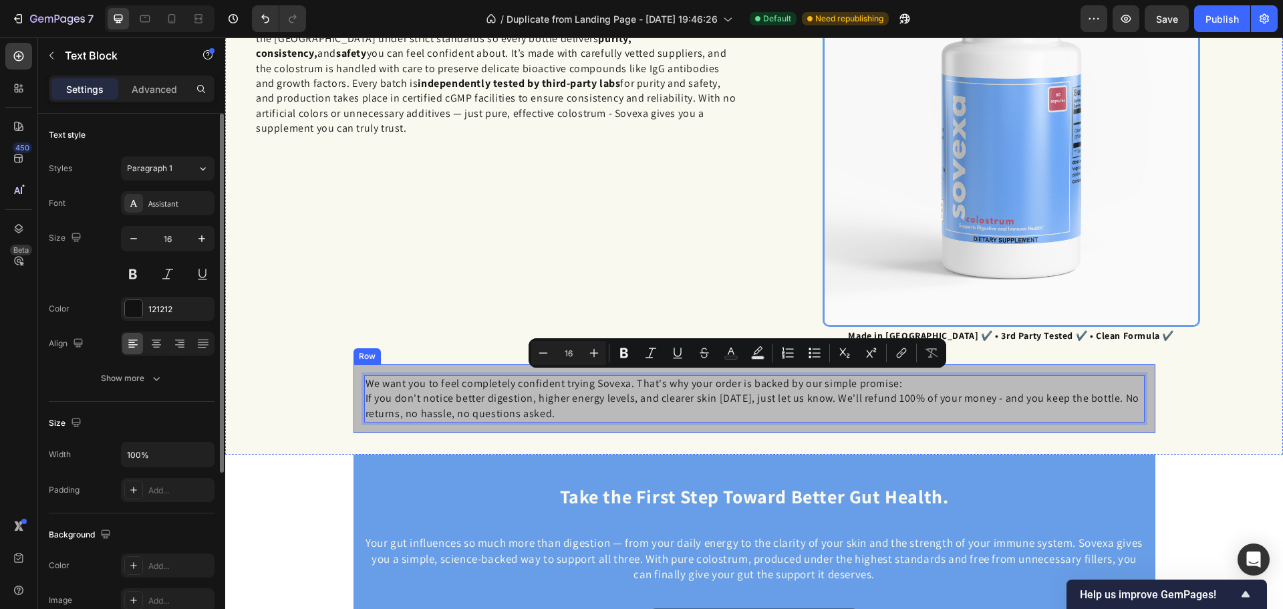
drag, startPoint x: 612, startPoint y: 411, endPoint x: 352, endPoint y: 374, distance: 262.6
click at [353, 374] on div "We want you to feel completely confident trying Sovexa. That's why your order i…" at bounding box center [754, 398] width 802 height 69
click at [158, 208] on div "Assistant" at bounding box center [179, 204] width 63 height 12
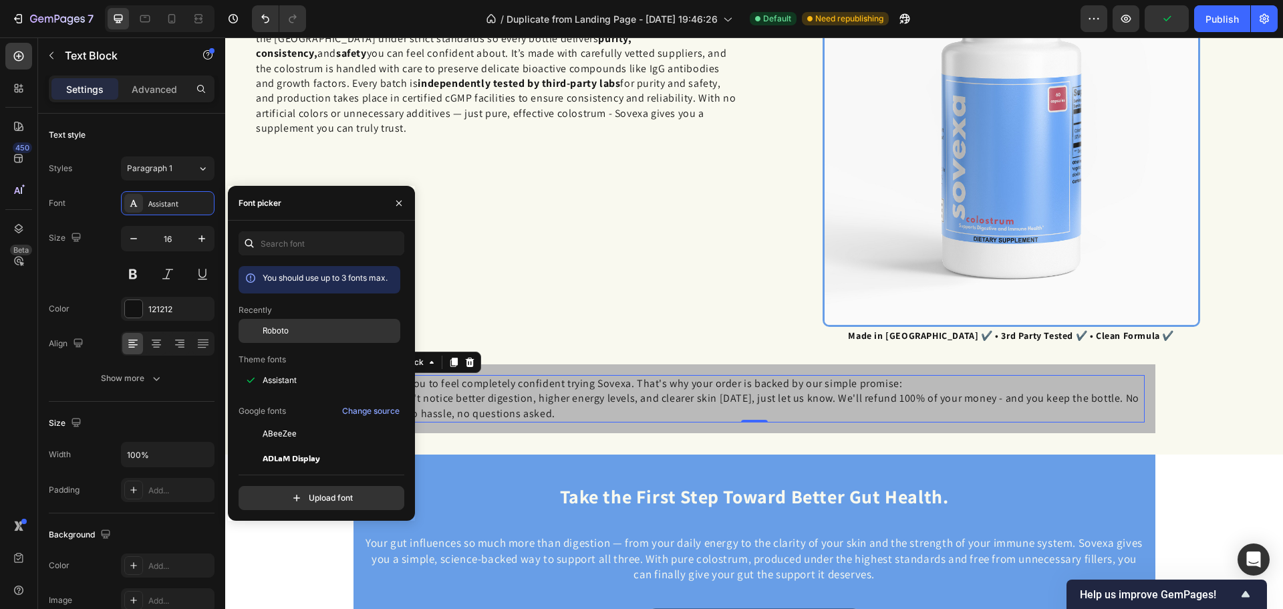
click at [298, 335] on div "Roboto" at bounding box center [330, 331] width 135 height 12
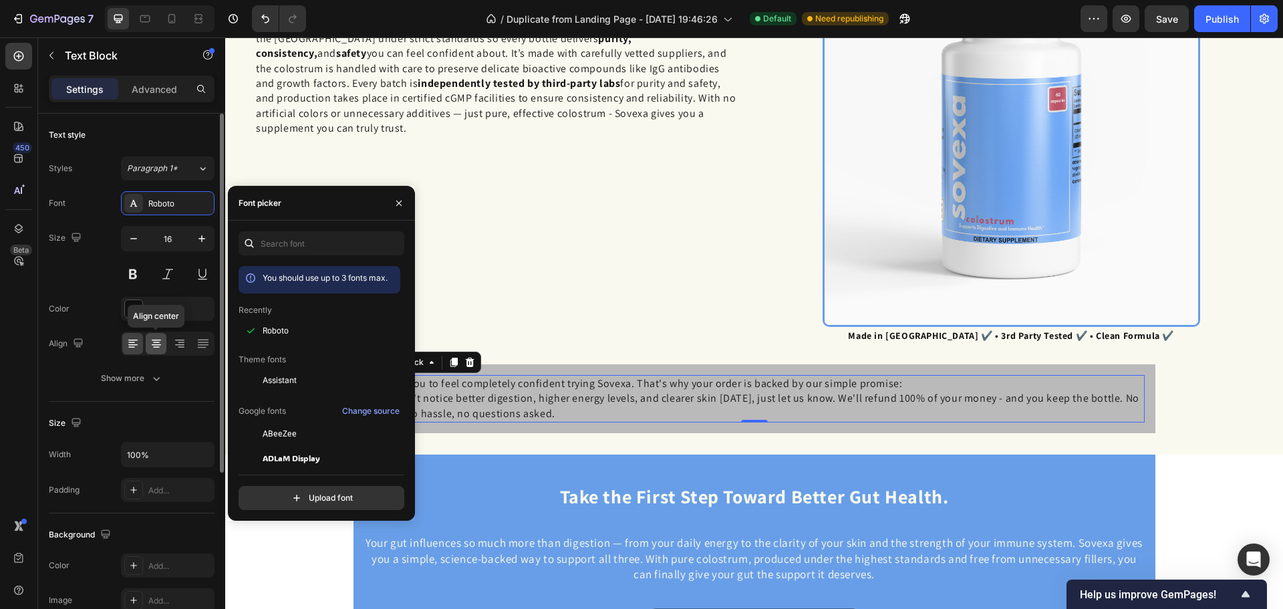
click at [156, 335] on div at bounding box center [156, 343] width 21 height 21
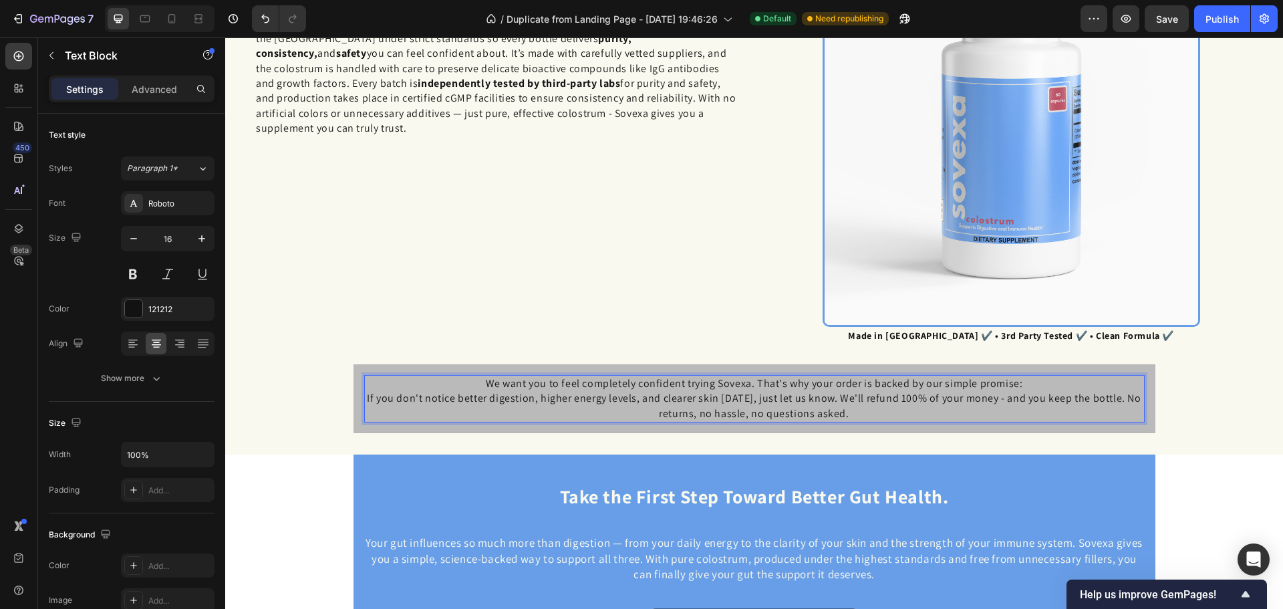
click at [1035, 382] on p "We want you to feel completely confident trying Sovexa. That's why your order i…" at bounding box center [755, 383] width 778 height 15
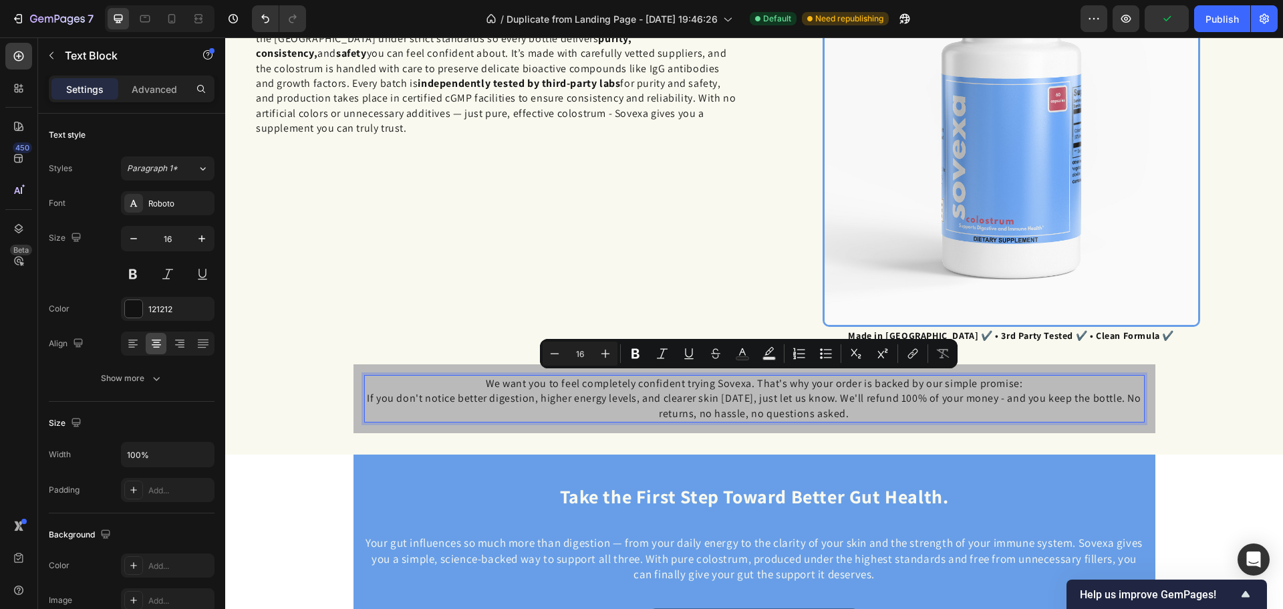
drag, startPoint x: 1036, startPoint y: 382, endPoint x: 461, endPoint y: 380, distance: 575.3
click at [461, 380] on p "We want you to feel completely confident trying Sovexa. That's why your order i…" at bounding box center [755, 383] width 778 height 15
click at [644, 353] on button "Bold" at bounding box center [635, 353] width 24 height 24
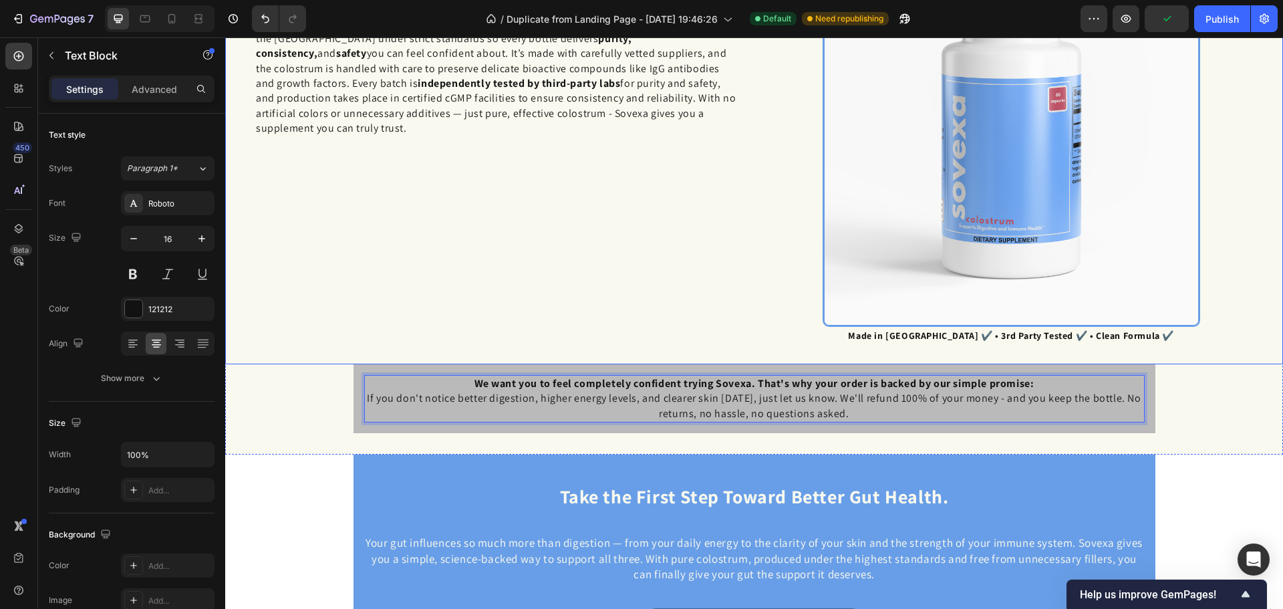
click at [658, 353] on div "✅ Why Sovexa Is Worth Your Trust Heading When it comes to supplements, especial…" at bounding box center [754, 146] width 1058 height 436
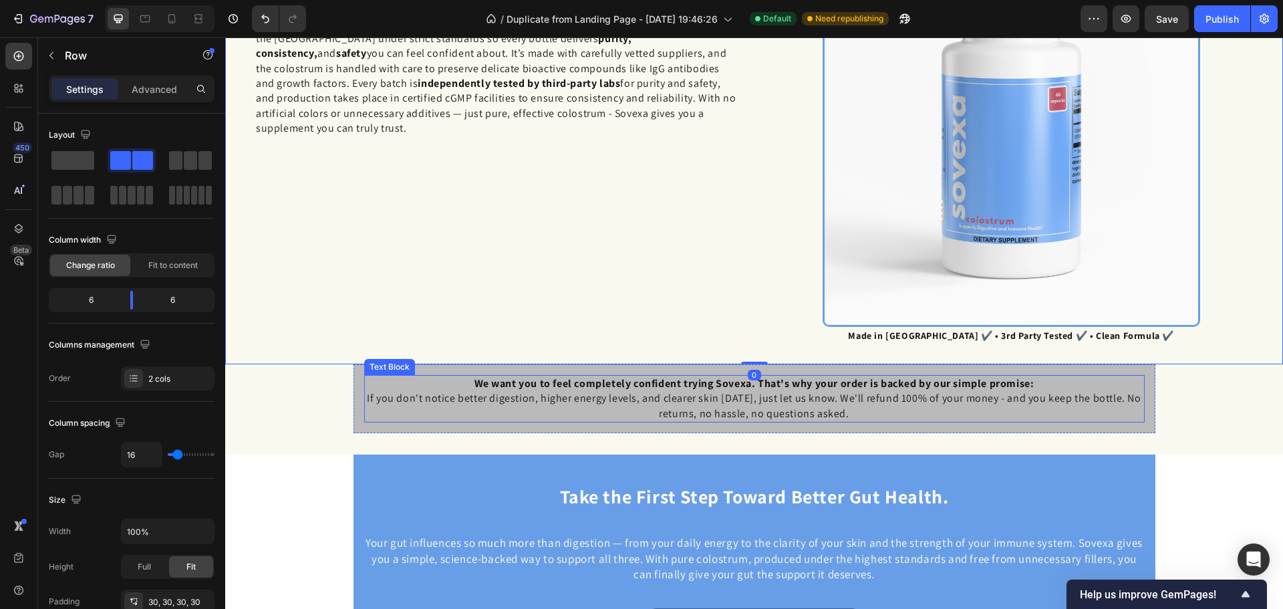
click at [645, 384] on strong "We want you to feel completely confident trying Sovexa. That's why your order i…" at bounding box center [754, 383] width 560 height 14
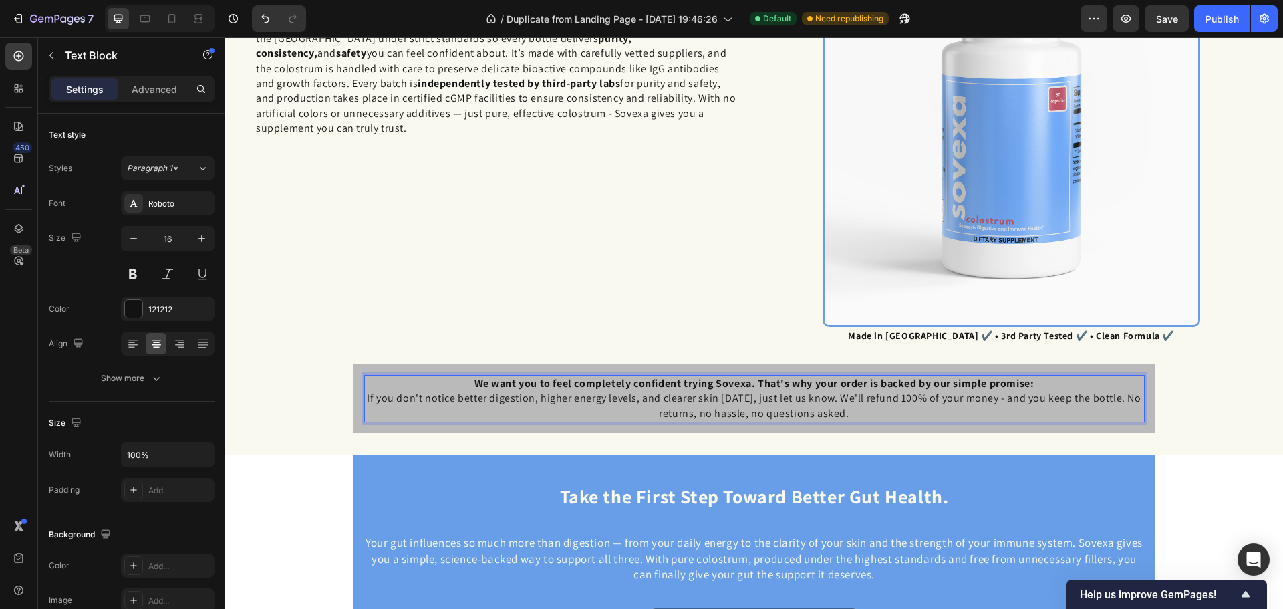
click at [645, 382] on strong "We want you to feel completely confident trying Sovexa. That's why your order i…" at bounding box center [754, 383] width 560 height 14
click at [644, 382] on strong "We want you to feel completely confident trying Sovexa. That's why your order i…" at bounding box center [754, 383] width 560 height 14
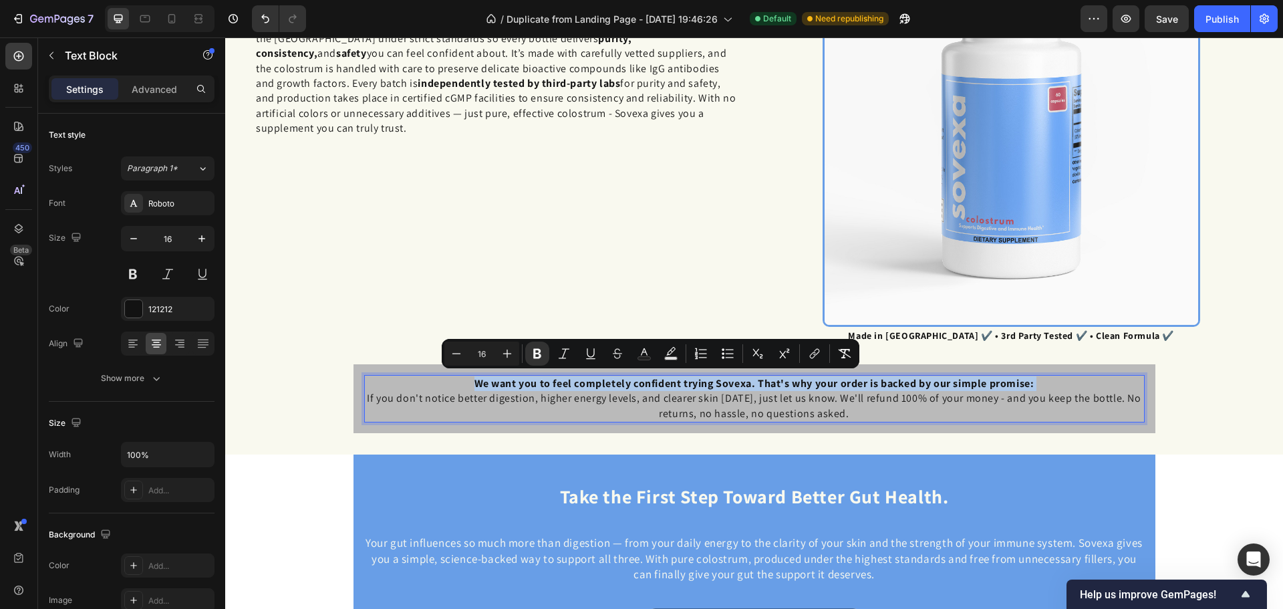
click at [644, 382] on strong "We want you to feel completely confident trying Sovexa. That's why your order i…" at bounding box center [754, 383] width 560 height 14
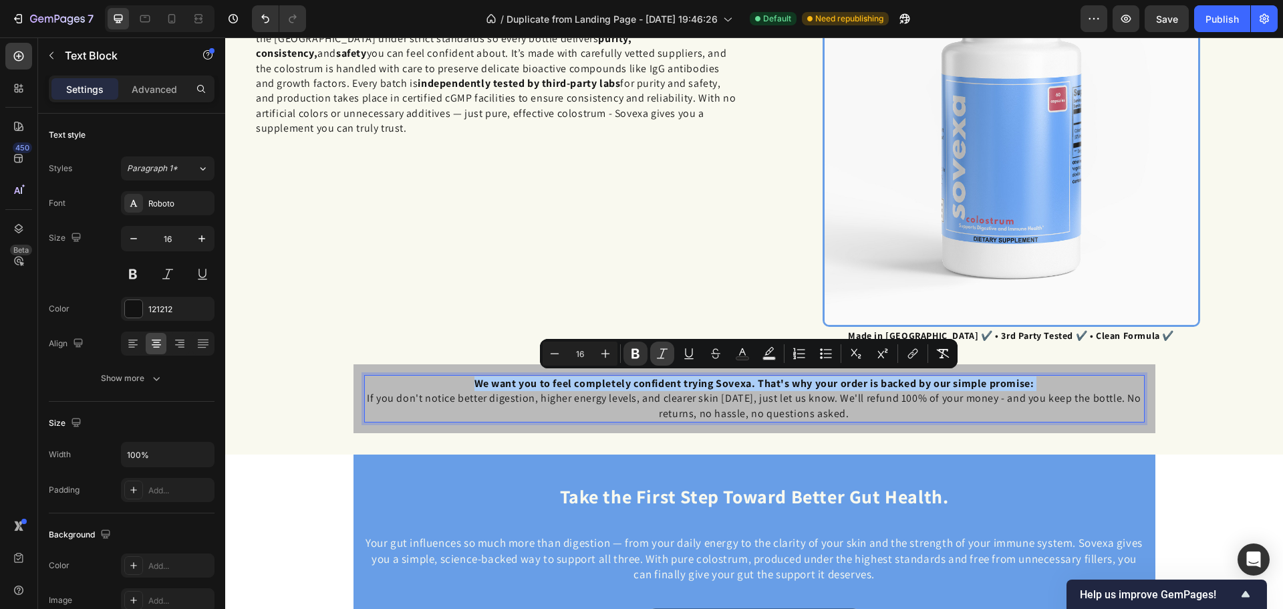
click at [659, 345] on button "Italic" at bounding box center [662, 353] width 24 height 24
click at [555, 283] on div "✅ Why Sovexa Is Worth Your Trust Heading When it comes to supplements, especial…" at bounding box center [497, 147] width 504 height 396
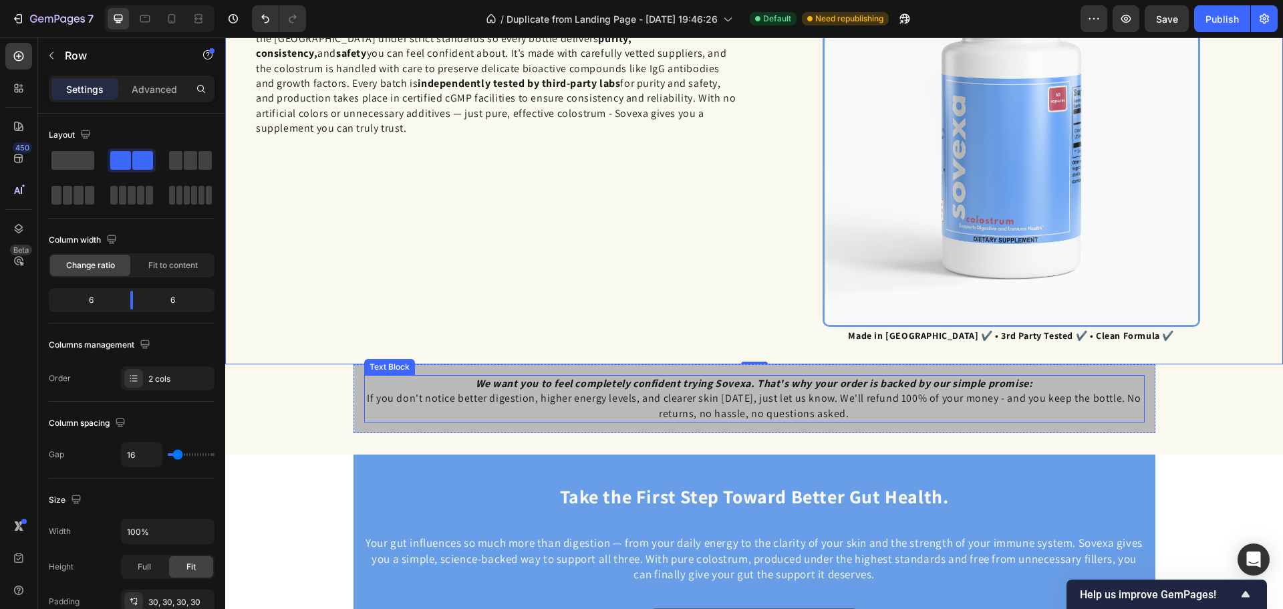
click at [911, 394] on p "If you don't notice better digestion, higher energy levels, and clearer skin wi…" at bounding box center [755, 406] width 778 height 30
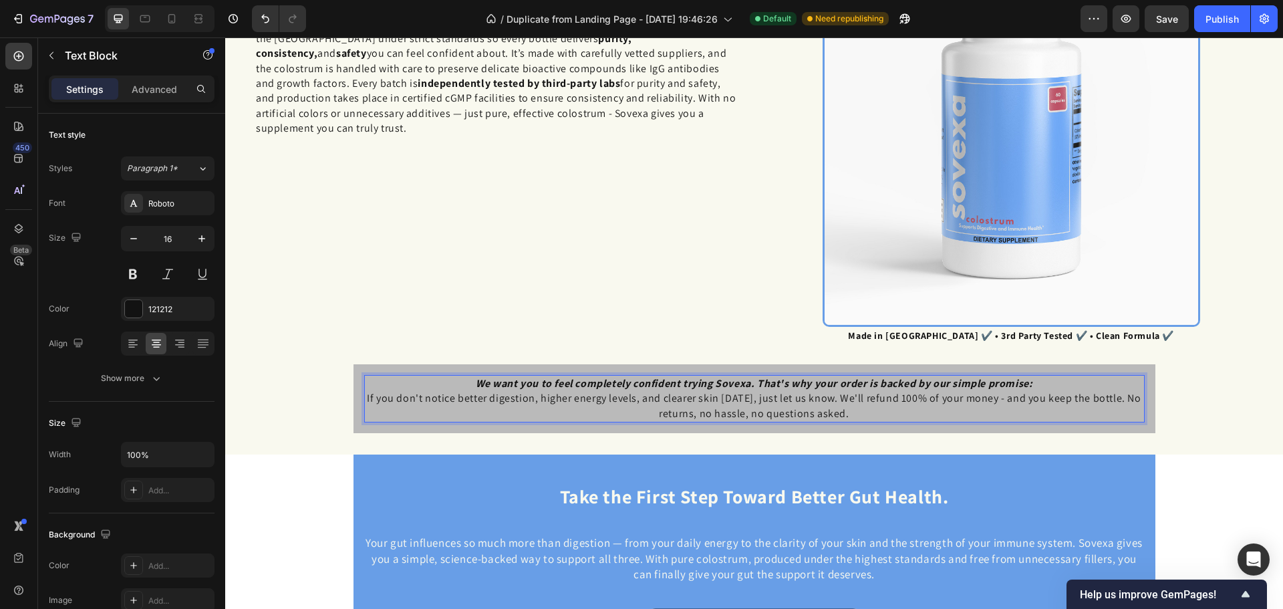
click at [911, 394] on p "If you don't notice better digestion, higher energy levels, and clearer skin wi…" at bounding box center [755, 406] width 778 height 30
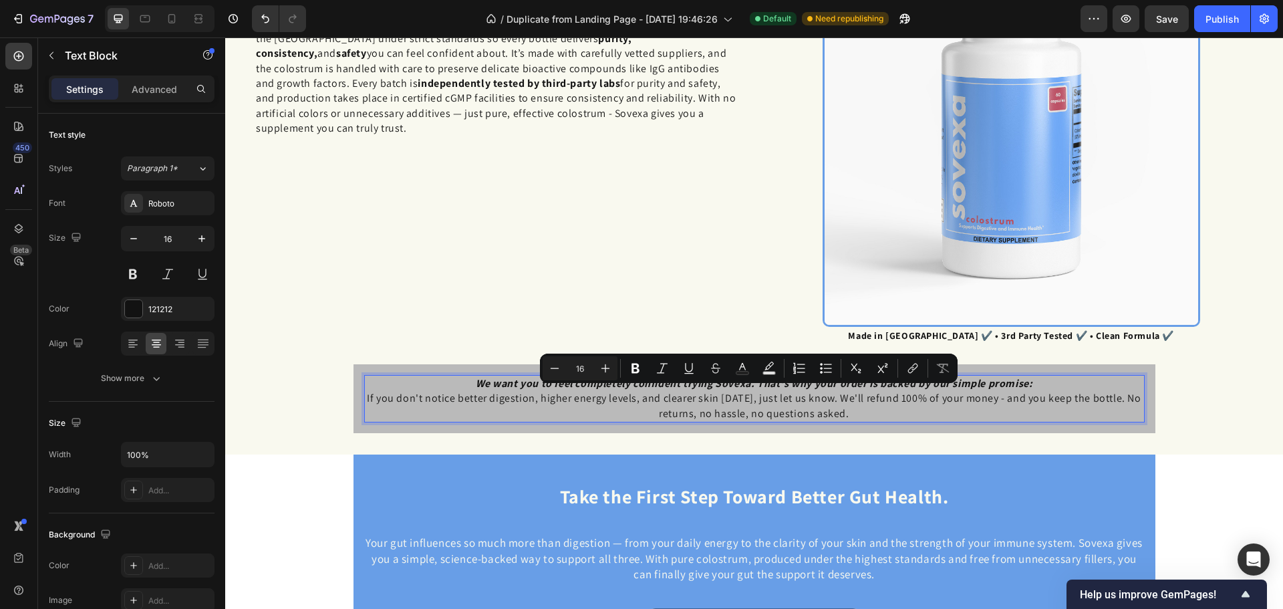
click at [911, 394] on p "If you don't notice better digestion, higher energy levels, and clearer skin wi…" at bounding box center [755, 406] width 778 height 30
click at [911, 396] on p "If you don't notice better digestion, higher energy levels, and clearer skin wi…" at bounding box center [755, 406] width 778 height 30
click at [912, 410] on p "If you don't notice better digestion, higher energy levels, and clearer skin wi…" at bounding box center [755, 406] width 778 height 30
click at [911, 403] on p "If you don't notice better digestion, higher energy levels, and clearer skin wi…" at bounding box center [755, 406] width 778 height 30
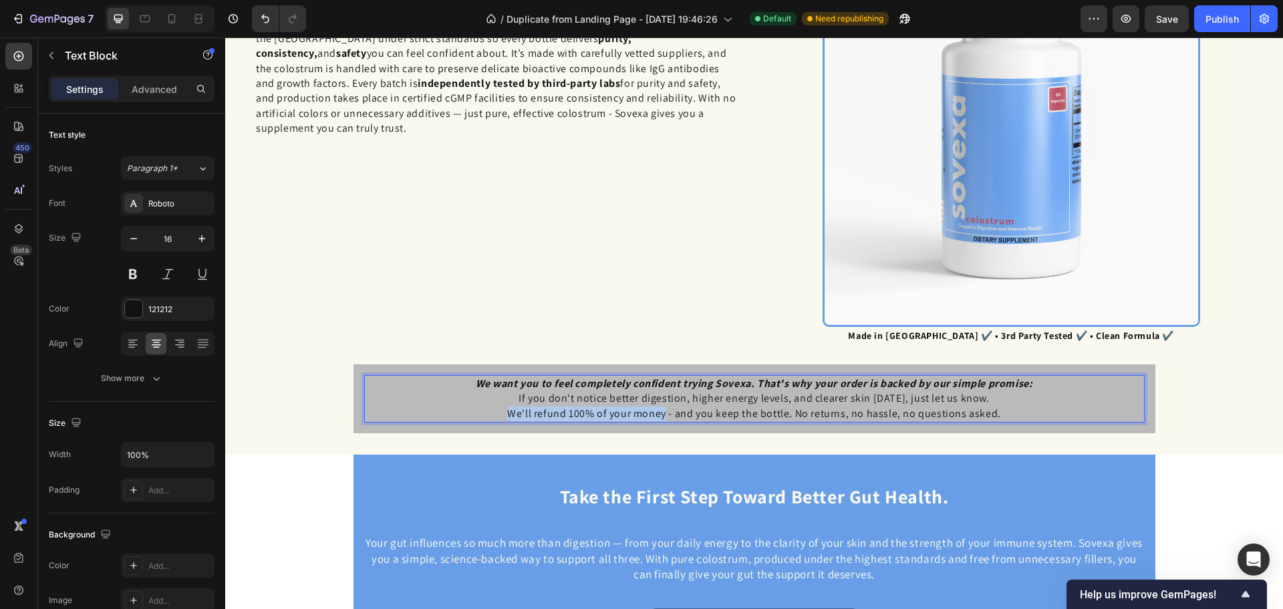
drag, startPoint x: 489, startPoint y: 412, endPoint x: 654, endPoint y: 406, distance: 165.2
click at [654, 406] on p "We'll refund 100% of your money - and you keep the bottle. No returns, no hassl…" at bounding box center [755, 413] width 778 height 15
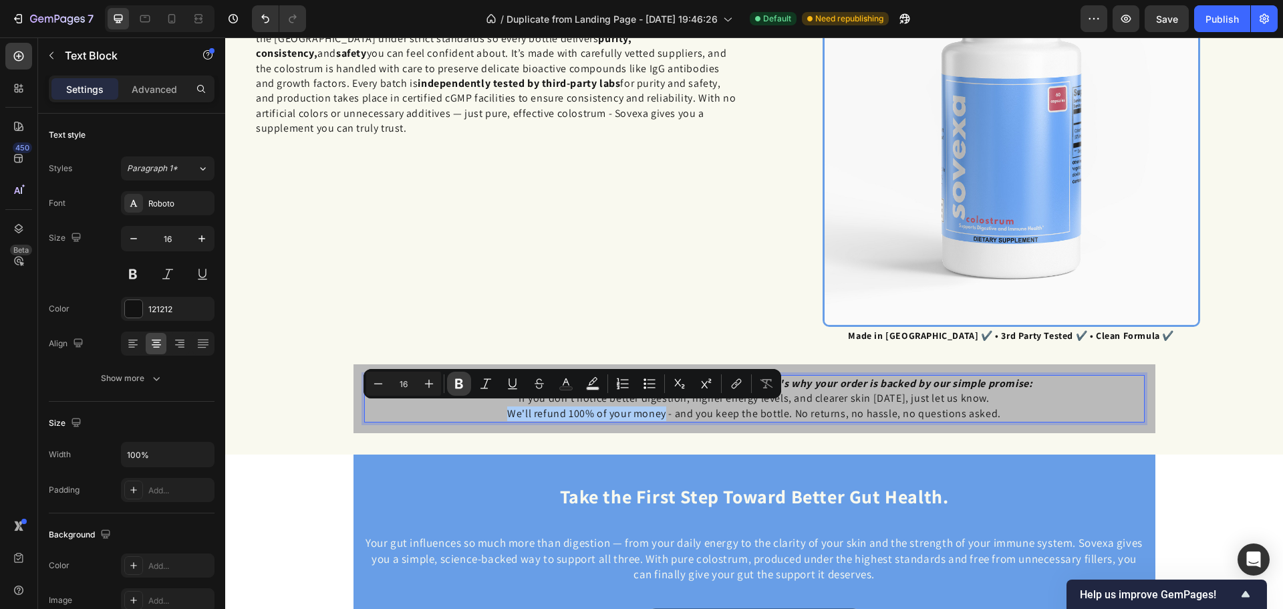
click at [465, 394] on button "Bold" at bounding box center [459, 384] width 24 height 24
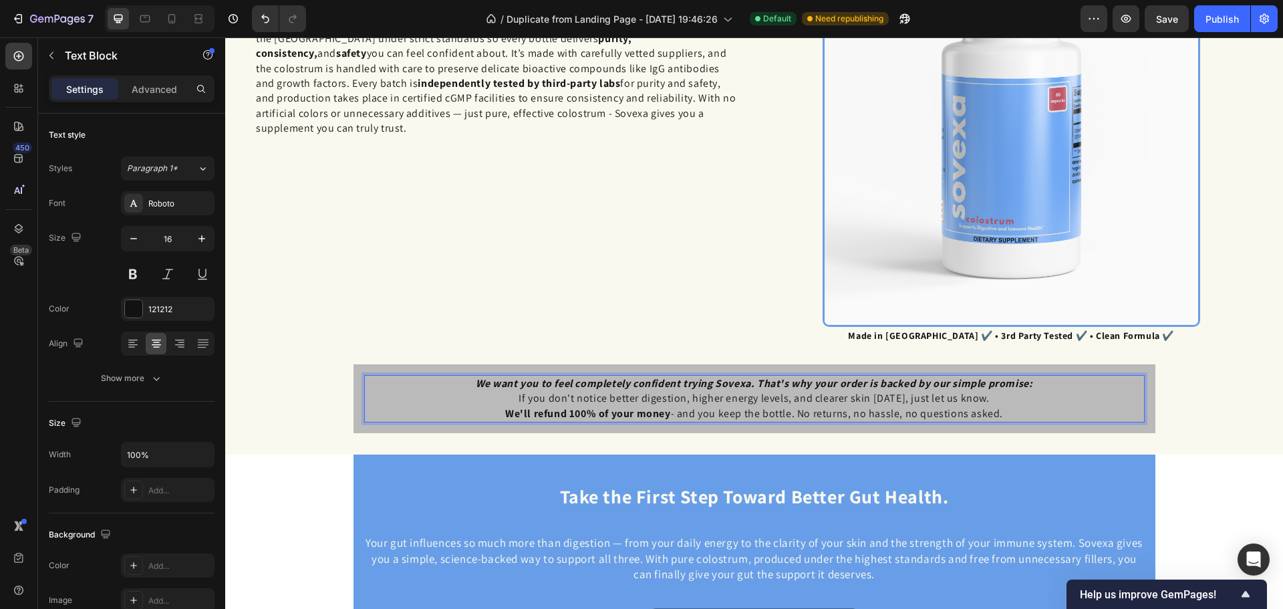
click at [1030, 407] on p "We'll refund 100% of your money - and you keep the bottle. No returns, no hassl…" at bounding box center [755, 413] width 778 height 15
click at [45, 52] on button "button" at bounding box center [51, 55] width 21 height 21
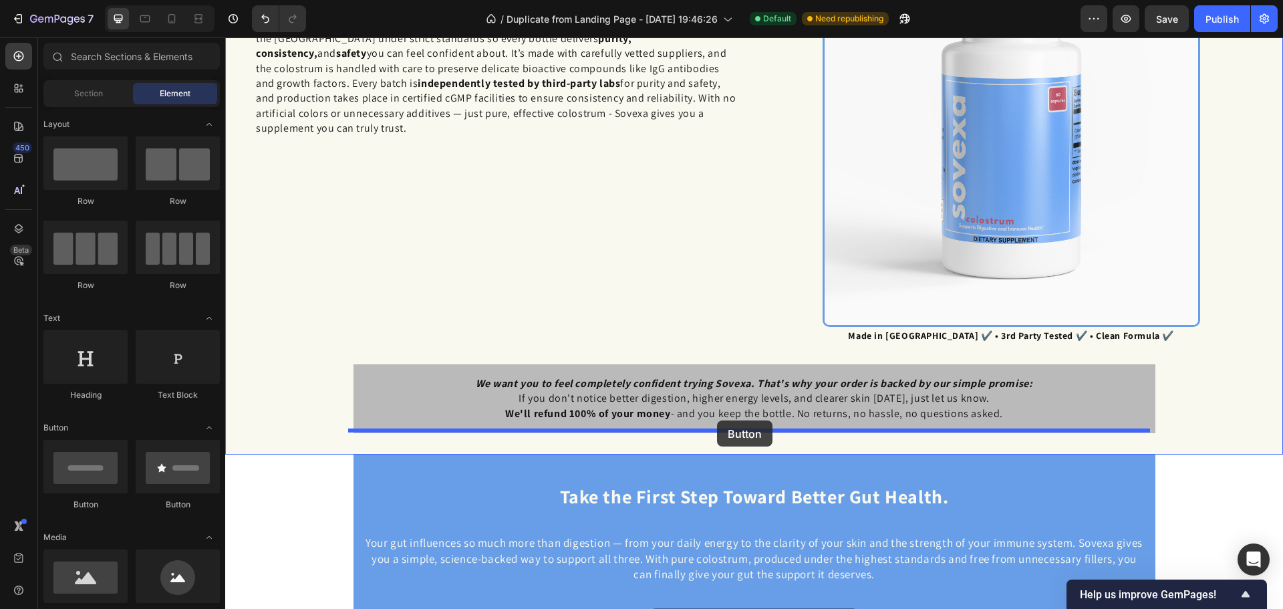
drag, startPoint x: 323, startPoint y: 524, endPoint x: 717, endPoint y: 420, distance: 407.6
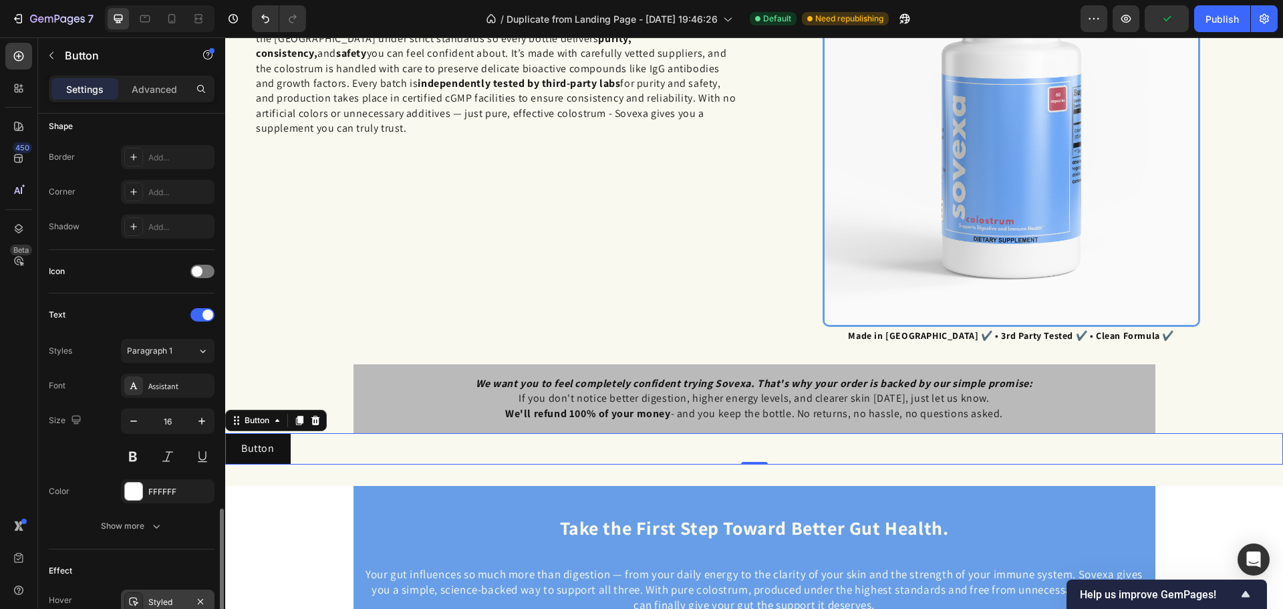
scroll to position [425, 0]
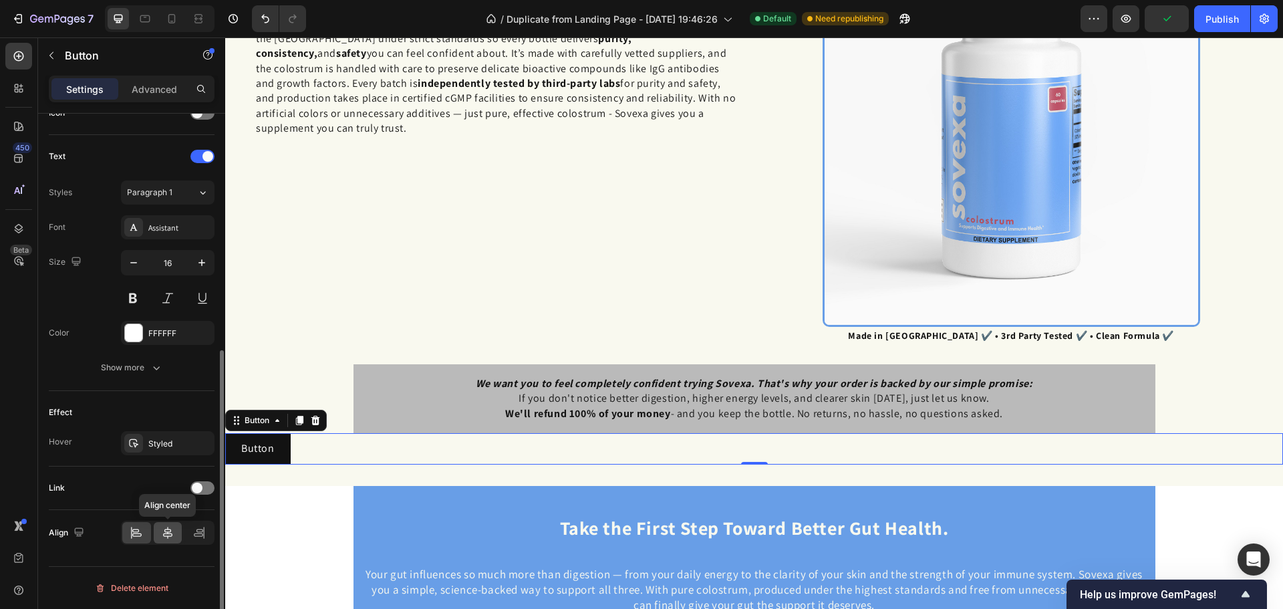
click at [172, 529] on icon at bounding box center [167, 532] width 13 height 13
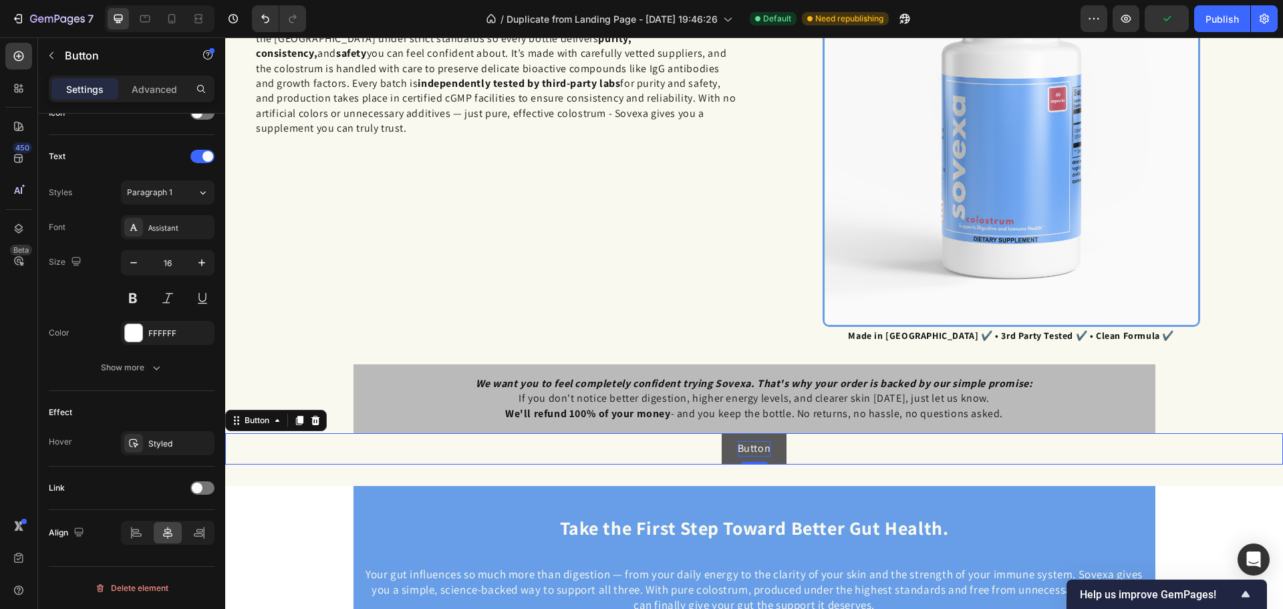
click at [750, 448] on p "Button" at bounding box center [754, 448] width 33 height 15
click at [731, 433] on button "Try" at bounding box center [754, 448] width 47 height 31
click at [713, 433] on button "Try Sovexa" at bounding box center [754, 448] width 83 height 31
click at [702, 433] on button "Try Sovexa Risk" at bounding box center [755, 448] width 106 height 31
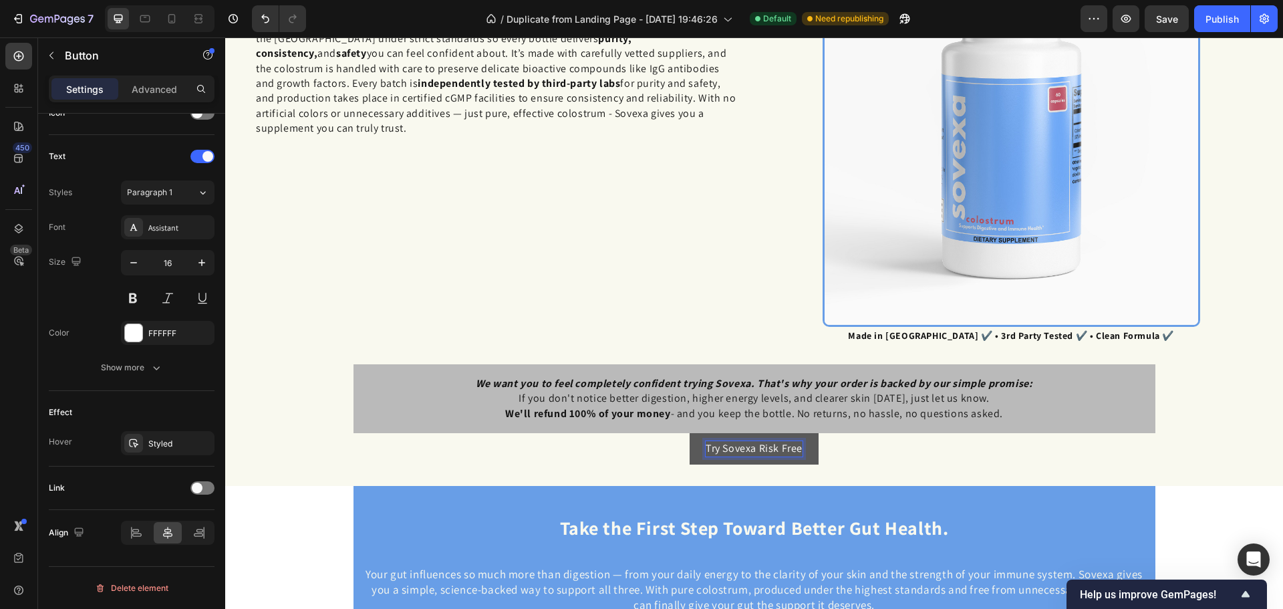
click at [690, 433] on button "Try Sovexa Risk Free" at bounding box center [754, 448] width 129 height 31
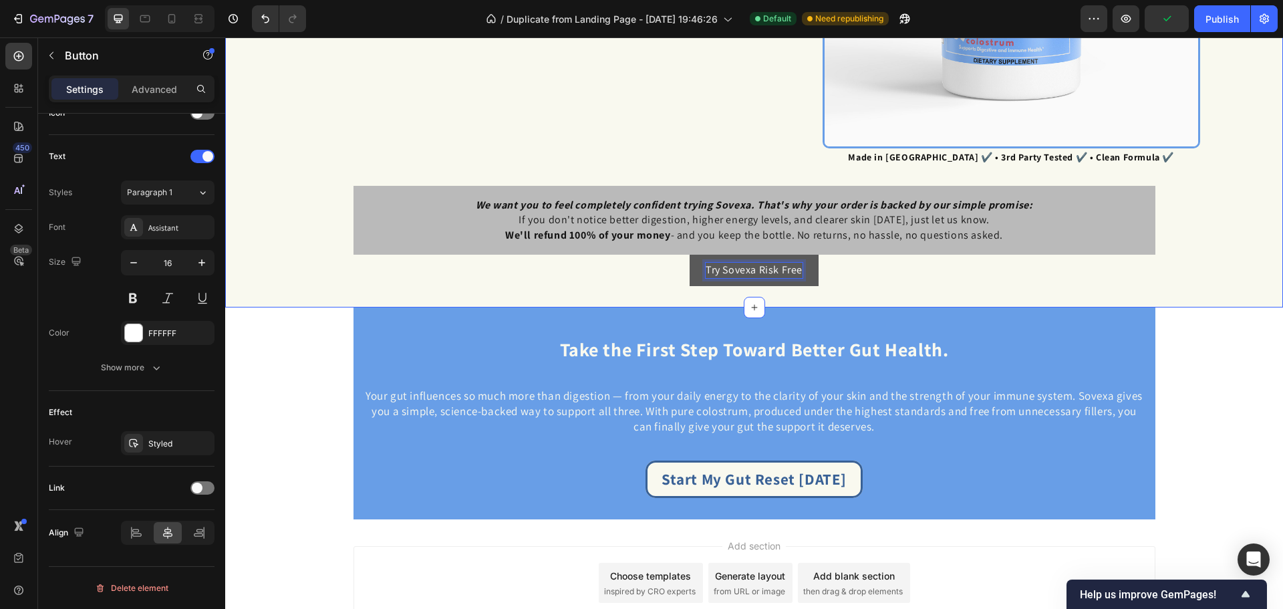
scroll to position [2754, 0]
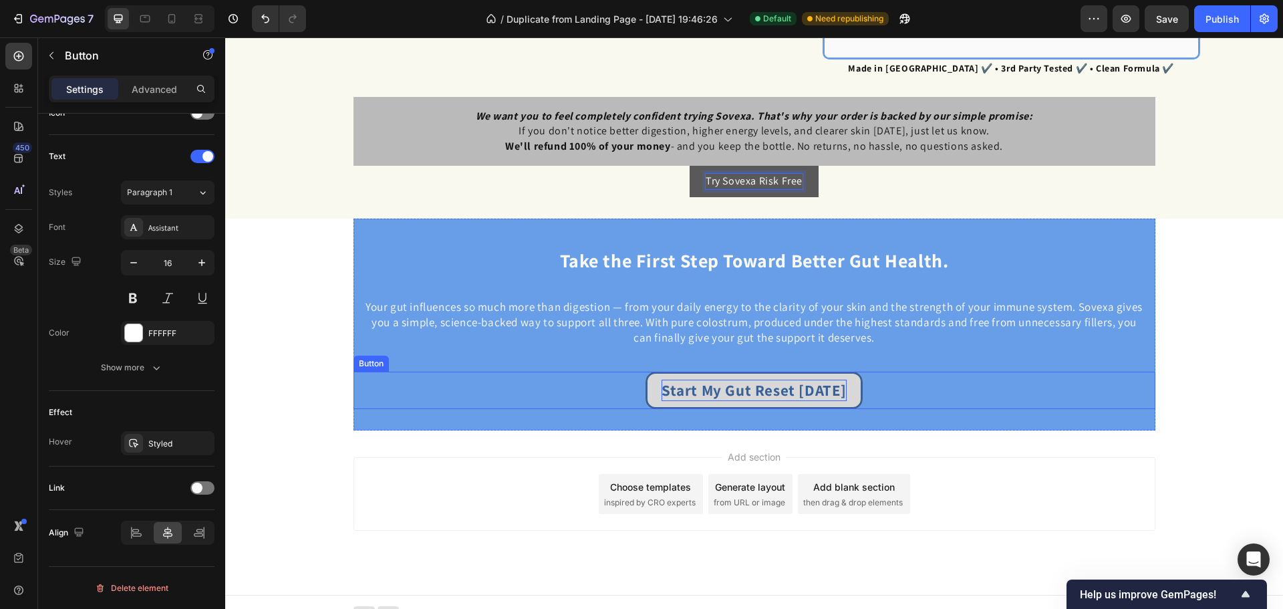
click at [735, 389] on p "Start My Gut Reset Today" at bounding box center [754, 390] width 185 height 21
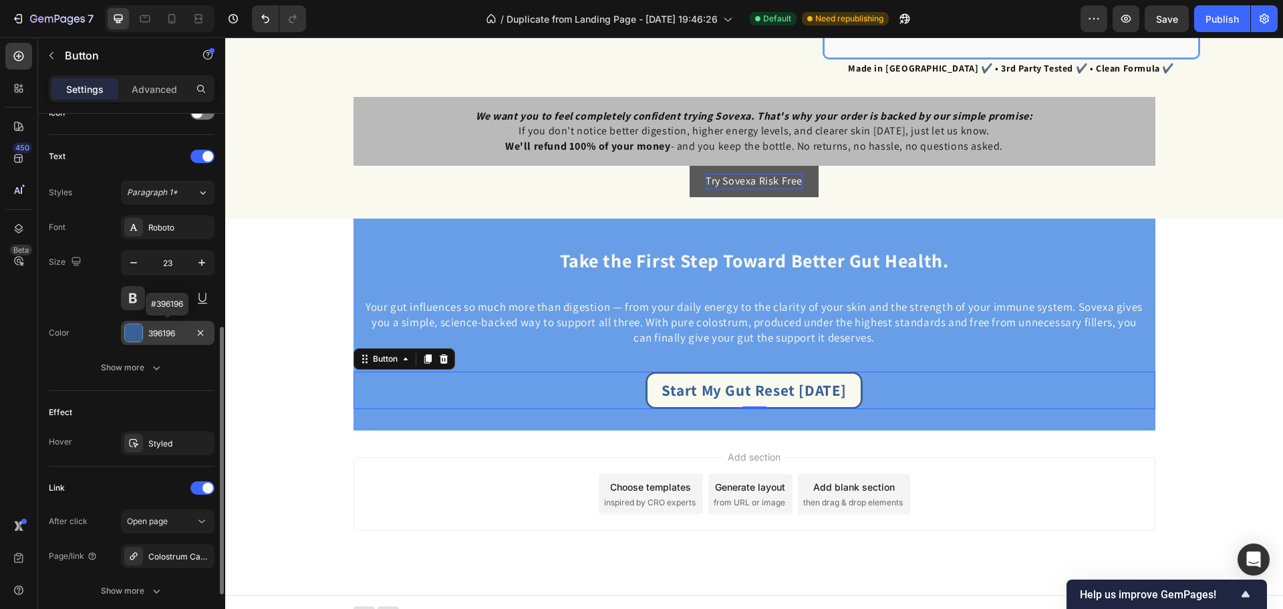
click at [170, 331] on div "396196" at bounding box center [167, 333] width 39 height 12
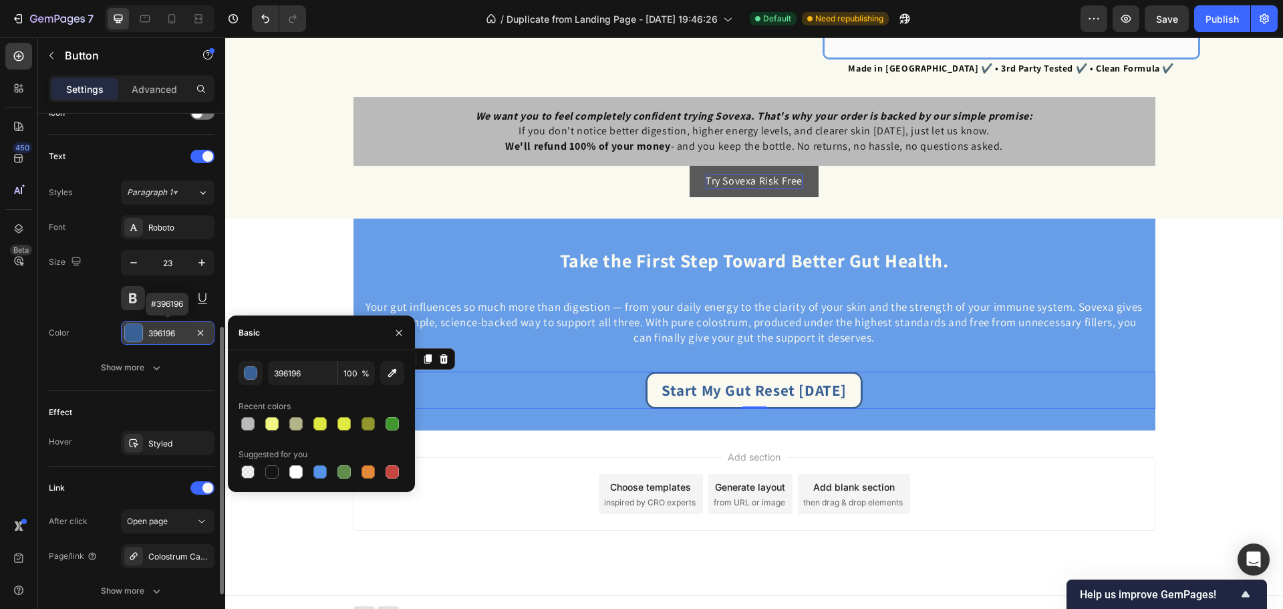
click at [170, 331] on div "396196" at bounding box center [167, 333] width 39 height 12
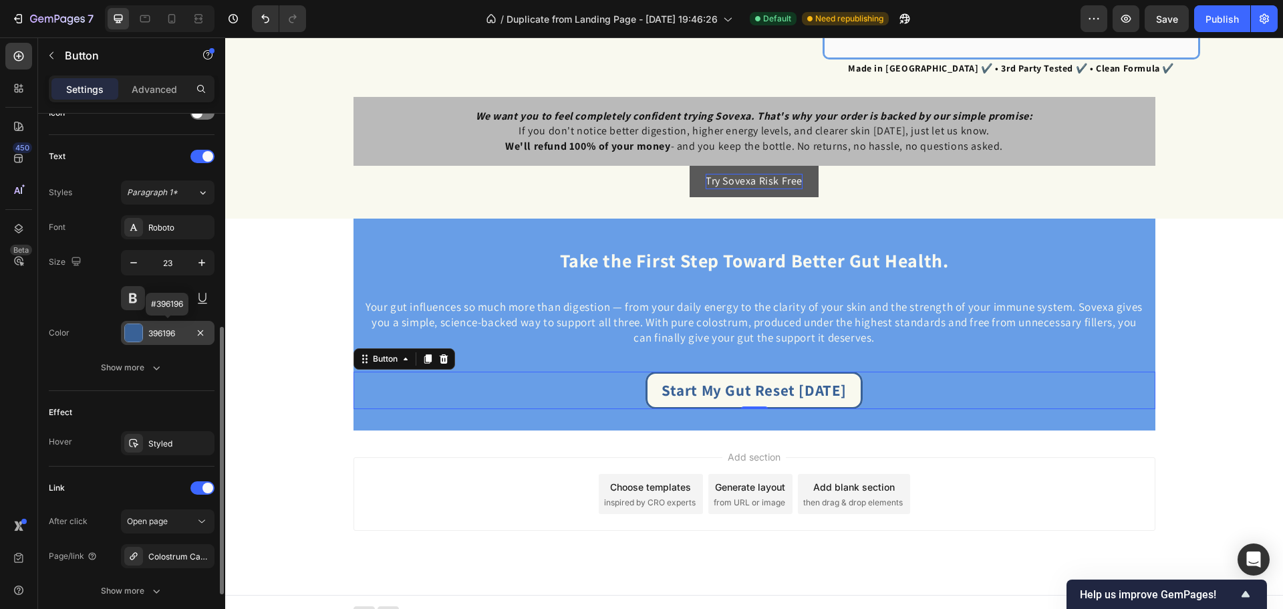
click at [170, 331] on div "396196" at bounding box center [167, 333] width 39 height 12
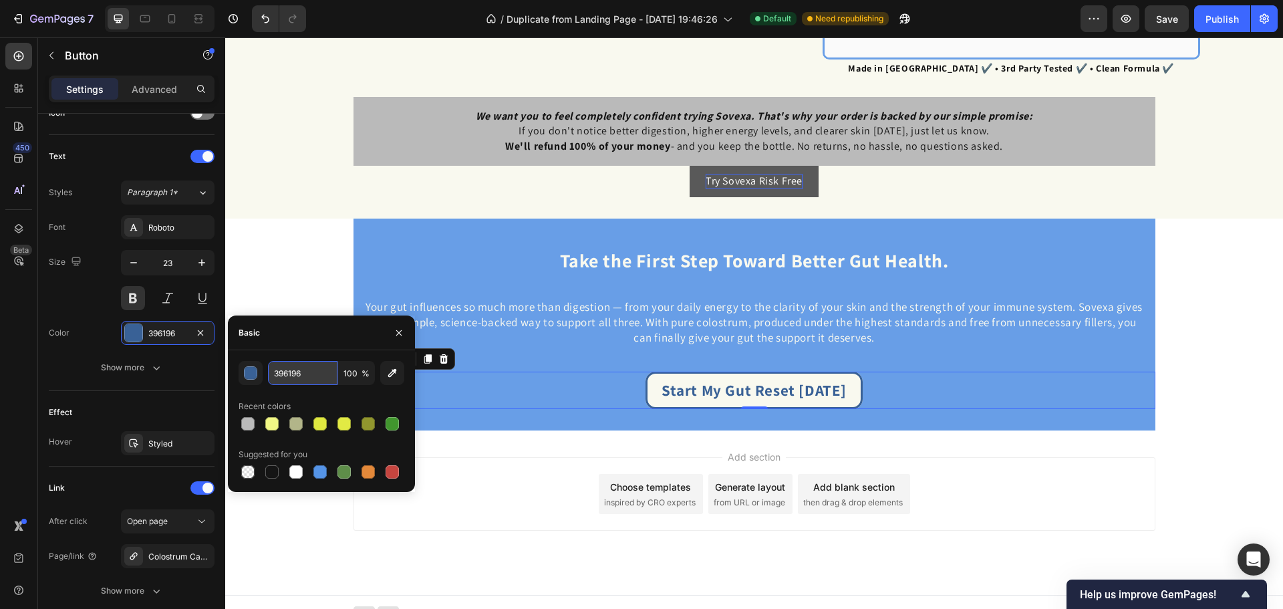
click at [309, 368] on input "396196" at bounding box center [302, 373] width 69 height 24
click at [310, 368] on input "396196" at bounding box center [302, 373] width 69 height 24
type input "C"
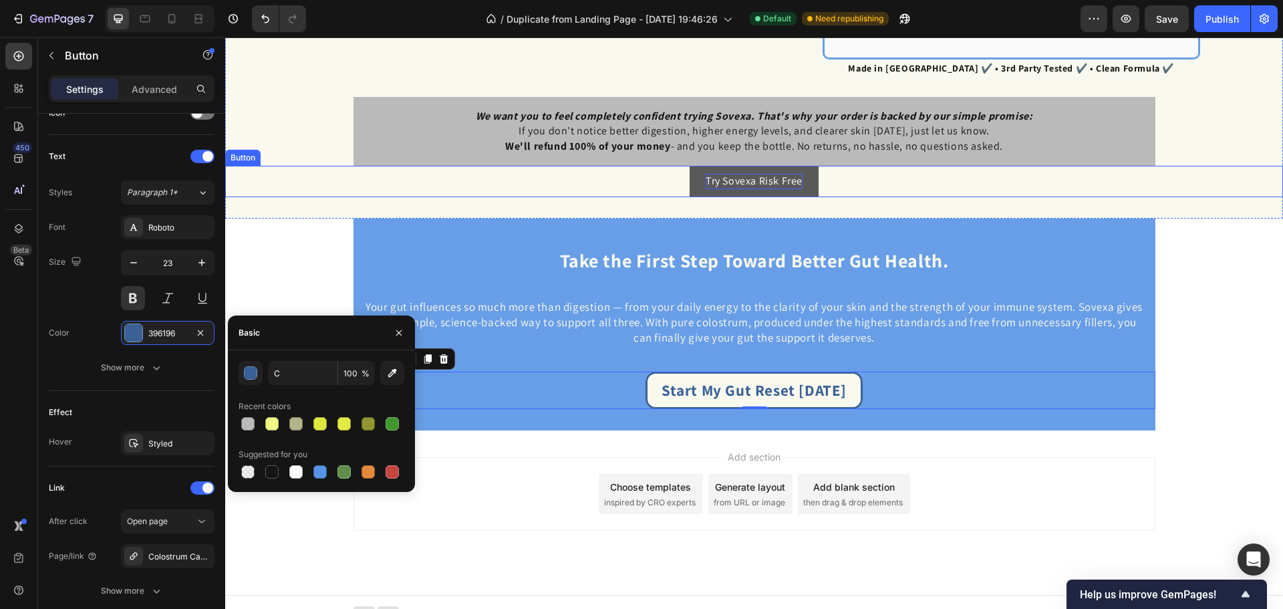
click at [732, 184] on p "Try Sovexa Risk Free" at bounding box center [754, 181] width 97 height 15
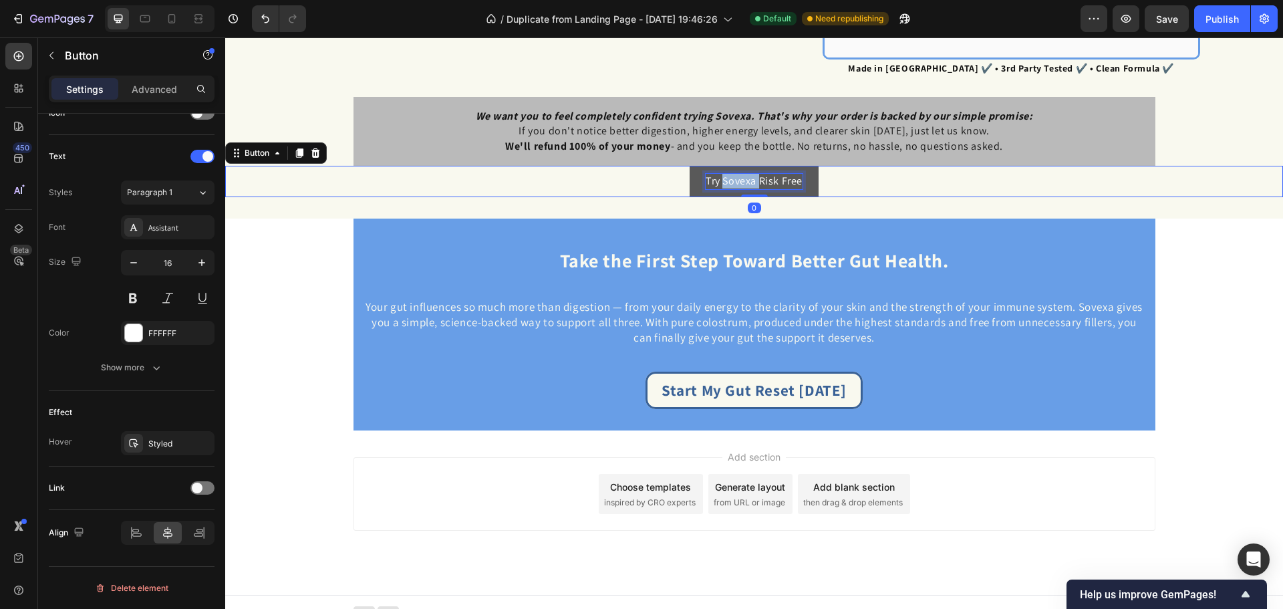
click at [732, 178] on p "Try Sovexa Risk Free" at bounding box center [754, 181] width 97 height 15
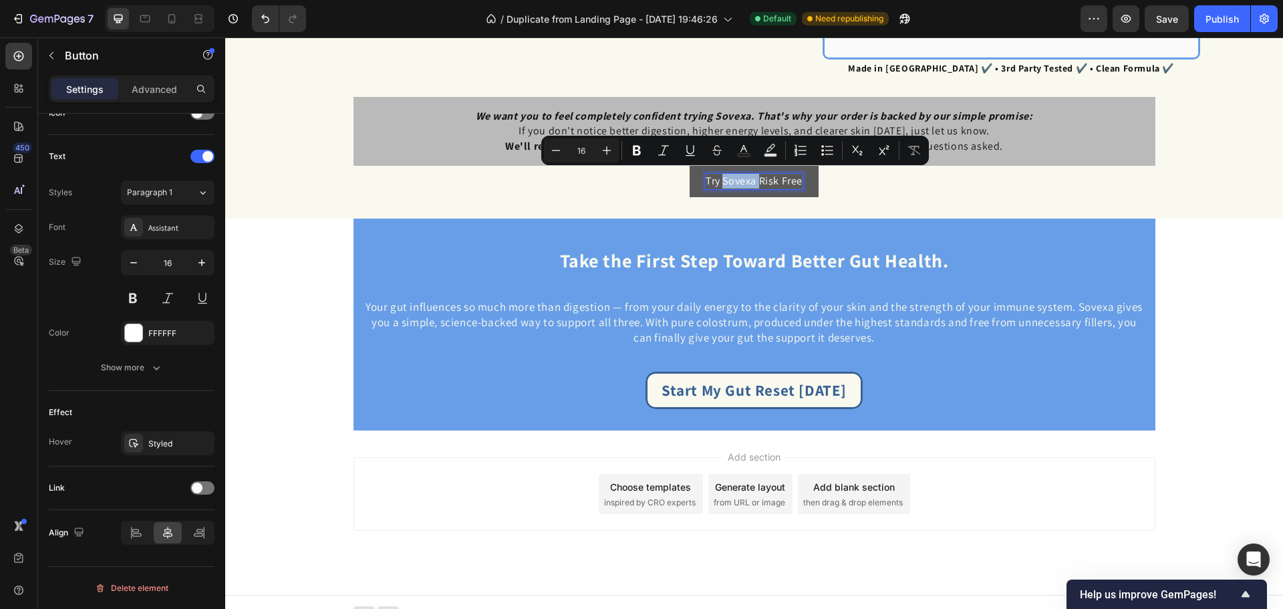
click at [730, 180] on p "Try Sovexa Risk Free" at bounding box center [754, 181] width 97 height 15
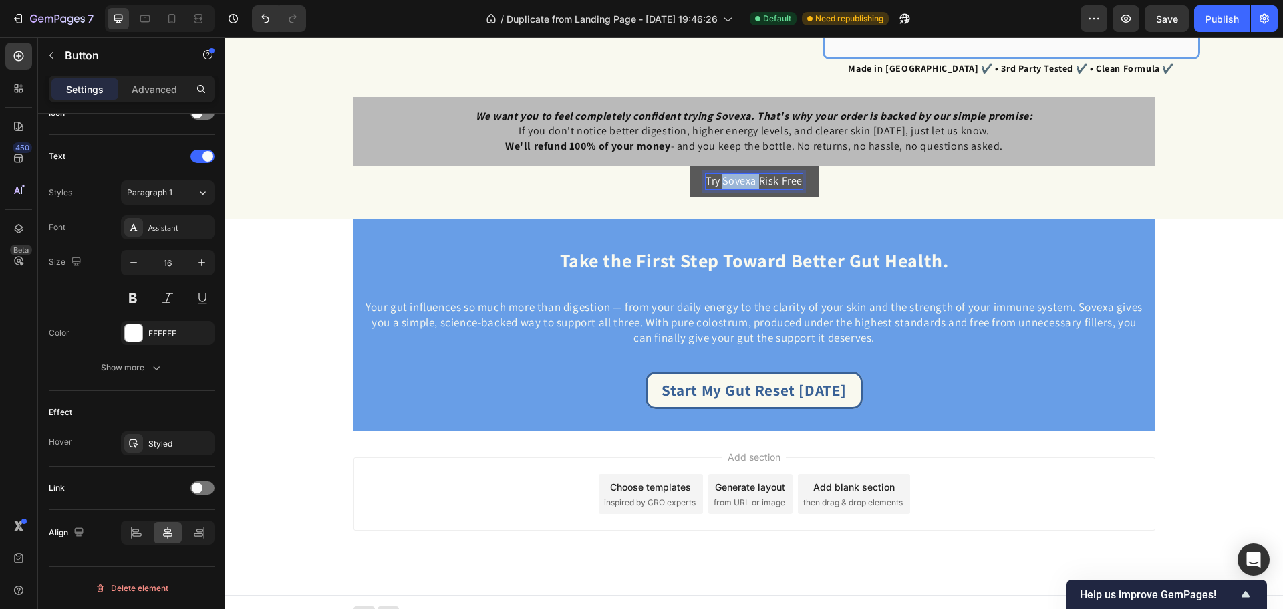
click at [730, 180] on p "Try Sovexa Risk Free" at bounding box center [754, 181] width 97 height 15
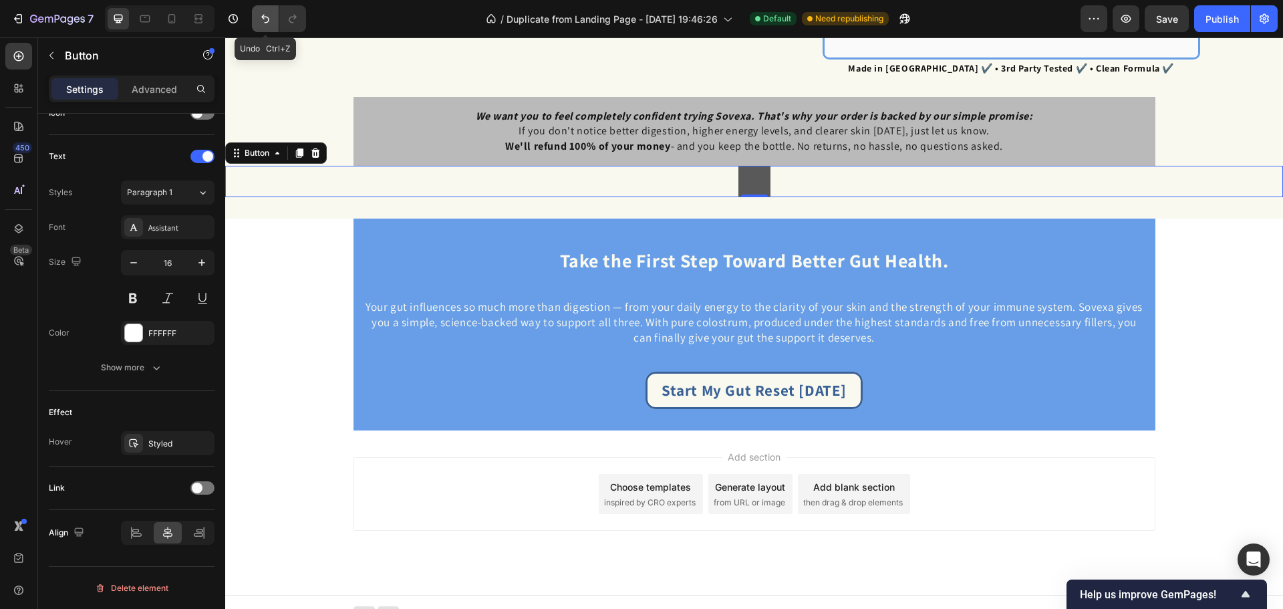
click at [262, 13] on icon "Undo/Redo" at bounding box center [265, 18] width 13 height 13
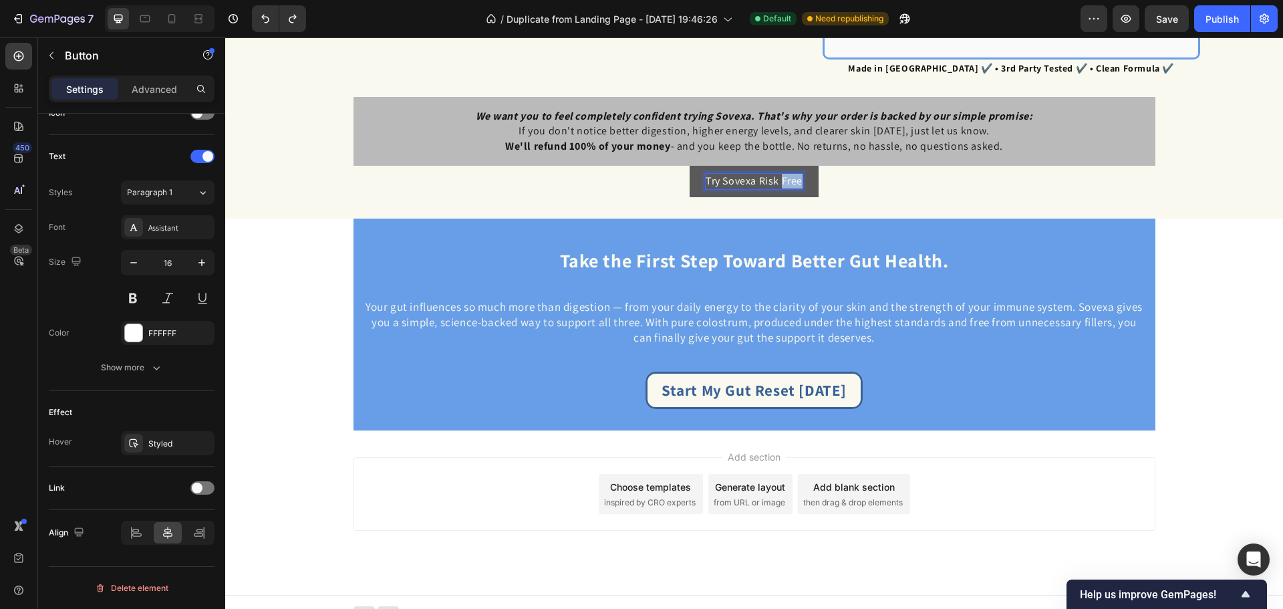
click at [782, 174] on p "Try Sovexa Risk Free" at bounding box center [754, 181] width 97 height 15
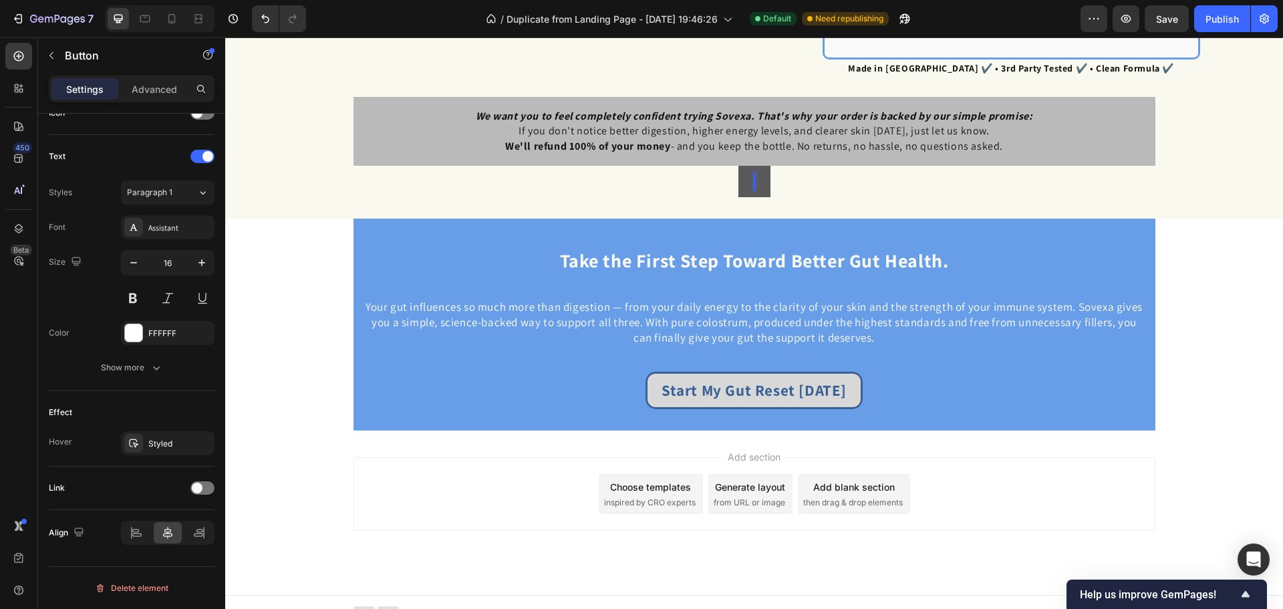
click at [817, 392] on link "Start My Gut Reset Today" at bounding box center [754, 390] width 217 height 37
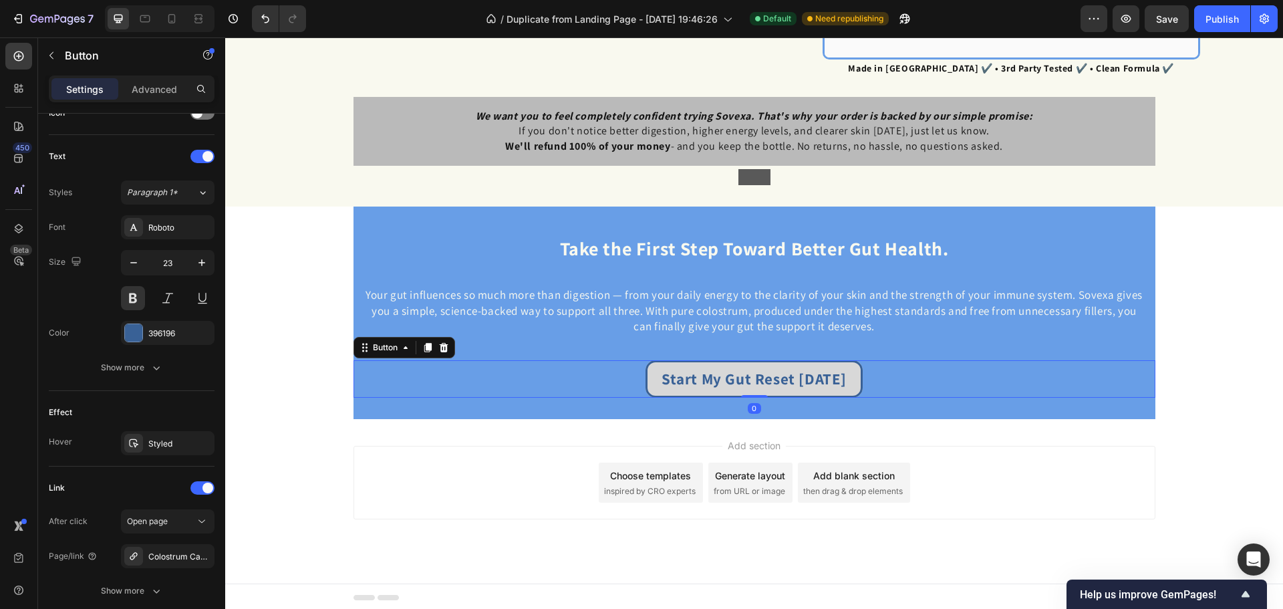
scroll to position [2754, 0]
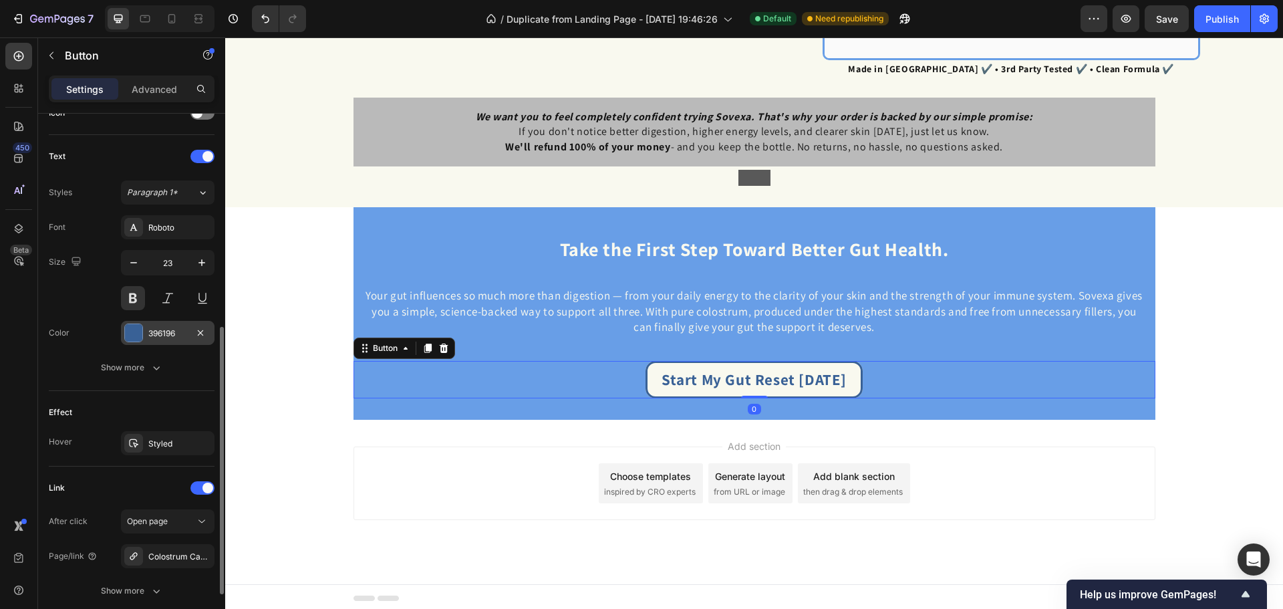
click at [176, 334] on div "396196" at bounding box center [167, 333] width 39 height 12
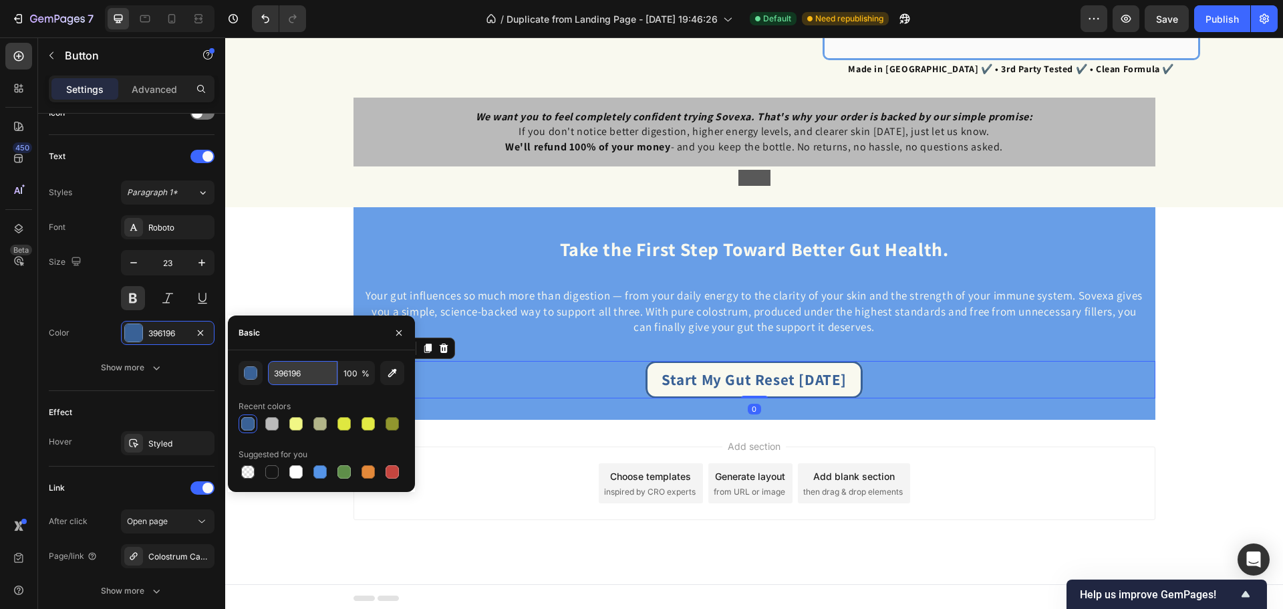
click at [305, 374] on input "396196" at bounding box center [302, 373] width 69 height 24
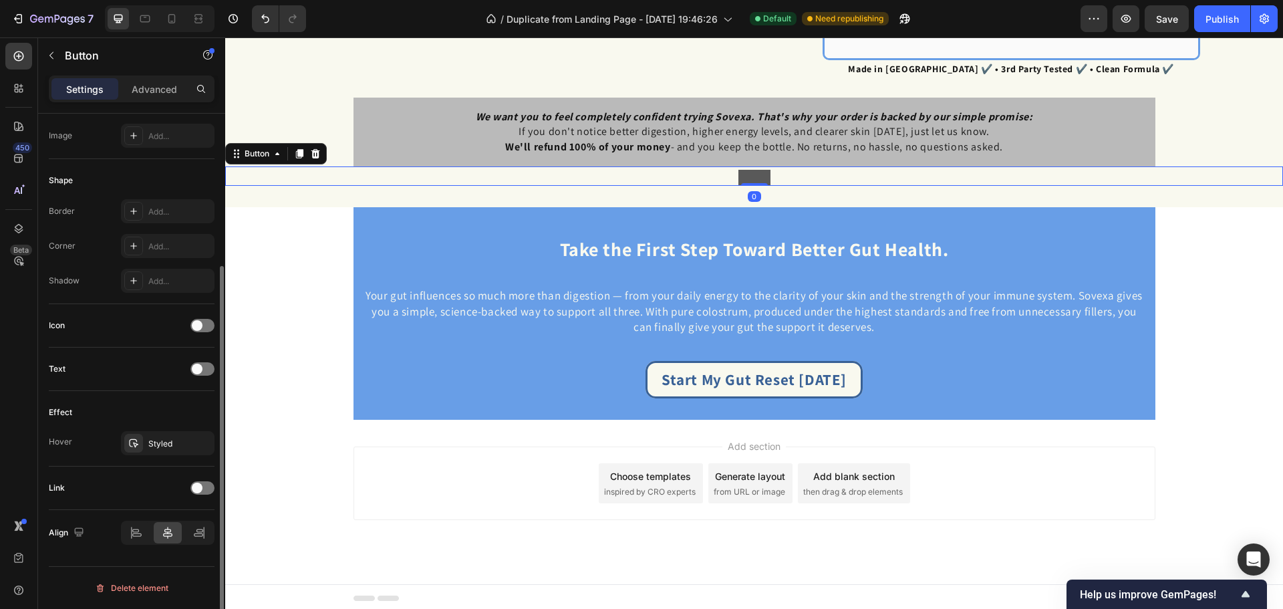
click at [753, 174] on button at bounding box center [754, 178] width 32 height 16
click at [753, 173] on button at bounding box center [754, 178] width 32 height 16
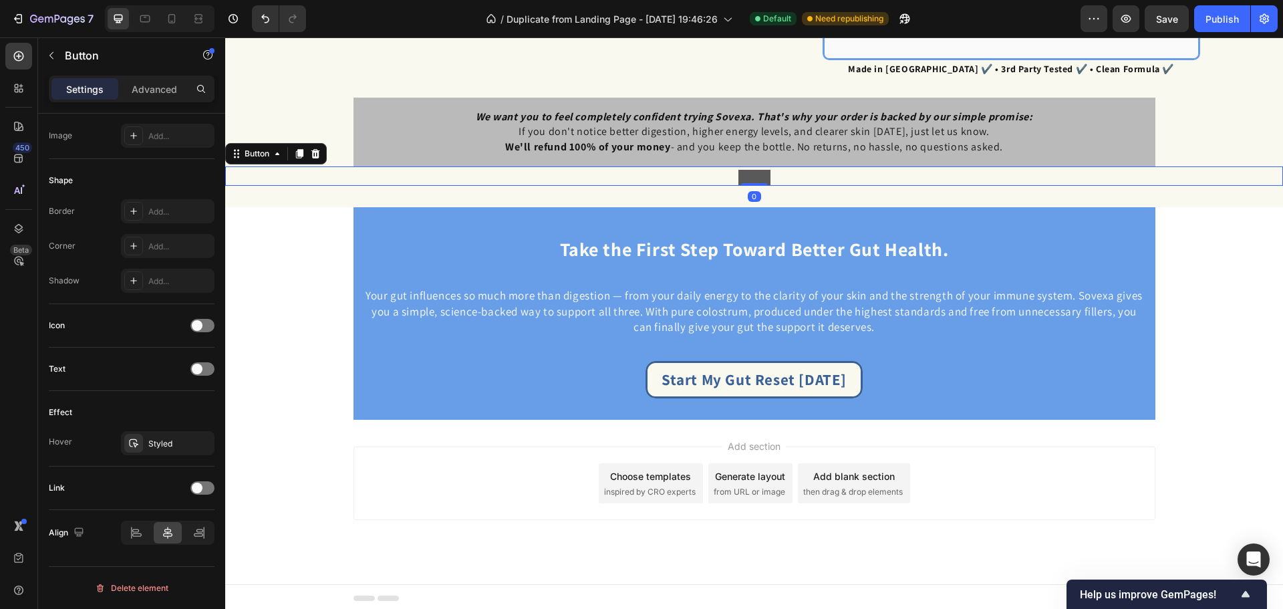
click at [753, 173] on button at bounding box center [754, 178] width 32 height 16
click at [754, 172] on button at bounding box center [754, 178] width 32 height 16
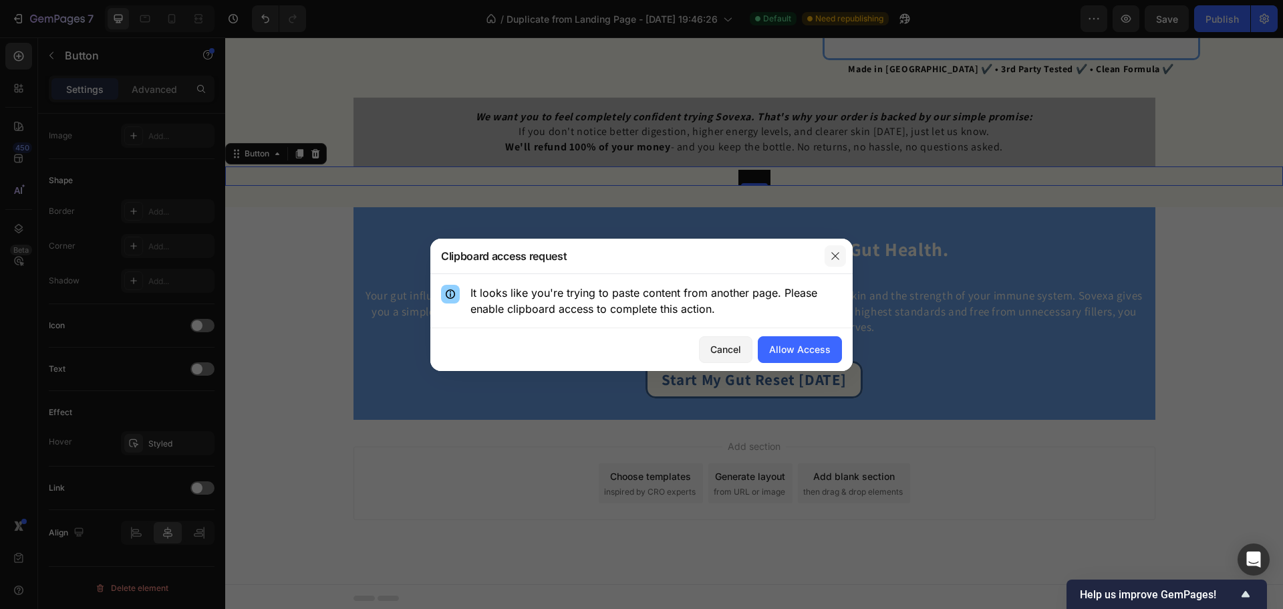
click at [832, 256] on icon "button" at bounding box center [835, 256] width 11 height 11
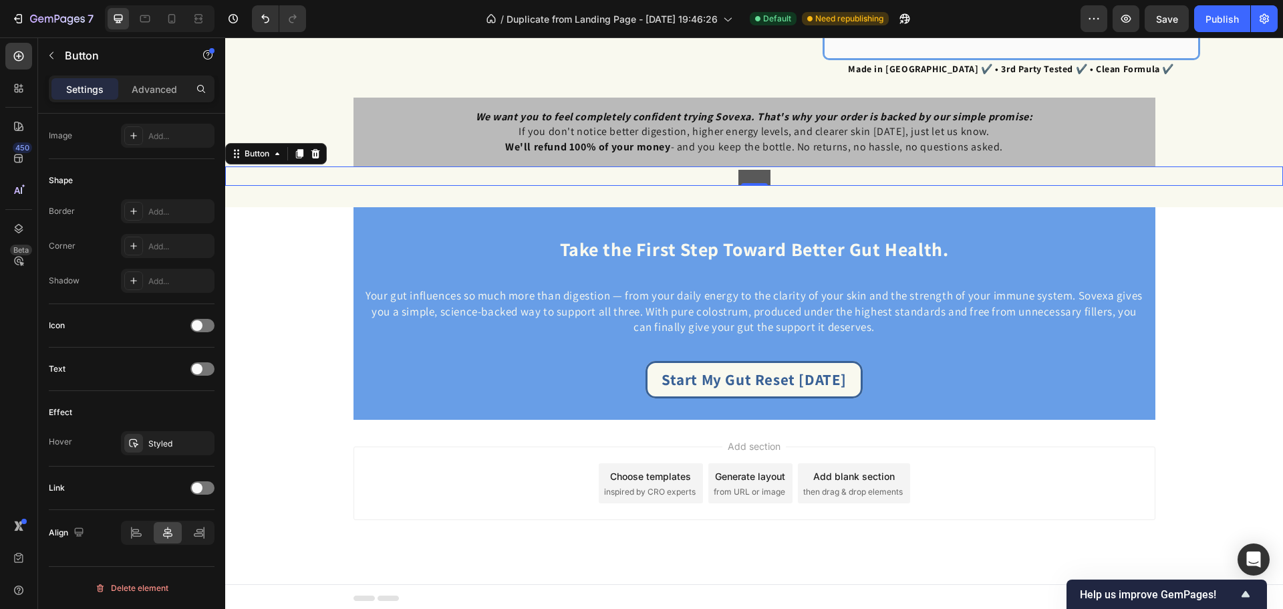
click at [751, 175] on button at bounding box center [754, 178] width 32 height 16
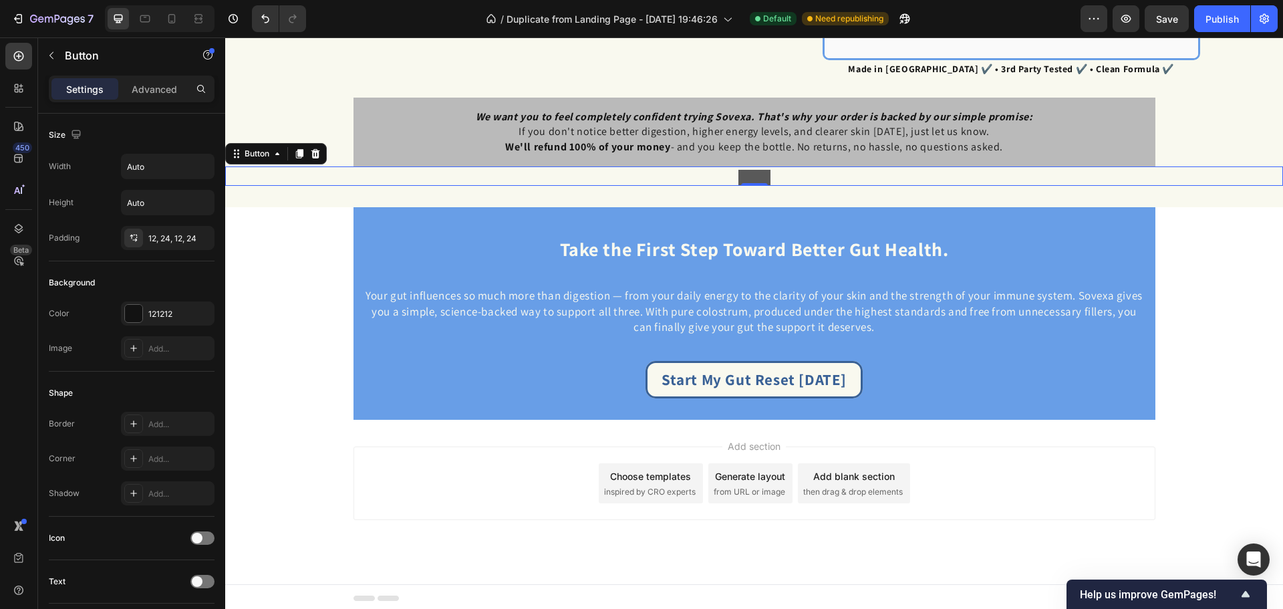
click at [754, 178] on button at bounding box center [754, 178] width 32 height 16
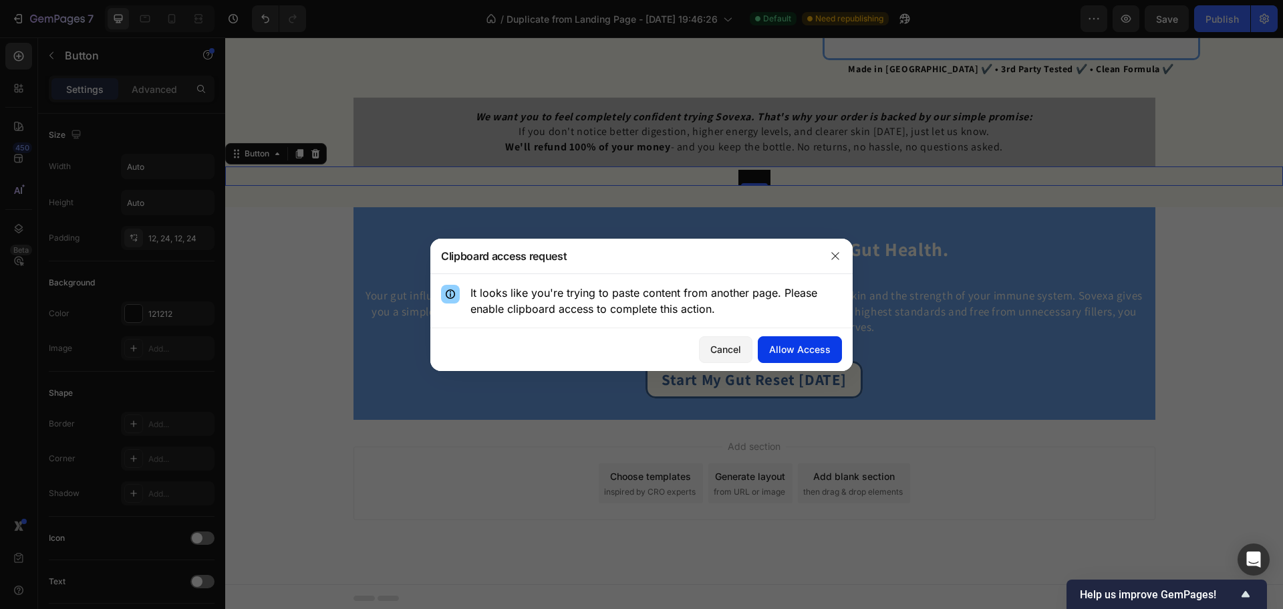
click at [809, 351] on div "Allow Access" at bounding box center [799, 349] width 61 height 14
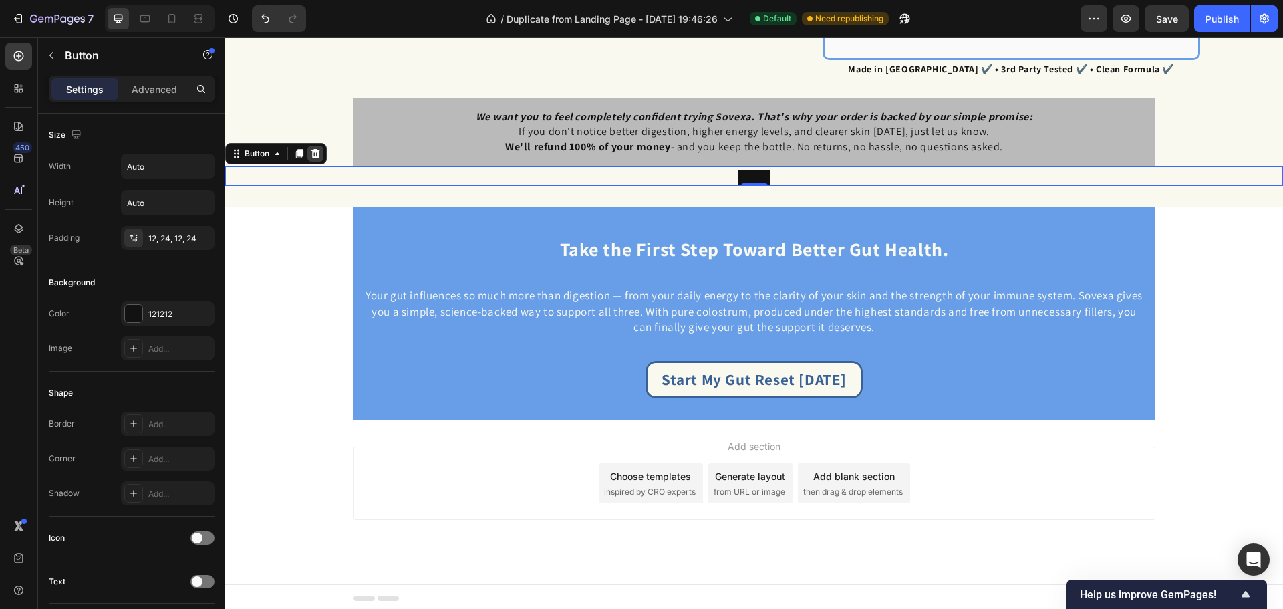
click at [314, 152] on icon at bounding box center [315, 153] width 9 height 9
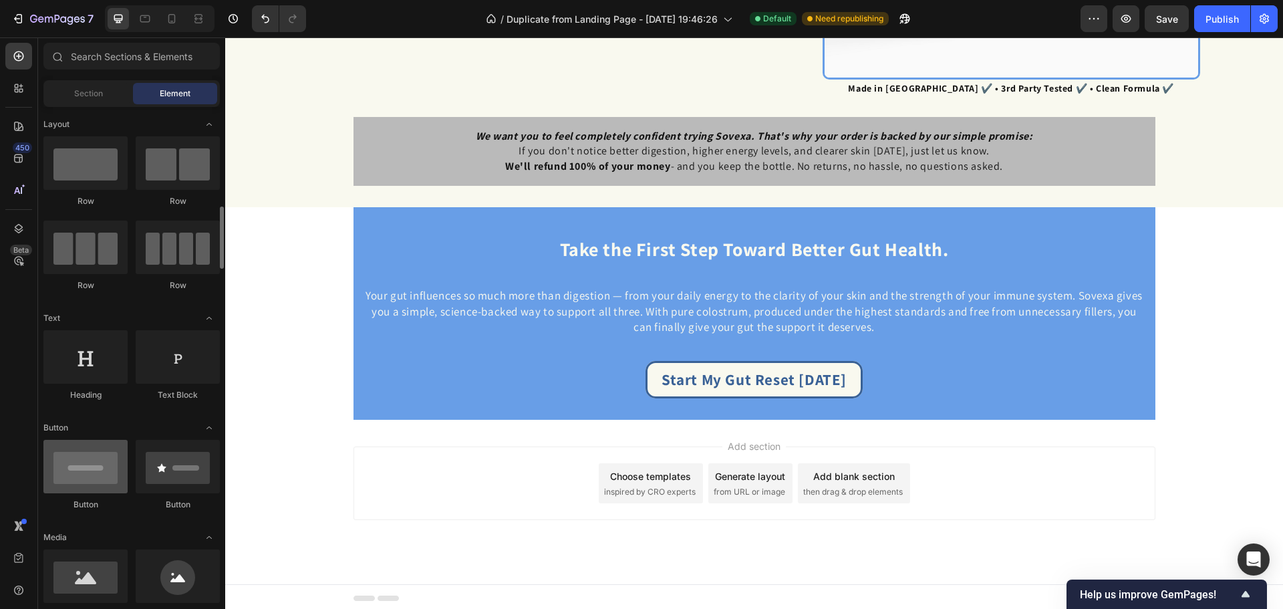
scroll to position [89, 0]
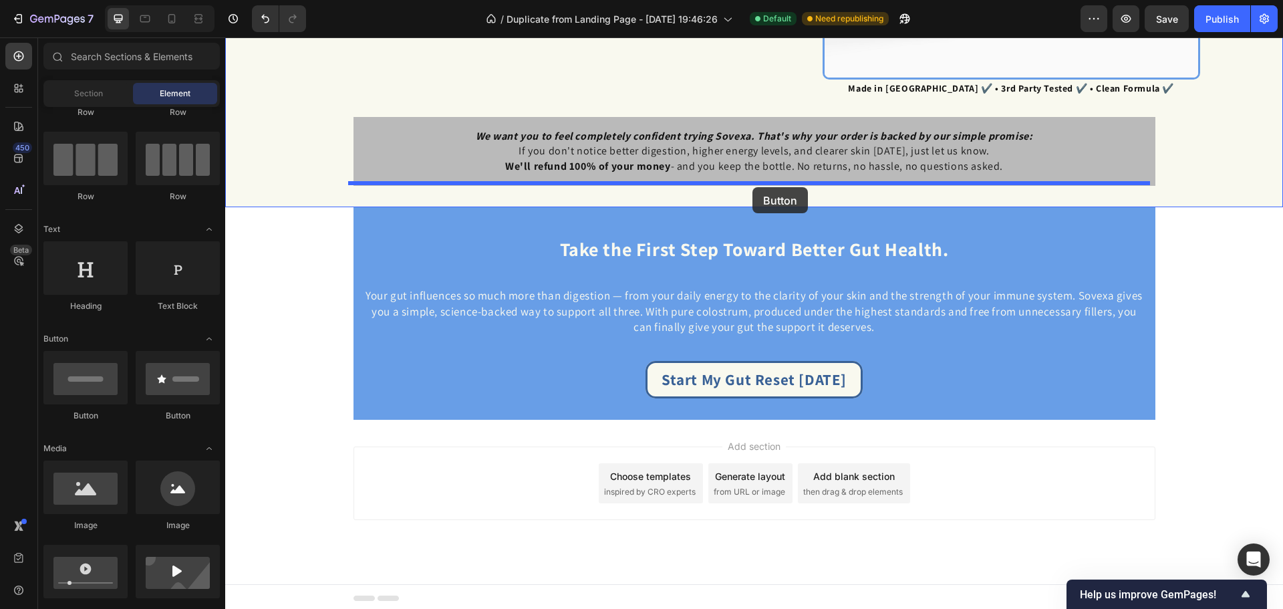
drag, startPoint x: 327, startPoint y: 419, endPoint x: 752, endPoint y: 187, distance: 483.5
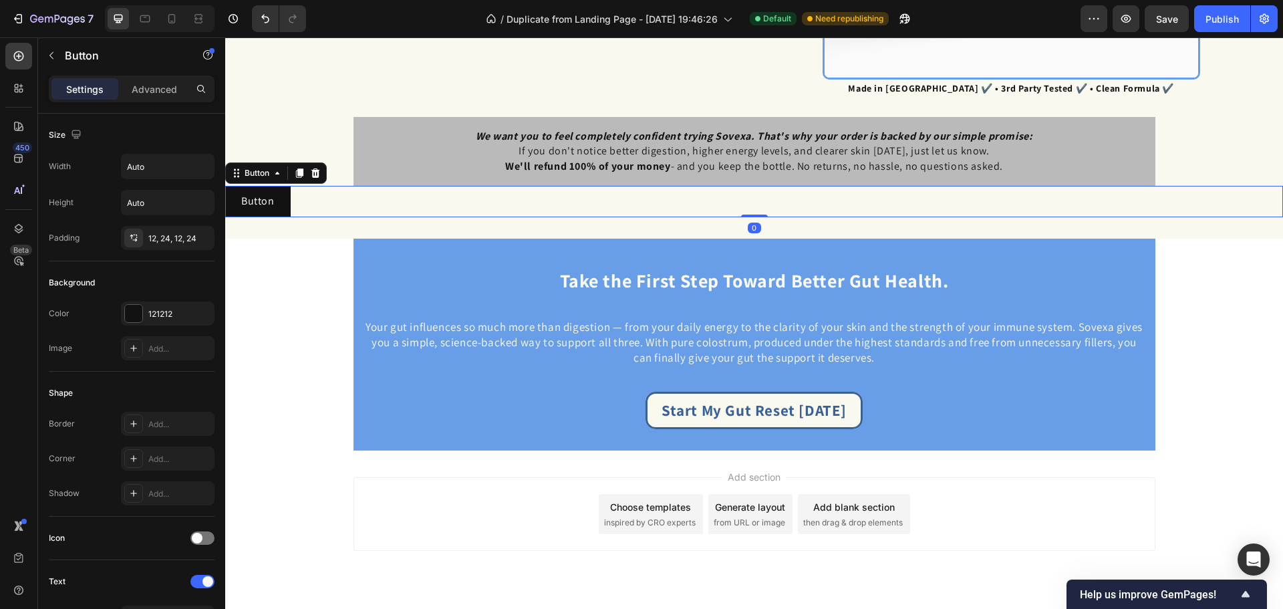
scroll to position [2754, 0]
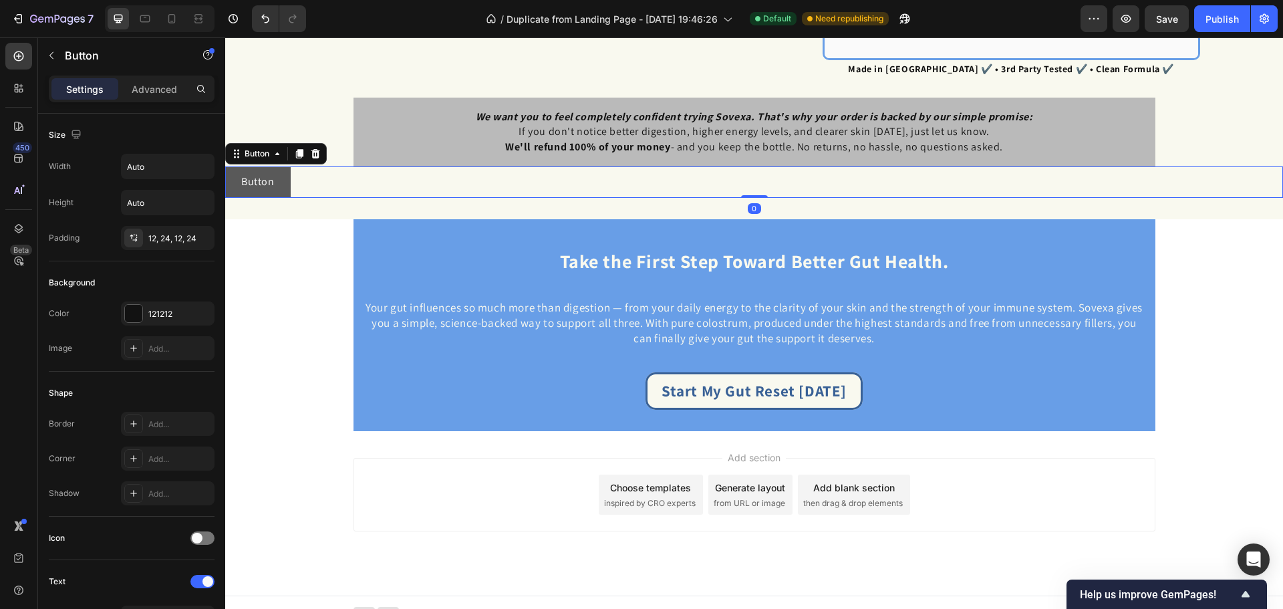
click at [284, 183] on button "Button" at bounding box center [257, 181] width 65 height 31
click at [266, 180] on p "Button" at bounding box center [257, 181] width 33 height 15
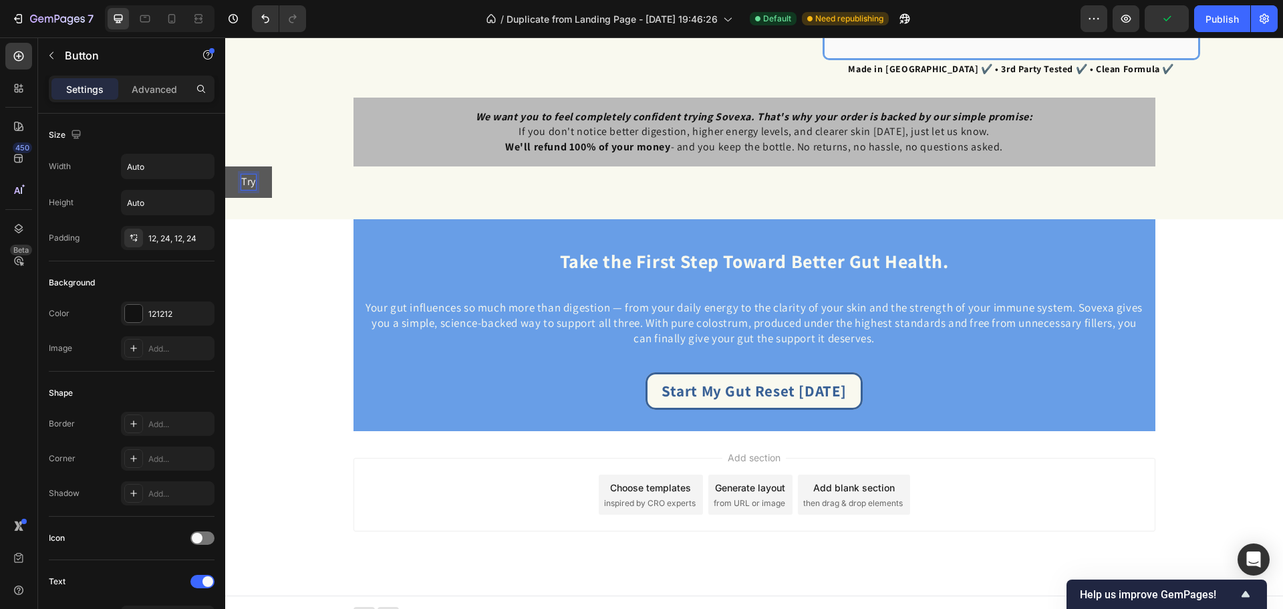
click at [225, 166] on button "Try" at bounding box center [248, 181] width 47 height 31
click at [225, 166] on button "Try Sovex" at bounding box center [263, 181] width 77 height 31
click at [225, 166] on button "Try Sovexa Ris" at bounding box center [275, 181] width 100 height 31
click at [277, 183] on p "Try Sovexa Risk Free" at bounding box center [289, 181] width 97 height 15
click at [278, 183] on p "Try Sovexa Risk Free" at bounding box center [289, 181] width 97 height 15
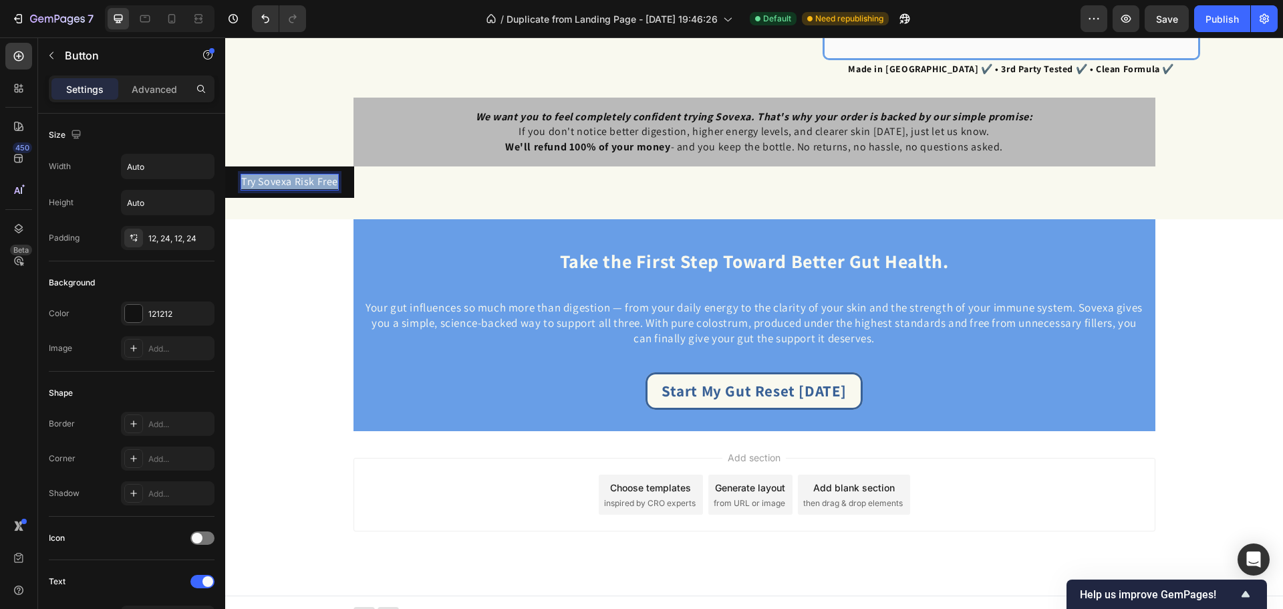
click at [279, 182] on p "Try Sovexa Risk Free" at bounding box center [289, 181] width 97 height 15
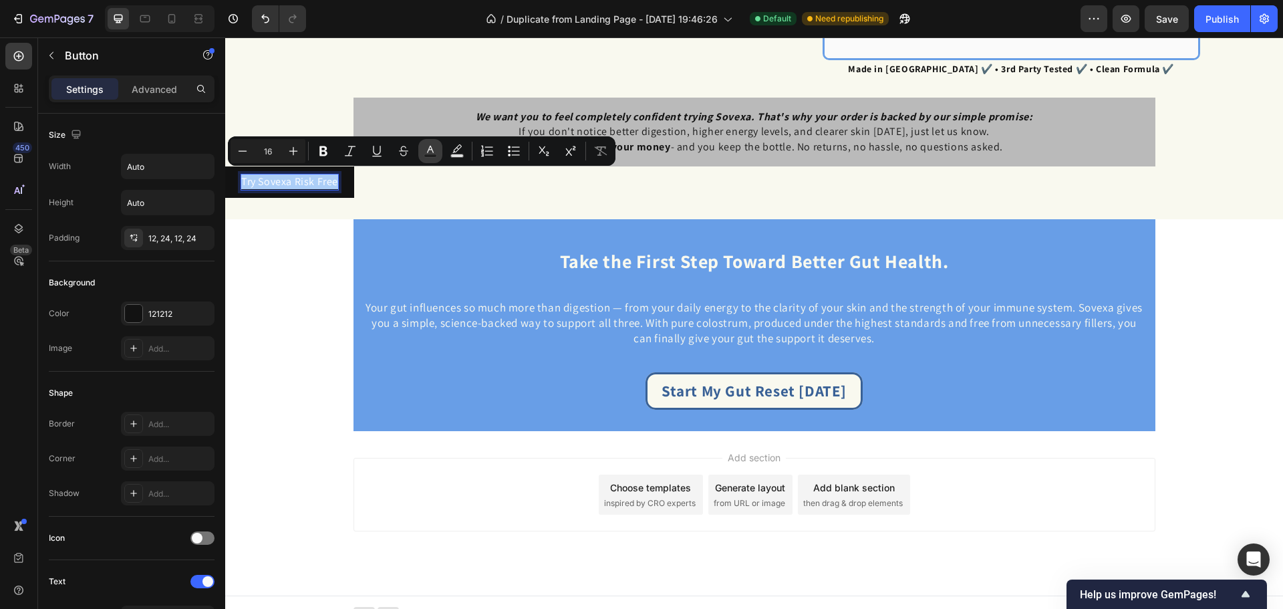
click at [428, 152] on icon "Editor contextual toolbar" at bounding box center [430, 150] width 13 height 13
type input "FFFFFF"
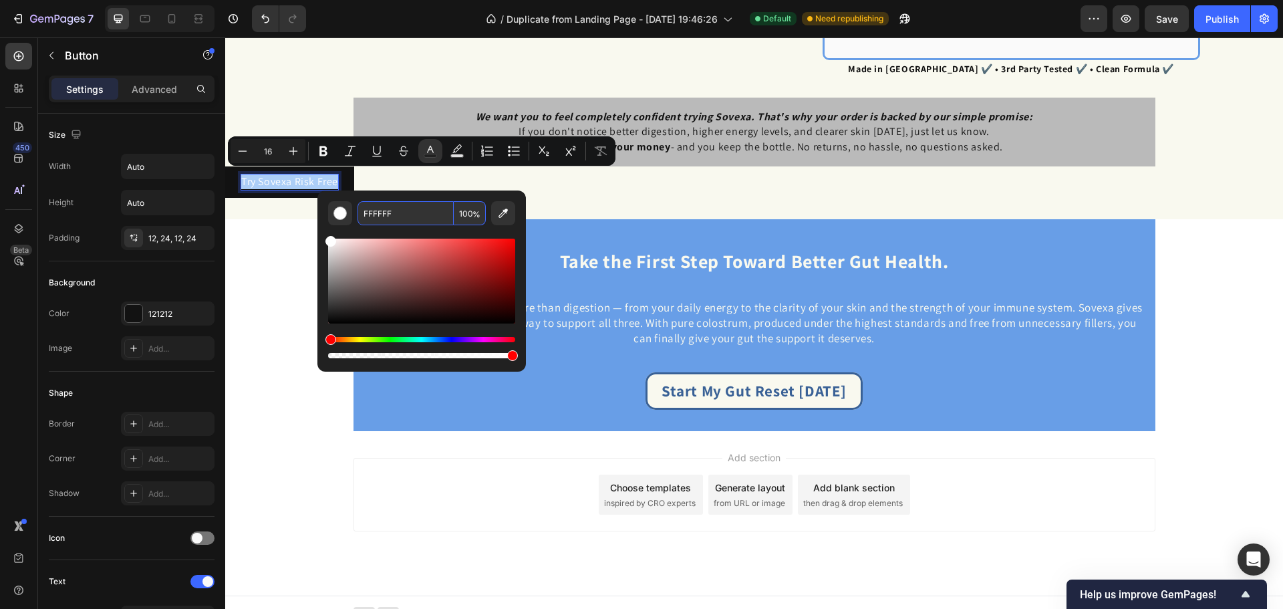
click at [406, 210] on input "FFFFFF" at bounding box center [406, 213] width 96 height 24
paste input "396196"
type input "396196"
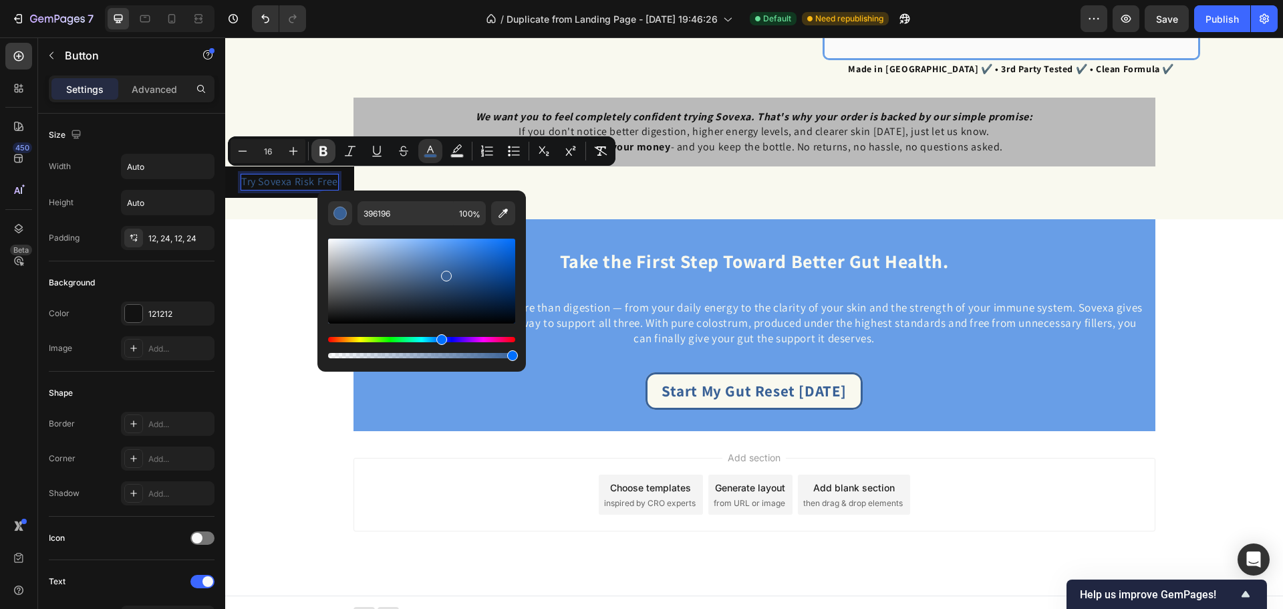
click at [329, 148] on icon "Editor contextual toolbar" at bounding box center [323, 150] width 13 height 13
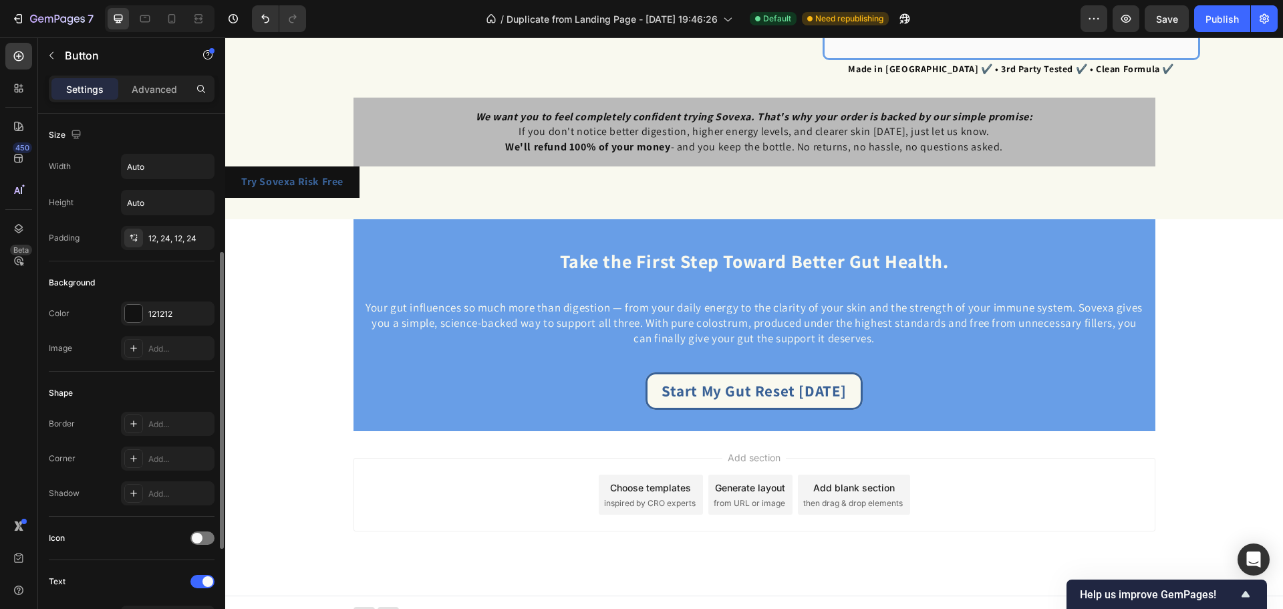
scroll to position [178, 0]
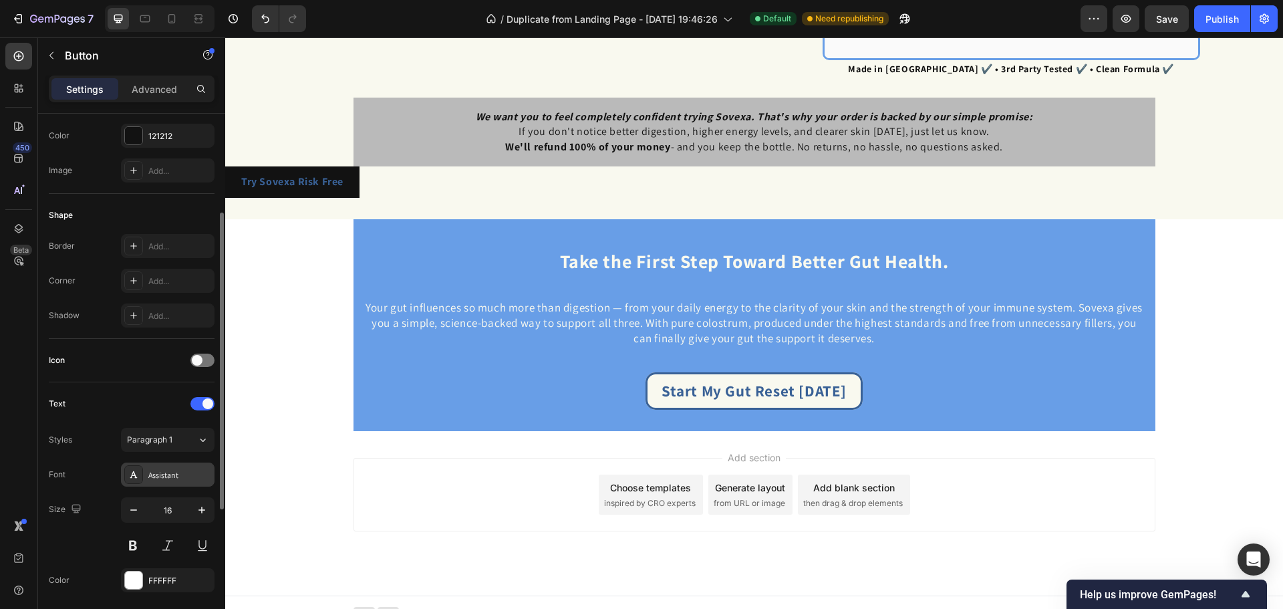
click at [177, 474] on div "Assistant" at bounding box center [179, 475] width 63 height 12
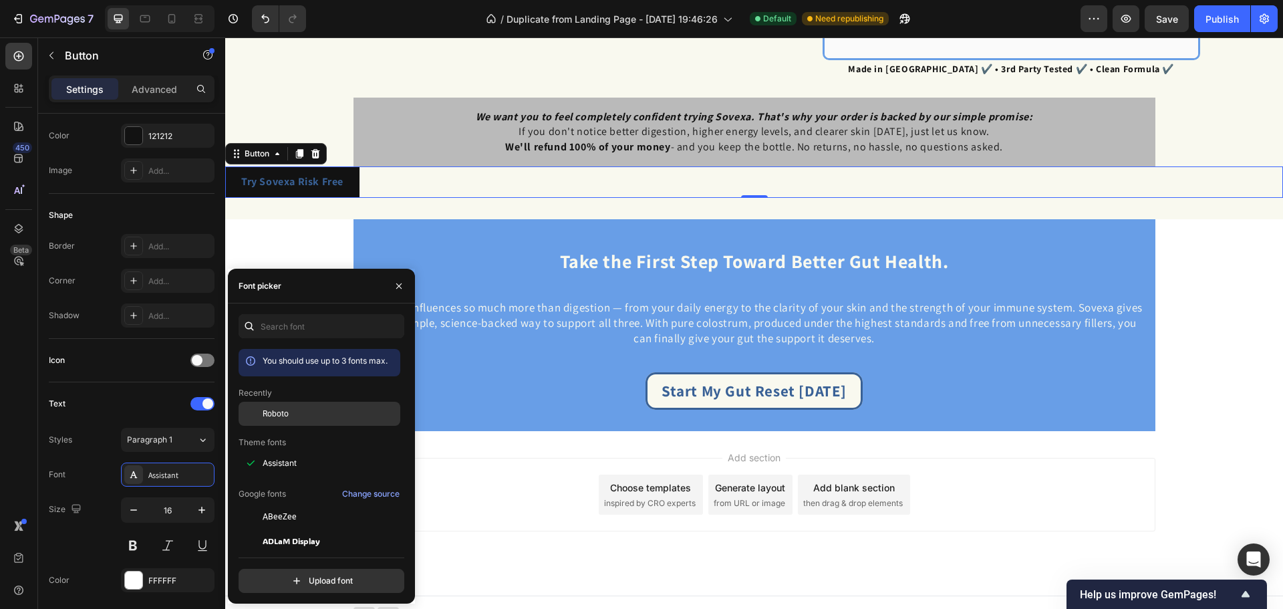
click at [289, 416] on div "Roboto" at bounding box center [330, 414] width 135 height 12
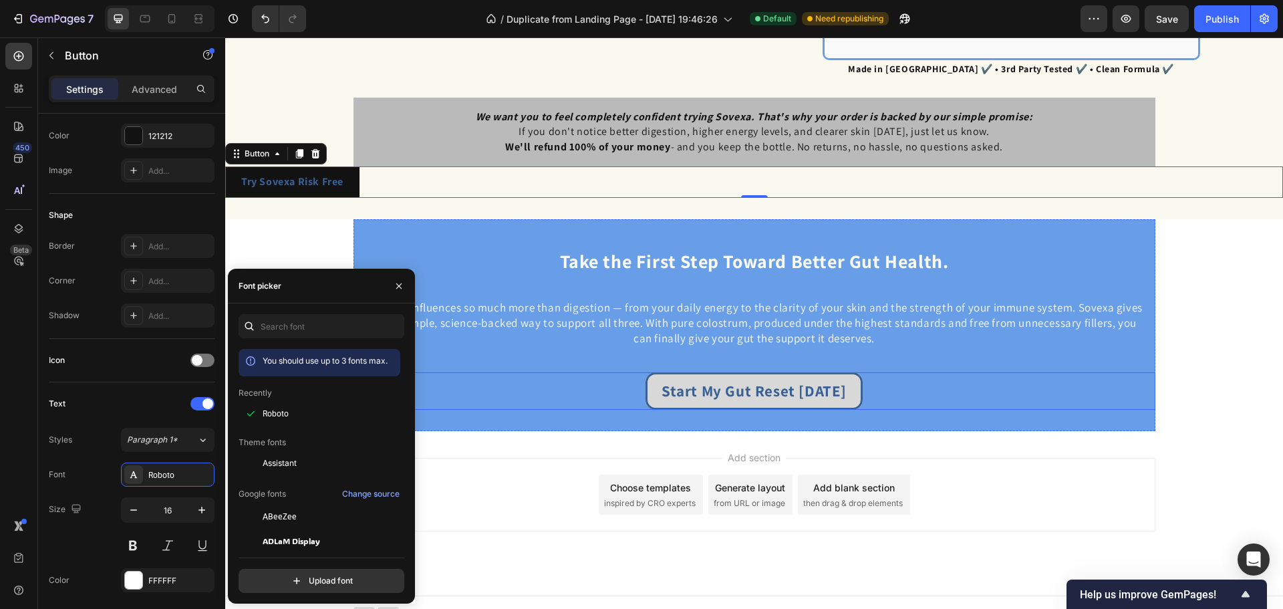
click at [741, 375] on link "Start My Gut Reset Today" at bounding box center [754, 390] width 217 height 37
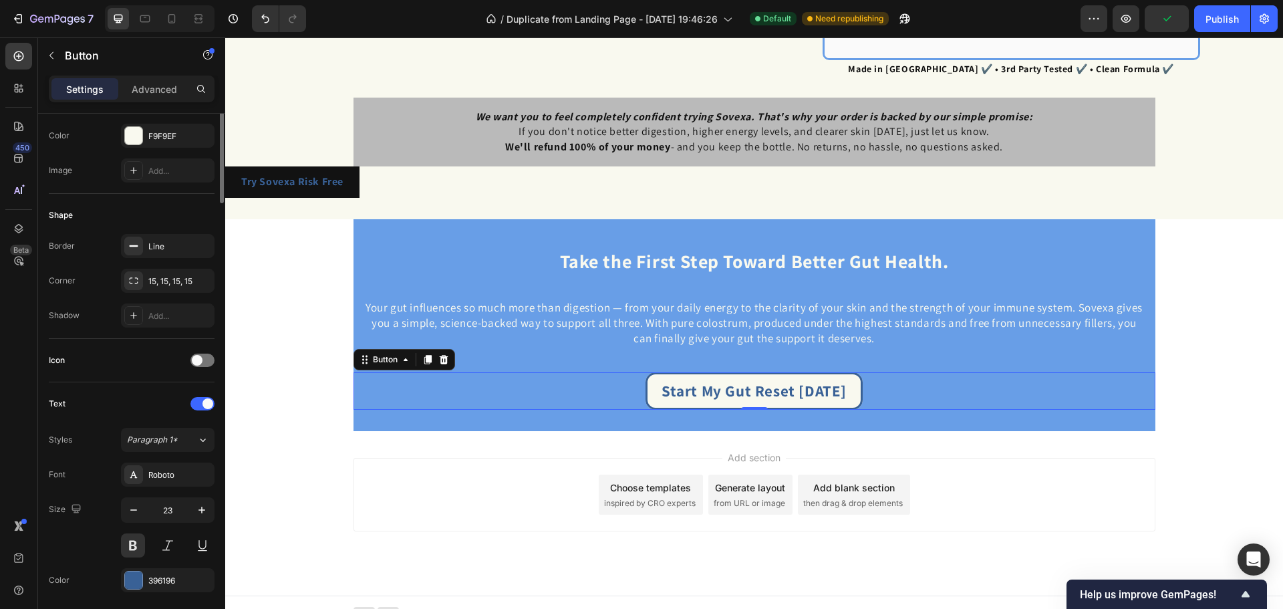
scroll to position [0, 0]
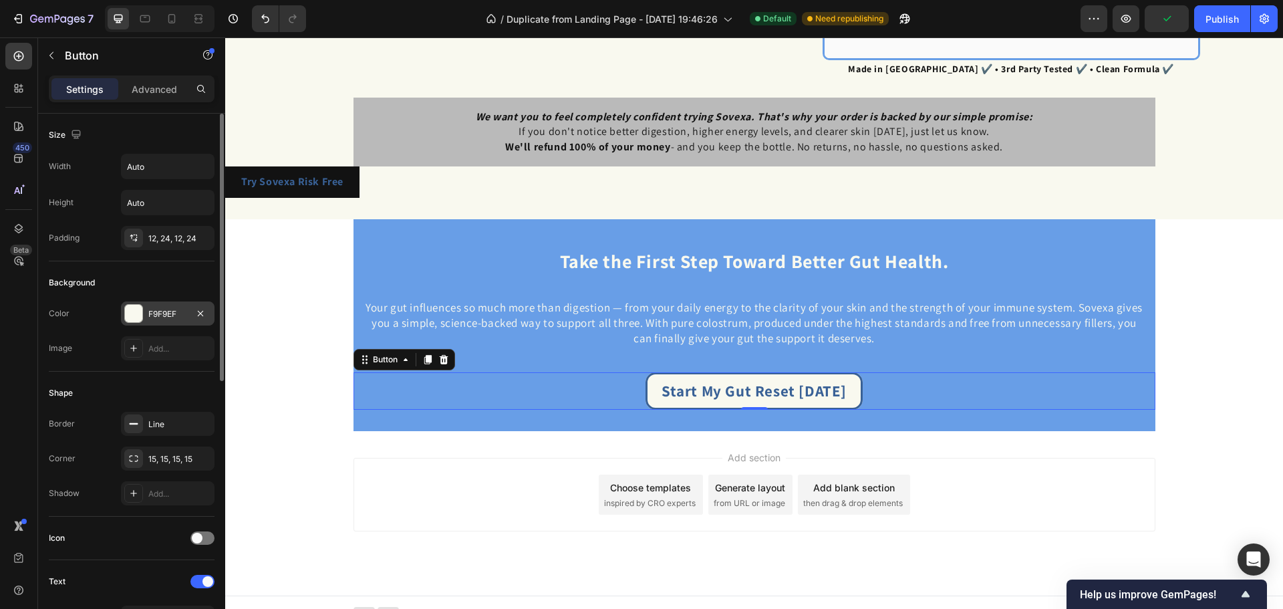
click at [177, 311] on div "F9F9EF" at bounding box center [167, 314] width 39 height 12
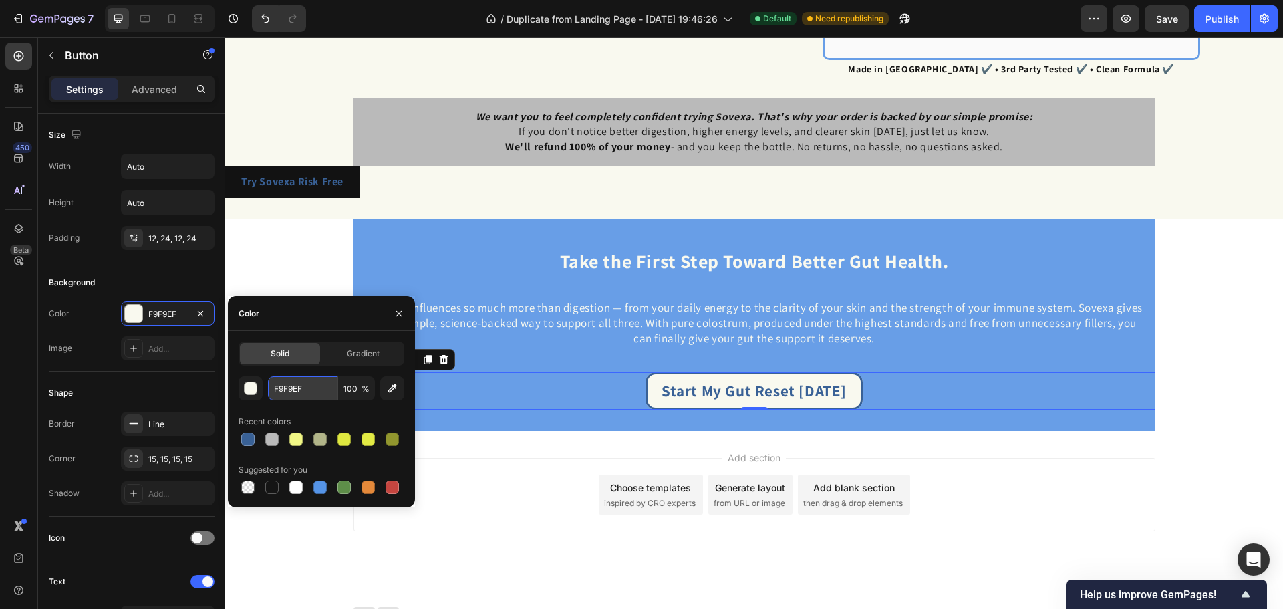
click at [308, 380] on input "F9F9EF" at bounding box center [302, 388] width 69 height 24
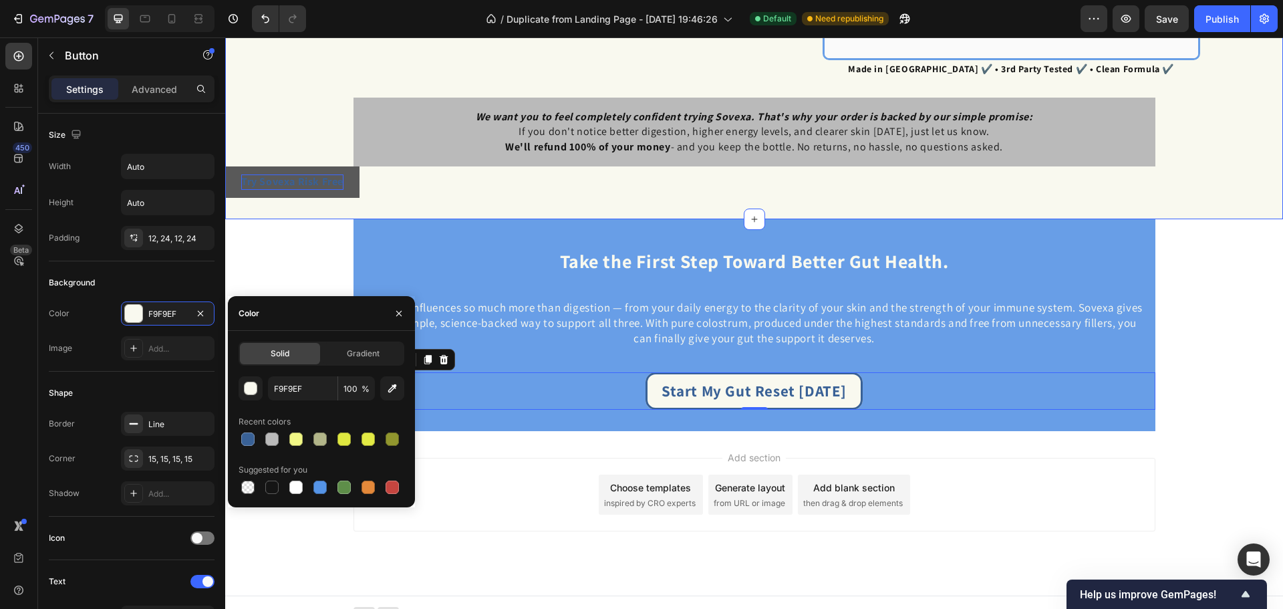
click at [294, 182] on strong "Try Sovexa Risk Free" at bounding box center [292, 181] width 102 height 14
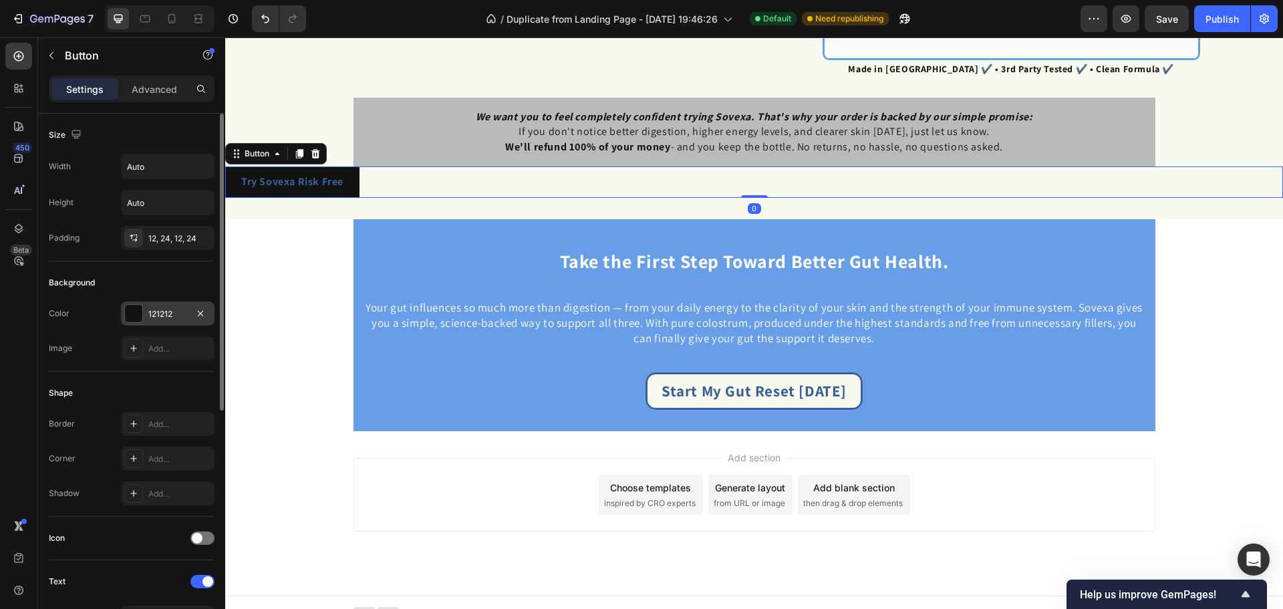
click at [179, 314] on div "121212" at bounding box center [167, 314] width 39 height 12
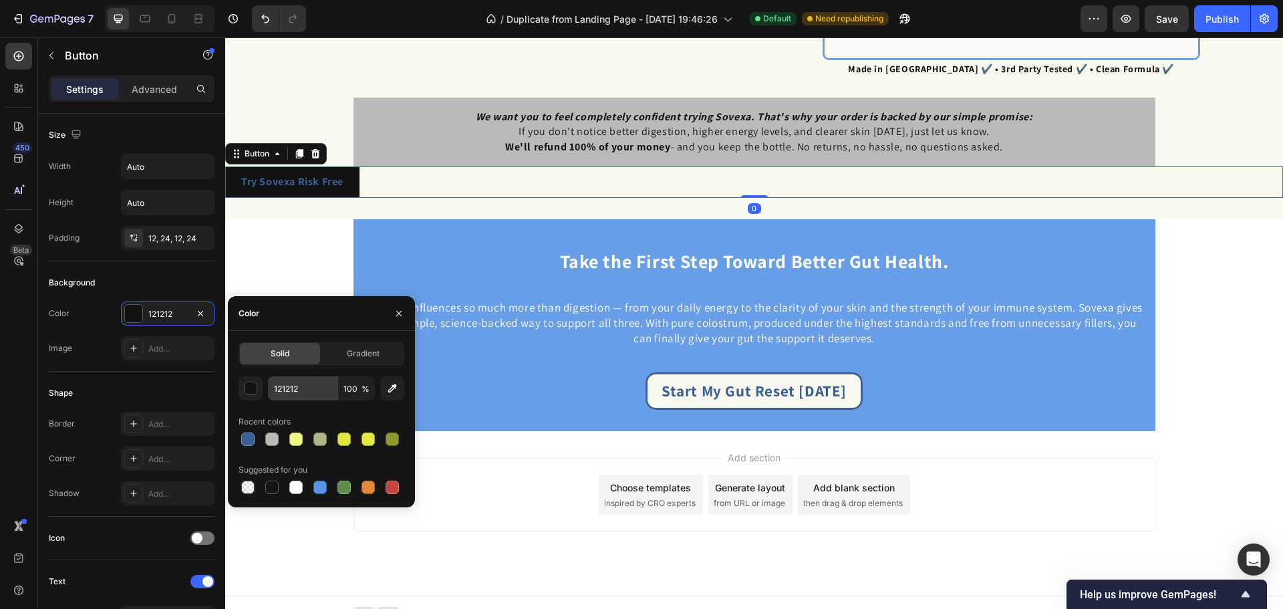
click at [308, 376] on div "Solid Gradient 121212 100 % Recent colors Suggested for you" at bounding box center [322, 418] width 166 height 155
click at [308, 386] on input "121212" at bounding box center [302, 388] width 69 height 24
paste input "F9F9EF"
type input "F9F9EF"
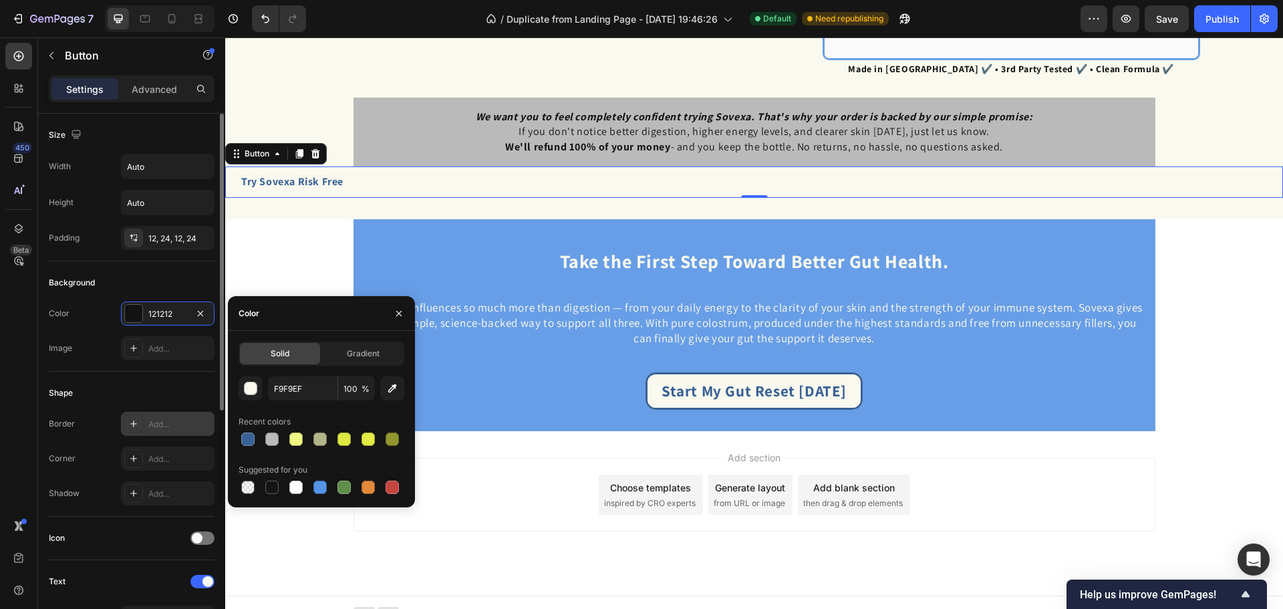
click at [184, 427] on div "Add..." at bounding box center [179, 424] width 63 height 12
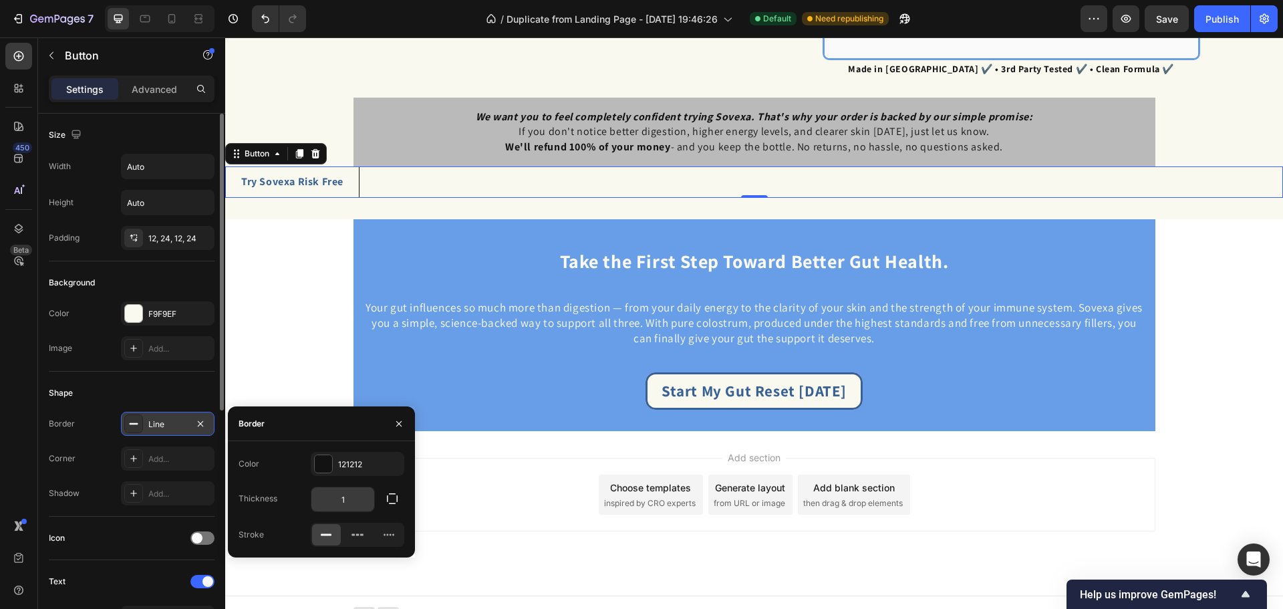
click at [352, 496] on input "1" at bounding box center [342, 499] width 63 height 24
type input "1"
click at [162, 464] on div "Add..." at bounding box center [179, 459] width 63 height 12
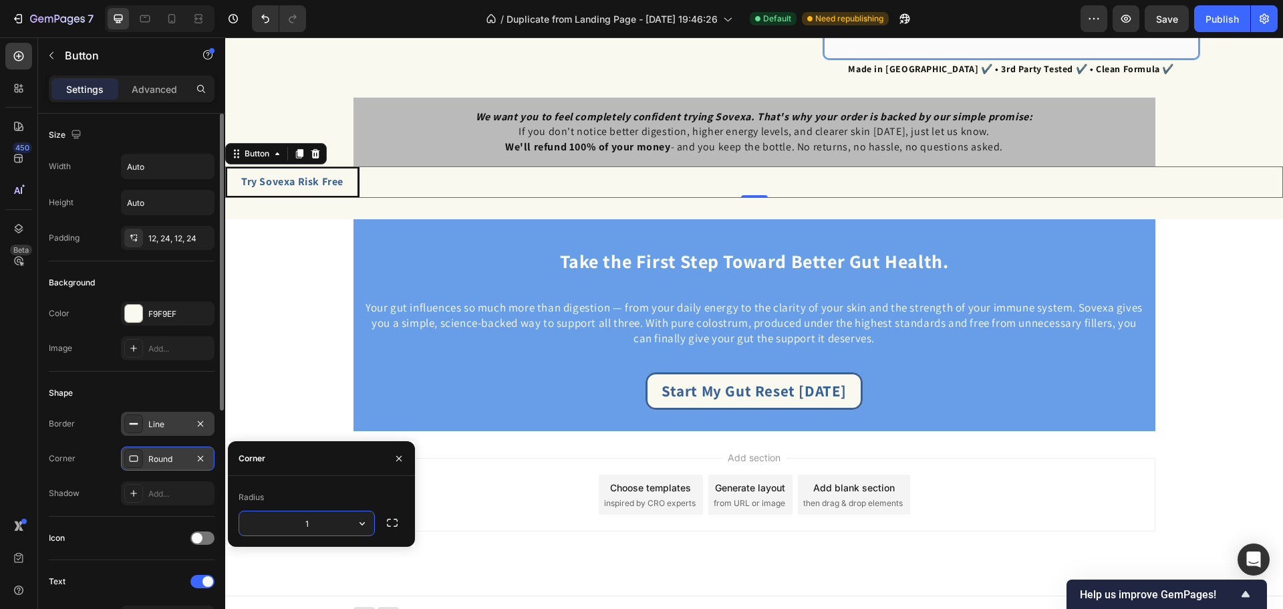
type input "15"
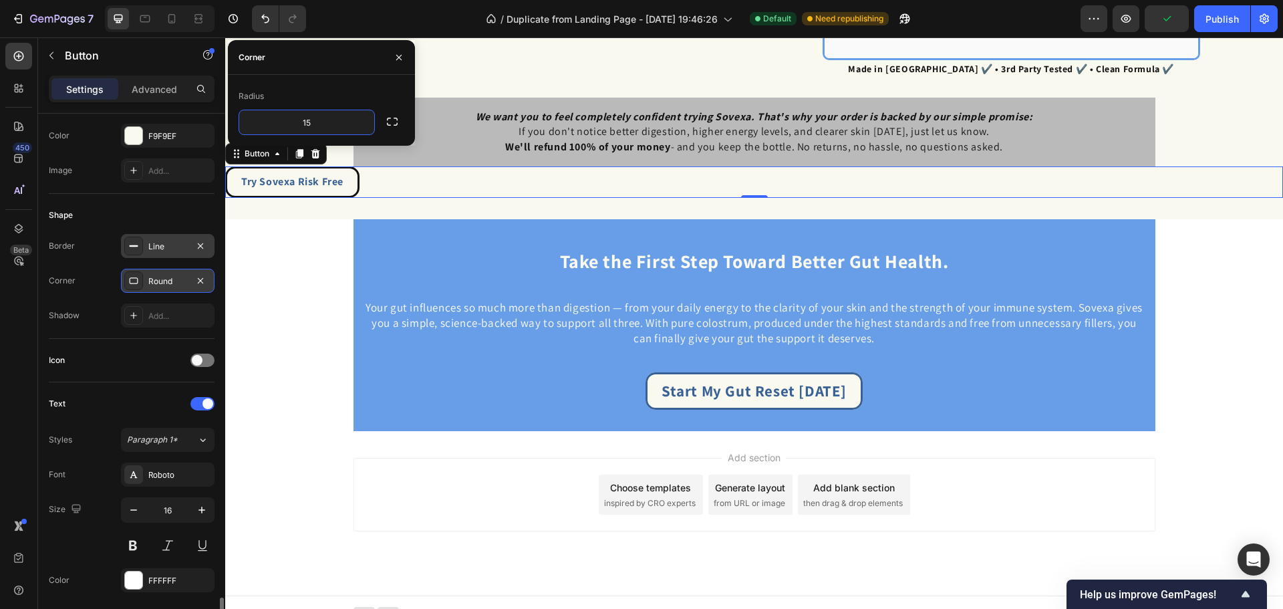
scroll to position [425, 0]
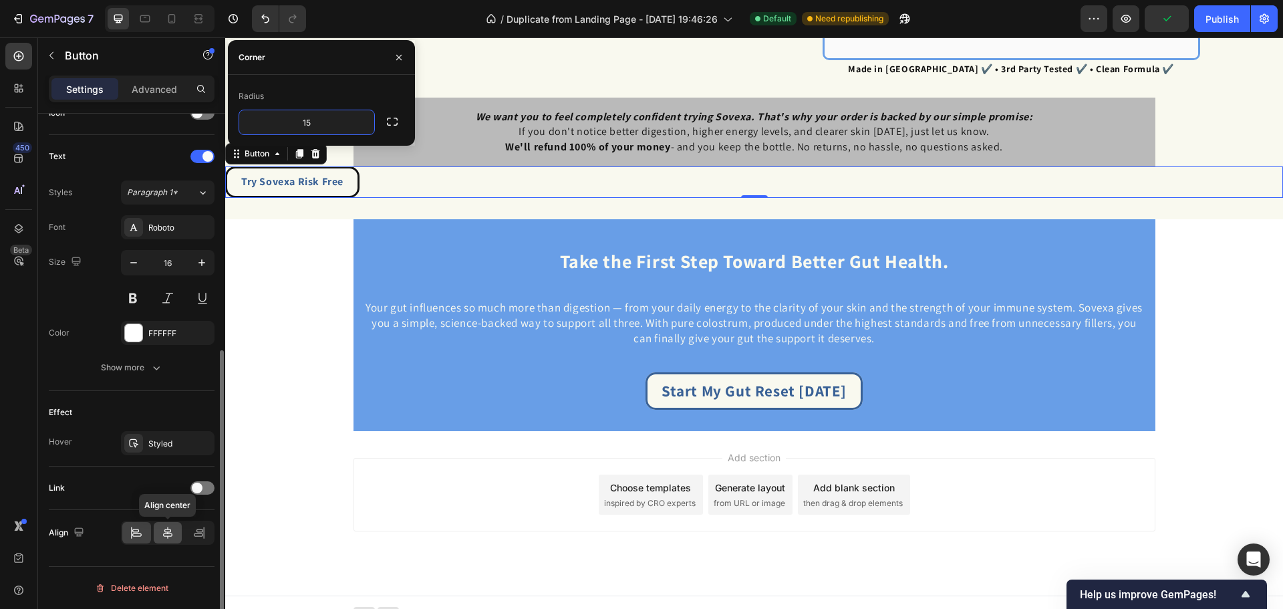
click at [174, 534] on icon at bounding box center [167, 532] width 13 height 13
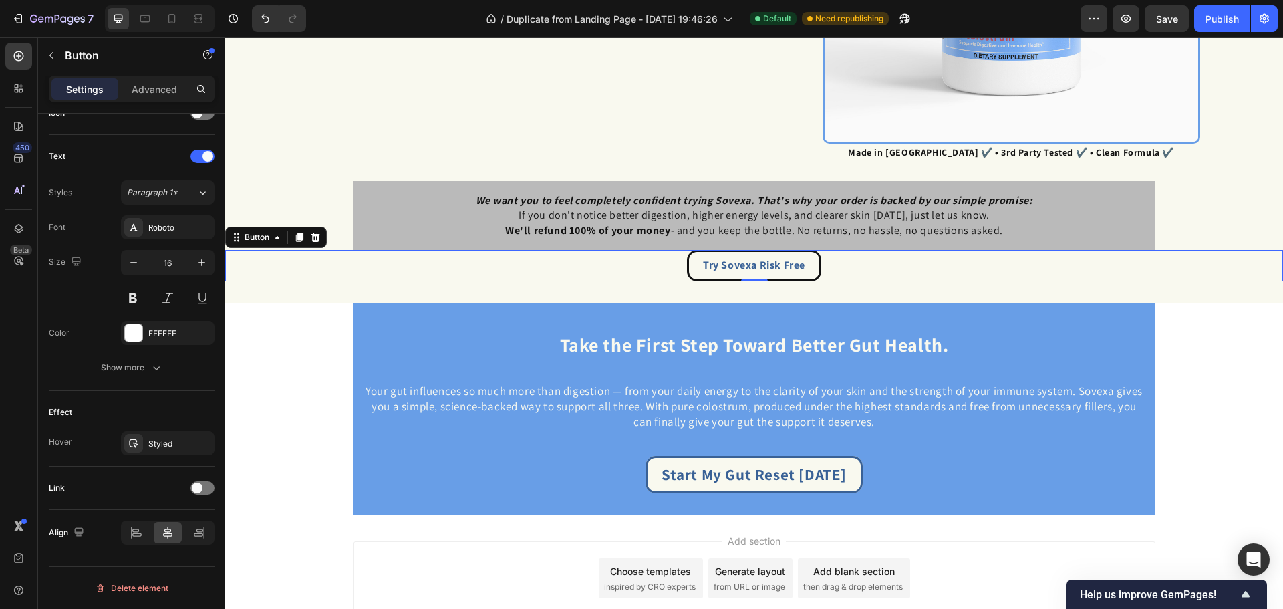
scroll to position [2576, 0]
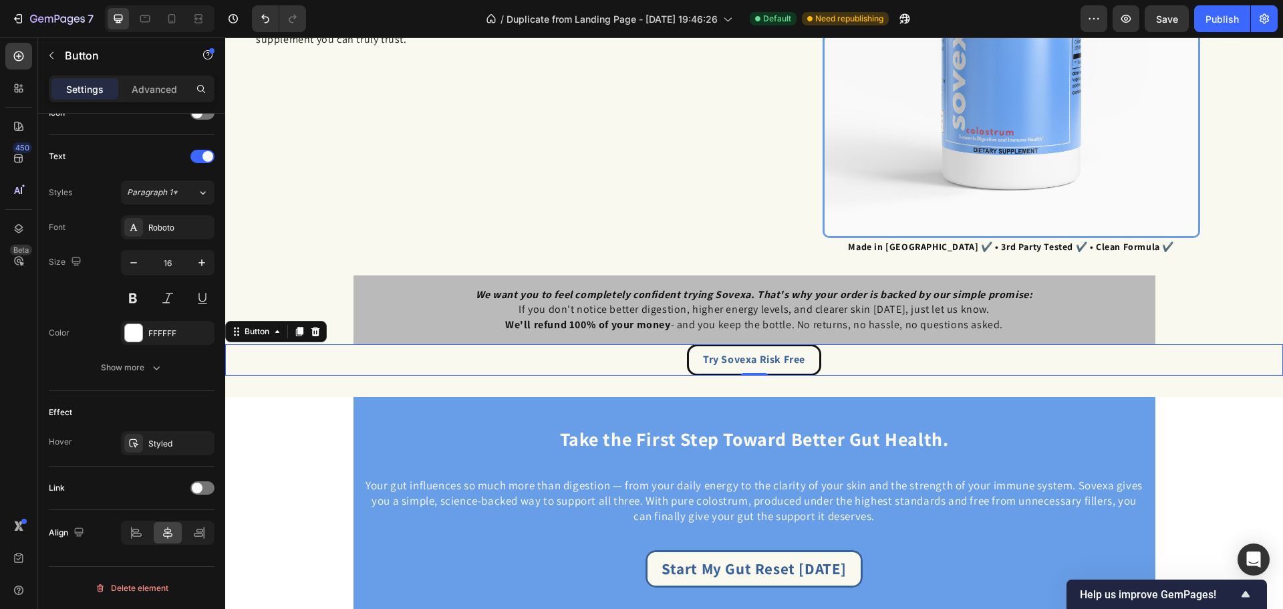
click at [431, 361] on div "Try Sovexa Risk Free Button 0" at bounding box center [754, 359] width 1058 height 31
click at [373, 323] on p "We'll refund 100% of your money - and you keep the bottle. No returns, no hassl…" at bounding box center [755, 324] width 778 height 15
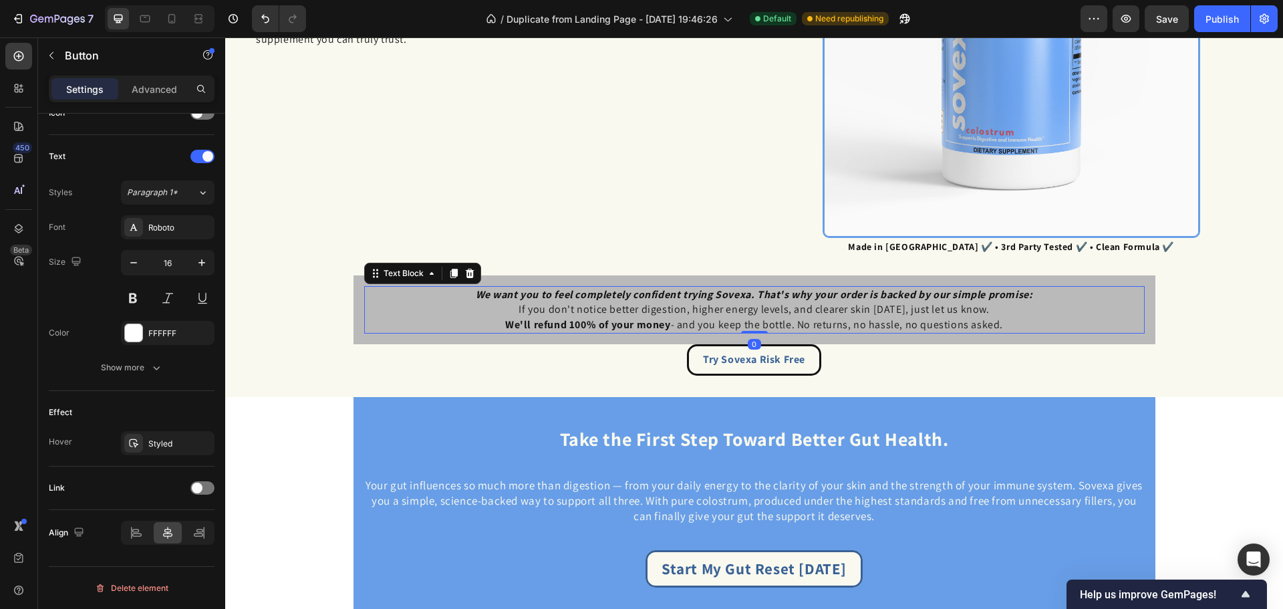
scroll to position [0, 0]
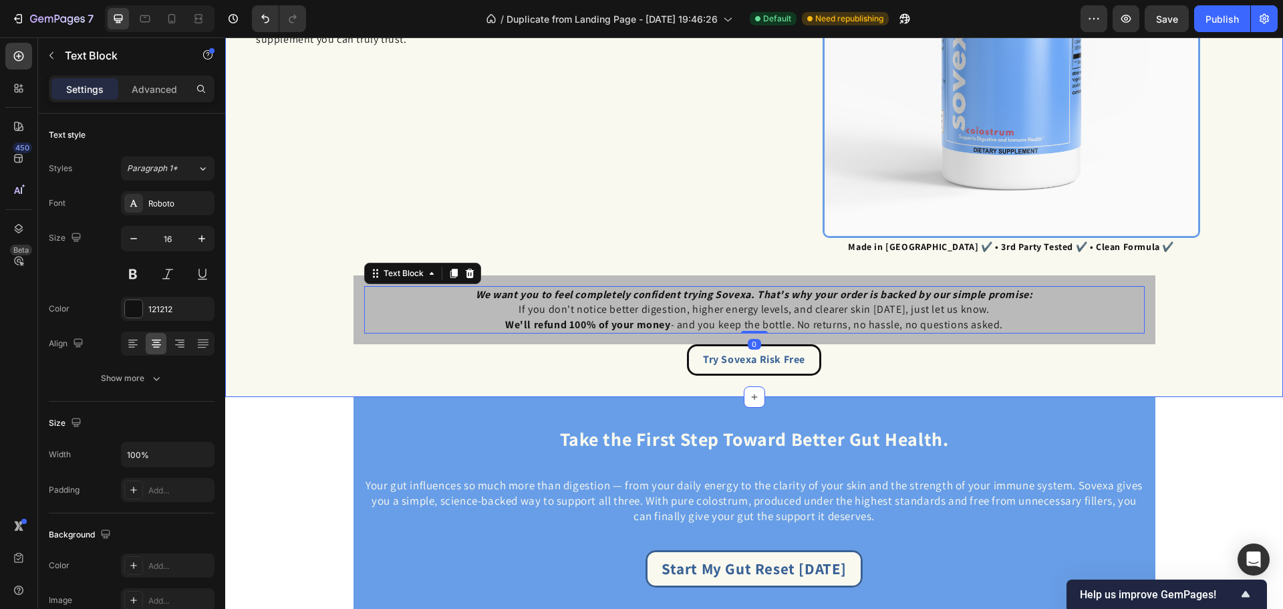
click at [401, 376] on div "✅ Why Sovexa Is Worth Your Trust Heading When it comes to supplements, especial…" at bounding box center [754, 107] width 1058 height 578
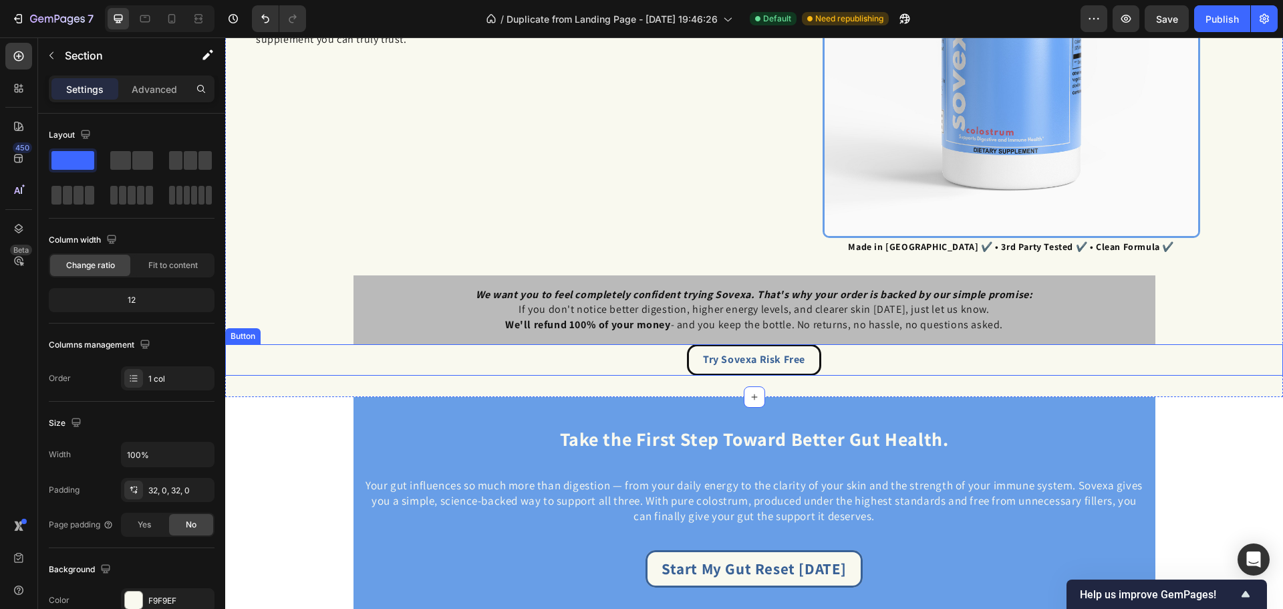
click at [663, 357] on div "Try Sovexa Risk Free Button" at bounding box center [754, 359] width 1058 height 31
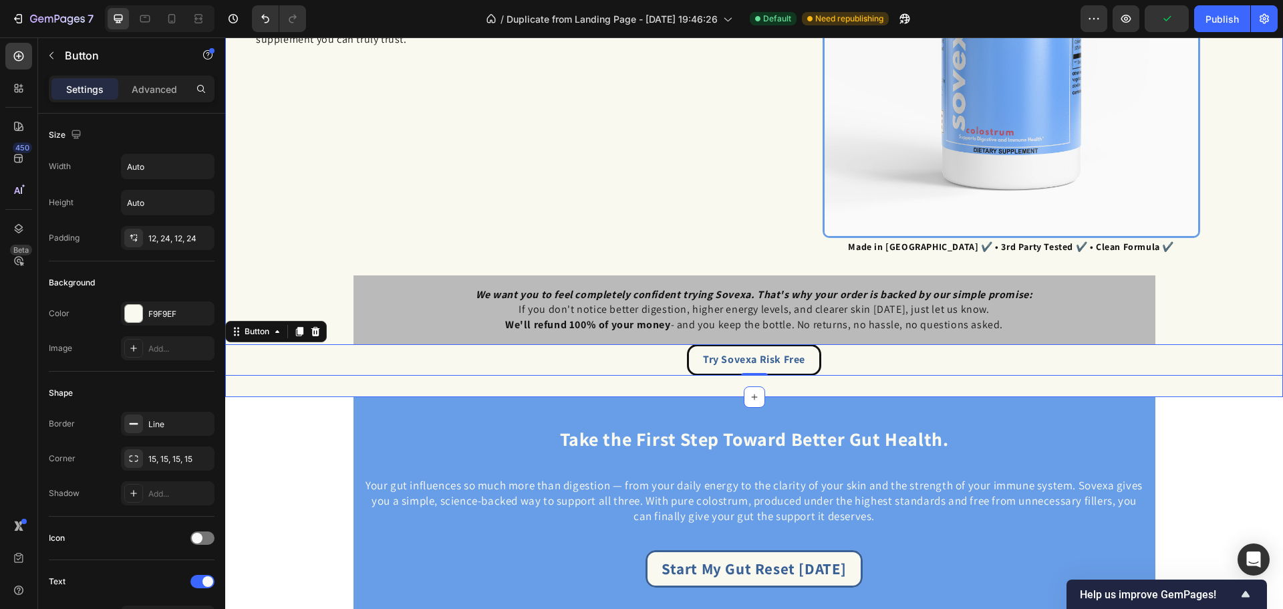
click at [255, 381] on div "✅ Why Sovexa Is Worth Your Trust Heading When it comes to supplements, especial…" at bounding box center [754, 107] width 1058 height 578
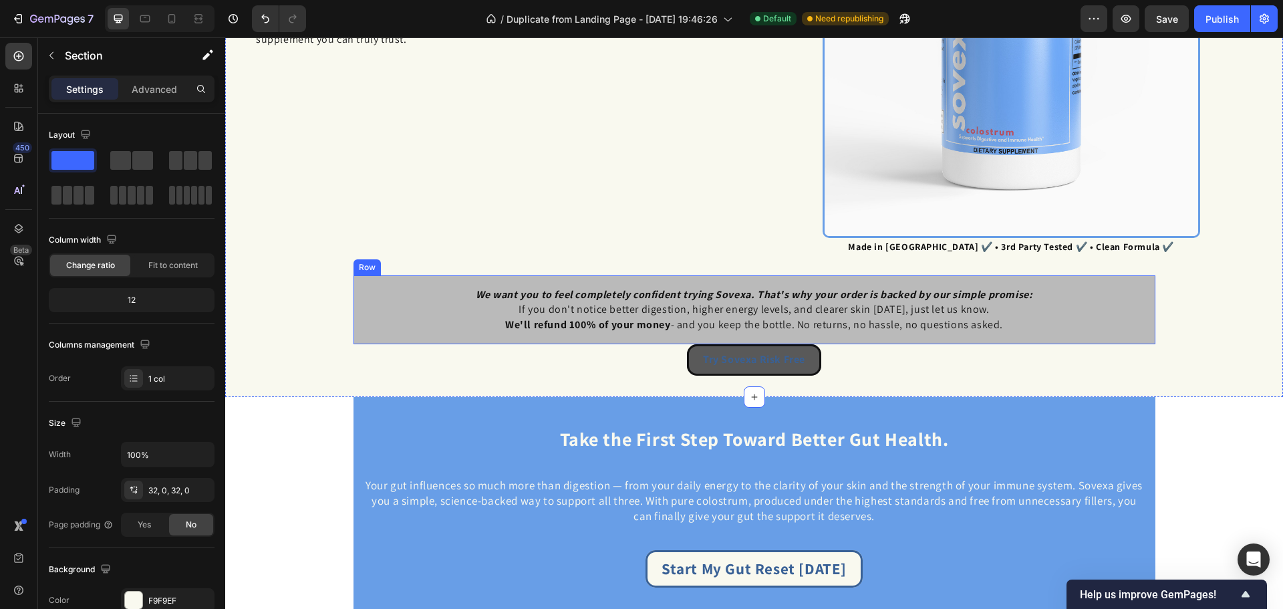
click at [745, 346] on button "Try Sovexa Risk Free" at bounding box center [754, 359] width 134 height 31
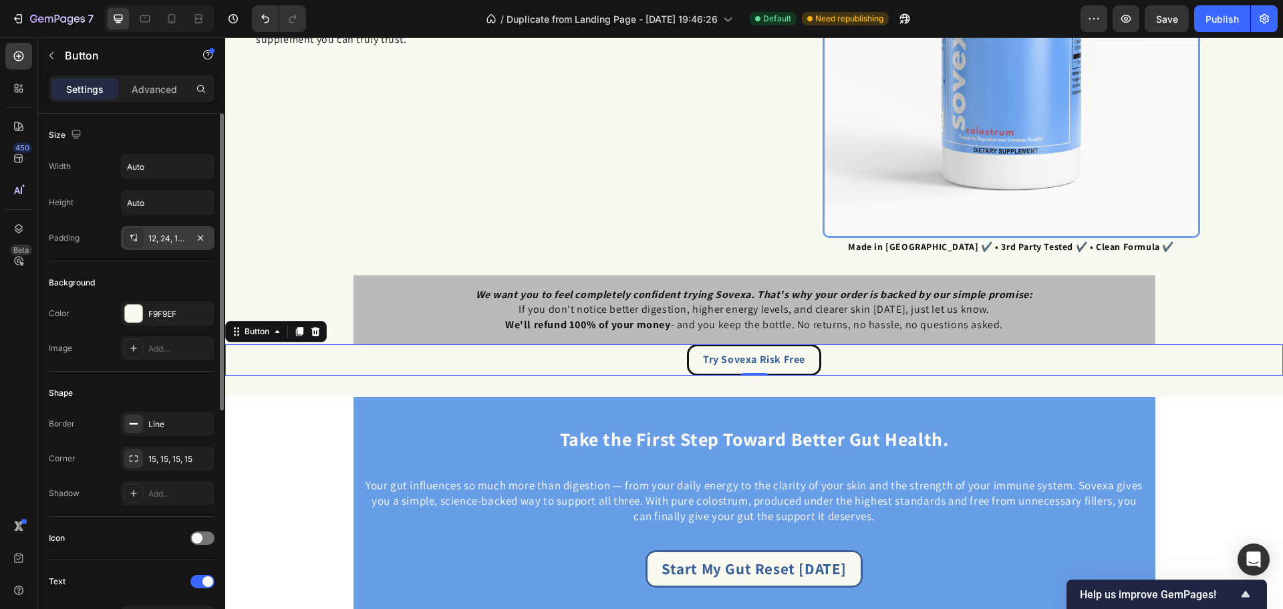
click at [169, 242] on div "12, 24, 12, 24" at bounding box center [167, 239] width 39 height 12
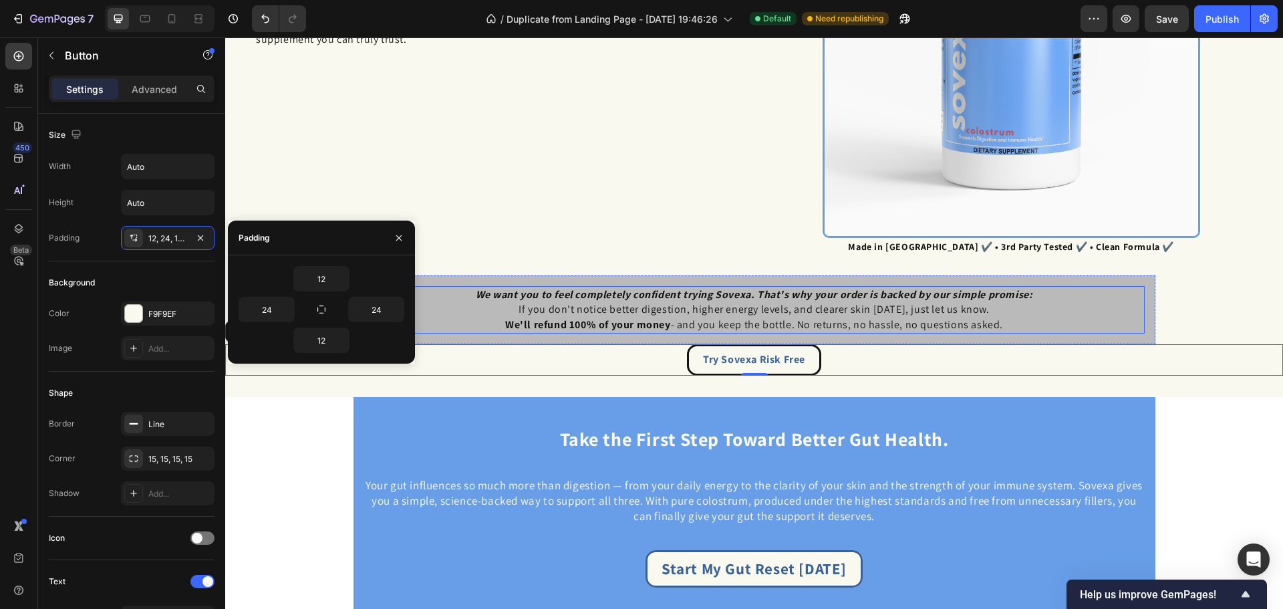
click at [456, 313] on p "If you don't notice better digestion, higher energy levels, and clearer skin wi…" at bounding box center [755, 309] width 778 height 15
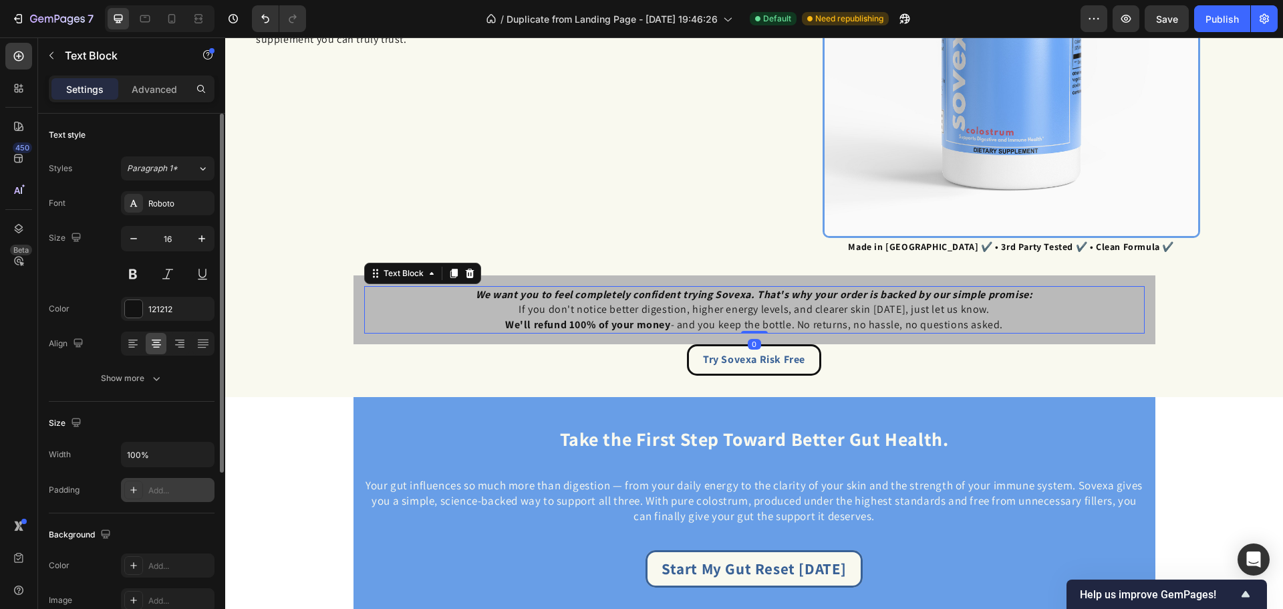
click at [172, 482] on div "Add..." at bounding box center [168, 490] width 94 height 24
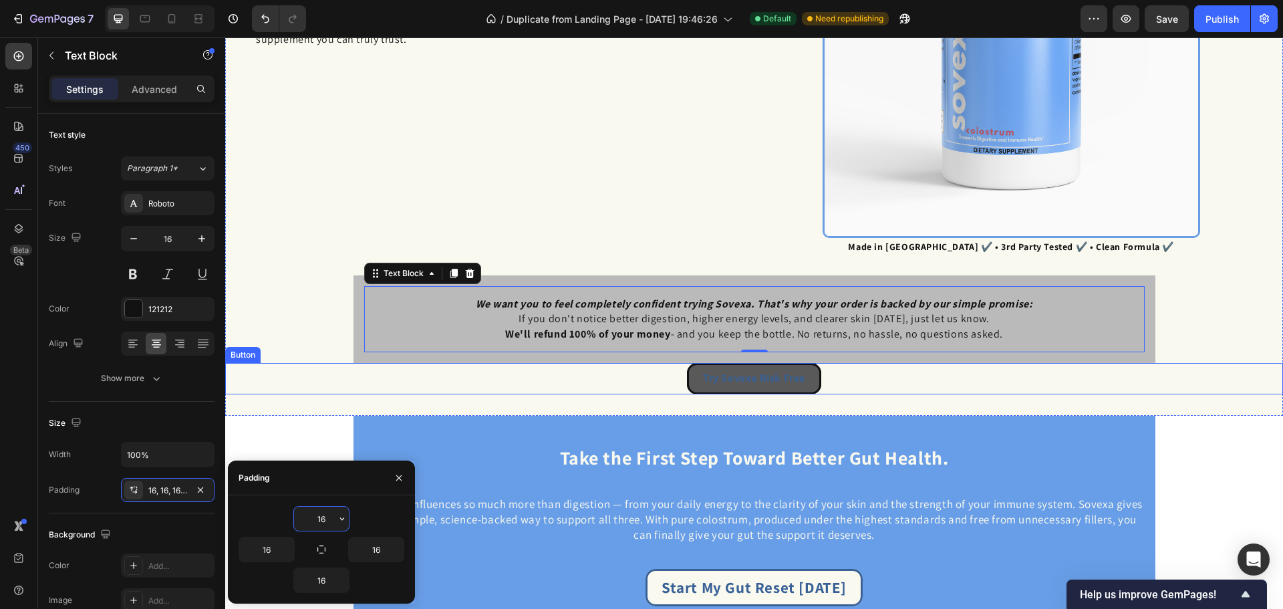
click at [738, 363] on button "Try Sovexa Risk Free" at bounding box center [754, 378] width 134 height 31
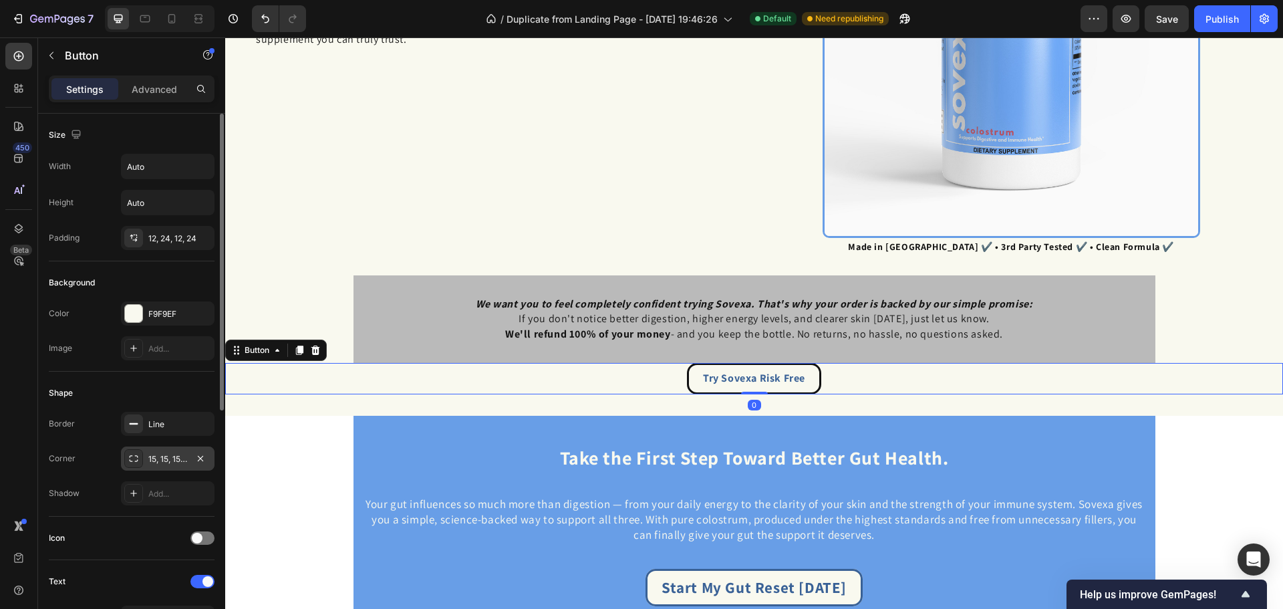
click at [163, 462] on div "15, 15, 15, 15" at bounding box center [167, 459] width 39 height 12
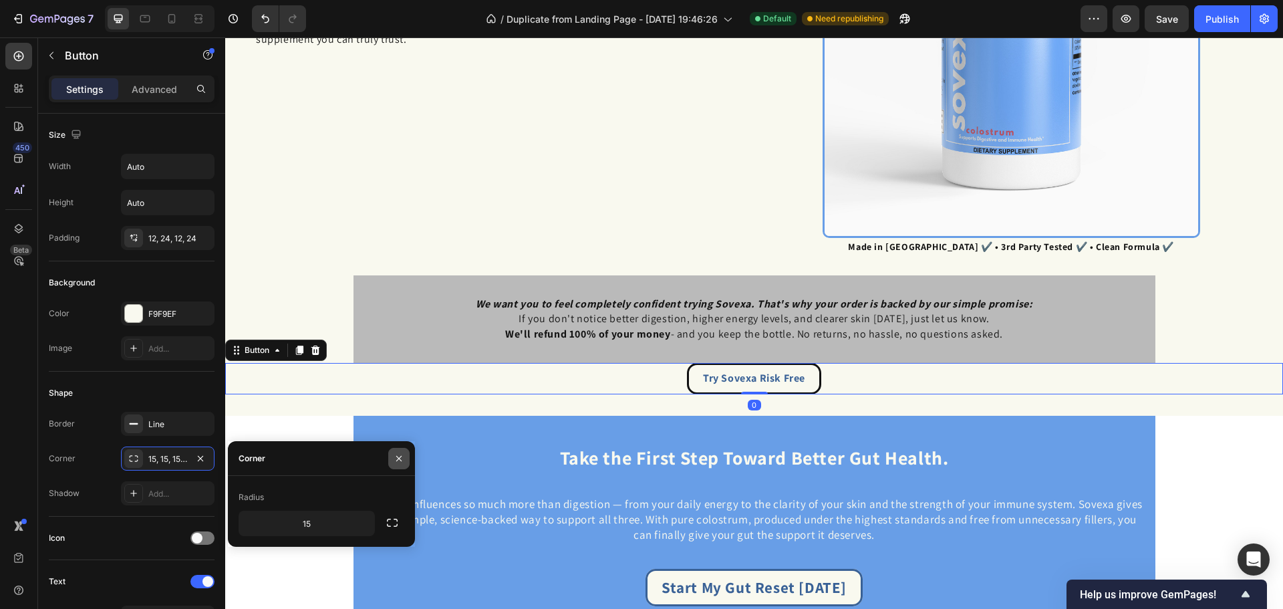
click at [405, 450] on button "button" at bounding box center [398, 458] width 21 height 21
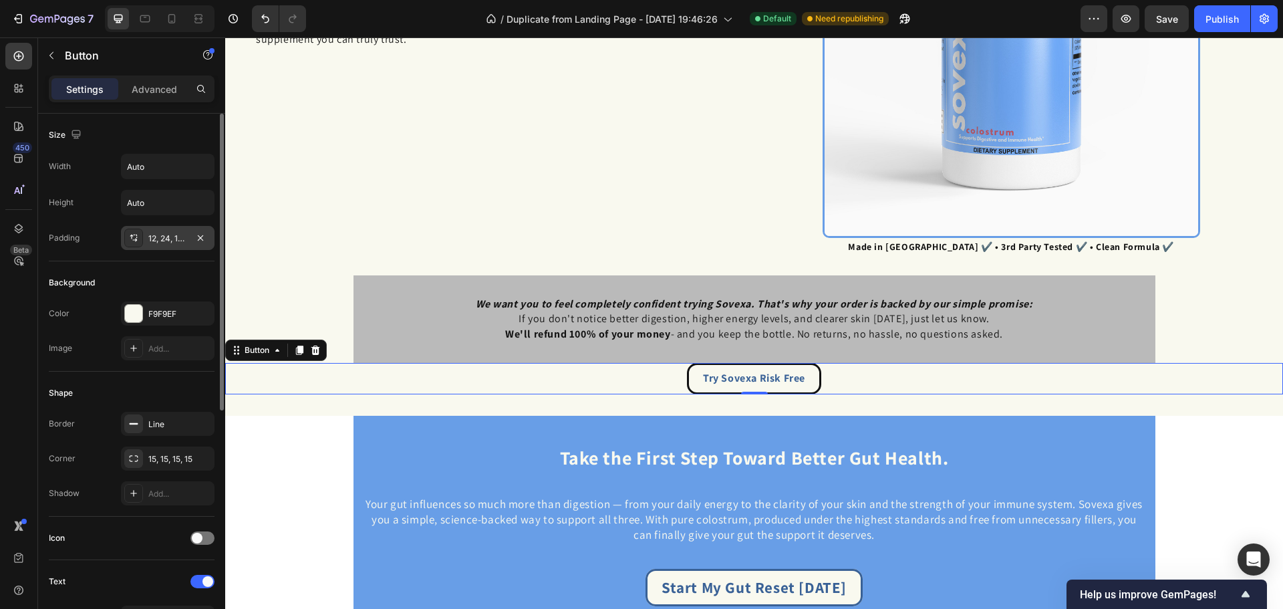
click at [181, 243] on div "12, 24, 12, 24" at bounding box center [167, 239] width 39 height 12
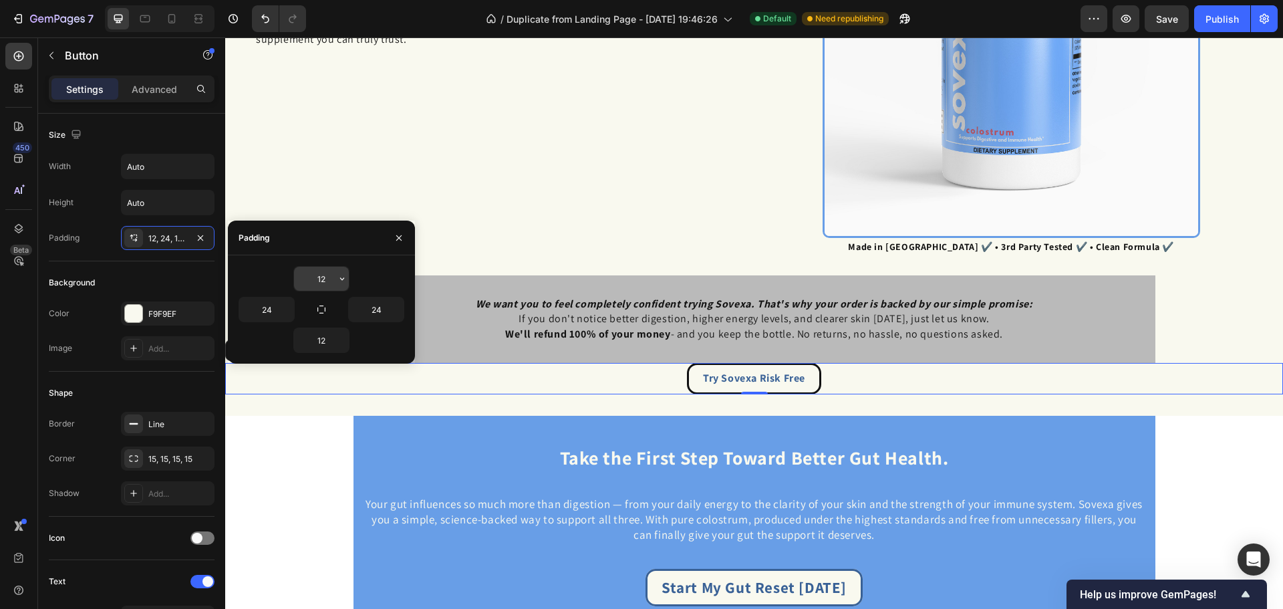
click at [323, 280] on input "12" at bounding box center [321, 279] width 55 height 24
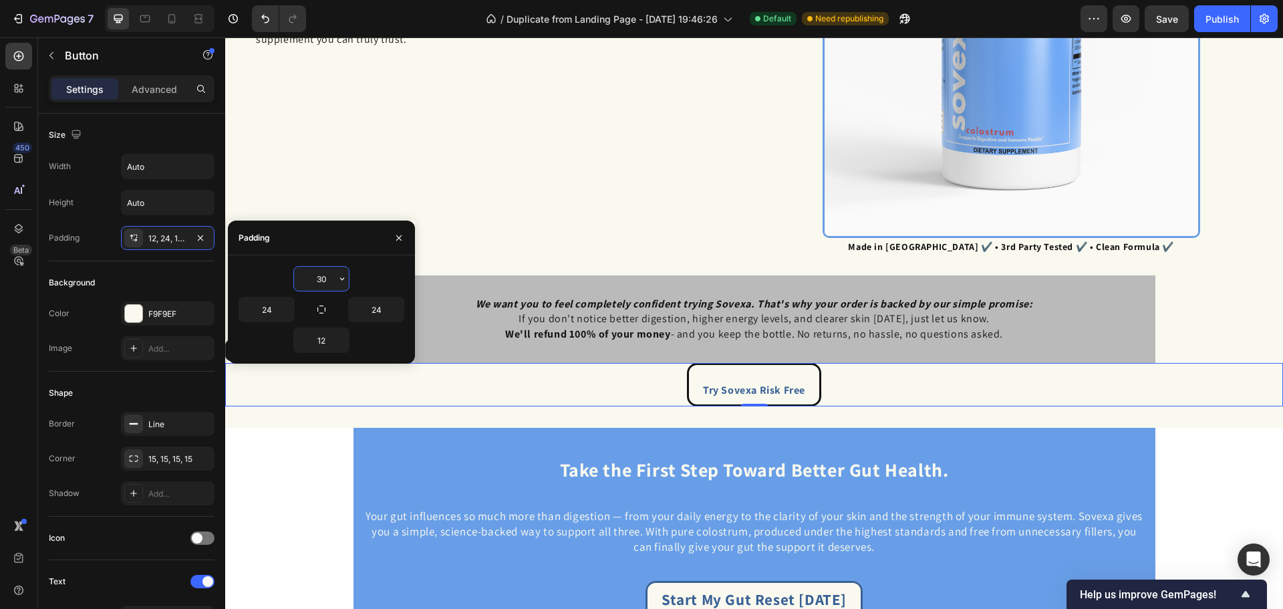
type input "3"
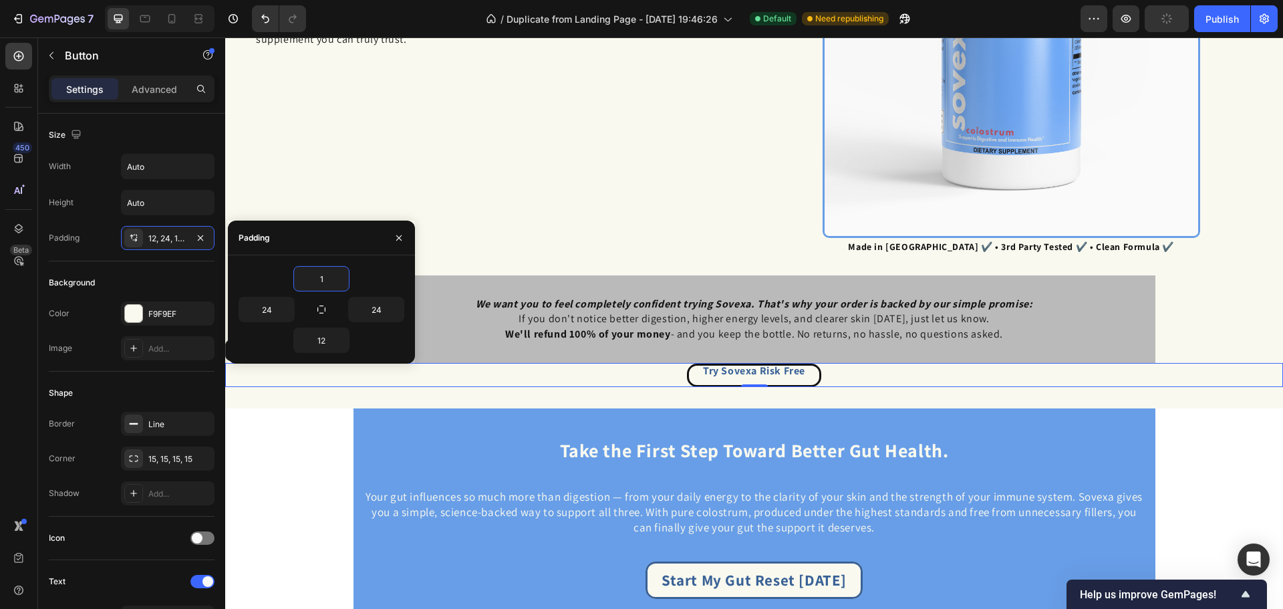
type input "12"
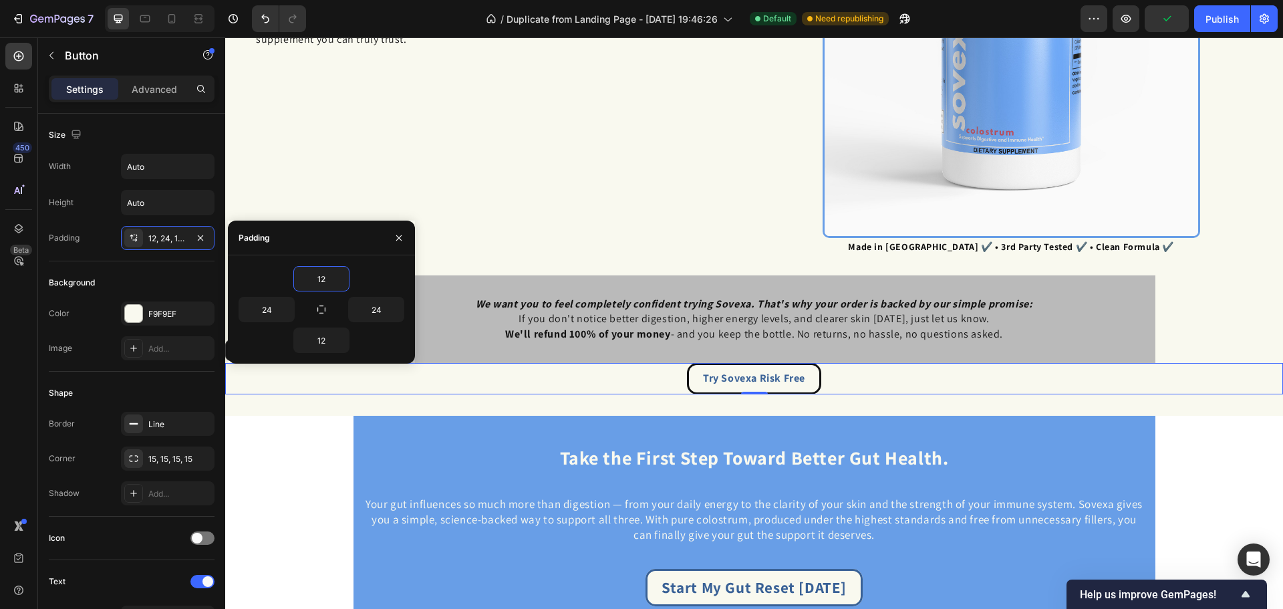
click at [429, 377] on div "Try Sovexa Risk Free Button 0" at bounding box center [754, 378] width 1058 height 31
click at [583, 191] on div "✅ Why Sovexa Is Worth Your Trust Heading When it comes to supplements, especial…" at bounding box center [497, 58] width 504 height 396
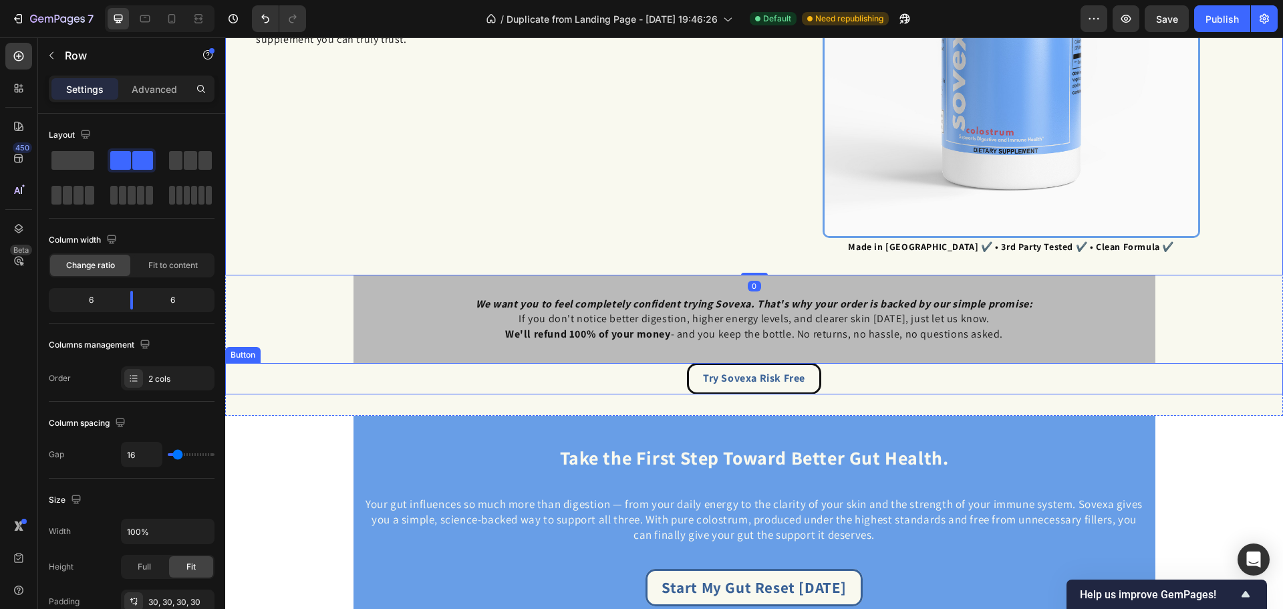
click at [408, 386] on div "Try Sovexa Risk Free Button" at bounding box center [754, 378] width 1058 height 31
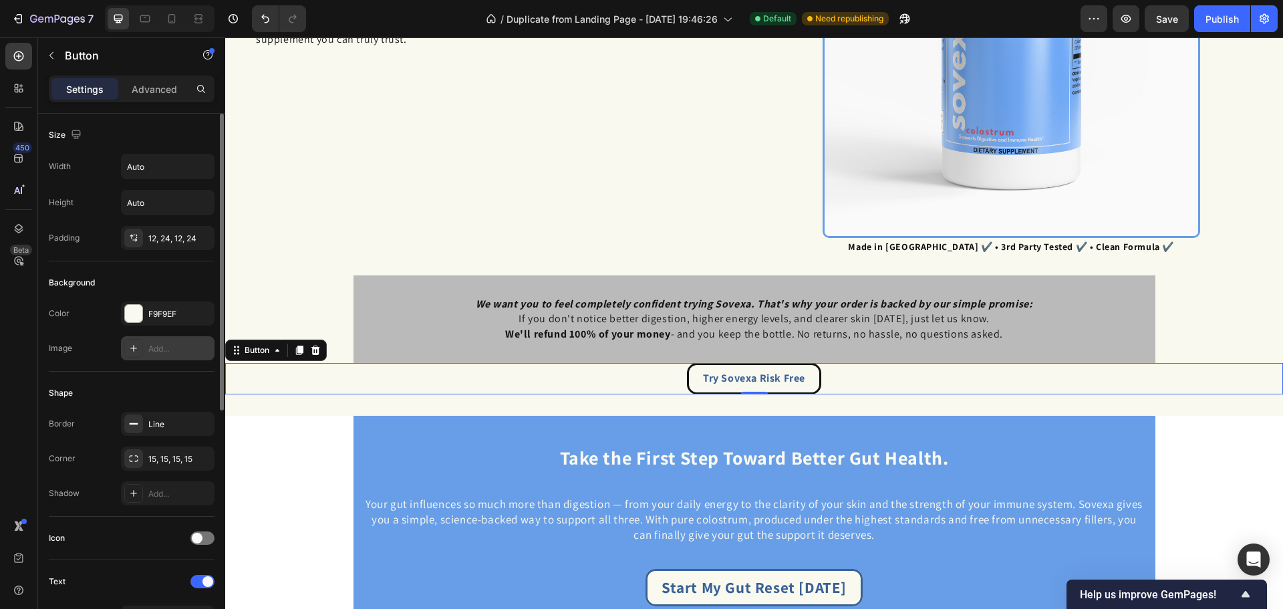
scroll to position [89, 0]
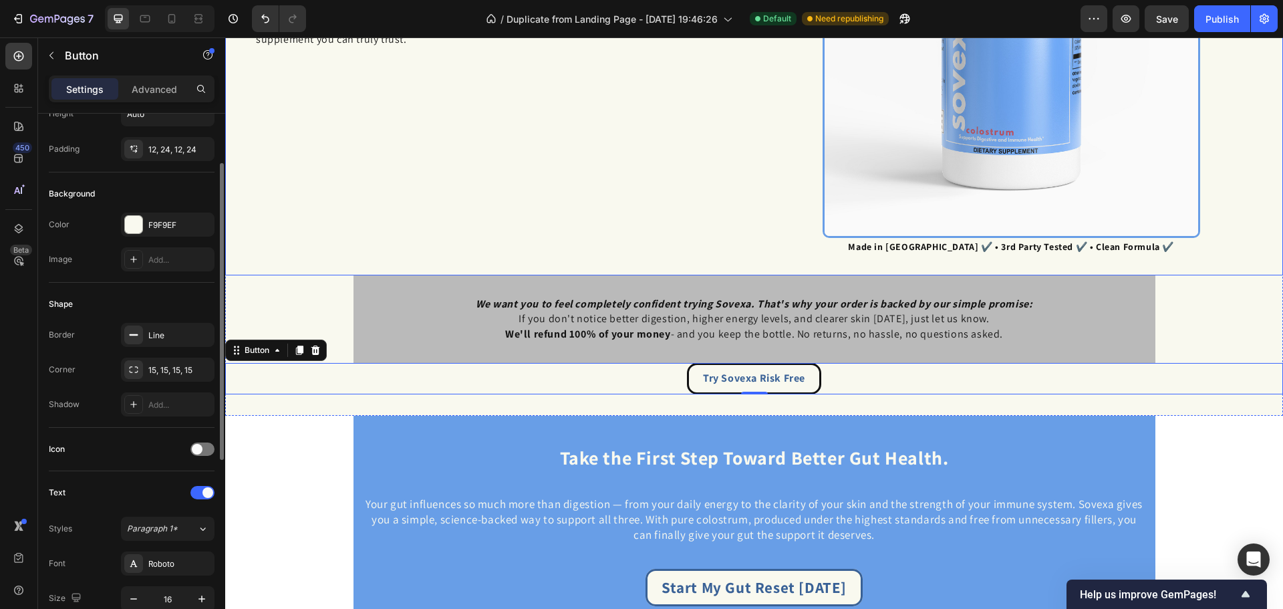
click at [333, 204] on div "✅ Why Sovexa Is Worth Your Trust Heading When it comes to supplements, especial…" at bounding box center [497, 58] width 504 height 396
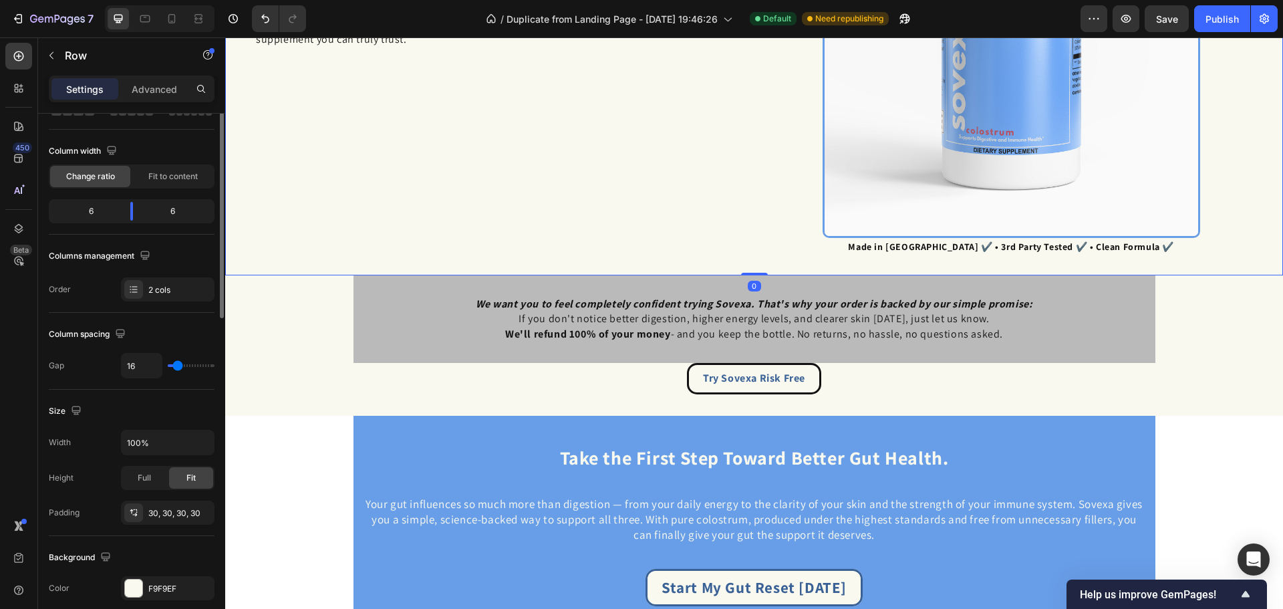
scroll to position [0, 0]
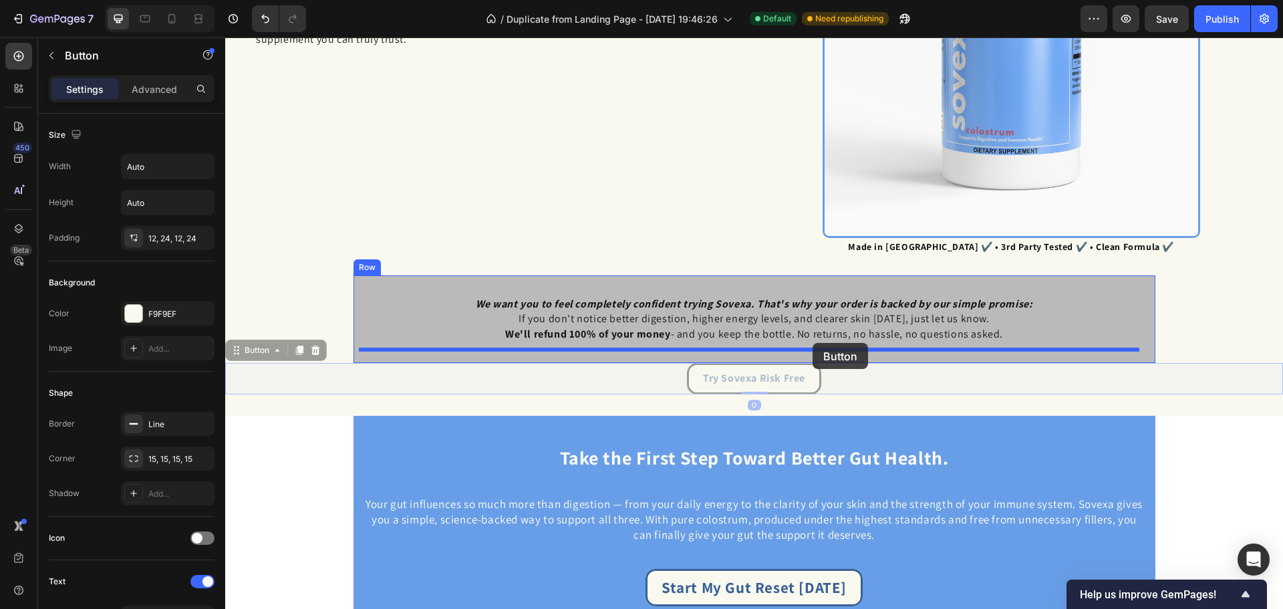
drag, startPoint x: 812, startPoint y: 378, endPoint x: 813, endPoint y: 343, distance: 34.8
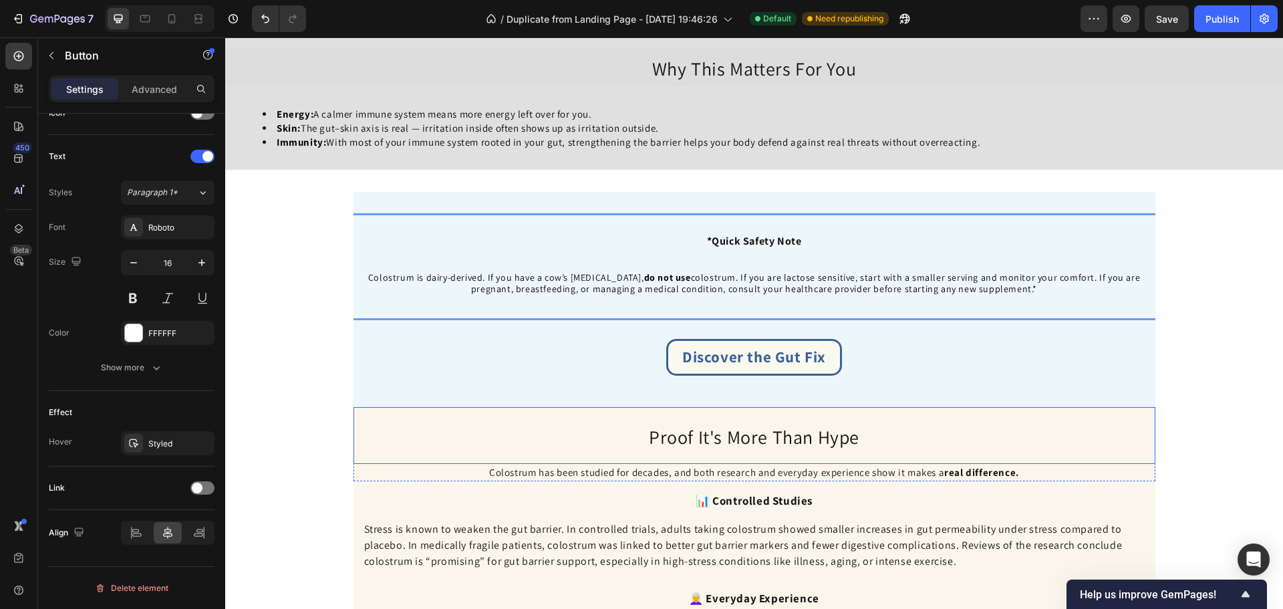
scroll to position [1596, 0]
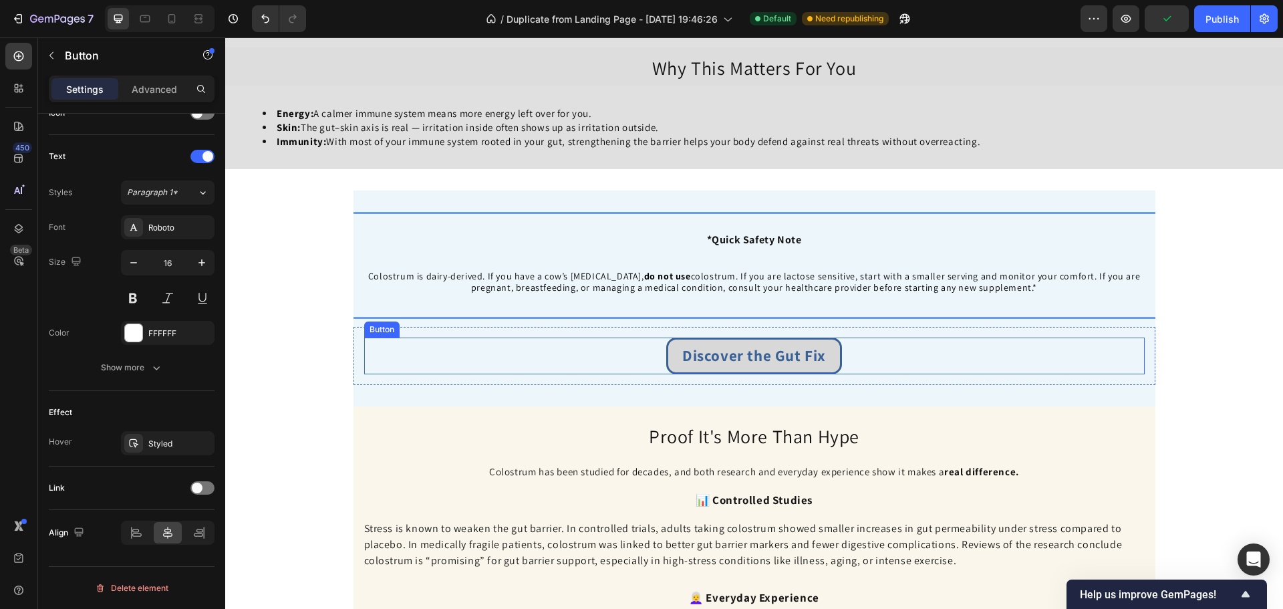
click at [801, 371] on link "Discover the Gut Fix" at bounding box center [754, 355] width 176 height 37
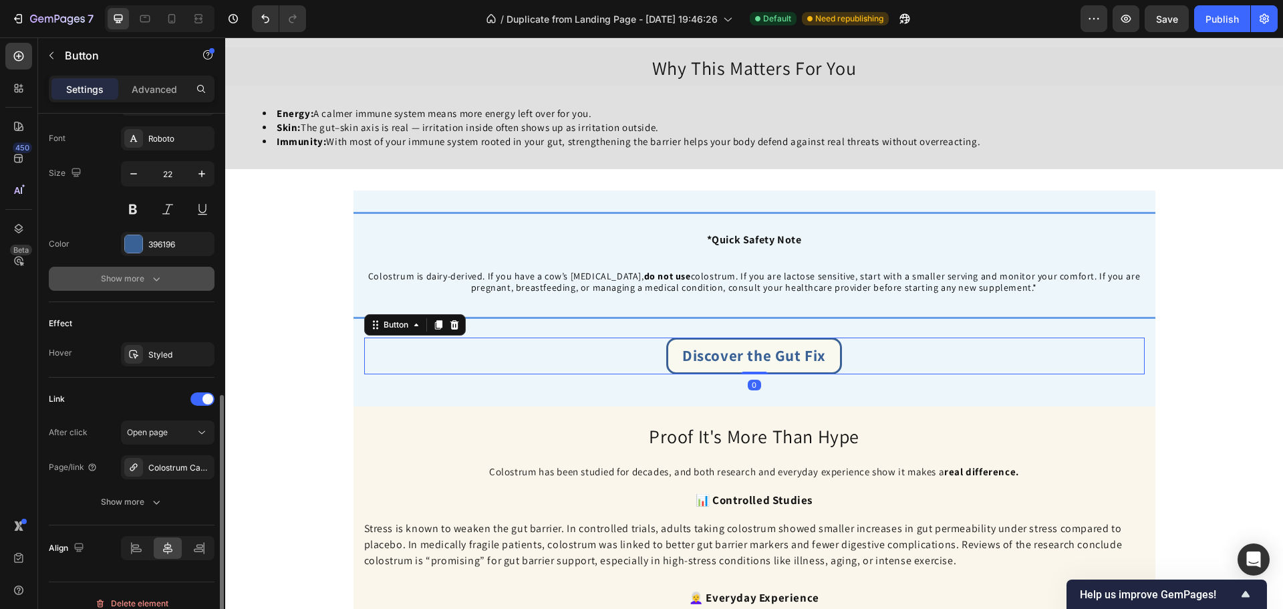
scroll to position [529, 0]
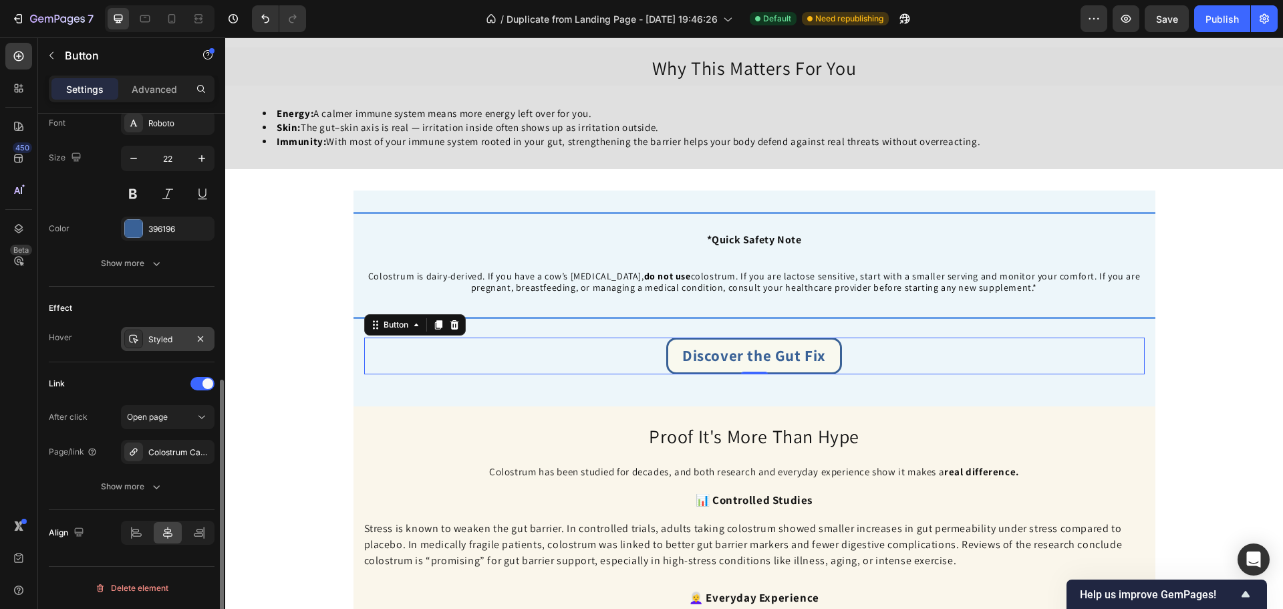
click at [166, 339] on div "Styled" at bounding box center [167, 339] width 39 height 12
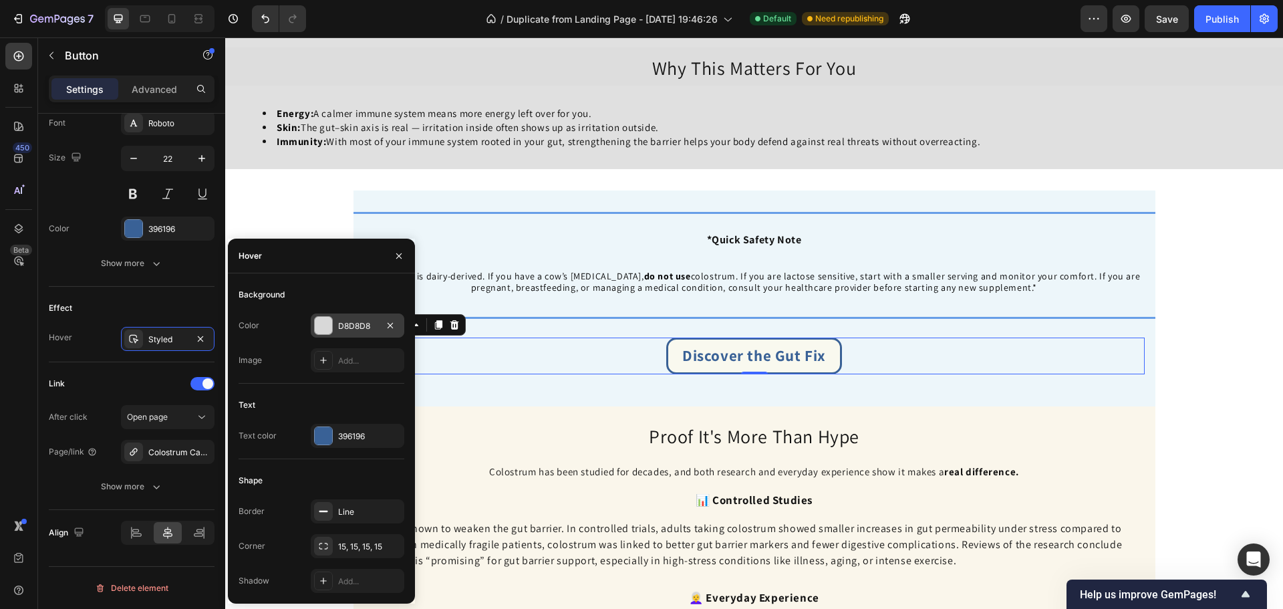
click at [342, 326] on div "D8D8D8" at bounding box center [357, 326] width 39 height 12
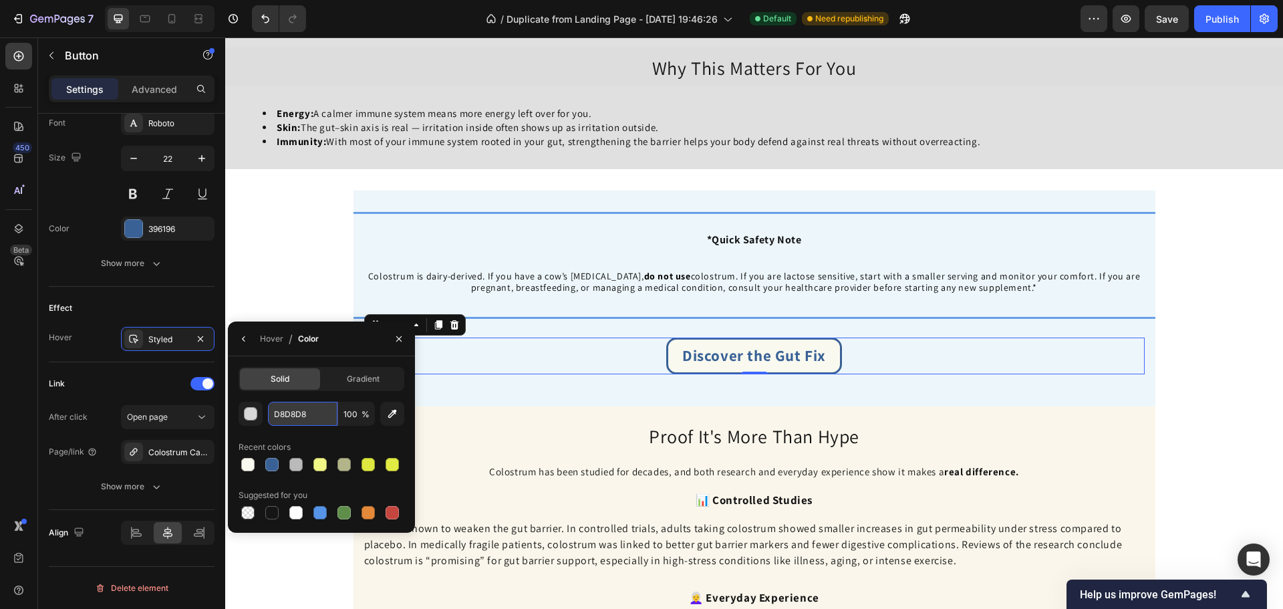
click at [308, 412] on input "D8D8D8" at bounding box center [302, 414] width 69 height 24
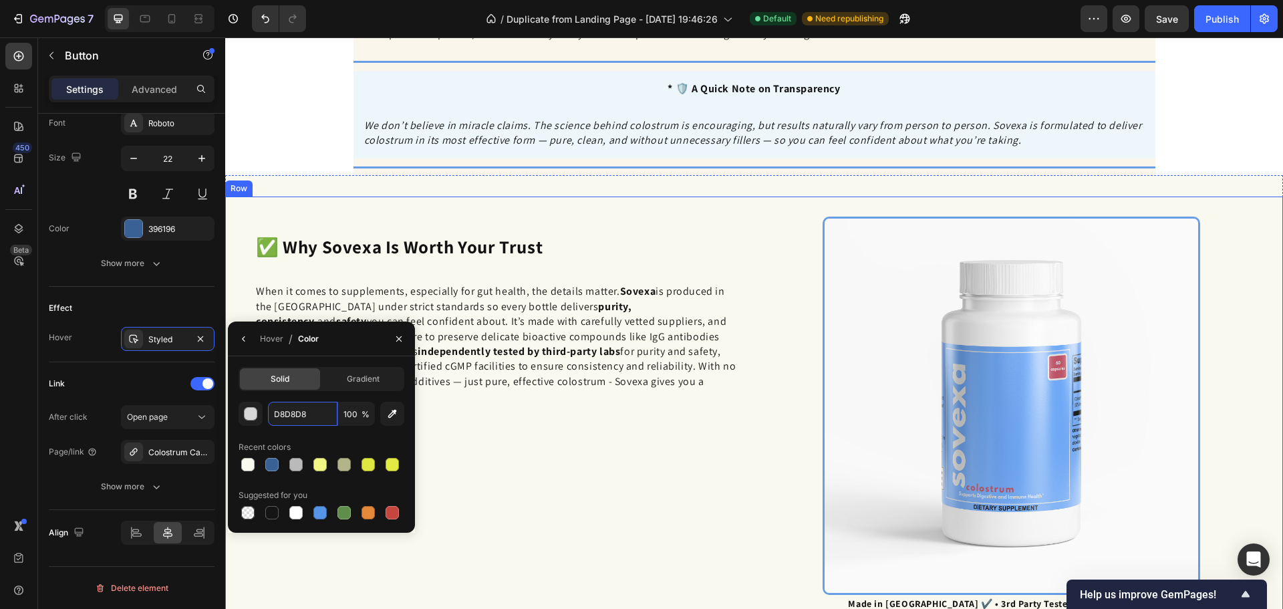
scroll to position [2576, 0]
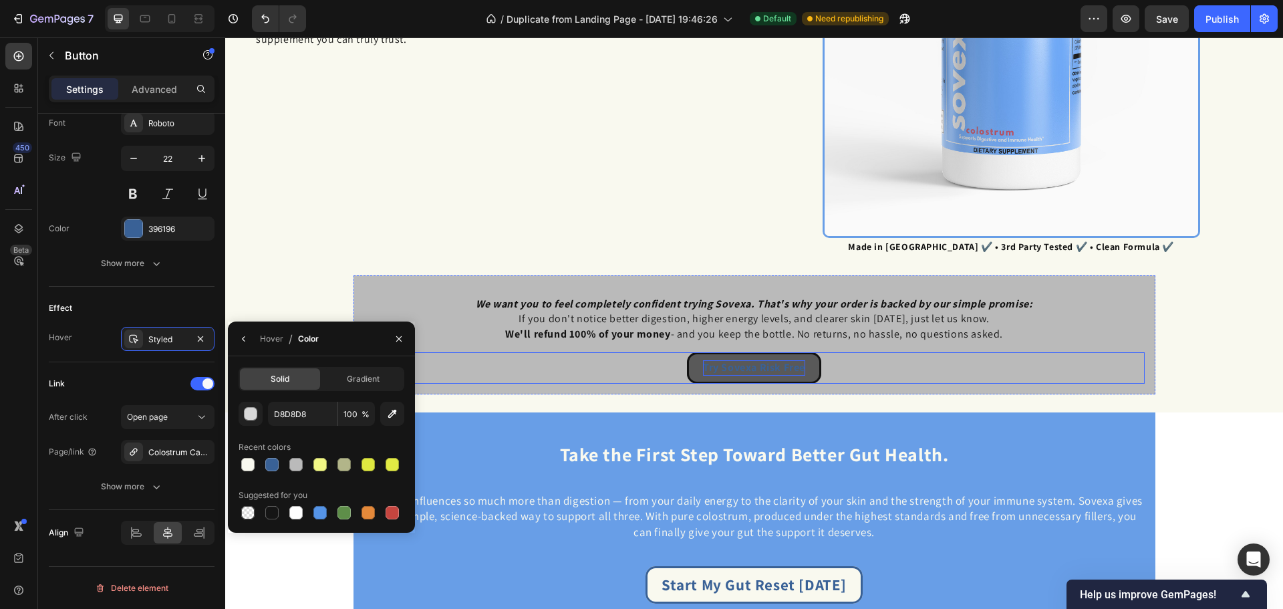
click at [801, 362] on strong "Try Sovexa Risk Free" at bounding box center [754, 367] width 102 height 14
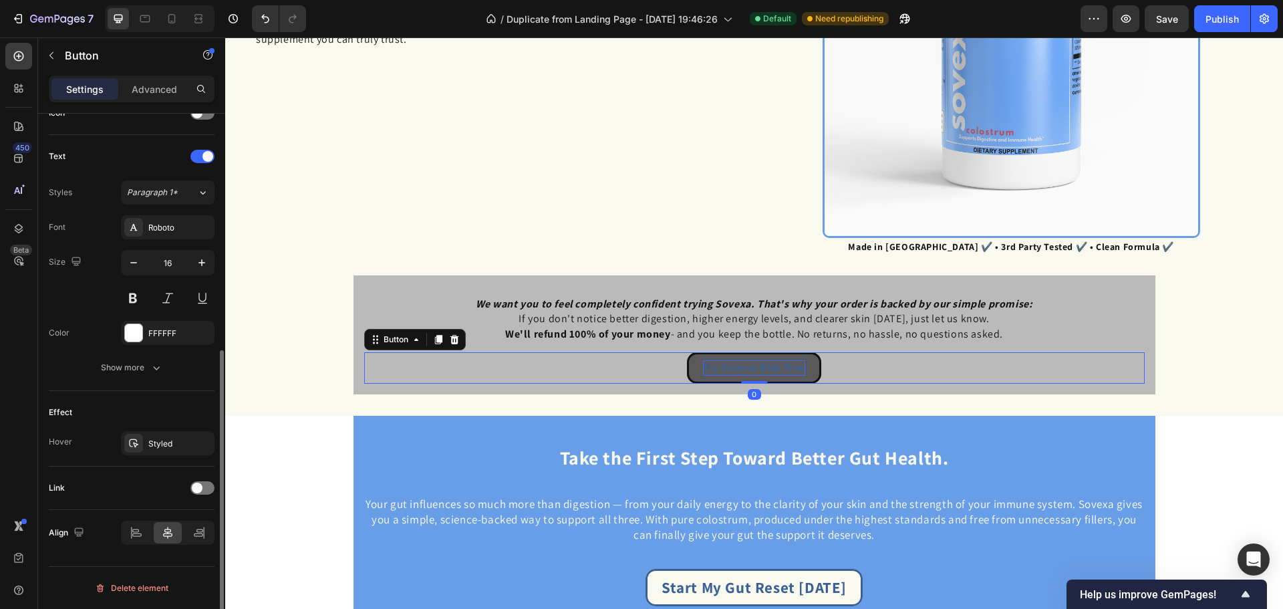
scroll to position [425, 0]
click at [146, 442] on div "Styled" at bounding box center [168, 443] width 94 height 24
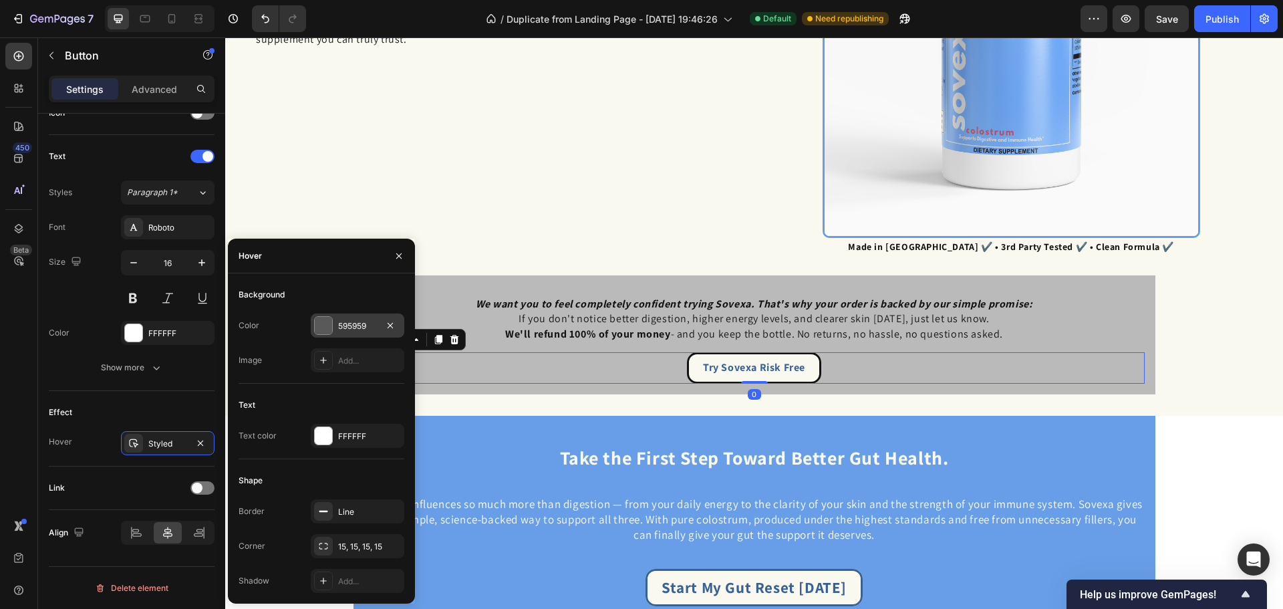
click at [353, 325] on div "595959" at bounding box center [357, 326] width 39 height 12
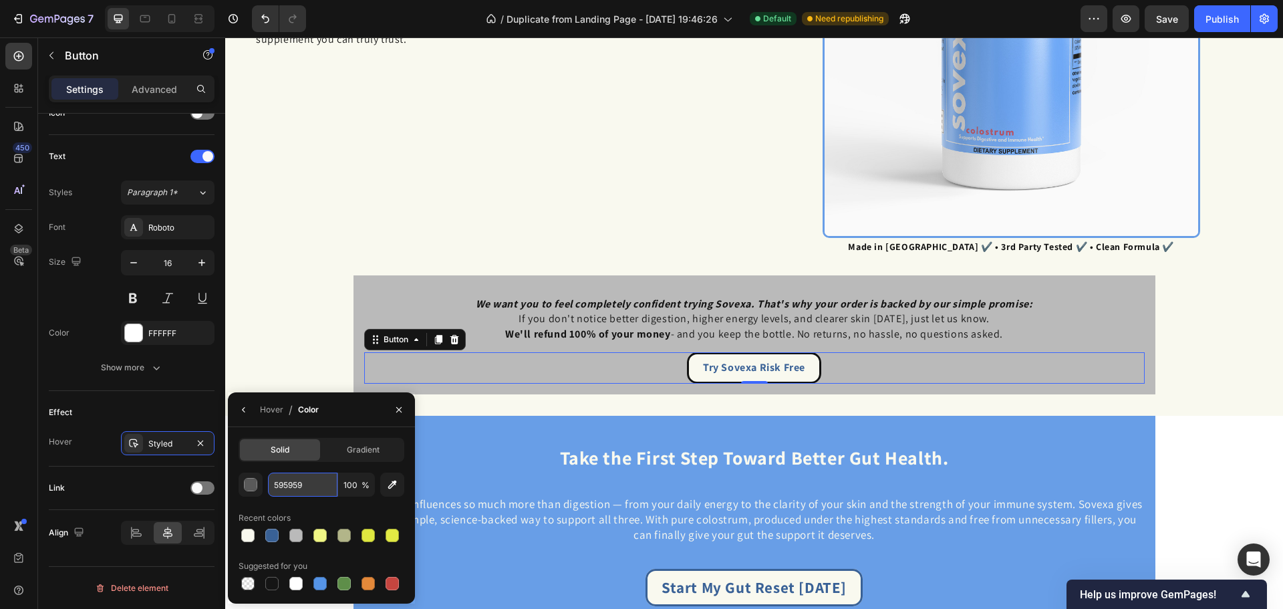
click at [315, 478] on input "595959" at bounding box center [302, 484] width 69 height 24
paste input "D8D8D8"
type input "D8D8D8"
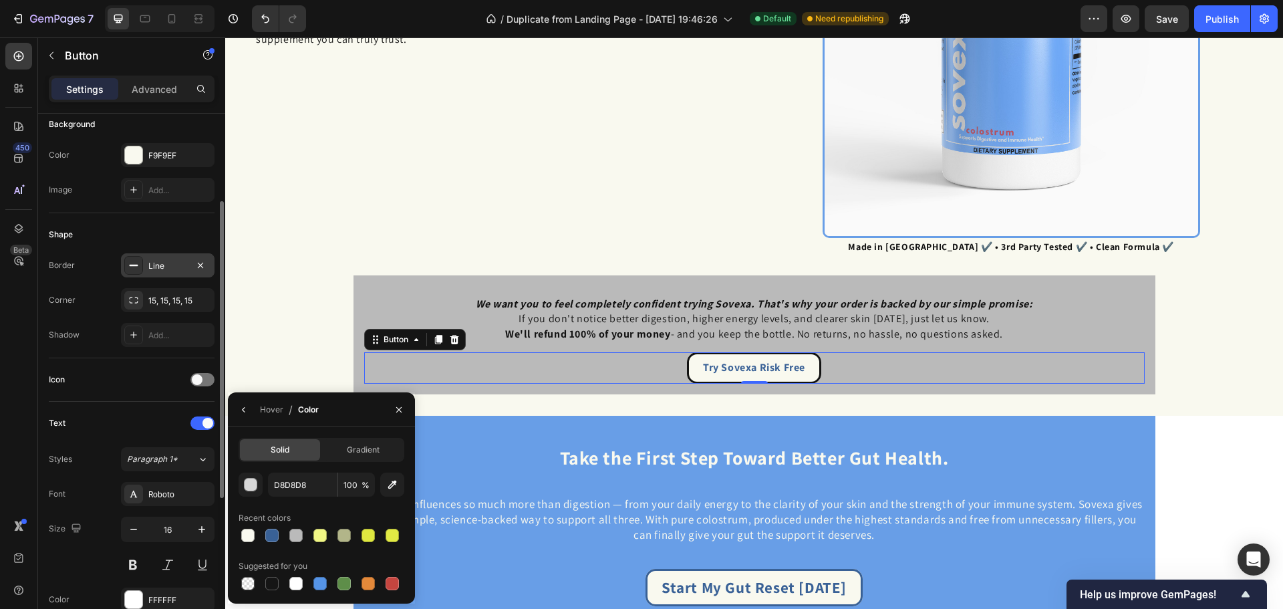
click at [162, 275] on div "Line" at bounding box center [168, 265] width 94 height 24
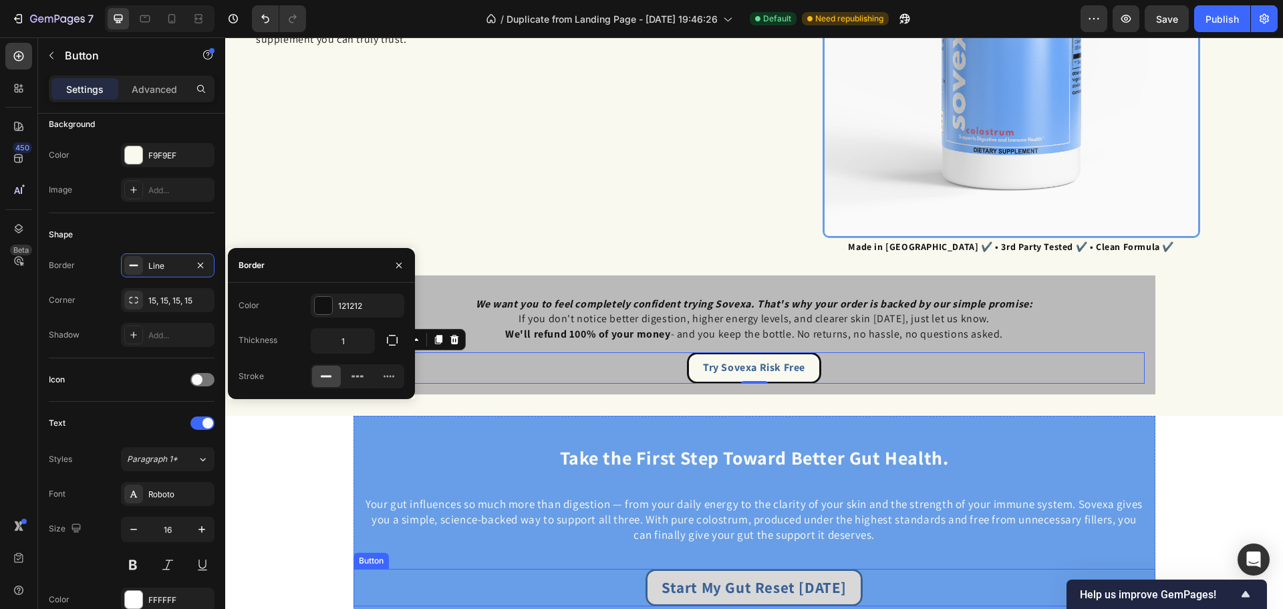
click at [842, 583] on link "Start My Gut Reset Today" at bounding box center [754, 587] width 217 height 37
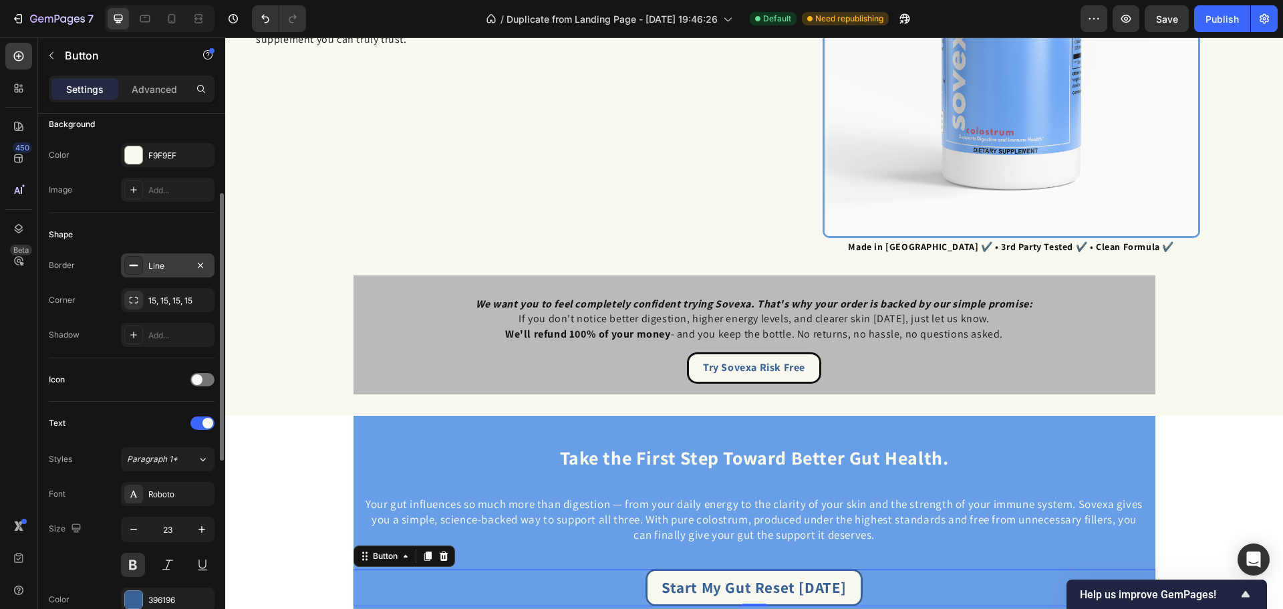
click at [154, 271] on div "Line" at bounding box center [167, 266] width 39 height 12
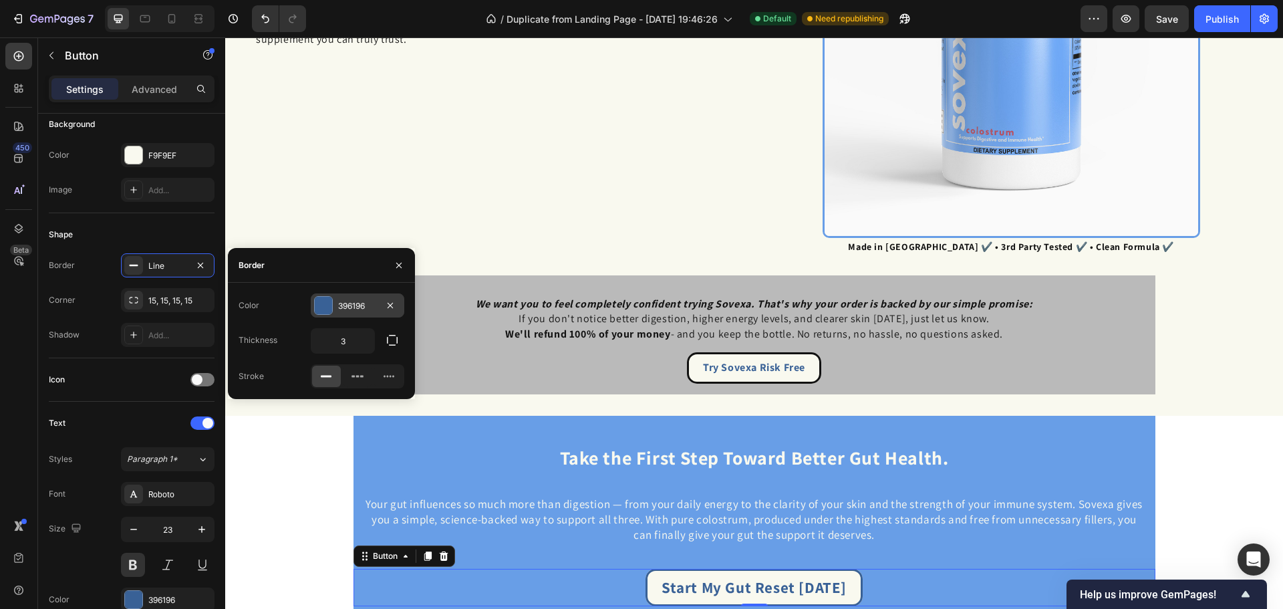
click at [357, 300] on div "396196" at bounding box center [357, 306] width 39 height 12
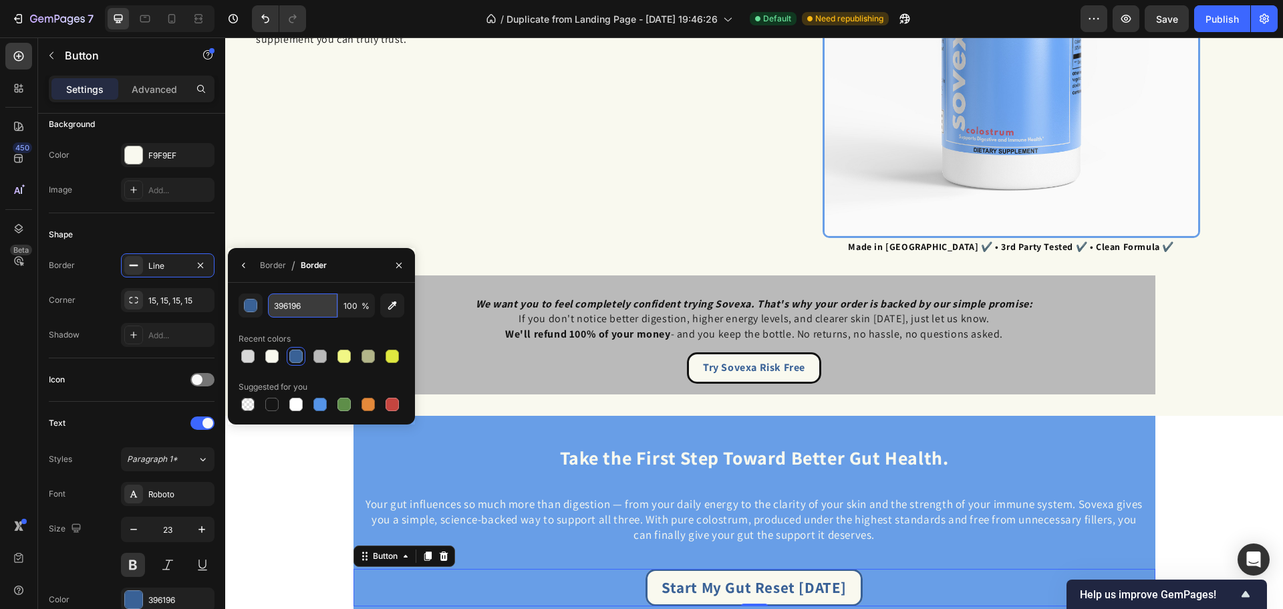
click at [285, 301] on input "396196" at bounding box center [302, 305] width 69 height 24
click at [789, 363] on strong "Try Sovexa Risk Free" at bounding box center [754, 367] width 102 height 14
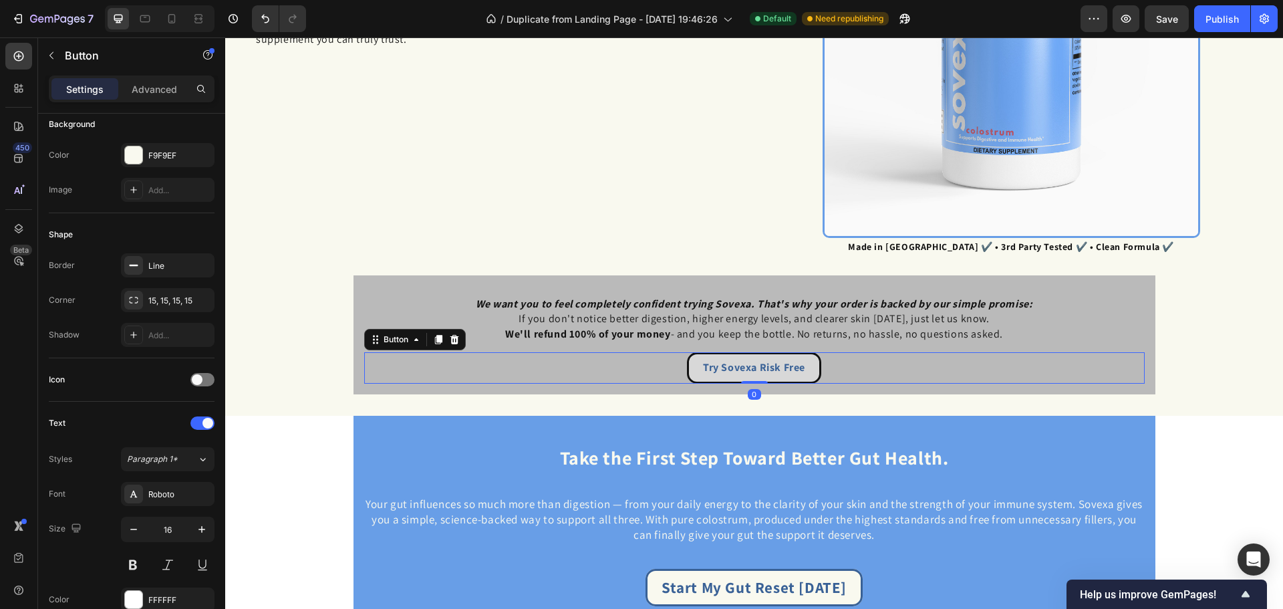
click at [810, 367] on button "Try Sovexa Risk Free" at bounding box center [754, 367] width 134 height 31
click at [181, 262] on div "Line" at bounding box center [167, 266] width 39 height 12
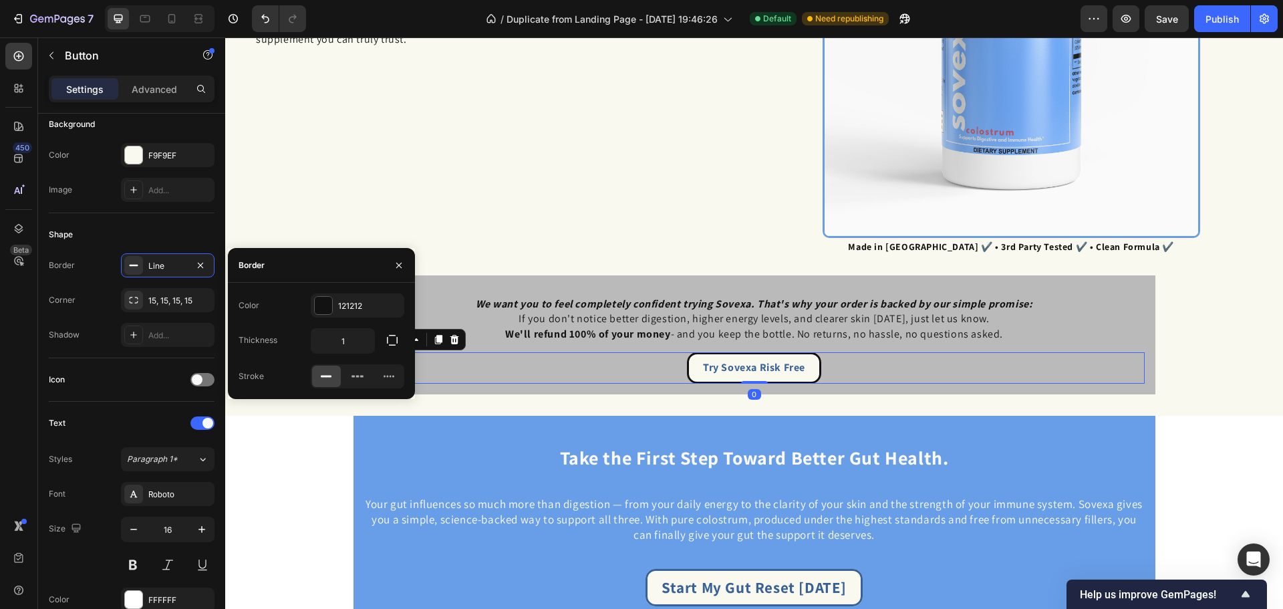
click at [349, 291] on div "Color 121212 Thickness 1 Stroke" at bounding box center [321, 341] width 187 height 116
click at [348, 300] on div "121212" at bounding box center [357, 306] width 39 height 12
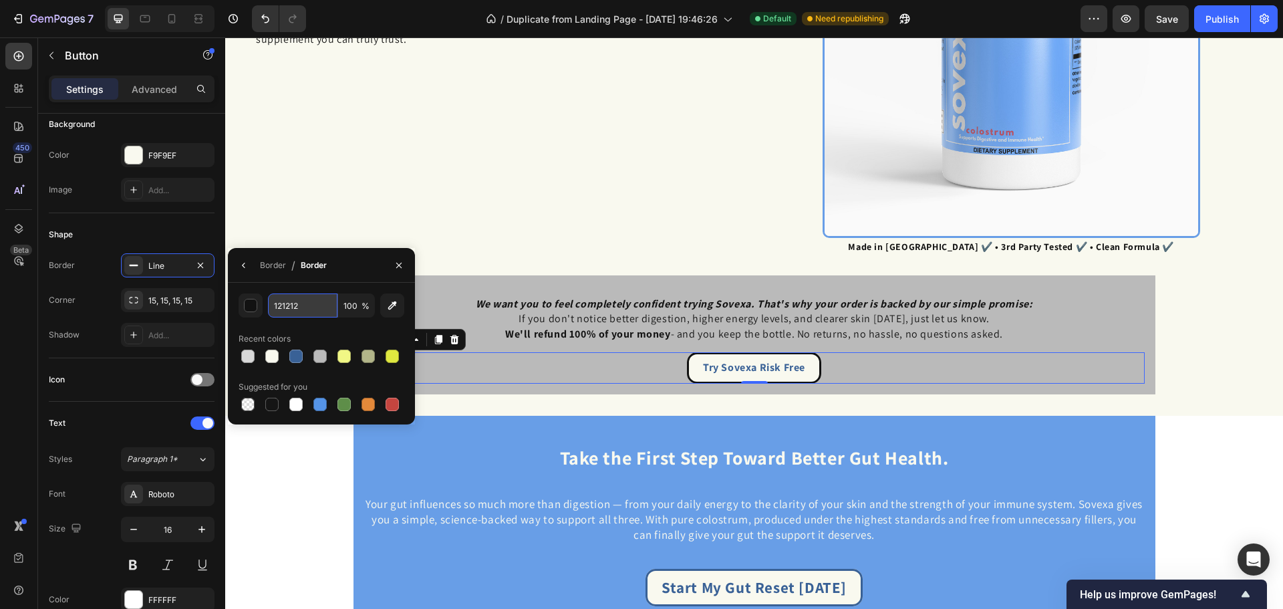
click at [317, 313] on input "121212" at bounding box center [302, 305] width 69 height 24
paste input "396196"
type input "396196"
click at [241, 267] on icon "button" at bounding box center [244, 265] width 11 height 11
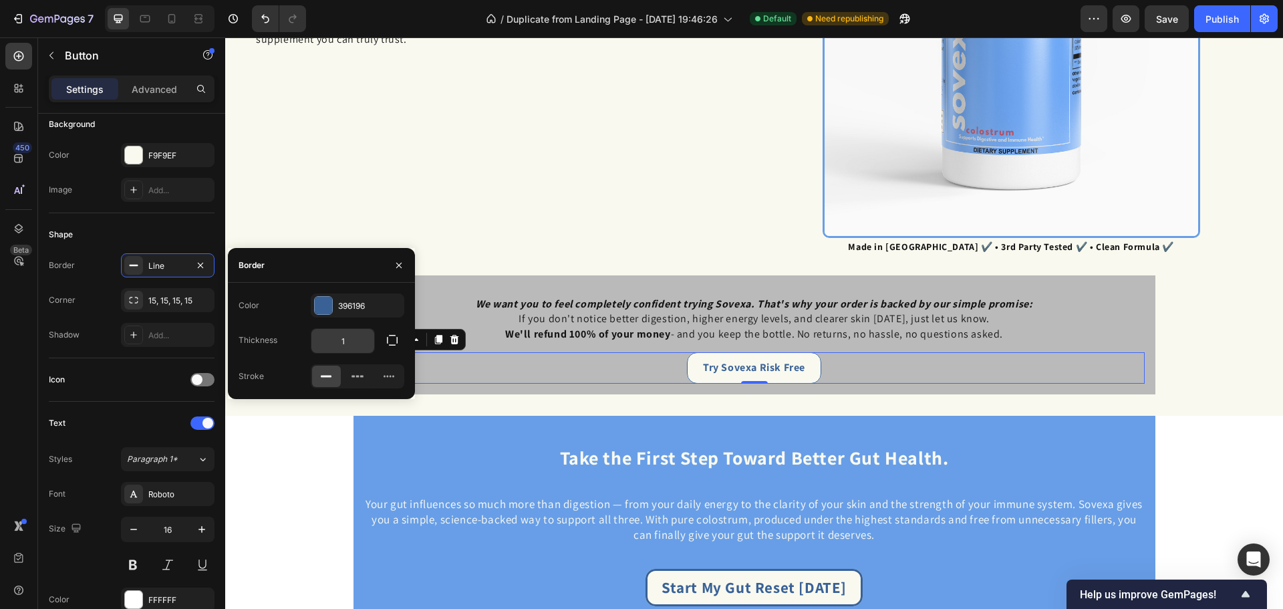
click at [337, 333] on input "1" at bounding box center [342, 341] width 63 height 24
type input "3"
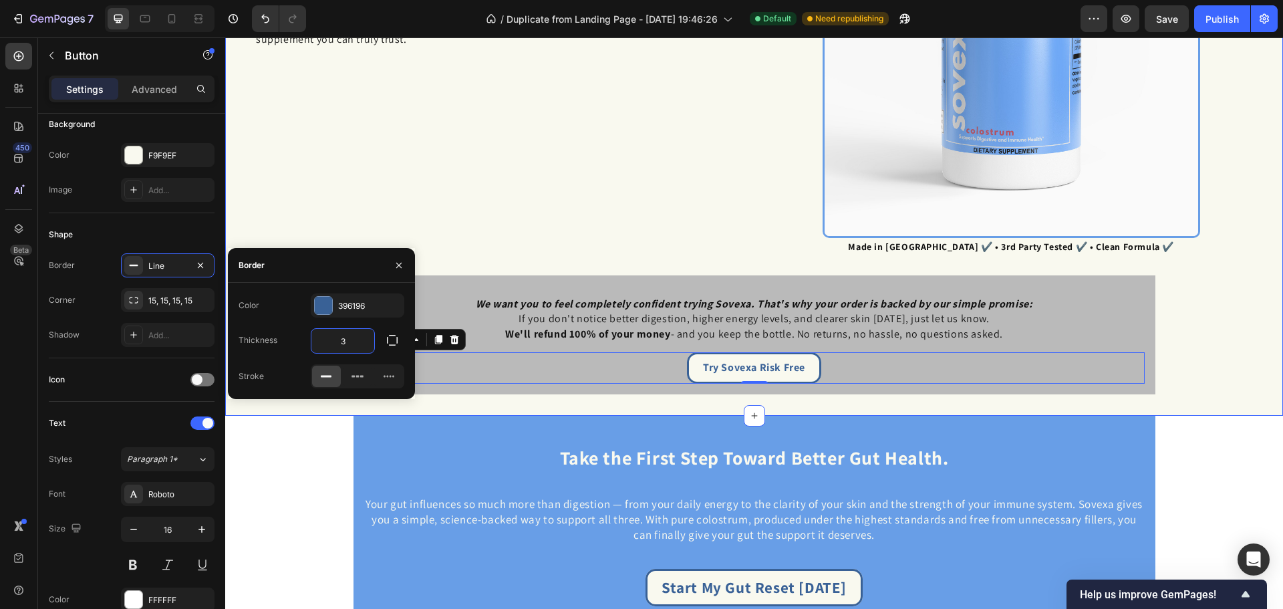
click at [534, 398] on div "✅ Why Sovexa Is Worth Your Trust Heading When it comes to supplements, especial…" at bounding box center [754, 116] width 1058 height 597
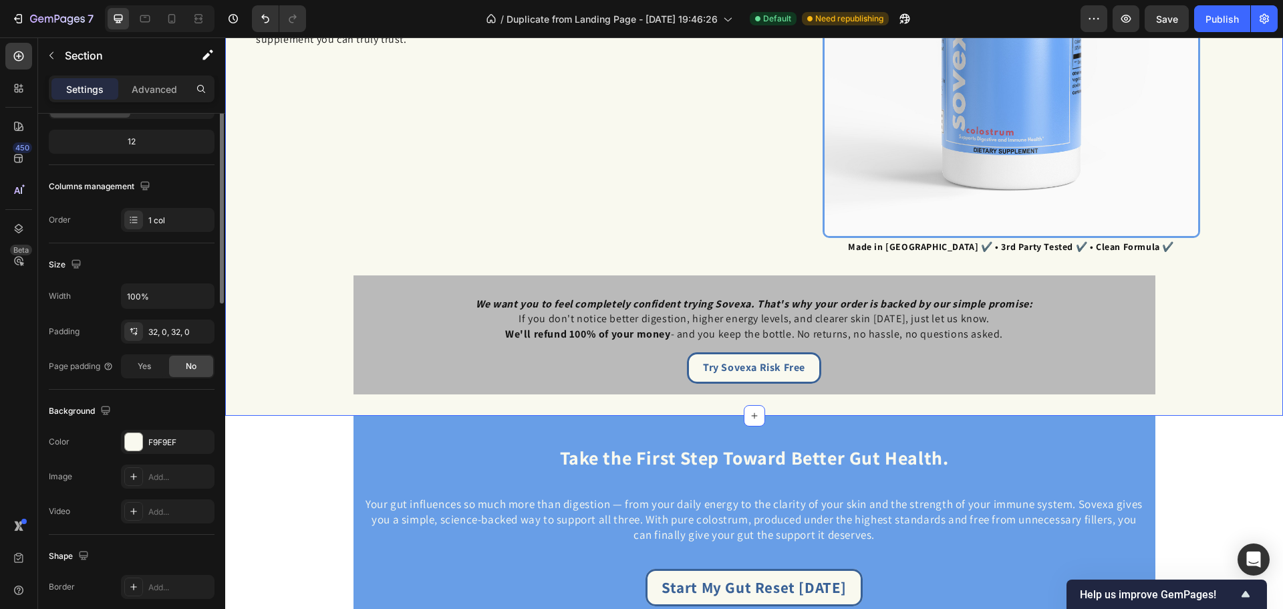
scroll to position [0, 0]
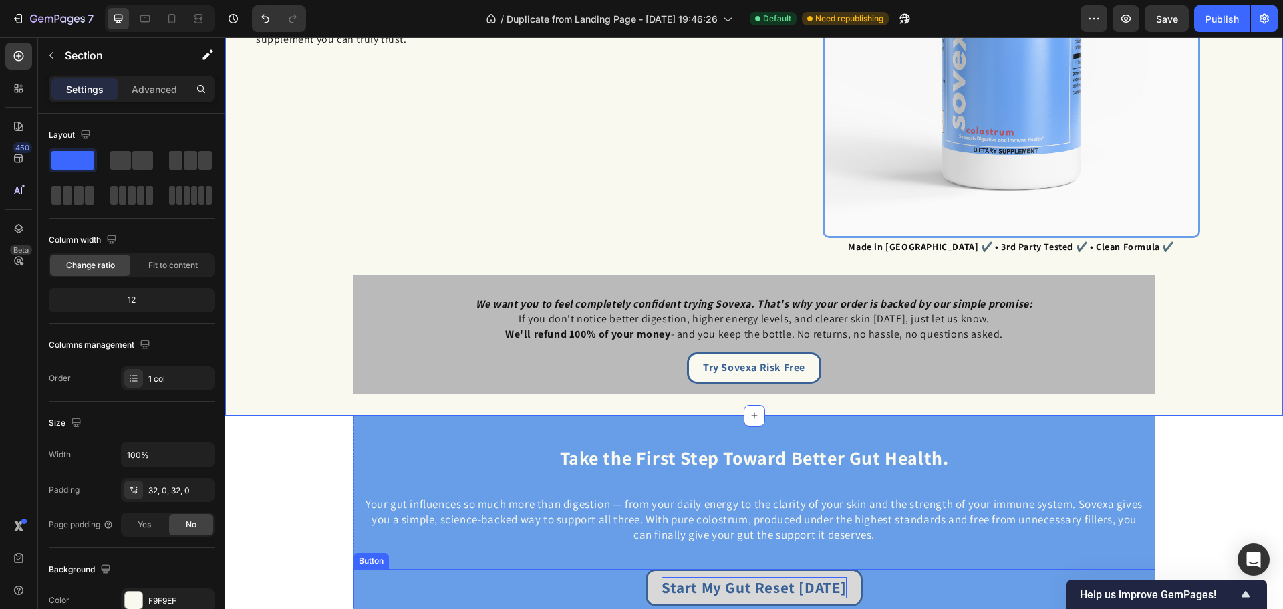
click at [808, 577] on p "Start My Gut Reset Today" at bounding box center [754, 587] width 185 height 21
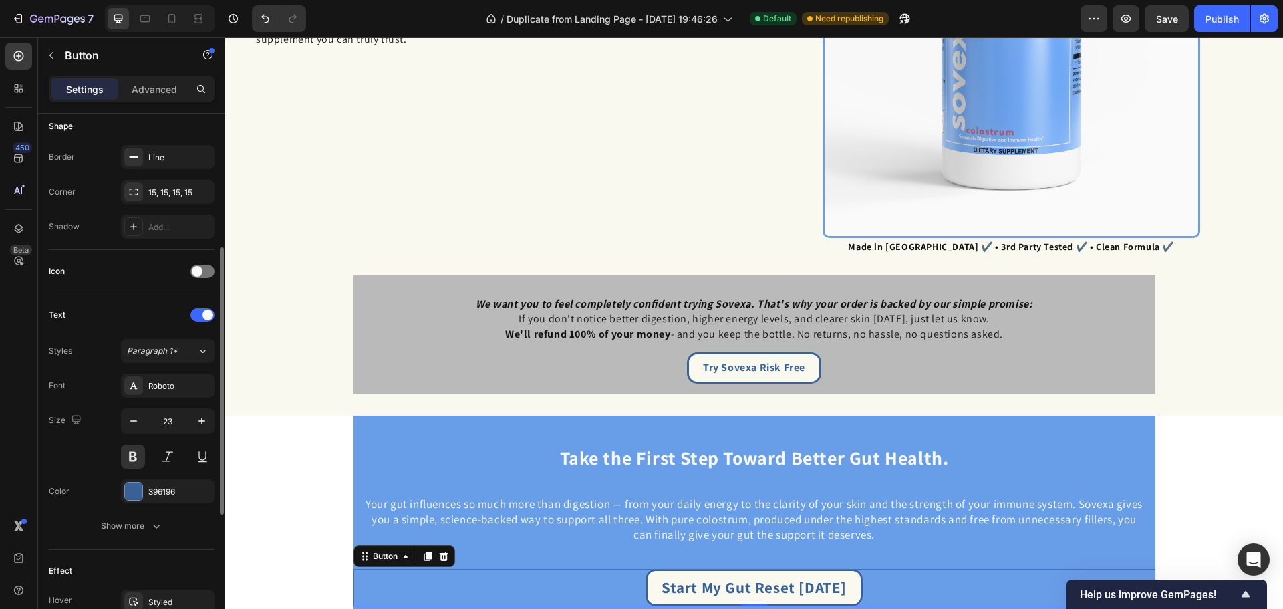
scroll to position [529, 0]
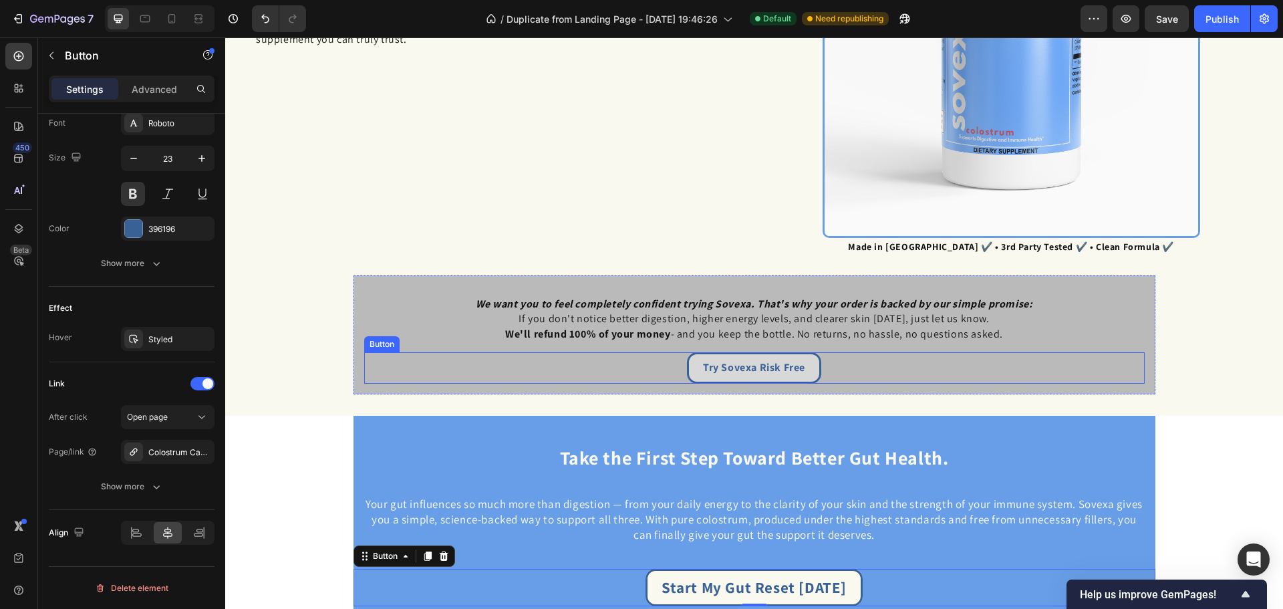
click at [808, 362] on button "Try Sovexa Risk Free" at bounding box center [754, 367] width 134 height 31
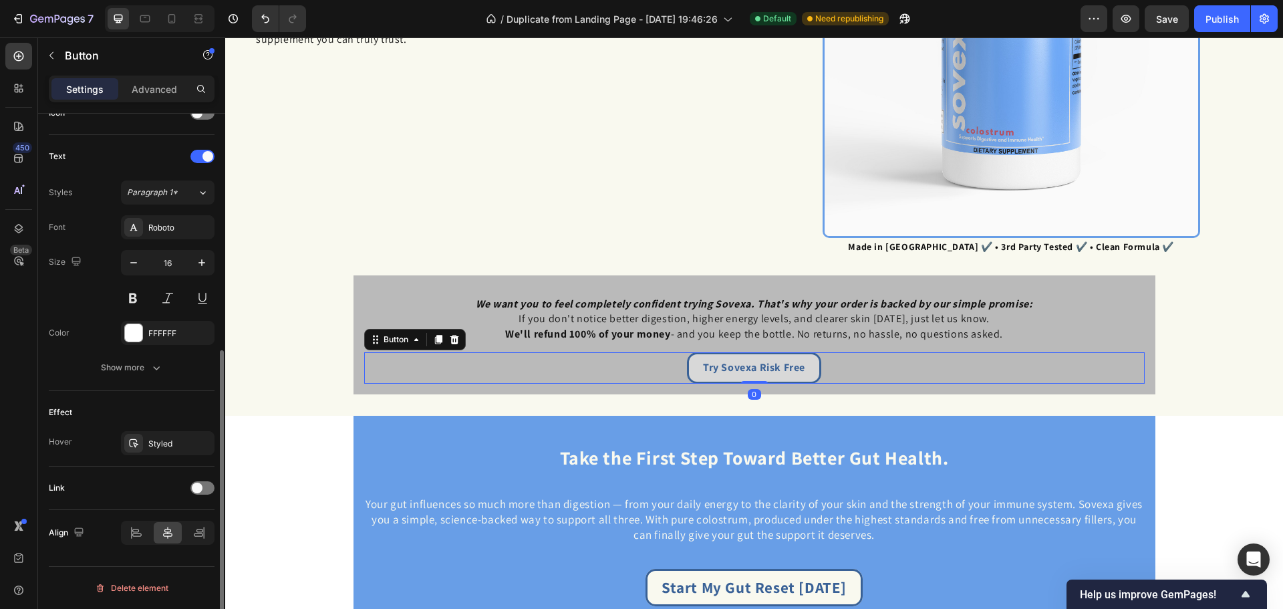
scroll to position [425, 0]
click at [198, 261] on icon "button" at bounding box center [201, 262] width 13 height 13
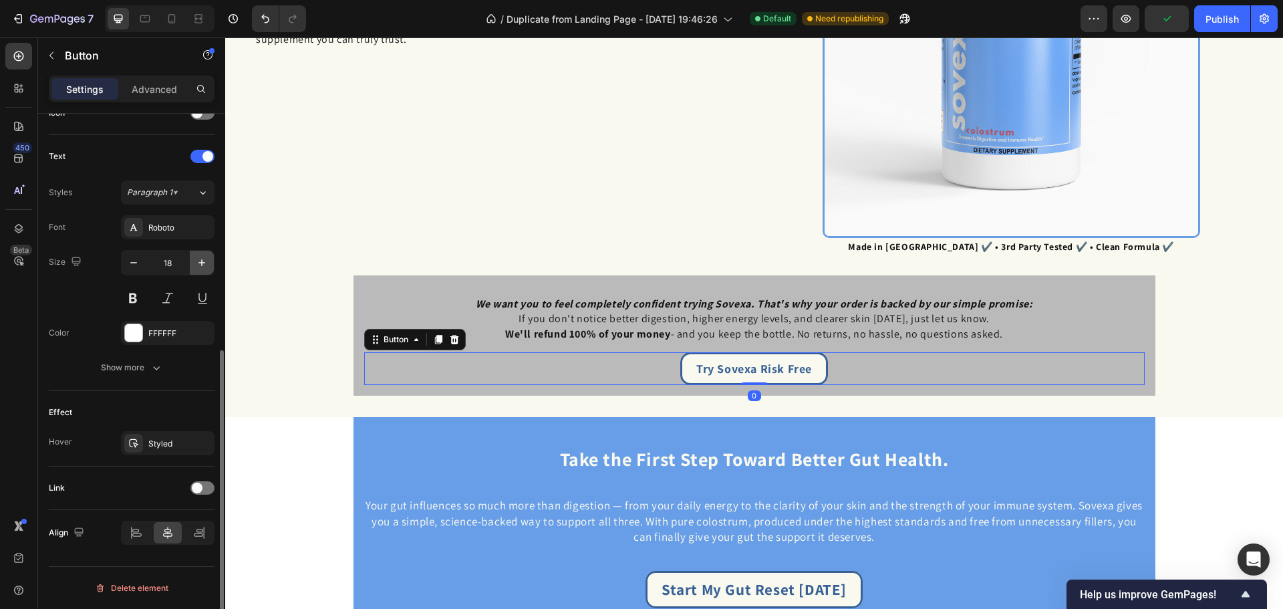
click at [198, 261] on icon "button" at bounding box center [201, 262] width 13 height 13
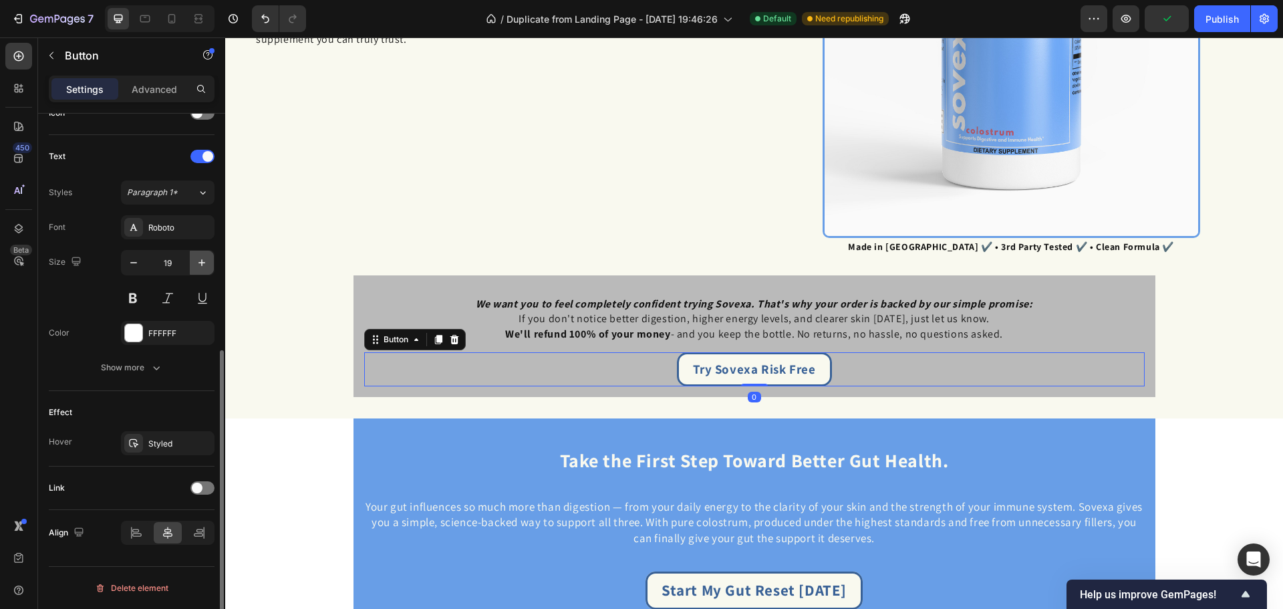
click at [198, 261] on icon "button" at bounding box center [201, 262] width 13 height 13
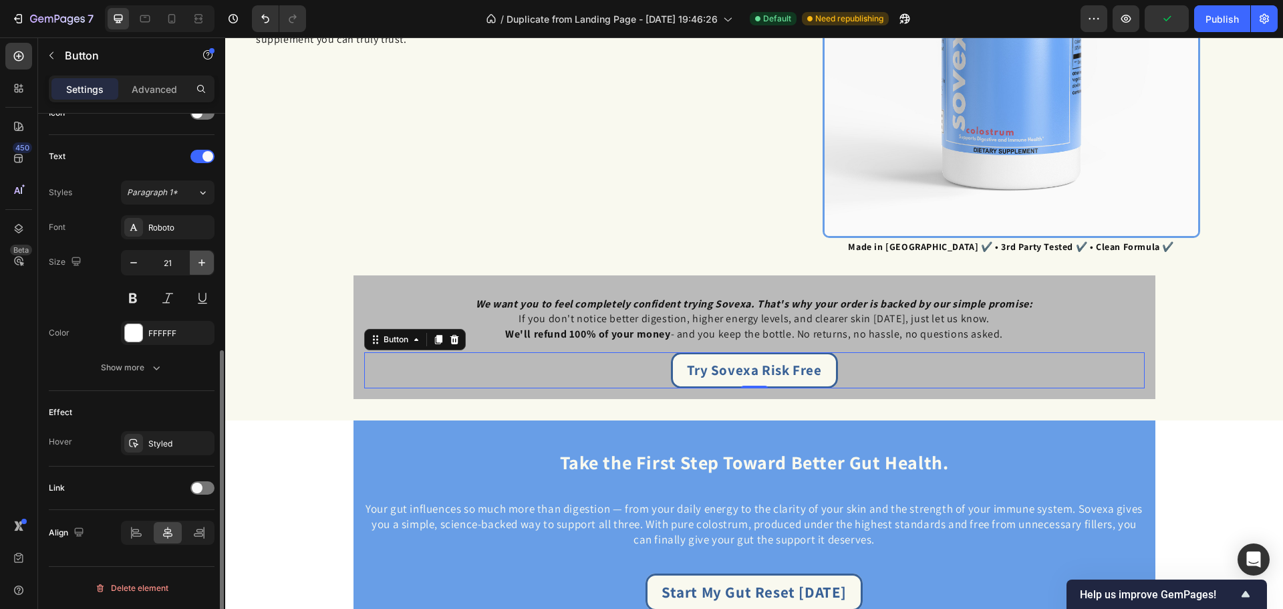
click at [198, 261] on icon "button" at bounding box center [201, 262] width 13 height 13
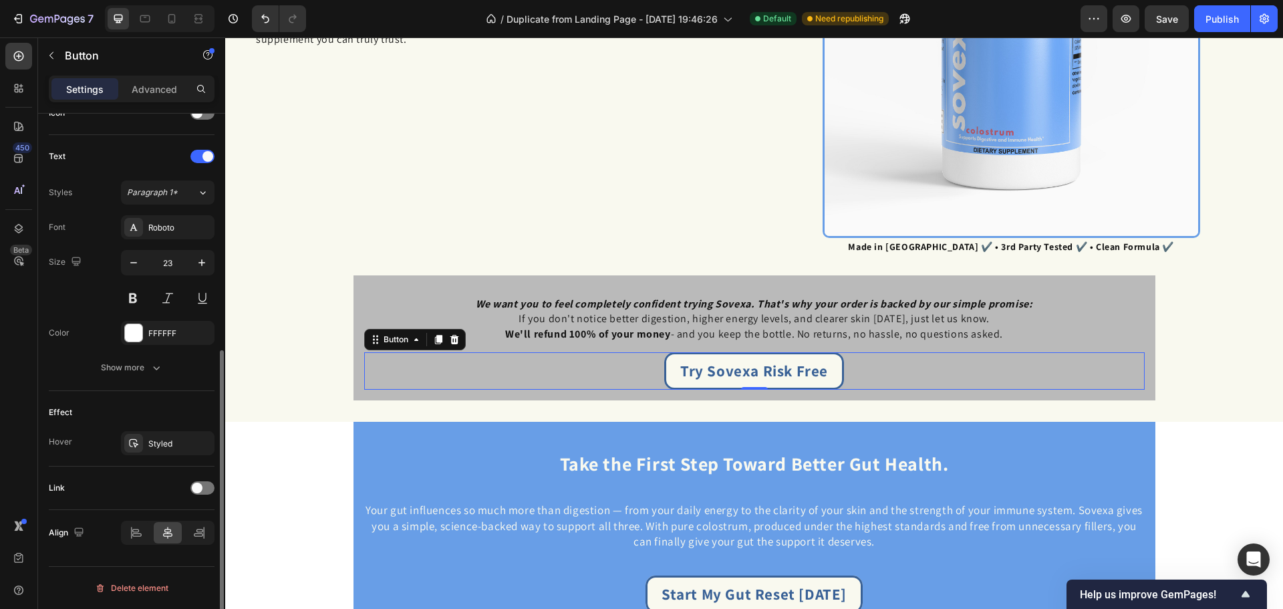
click at [118, 264] on div "Size 23" at bounding box center [132, 280] width 166 height 60
click at [136, 259] on icon "button" at bounding box center [133, 262] width 13 height 13
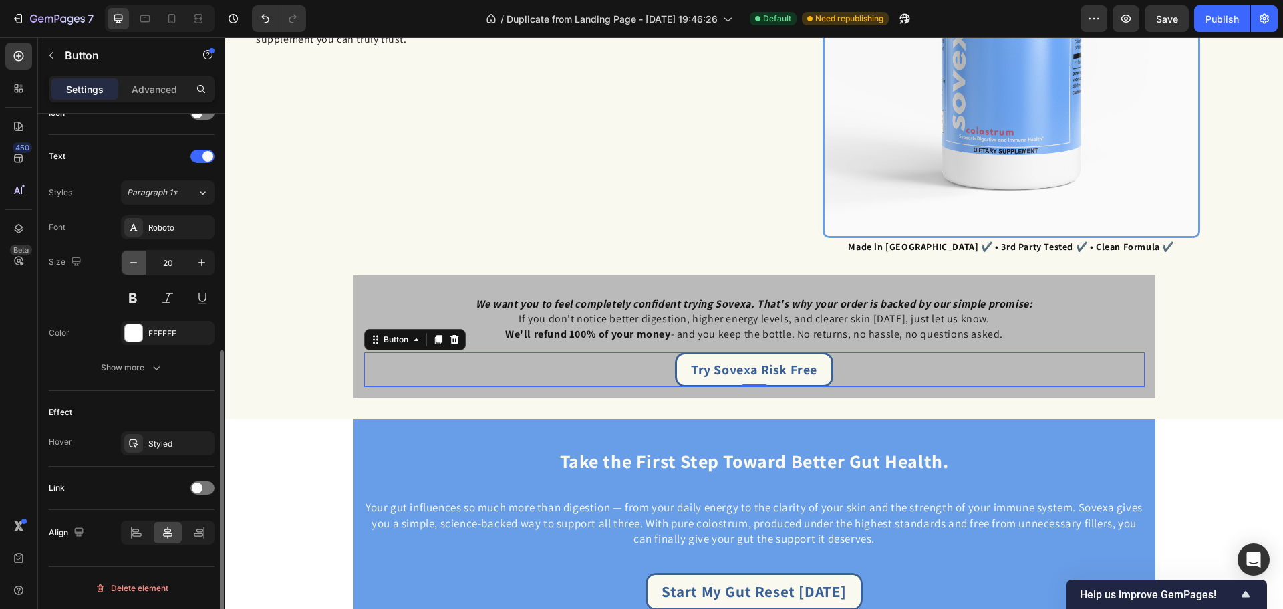
click at [136, 259] on icon "button" at bounding box center [133, 262] width 13 height 13
type input "19"
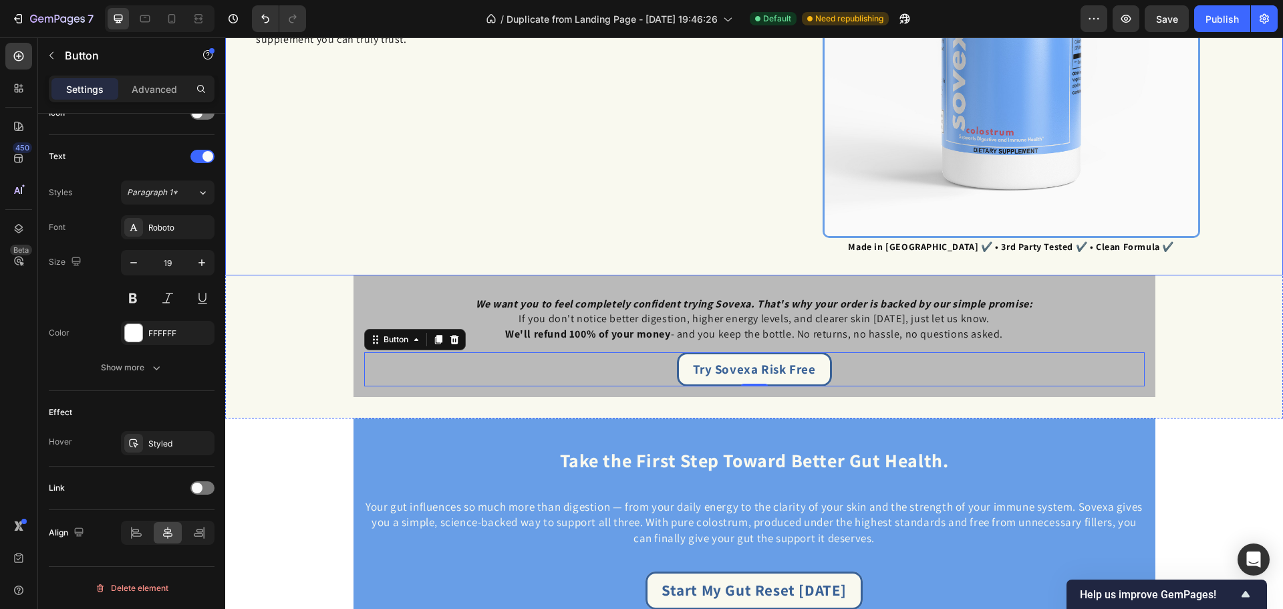
click at [429, 209] on div "✅ Why Sovexa Is Worth Your Trust Heading When it comes to supplements, especial…" at bounding box center [497, 58] width 504 height 396
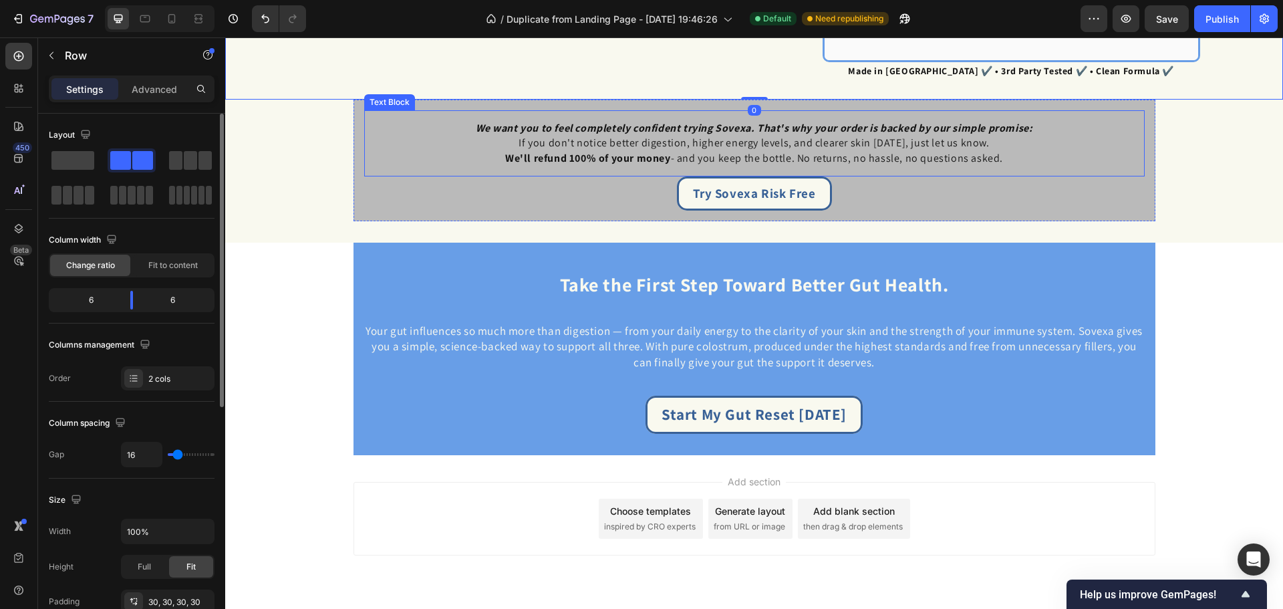
scroll to position [2754, 0]
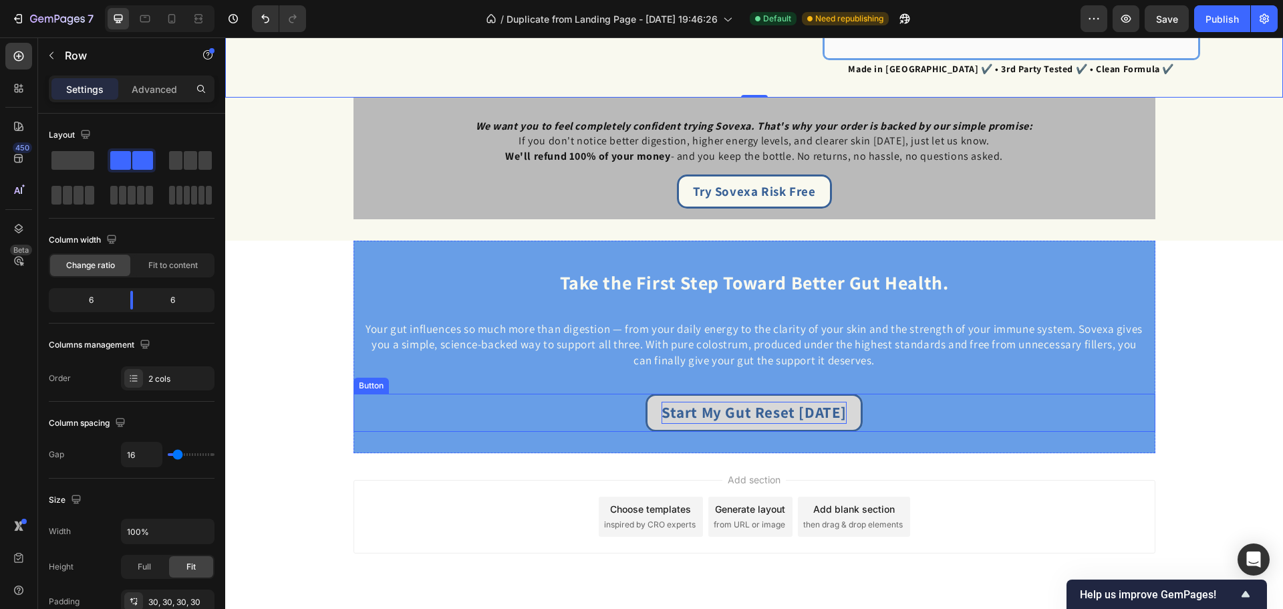
click at [789, 412] on p "Start My Gut Reset Today" at bounding box center [754, 412] width 185 height 21
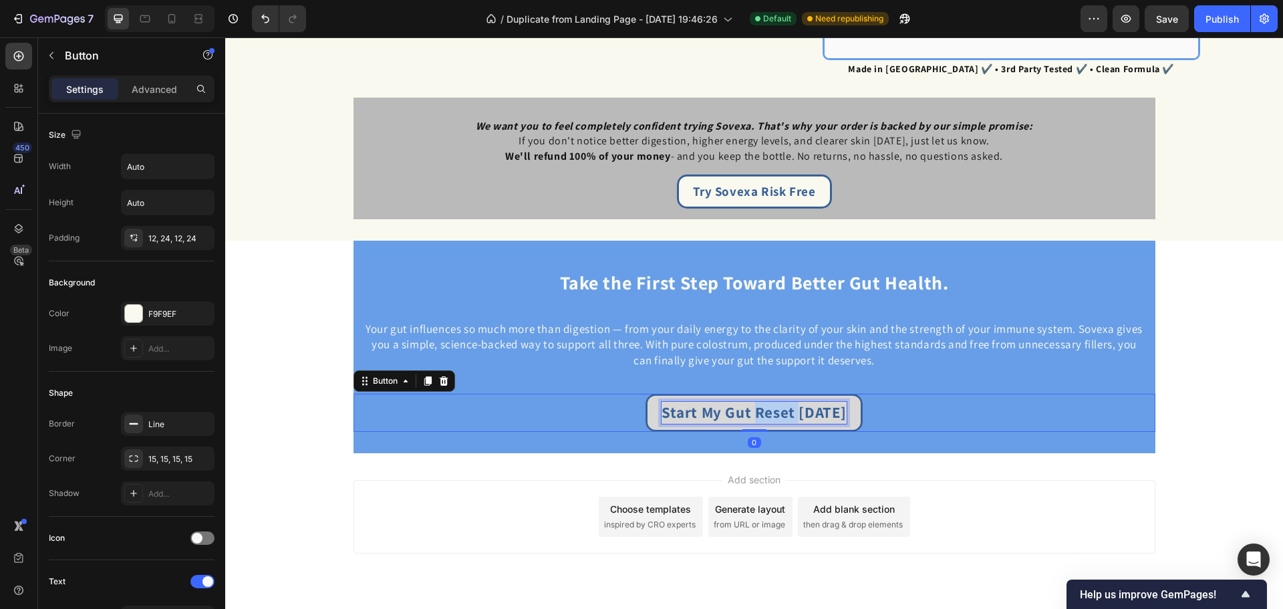
click at [789, 412] on p "Start My Gut Reset Today" at bounding box center [754, 412] width 185 height 21
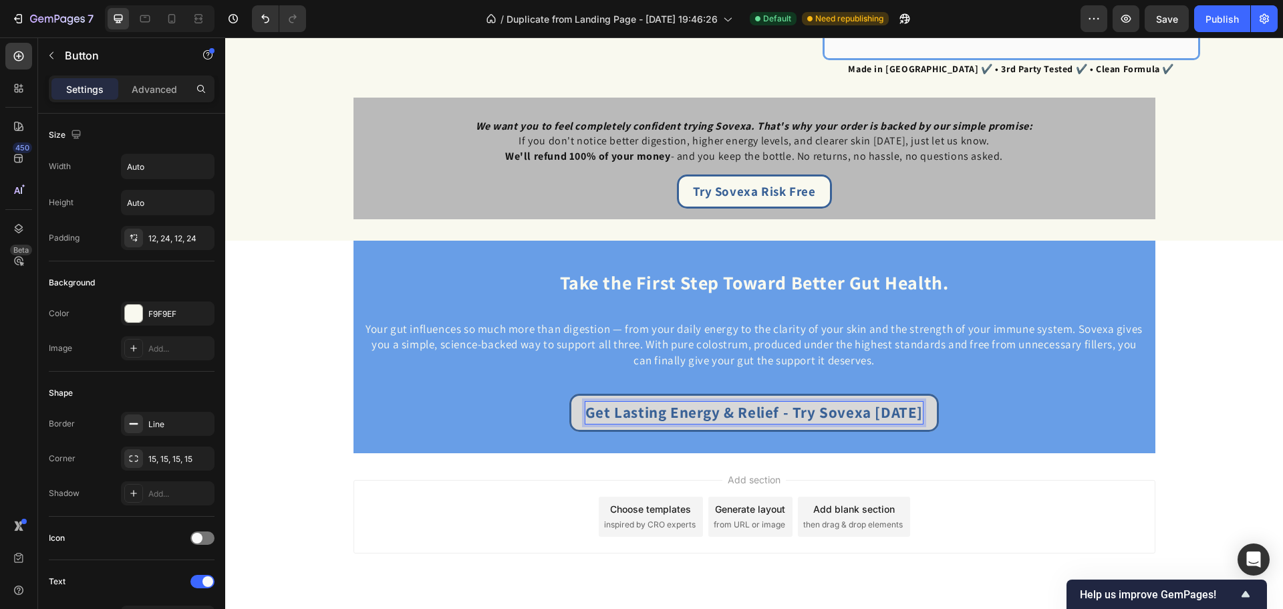
click at [1052, 404] on div "Get Lasting Energy & Relief - Try Sovexa Today Button 0" at bounding box center [754, 412] width 802 height 37
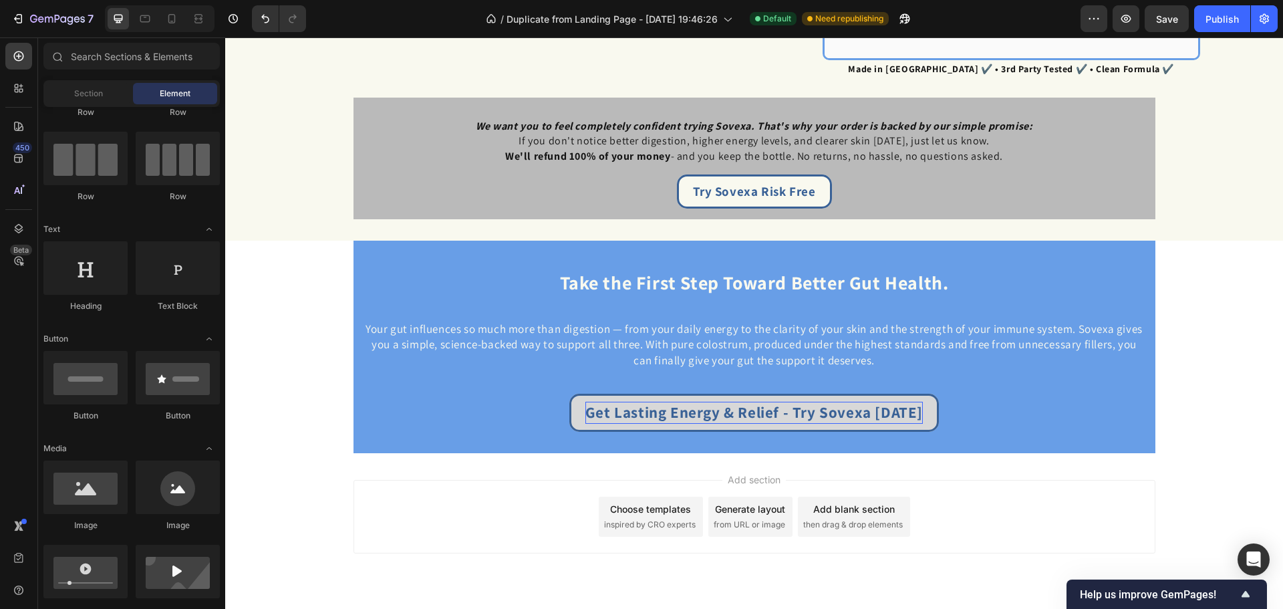
click at [867, 424] on link "Get Lasting Energy & Relief - Try Sovexa Today" at bounding box center [754, 412] width 370 height 37
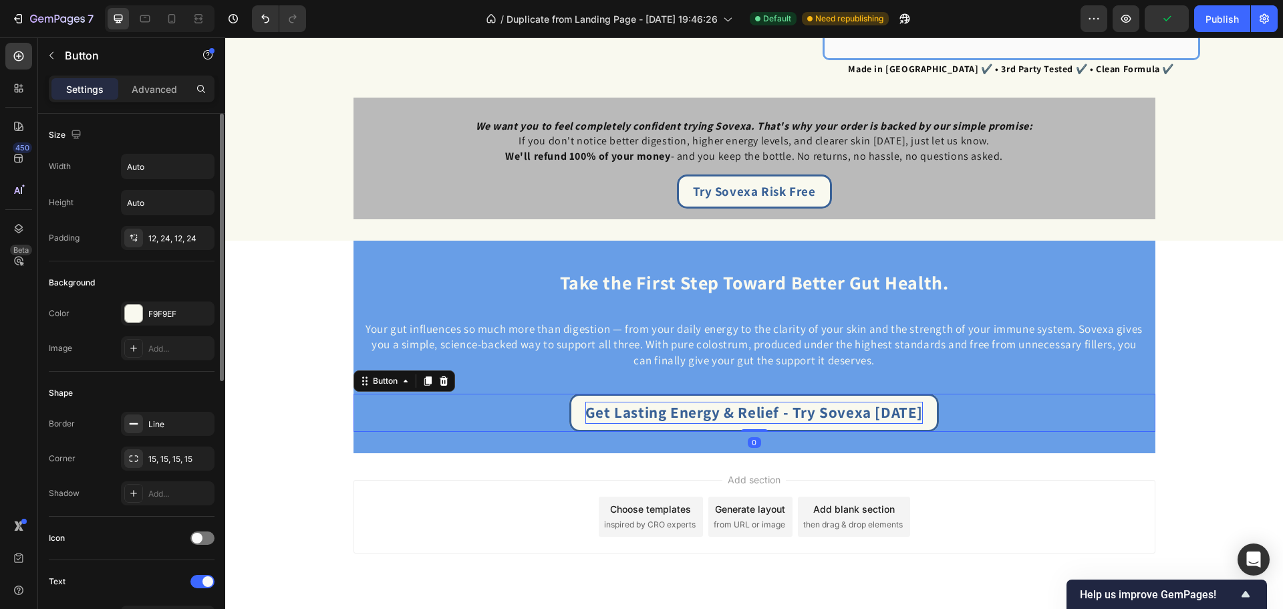
scroll to position [178, 0]
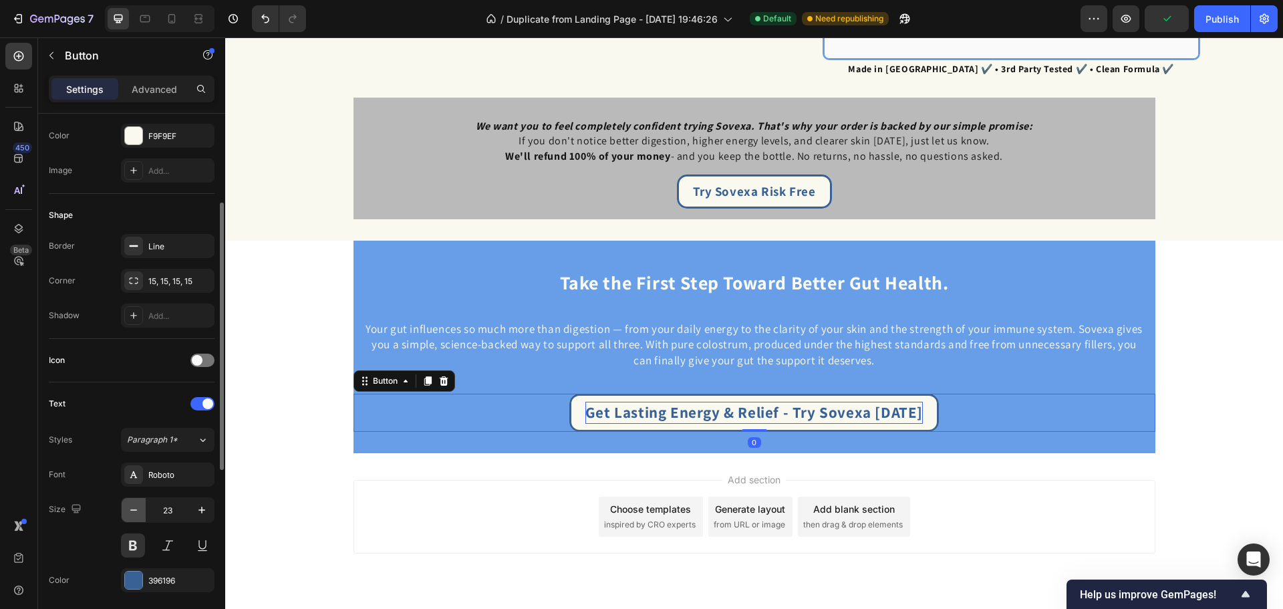
click at [134, 503] on icon "button" at bounding box center [133, 509] width 13 height 13
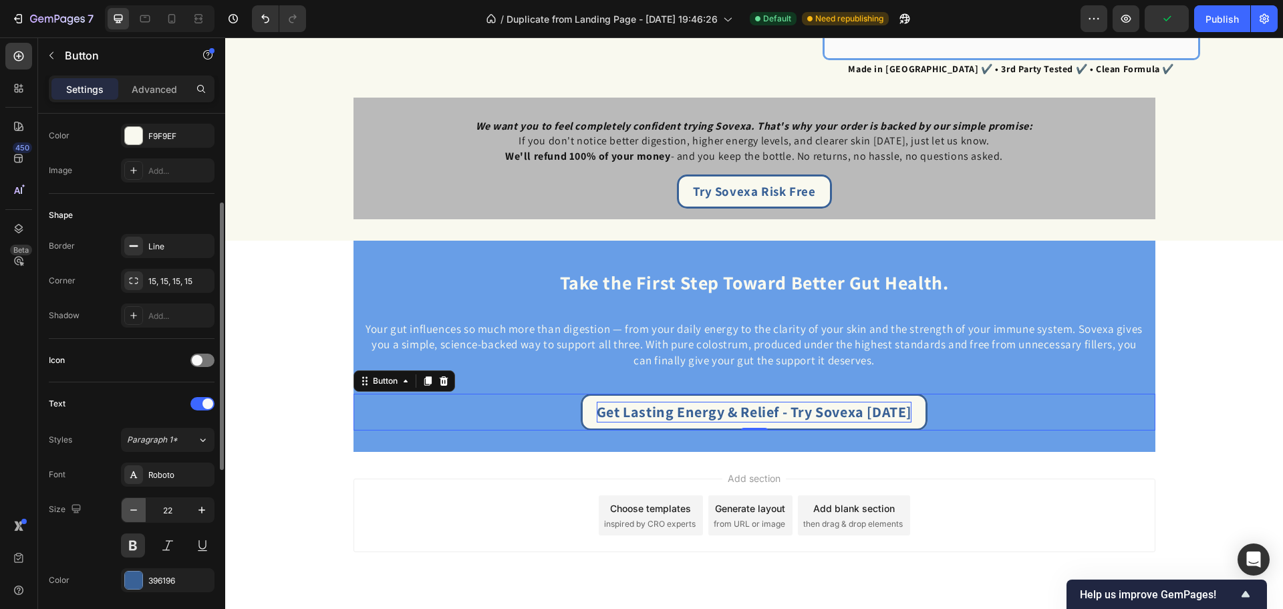
click at [134, 503] on icon "button" at bounding box center [133, 509] width 13 height 13
type input "21"
click at [358, 503] on div "Add section Choose templates inspired by CRO experts Generate layout from URL o…" at bounding box center [754, 515] width 802 height 74
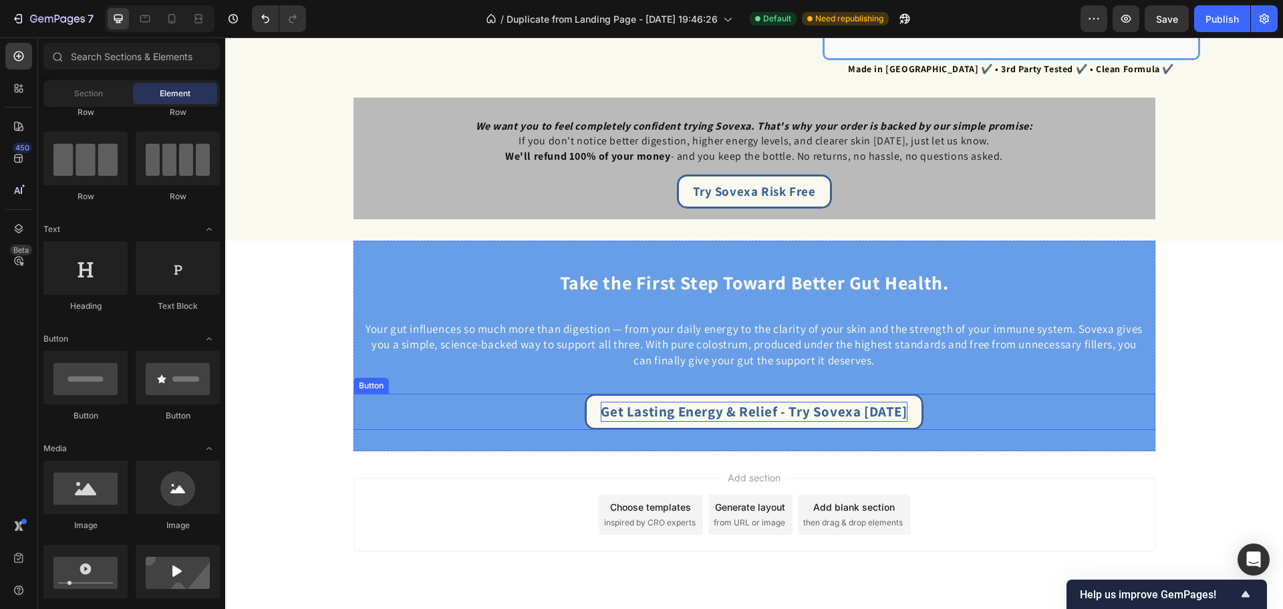
click at [681, 416] on p "Get Lasting Energy & Relief - Try Sovexa Today" at bounding box center [754, 411] width 306 height 19
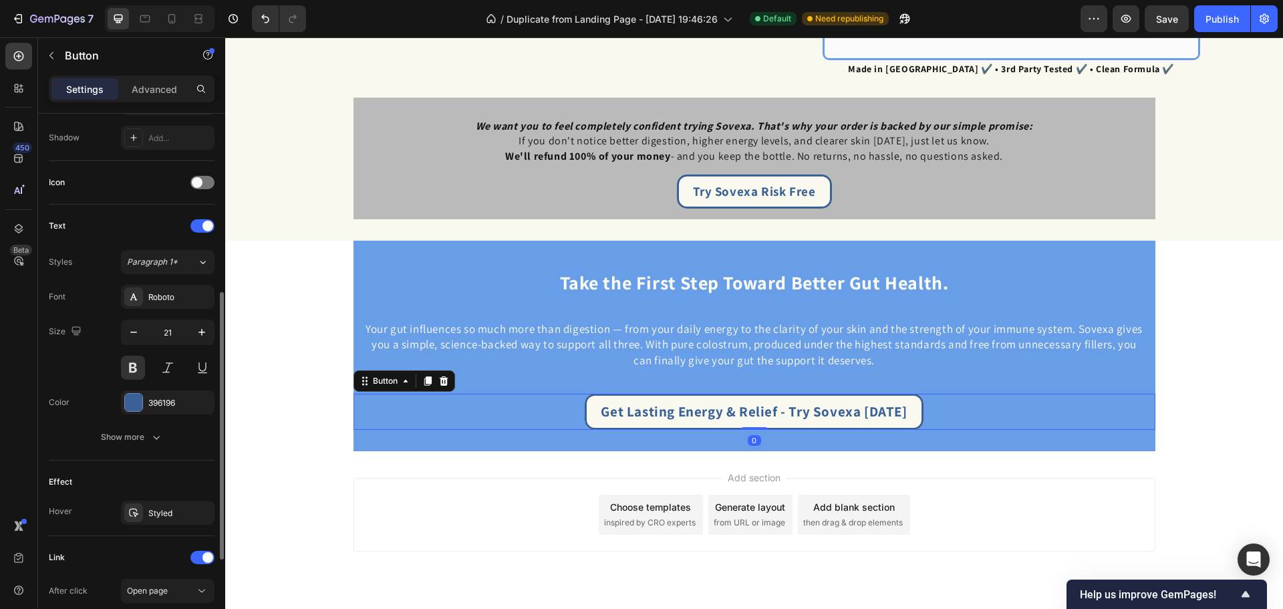
scroll to position [444, 0]
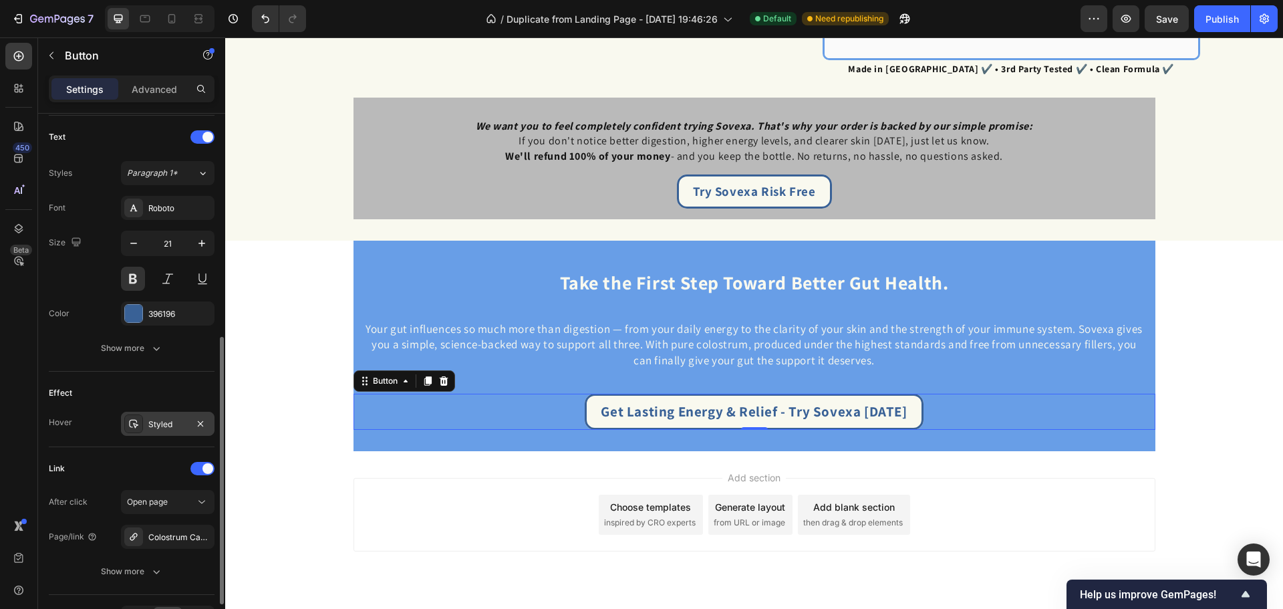
click at [175, 425] on div "Styled" at bounding box center [167, 424] width 39 height 12
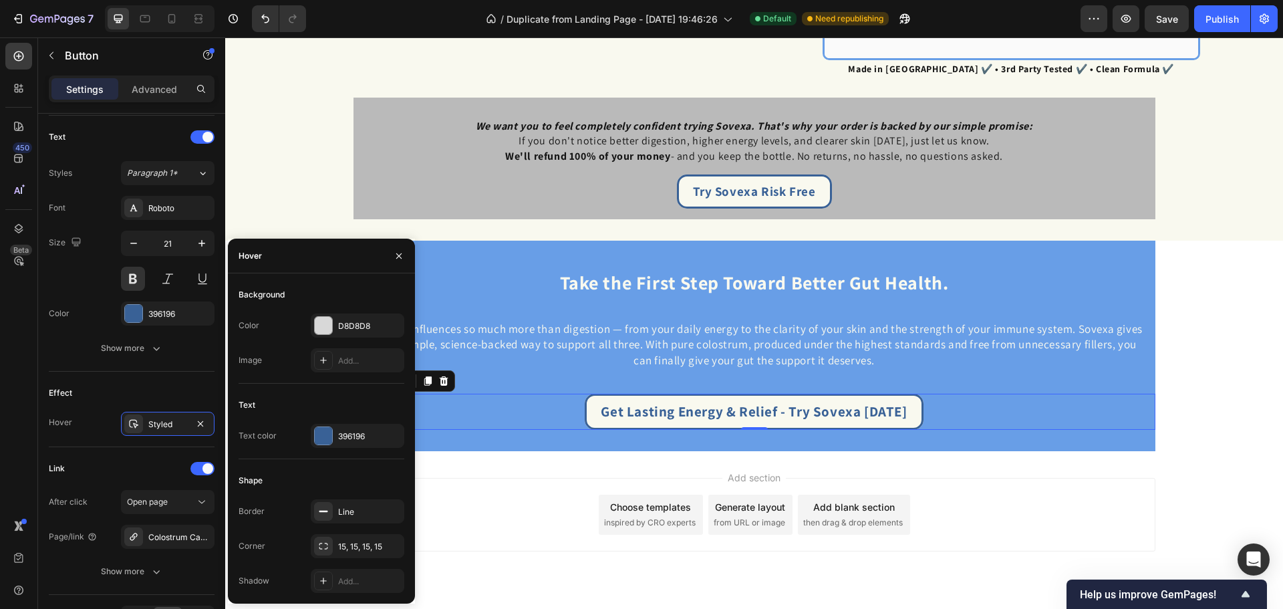
click at [517, 482] on div "Add section Choose templates inspired by CRO experts Generate layout from URL o…" at bounding box center [754, 515] width 802 height 74
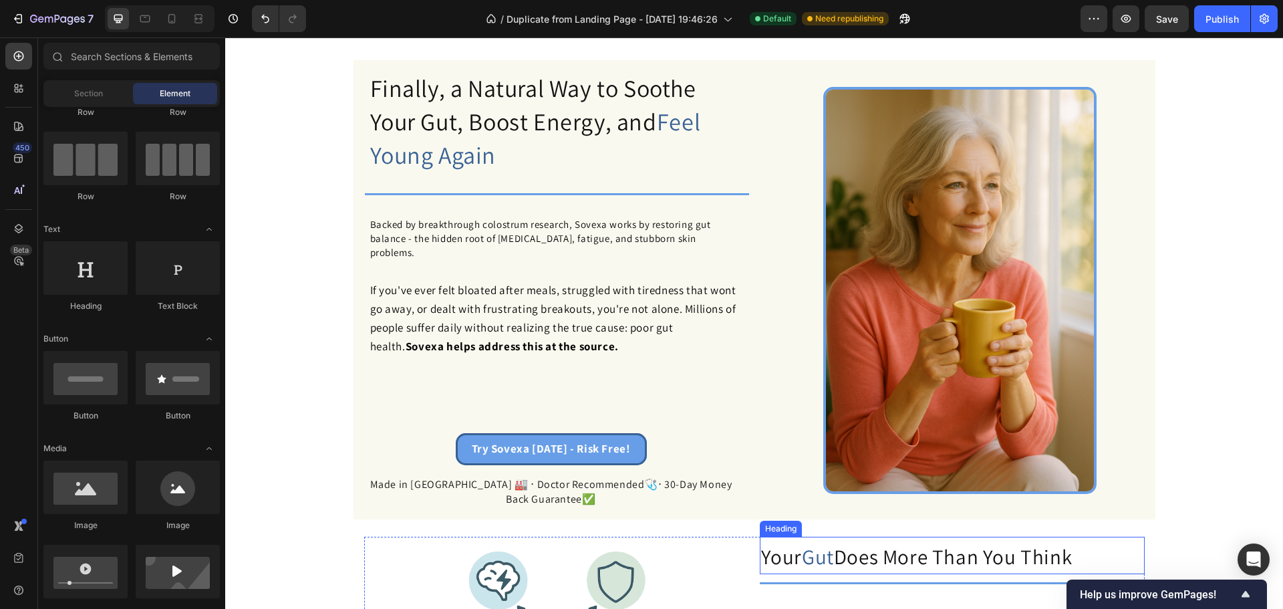
scroll to position [0, 0]
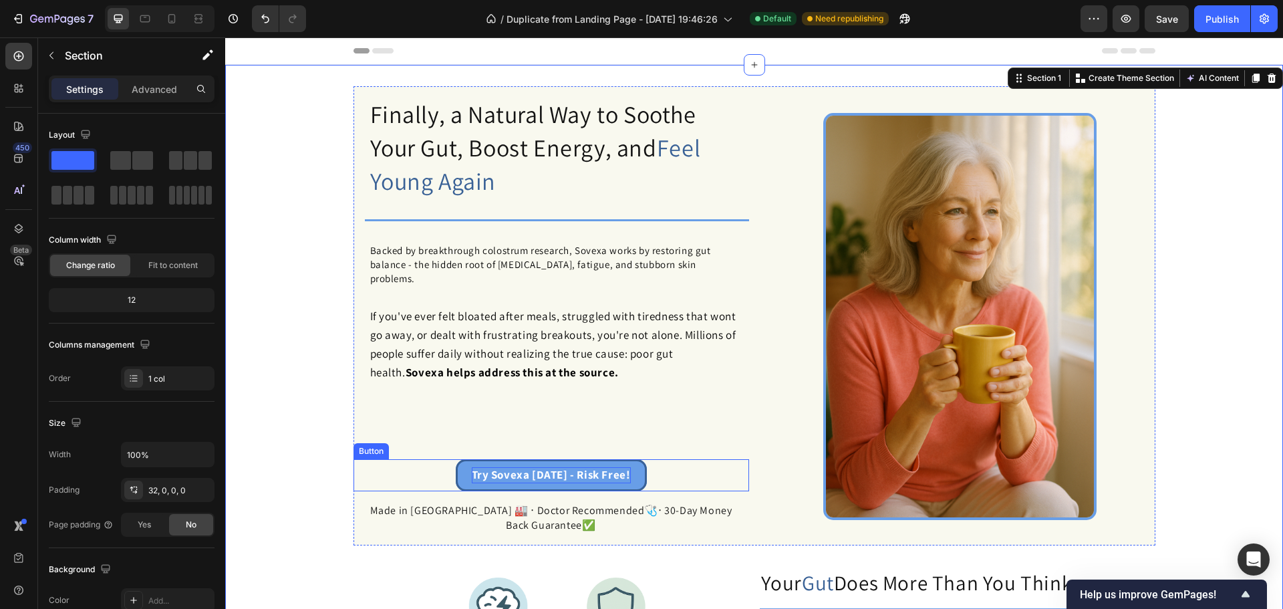
click at [605, 467] on p "Try Sovexa [DATE] - Risk Free!" at bounding box center [551, 475] width 159 height 16
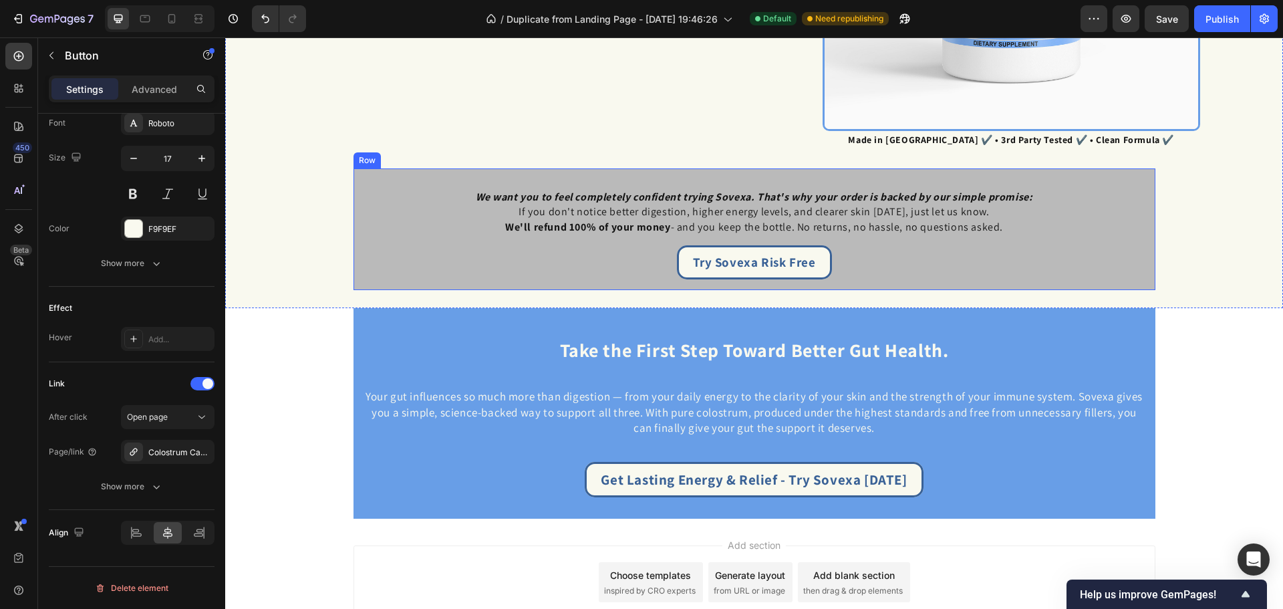
scroll to position [2762, 0]
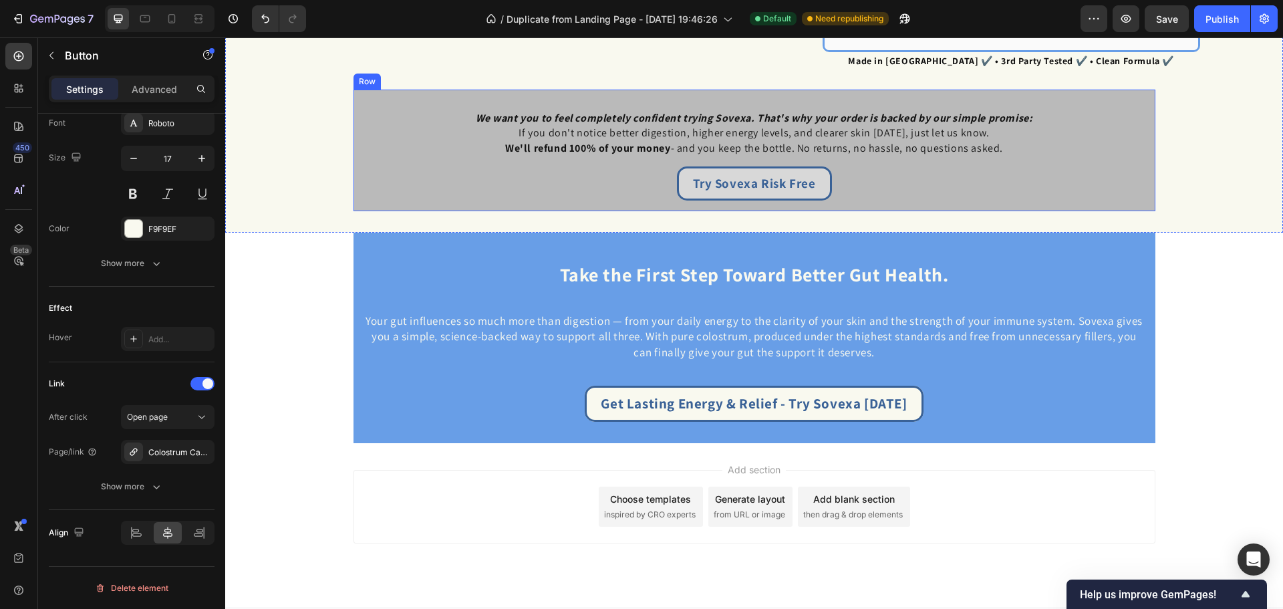
click at [794, 190] on button "Try Sovexa Risk Free" at bounding box center [754, 183] width 155 height 34
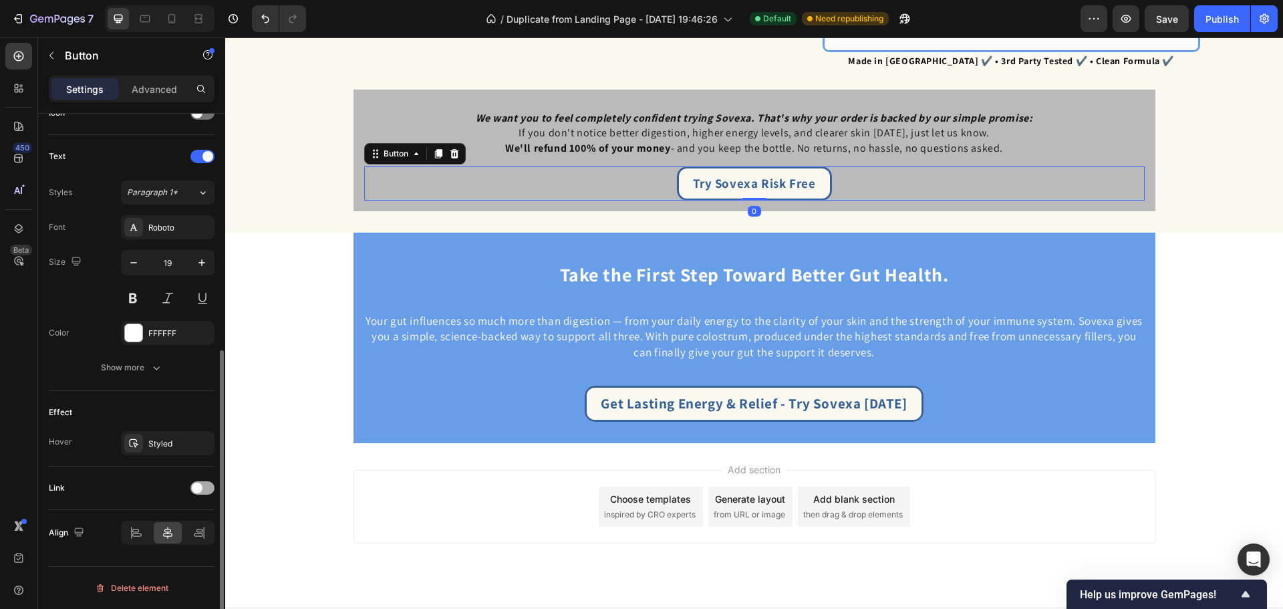
click at [198, 486] on span at bounding box center [197, 487] width 11 height 11
click at [173, 525] on div "Open page" at bounding box center [161, 521] width 68 height 12
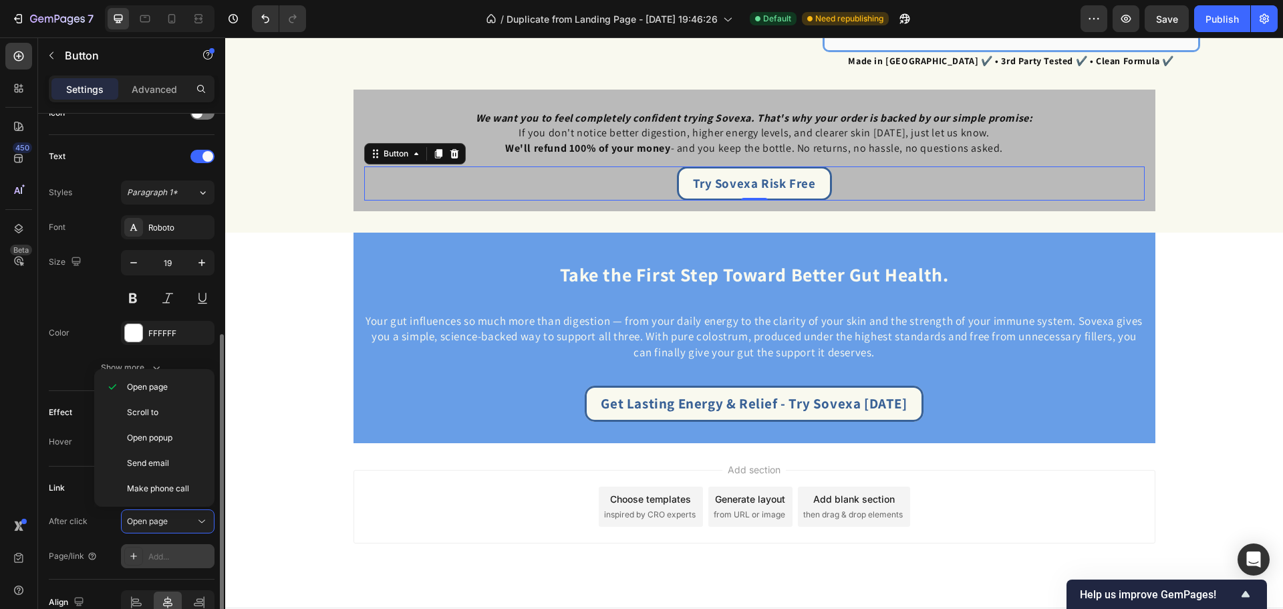
click at [166, 553] on div "Add..." at bounding box center [179, 557] width 63 height 12
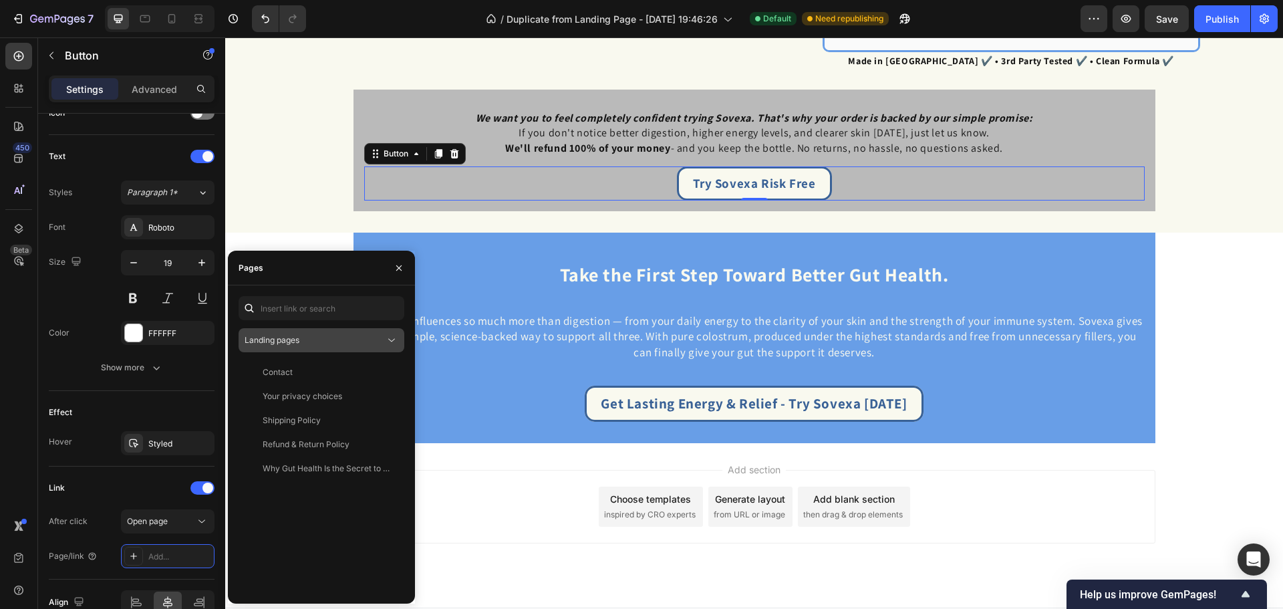
click at [300, 348] on button "Landing pages" at bounding box center [322, 340] width 166 height 24
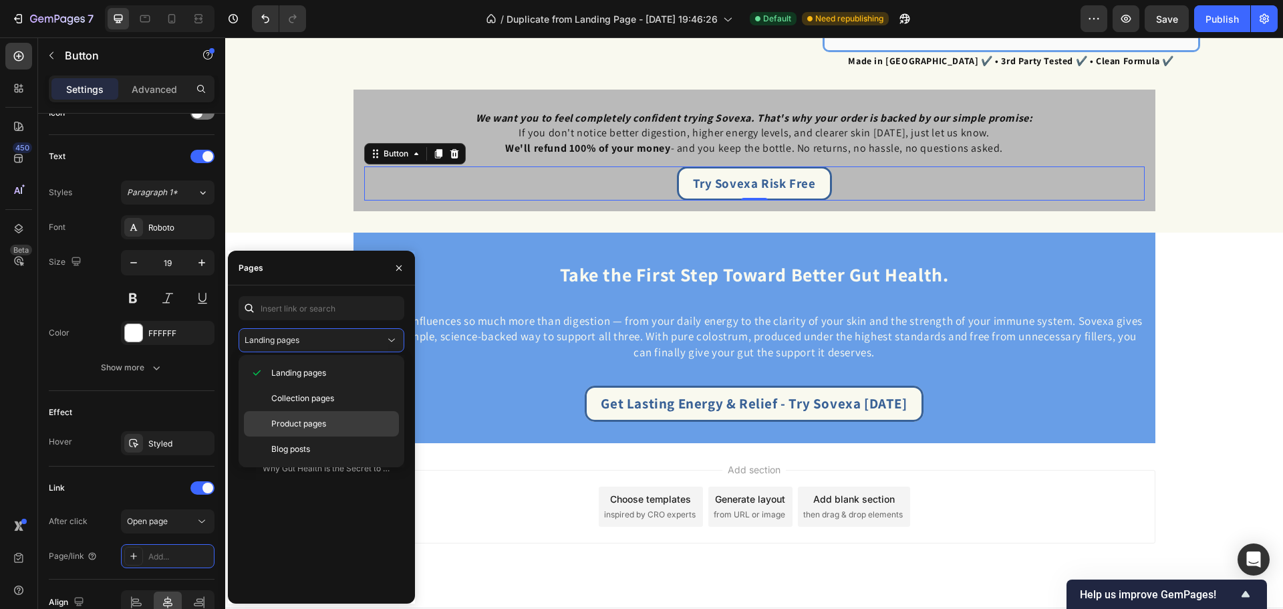
click at [296, 420] on span "Product pages" at bounding box center [298, 424] width 55 height 12
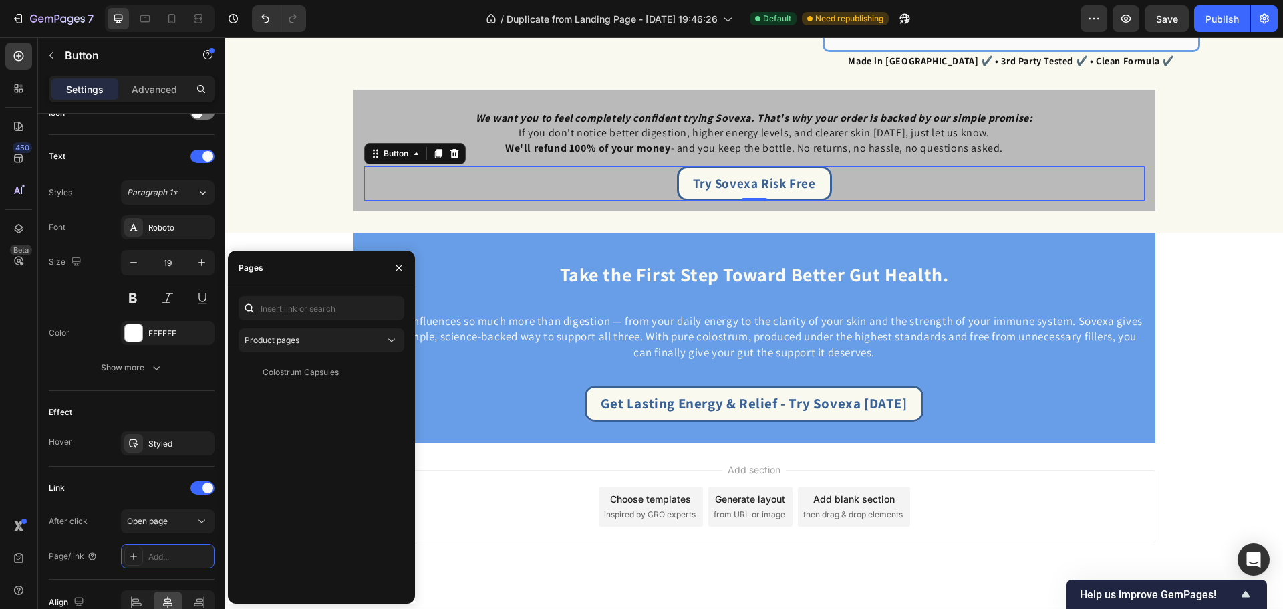
click at [297, 399] on div "Colostrum Capsules View" at bounding box center [322, 476] width 166 height 233
click at [303, 372] on div "Colostrum Capsules" at bounding box center [301, 372] width 76 height 12
click at [359, 367] on div "Colostrum Capsules" at bounding box center [319, 372] width 150 height 13
click at [359, 434] on div "Colostrum Capsules View" at bounding box center [322, 476] width 166 height 233
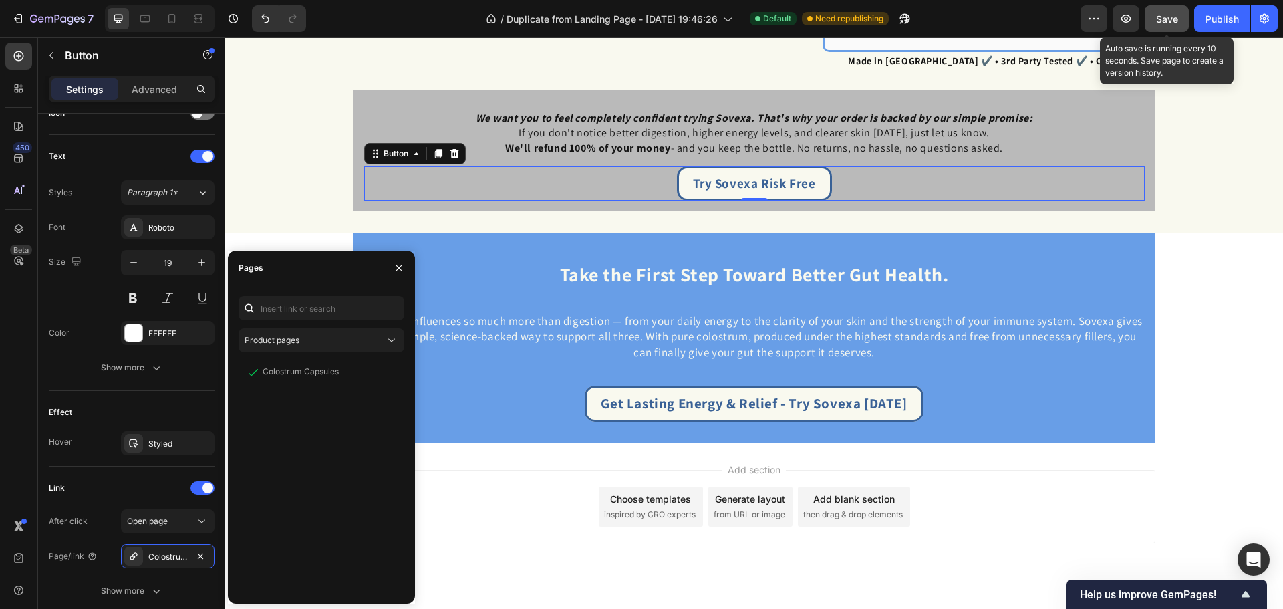
click at [1173, 11] on button "Save" at bounding box center [1167, 18] width 44 height 27
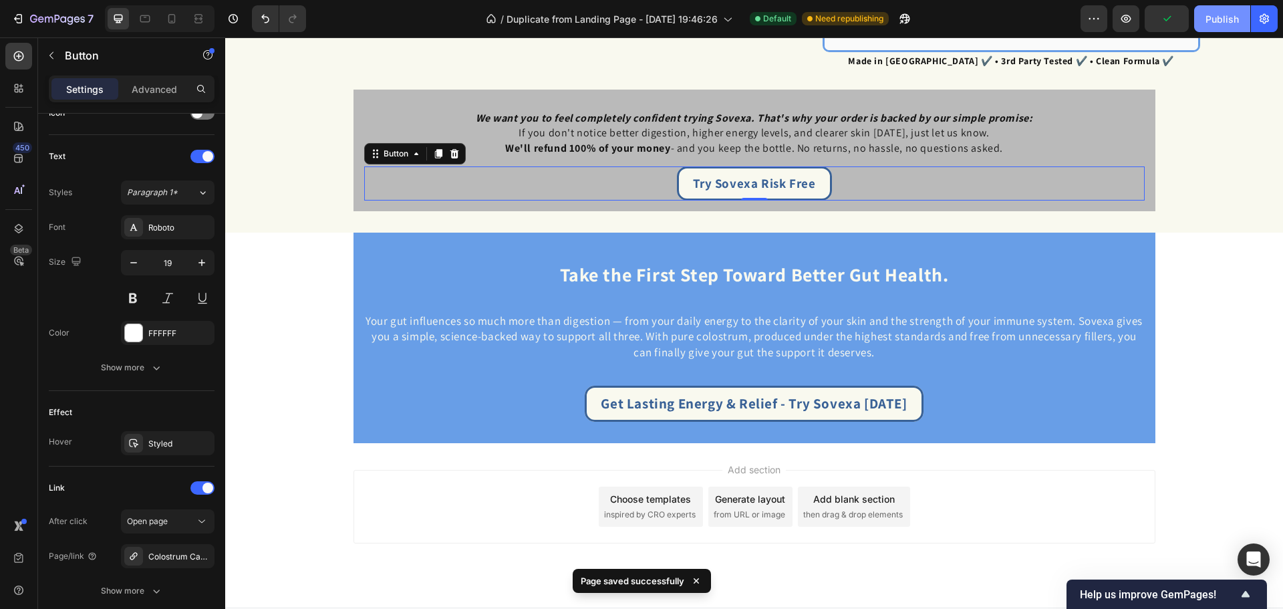
click at [1216, 14] on div "Publish" at bounding box center [1221, 19] width 33 height 14
